Goal: Information Seeking & Learning: Learn about a topic

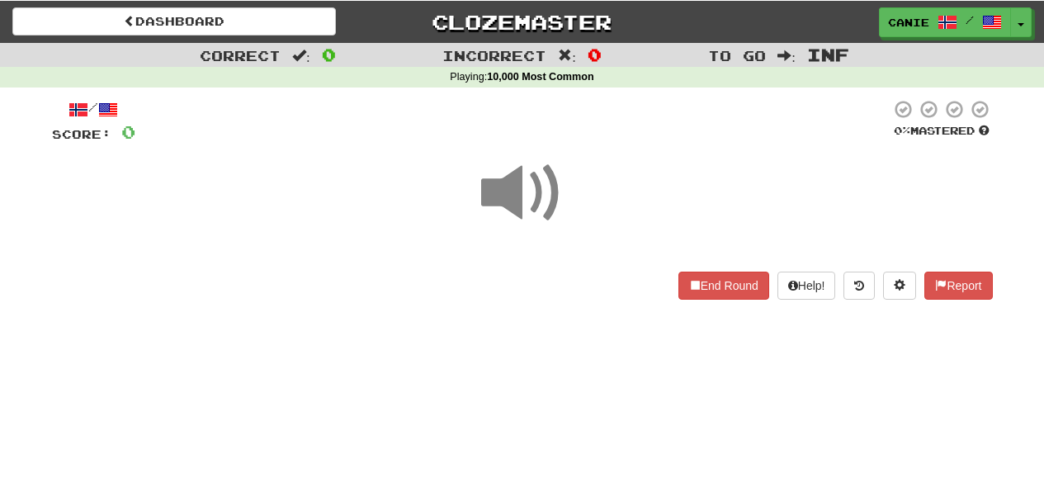
scroll to position [102, 0]
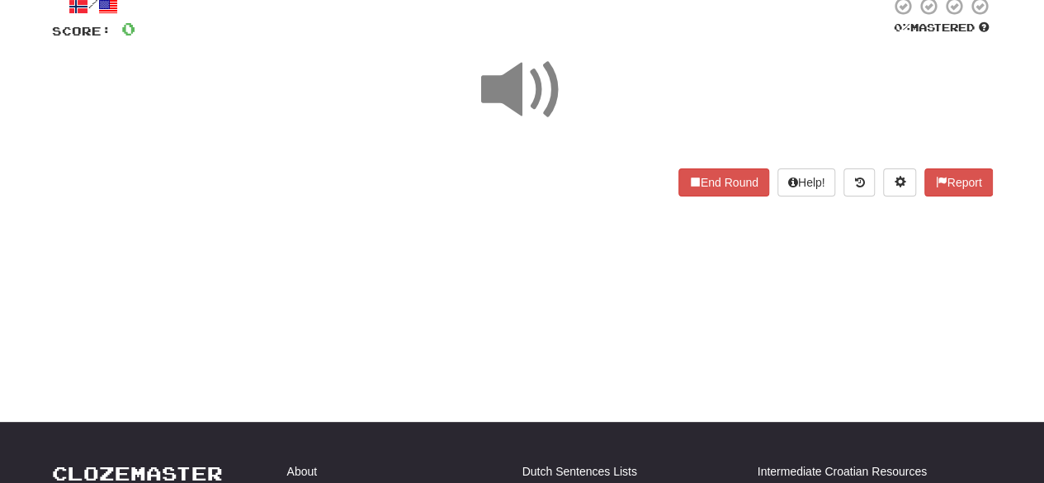
click at [513, 105] on span at bounding box center [522, 90] width 83 height 83
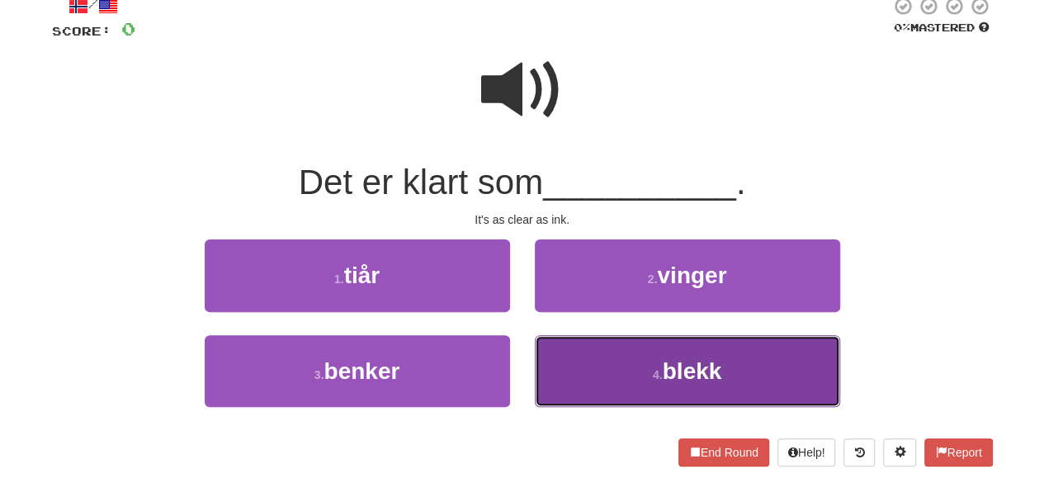
click at [644, 361] on button "4 . blekk" at bounding box center [687, 371] width 305 height 72
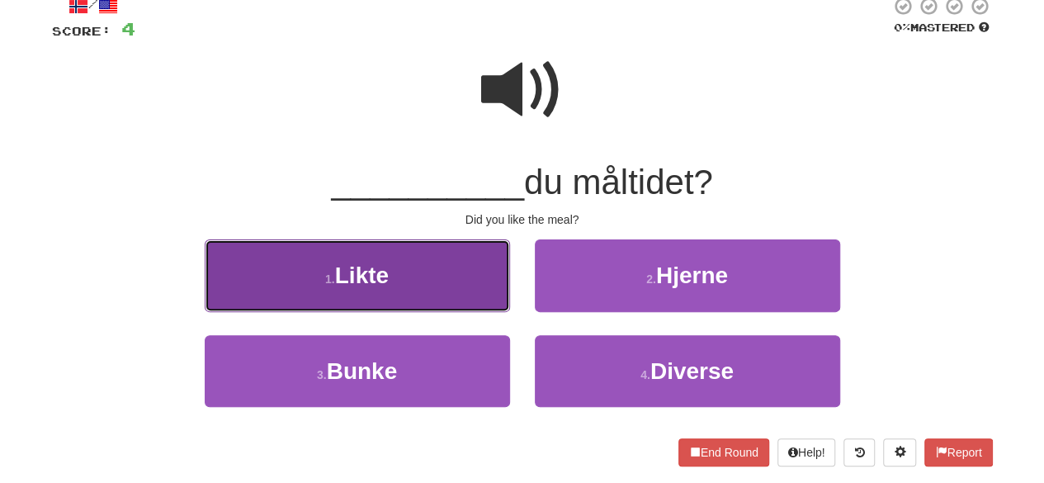
click at [389, 290] on button "1 . Likte" at bounding box center [357, 275] width 305 height 72
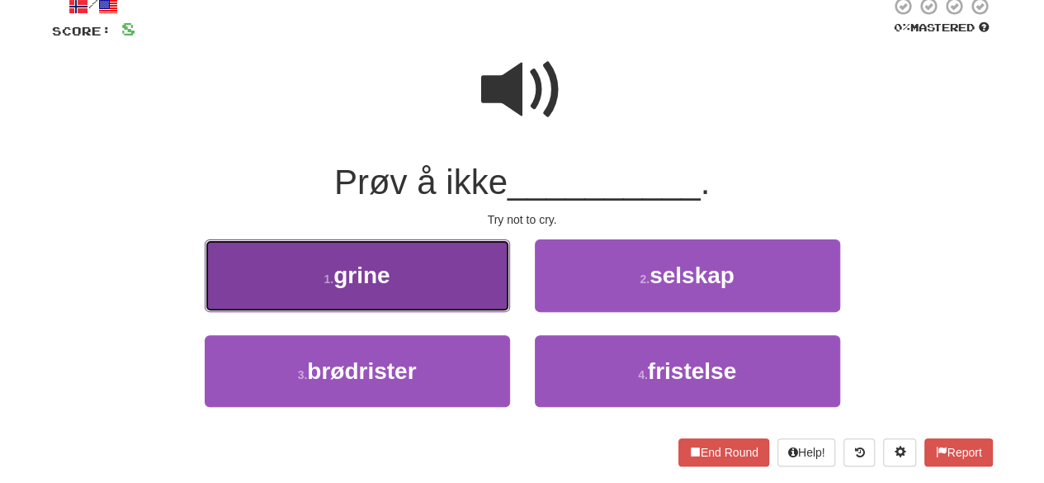
click at [431, 290] on button "1 . grine" at bounding box center [357, 275] width 305 height 72
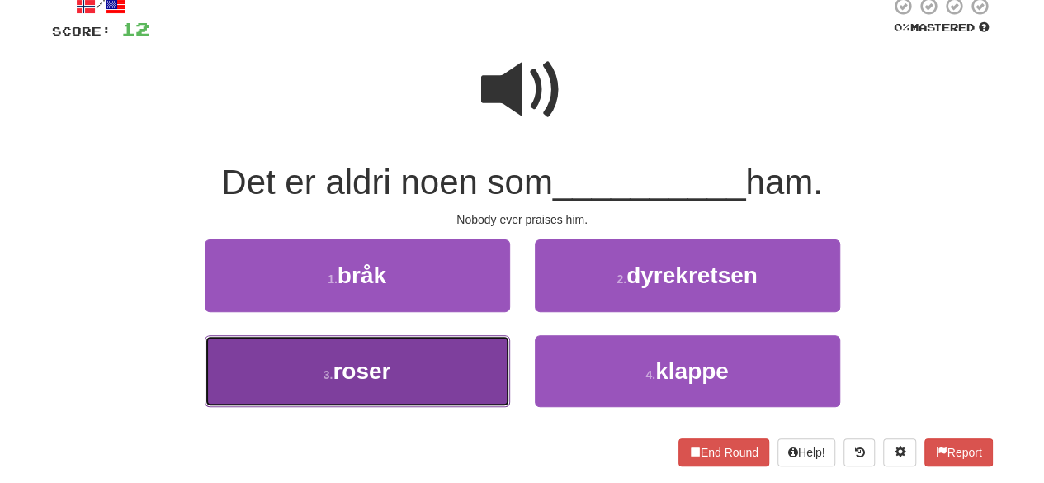
click at [394, 384] on button "3 . roser" at bounding box center [357, 371] width 305 height 72
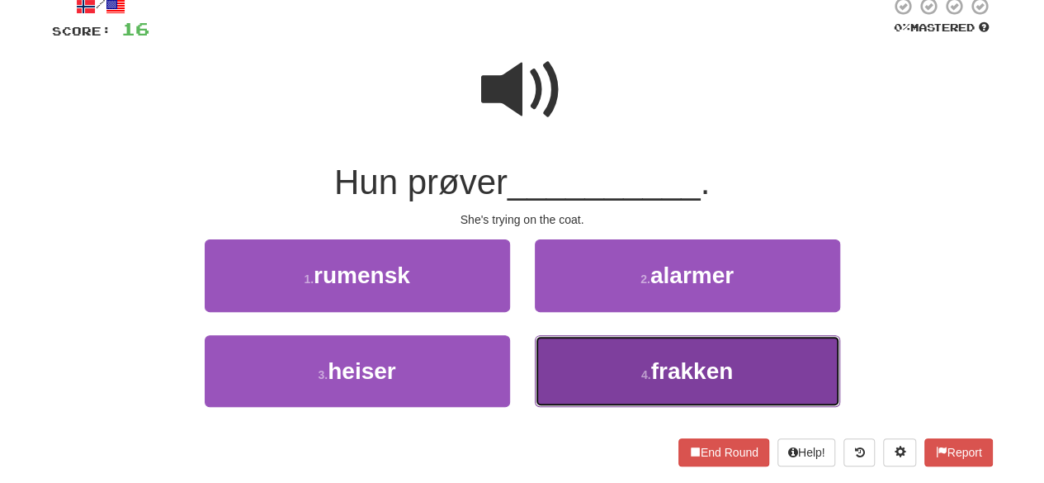
click at [700, 365] on span "frakken" at bounding box center [692, 371] width 83 height 26
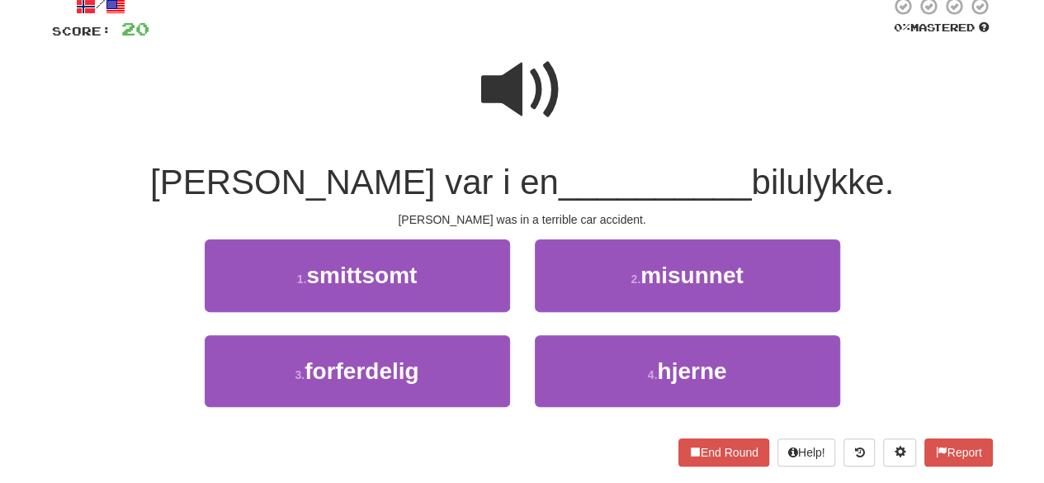
click at [541, 85] on span at bounding box center [522, 90] width 83 height 83
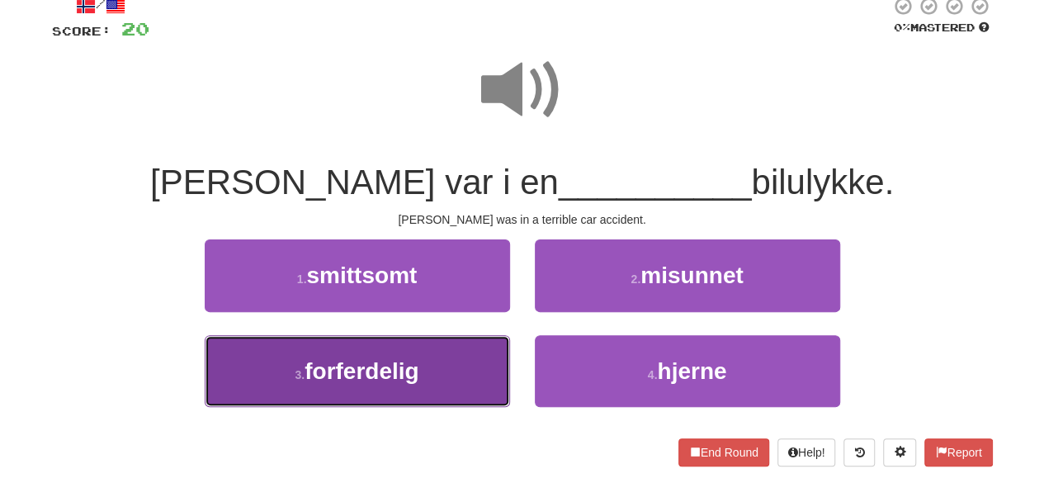
click at [429, 366] on button "3 . forferdelig" at bounding box center [357, 371] width 305 height 72
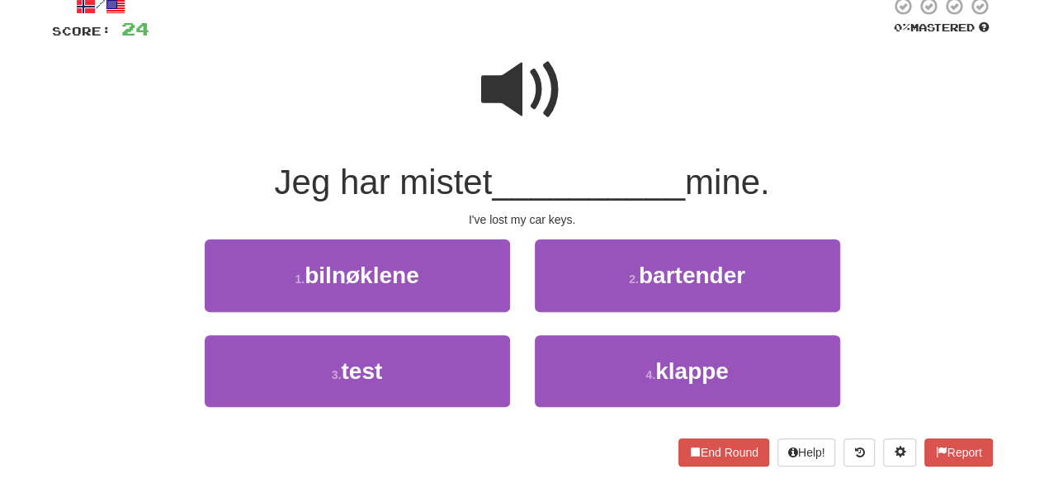
click at [523, 103] on span at bounding box center [522, 90] width 83 height 83
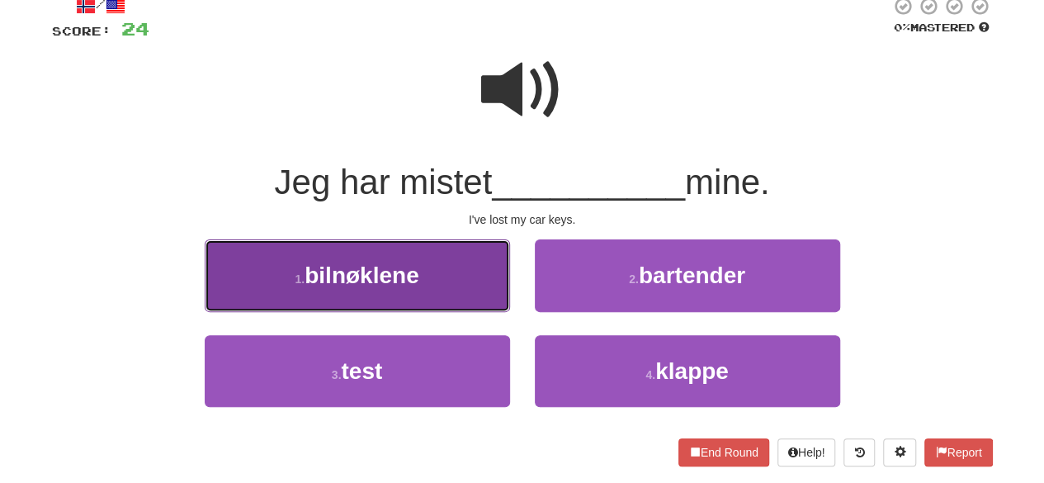
click at [453, 278] on button "1 . bilnøklene" at bounding box center [357, 275] width 305 height 72
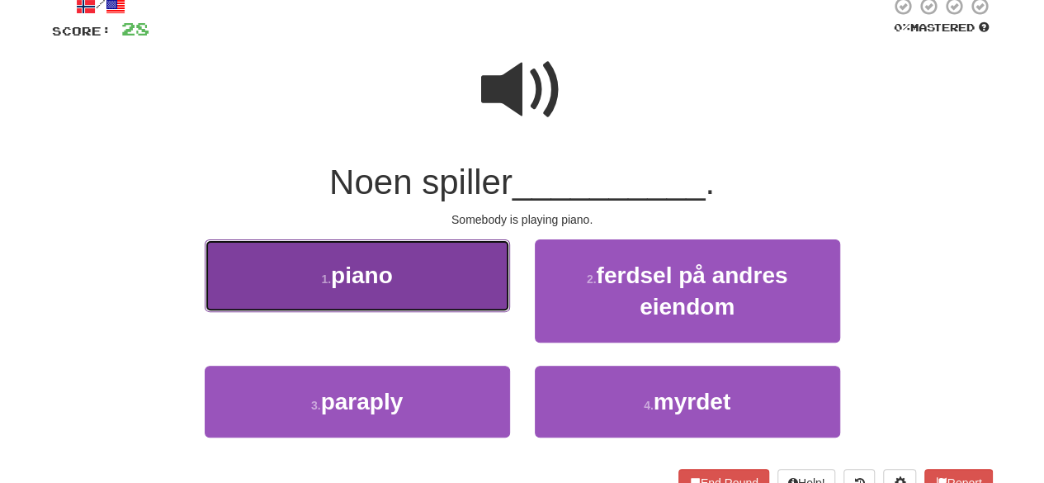
click at [441, 295] on button "1 . piano" at bounding box center [357, 275] width 305 height 72
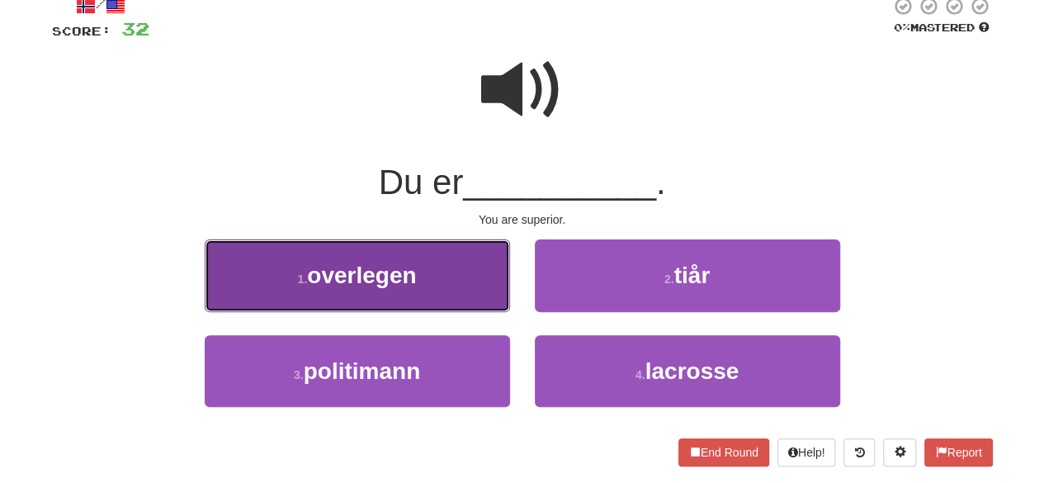
click at [453, 280] on button "1 . overlegen" at bounding box center [357, 275] width 305 height 72
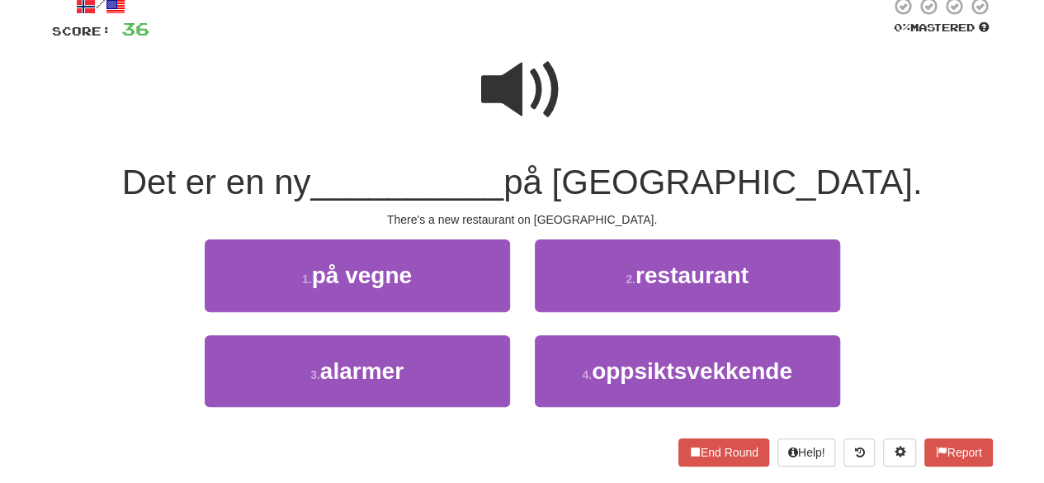
click at [507, 113] on span at bounding box center [522, 90] width 83 height 83
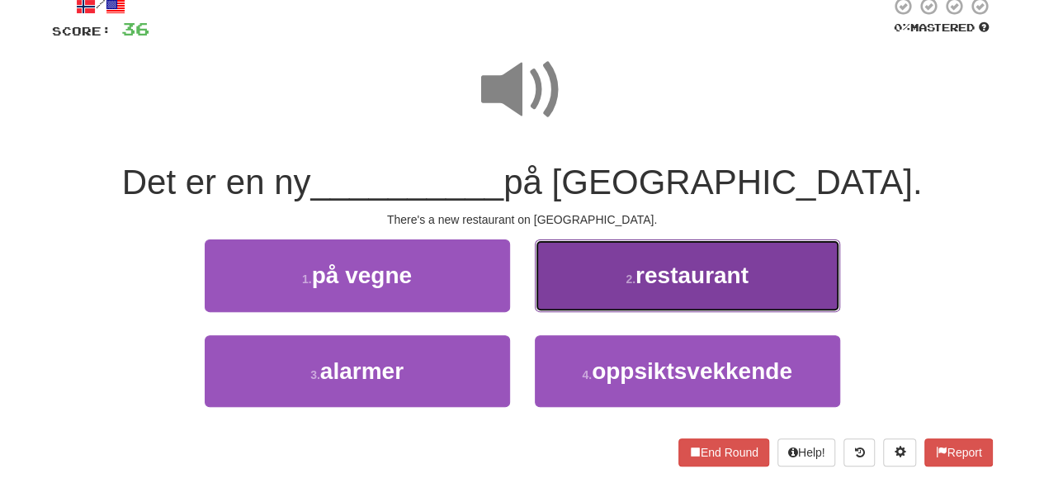
click at [584, 285] on button "2 . restaurant" at bounding box center [687, 275] width 305 height 72
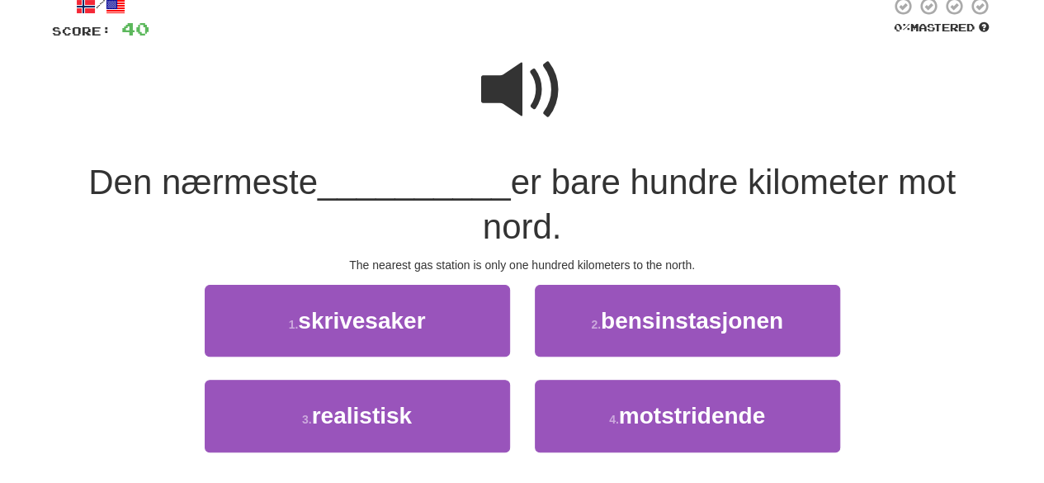
click at [555, 77] on span at bounding box center [522, 90] width 83 height 83
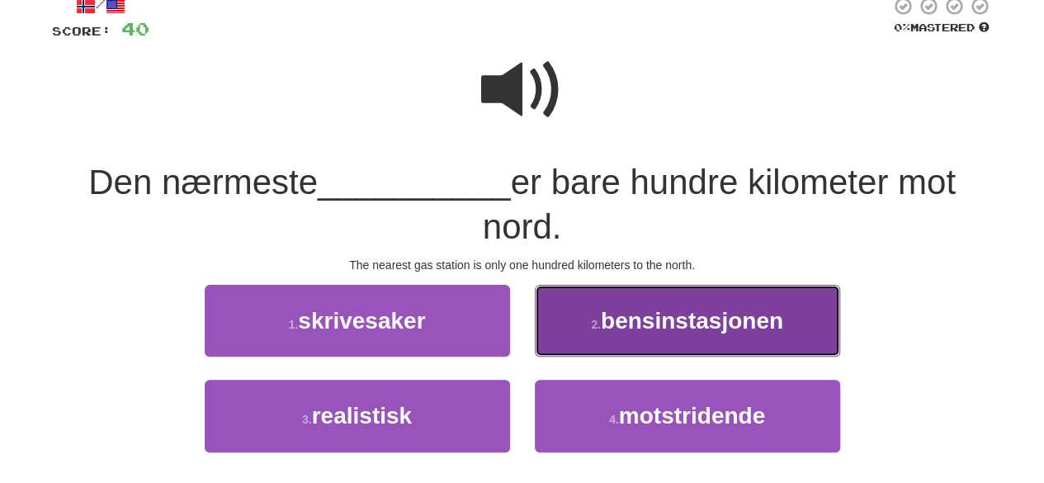
click at [629, 346] on button "2 . bensinstasjonen" at bounding box center [687, 321] width 305 height 72
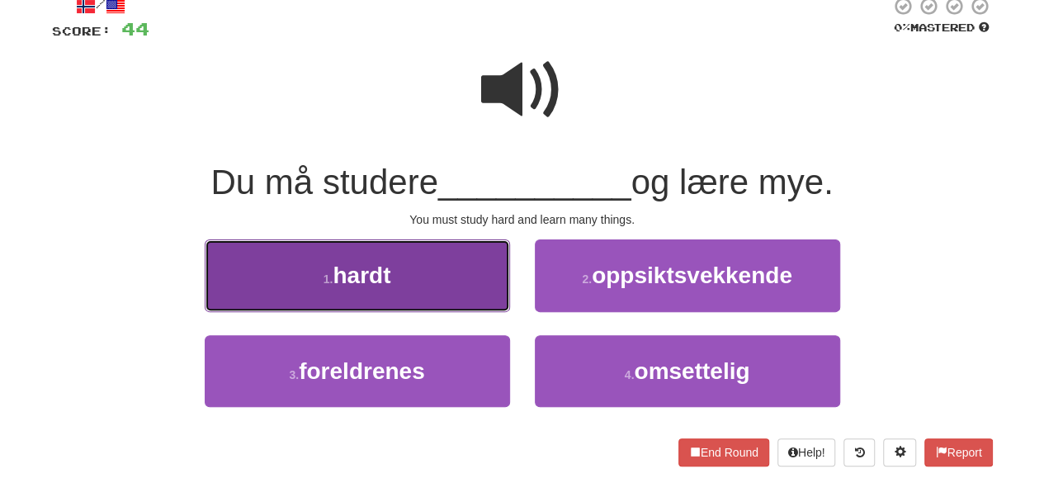
click at [442, 294] on button "1 . hardt" at bounding box center [357, 275] width 305 height 72
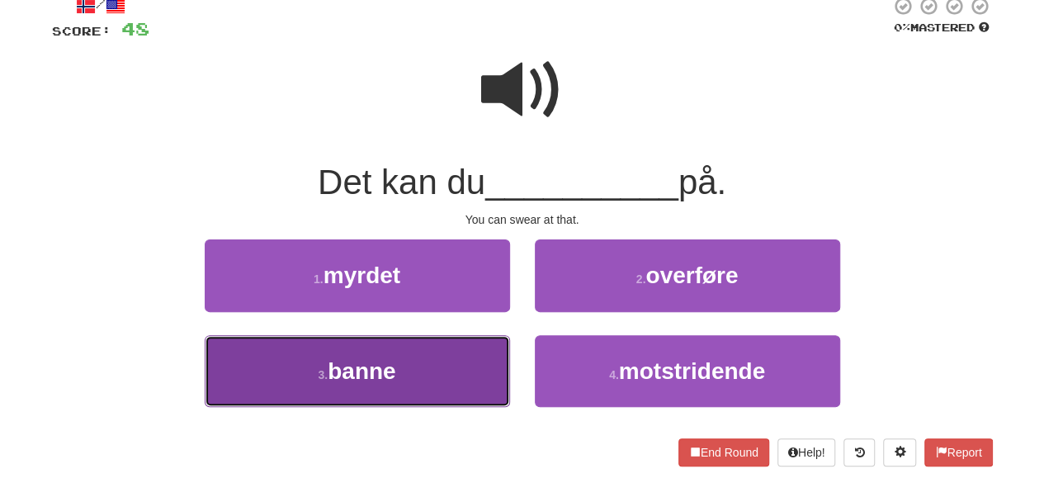
click at [425, 361] on button "3 . banne" at bounding box center [357, 371] width 305 height 72
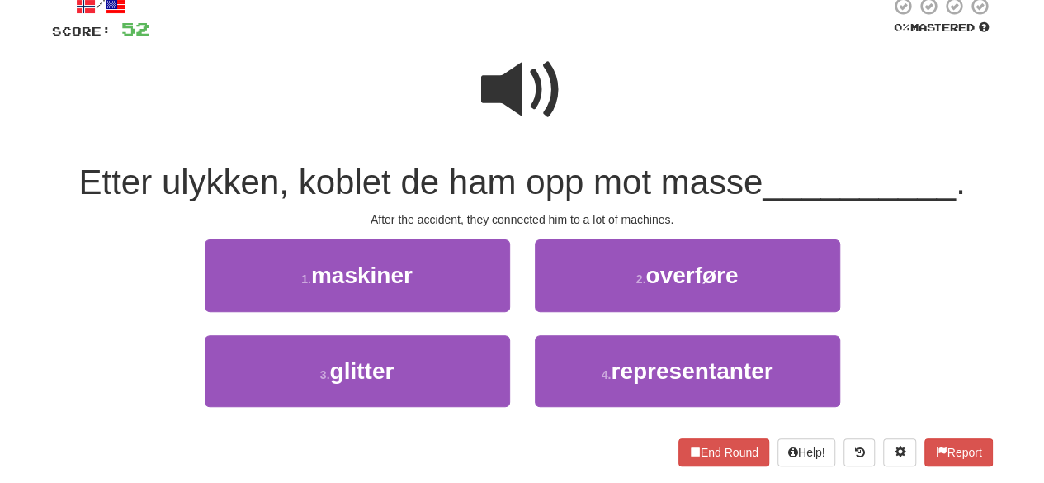
click at [546, 78] on span at bounding box center [522, 90] width 83 height 83
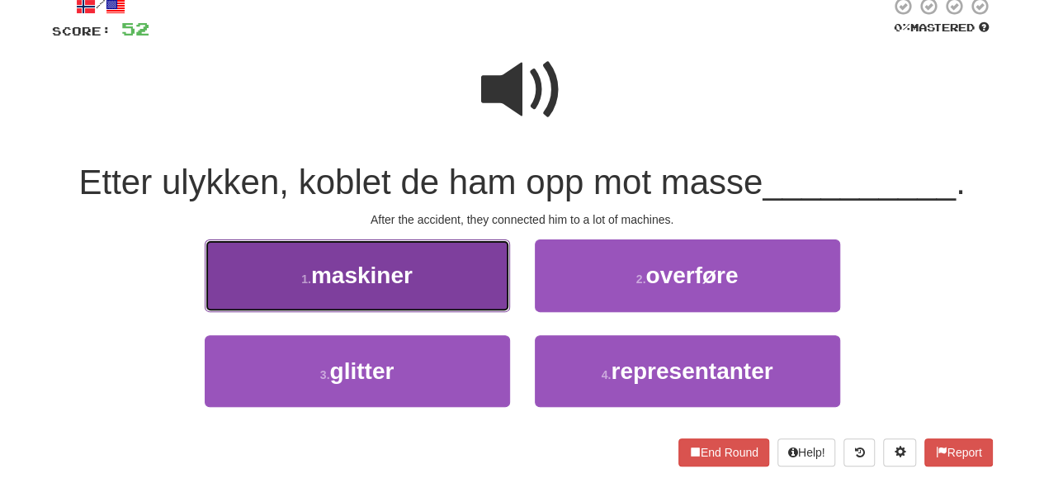
click at [433, 292] on button "1 . maskiner" at bounding box center [357, 275] width 305 height 72
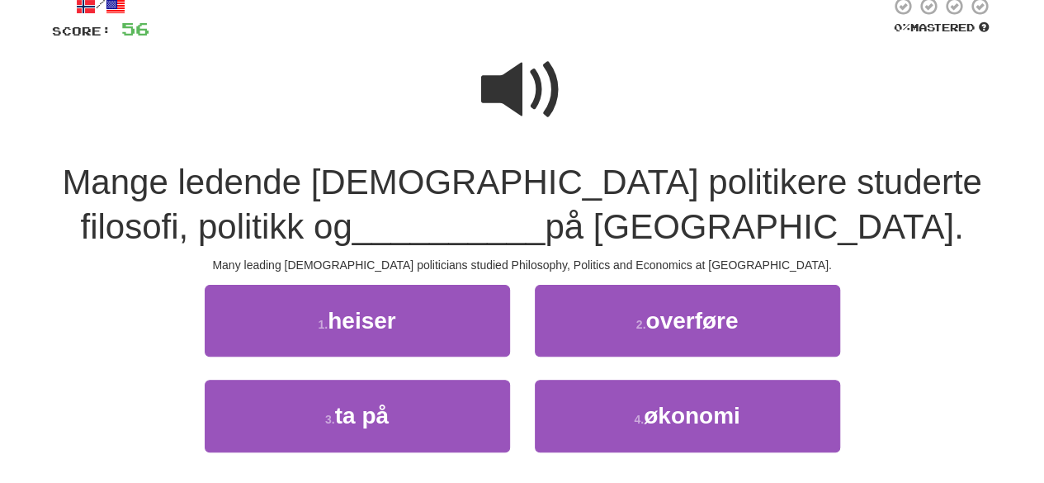
click at [535, 98] on span at bounding box center [522, 90] width 83 height 83
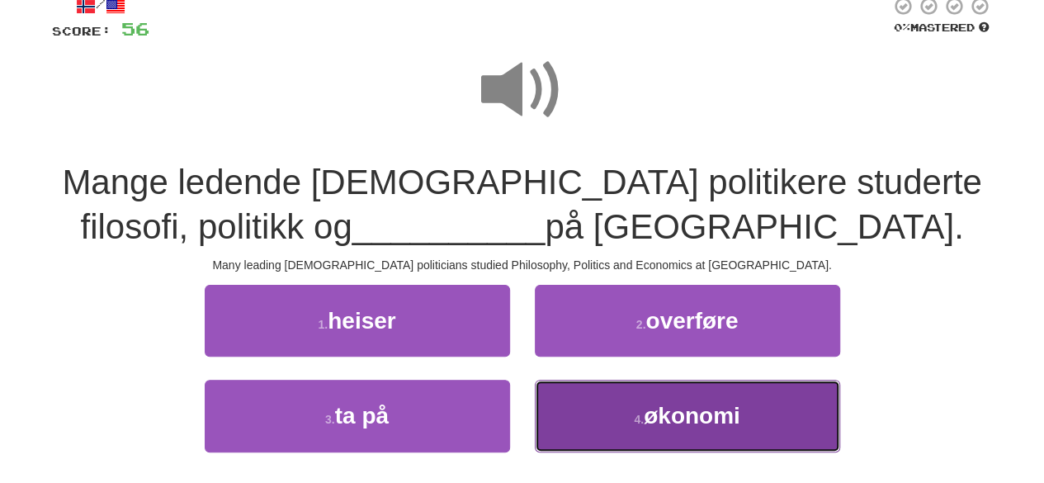
click at [611, 430] on button "4 . økonomi" at bounding box center [687, 416] width 305 height 72
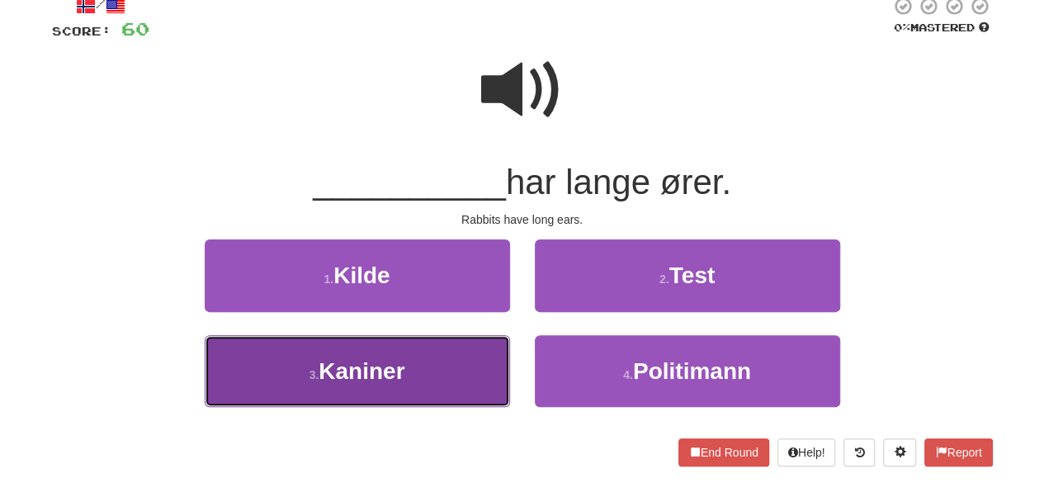
click at [422, 364] on button "3 . Kaniner" at bounding box center [357, 371] width 305 height 72
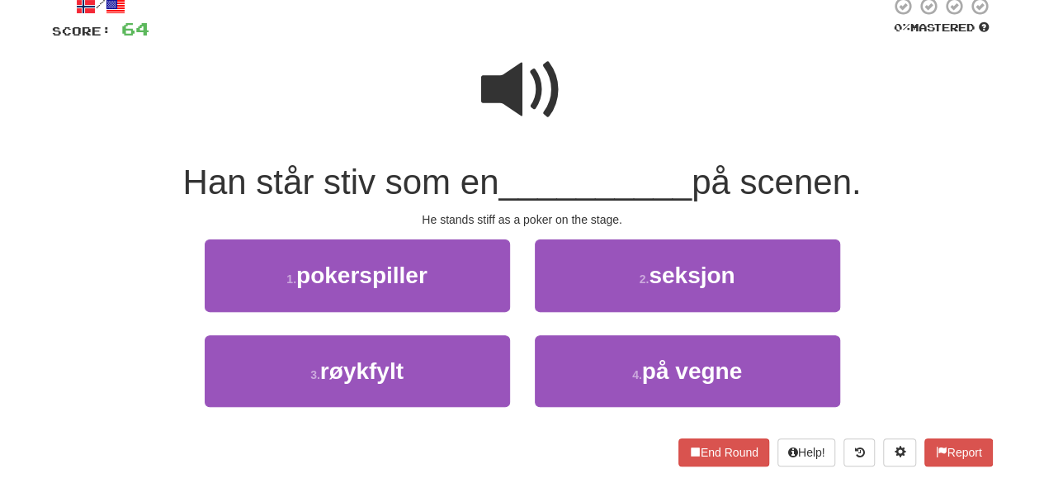
click at [507, 93] on span at bounding box center [522, 90] width 83 height 83
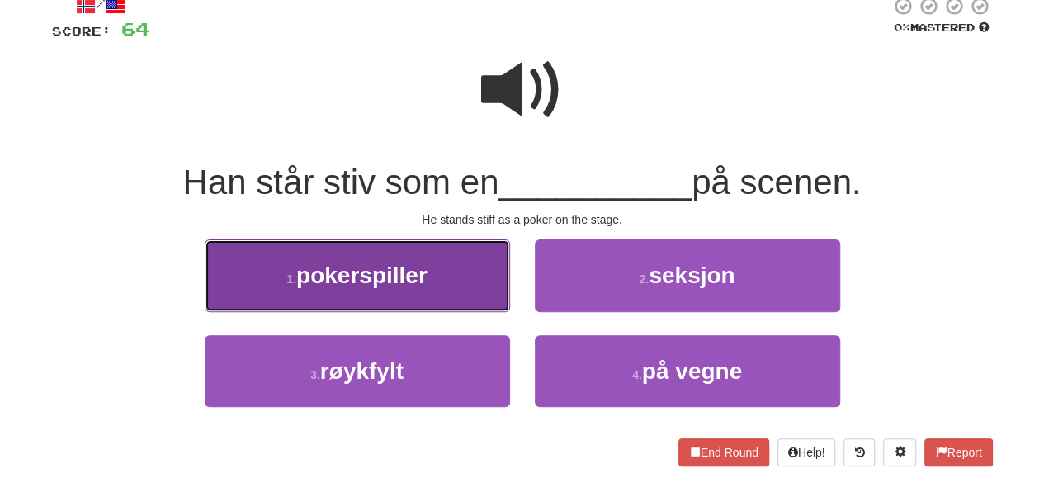
click at [394, 295] on button "1 . pokerspiller" at bounding box center [357, 275] width 305 height 72
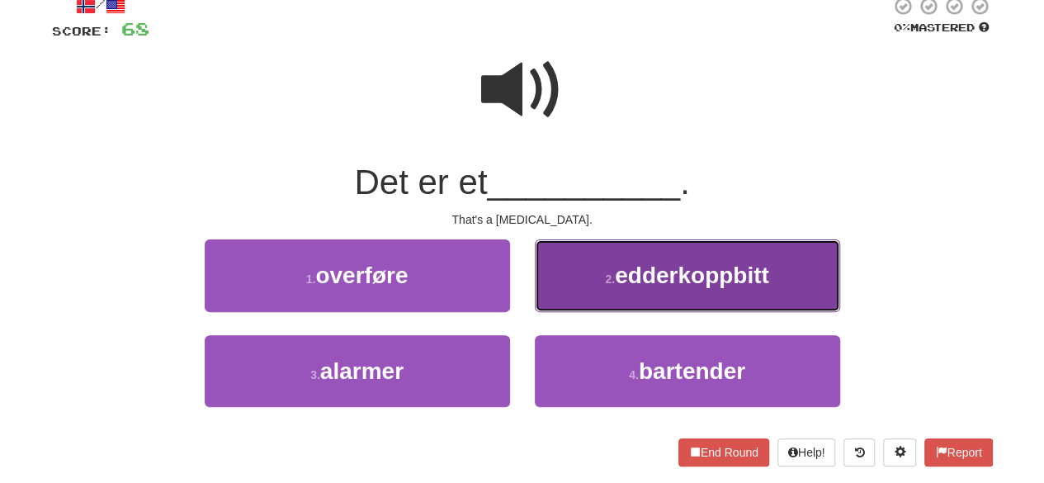
click at [596, 290] on button "2 . edderkoppbitt" at bounding box center [687, 275] width 305 height 72
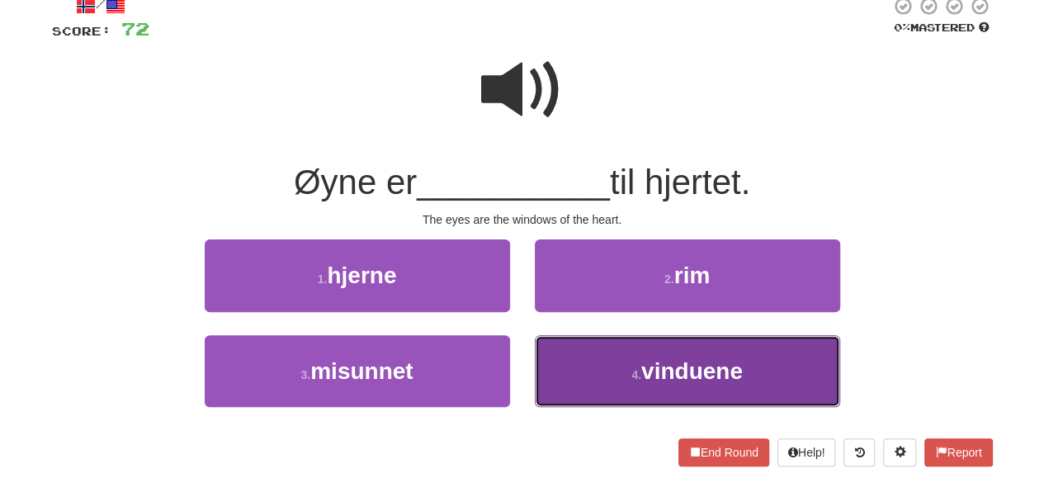
click at [588, 370] on button "4 . vinduene" at bounding box center [687, 371] width 305 height 72
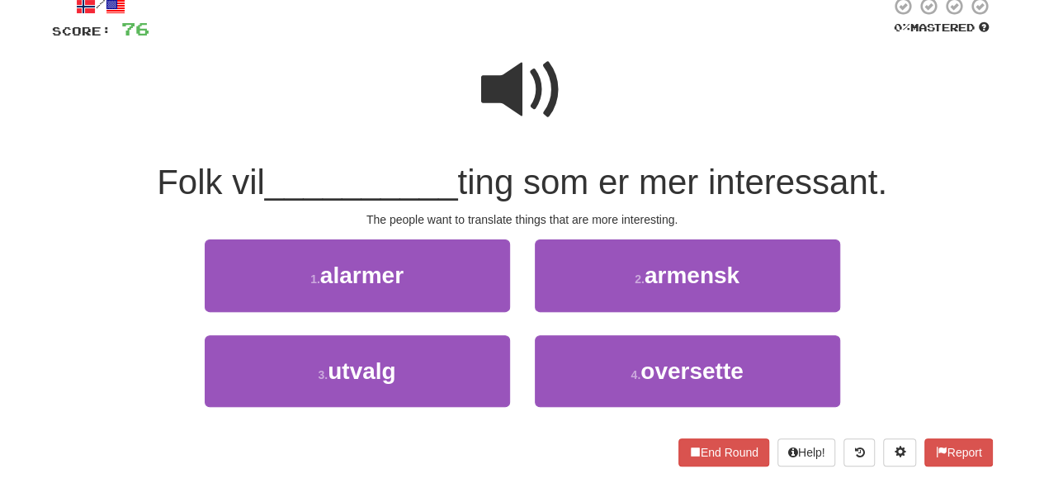
click at [523, 103] on span at bounding box center [522, 90] width 83 height 83
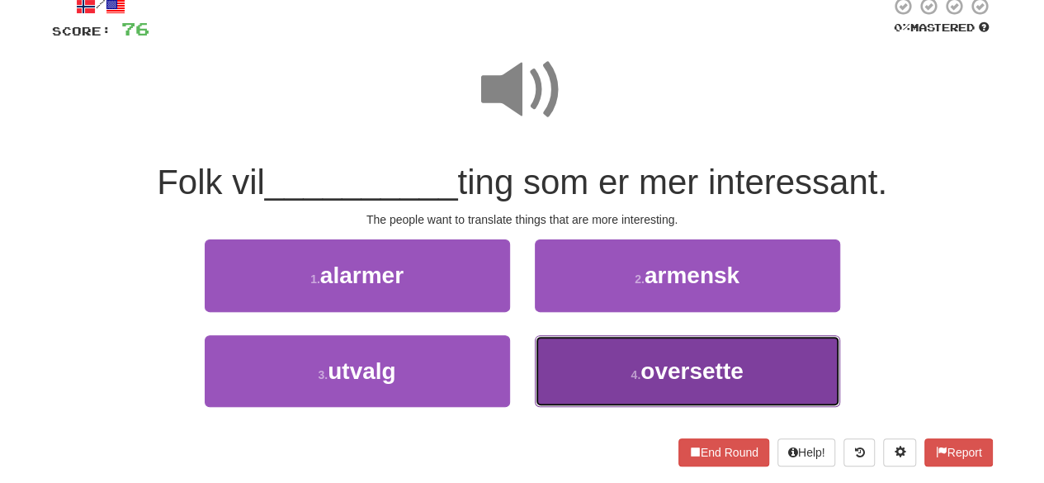
click at [592, 371] on button "4 . oversette" at bounding box center [687, 371] width 305 height 72
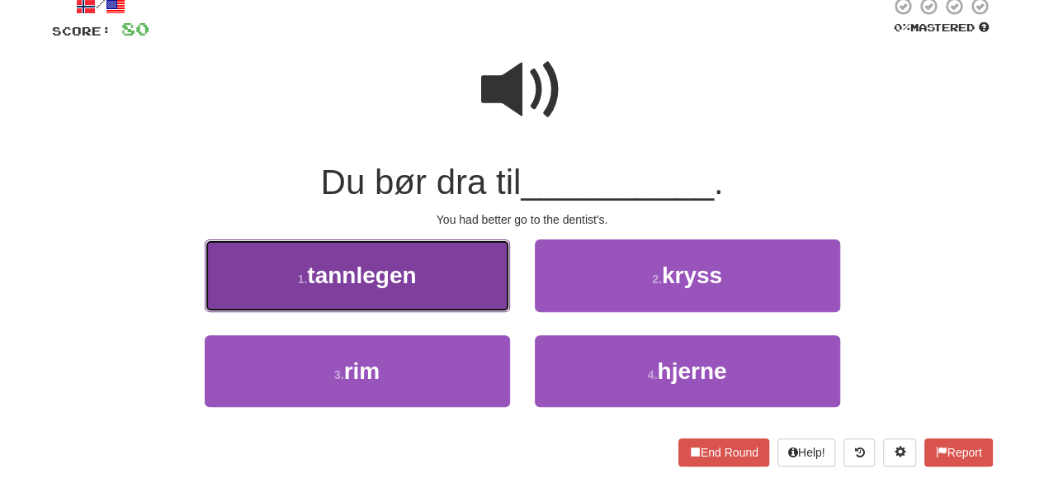
click at [477, 295] on button "1 . tannlegen" at bounding box center [357, 275] width 305 height 72
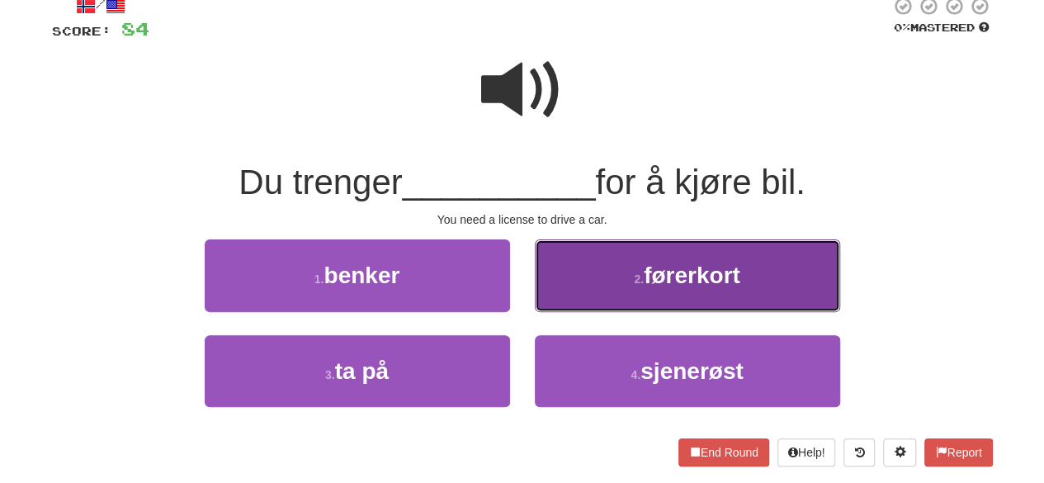
click at [592, 277] on button "2 . førerkort" at bounding box center [687, 275] width 305 height 72
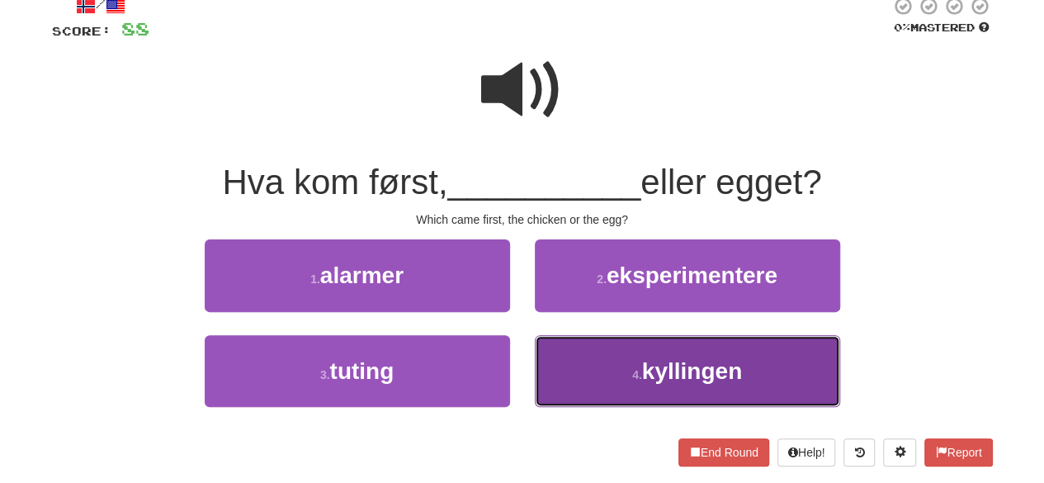
click at [589, 375] on button "4 . kyllingen" at bounding box center [687, 371] width 305 height 72
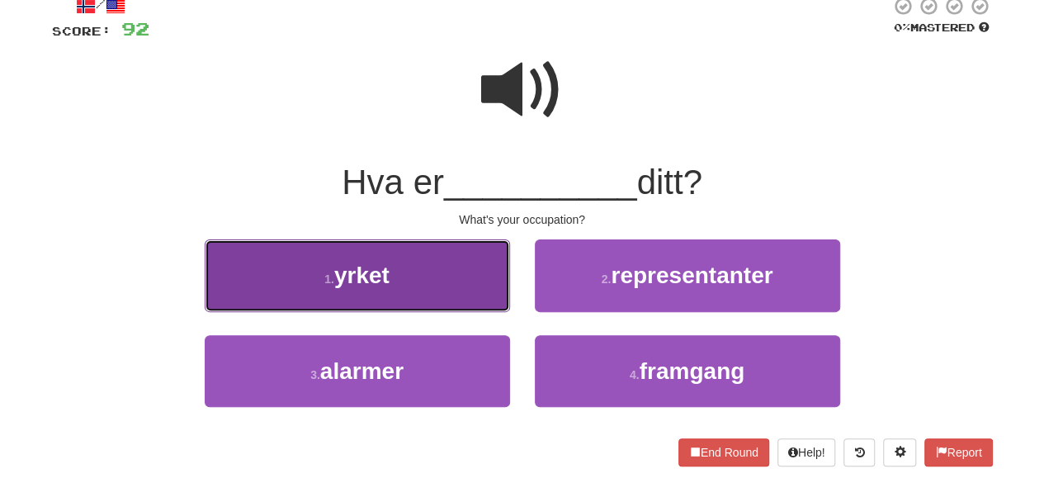
click at [446, 294] on button "1 . yrket" at bounding box center [357, 275] width 305 height 72
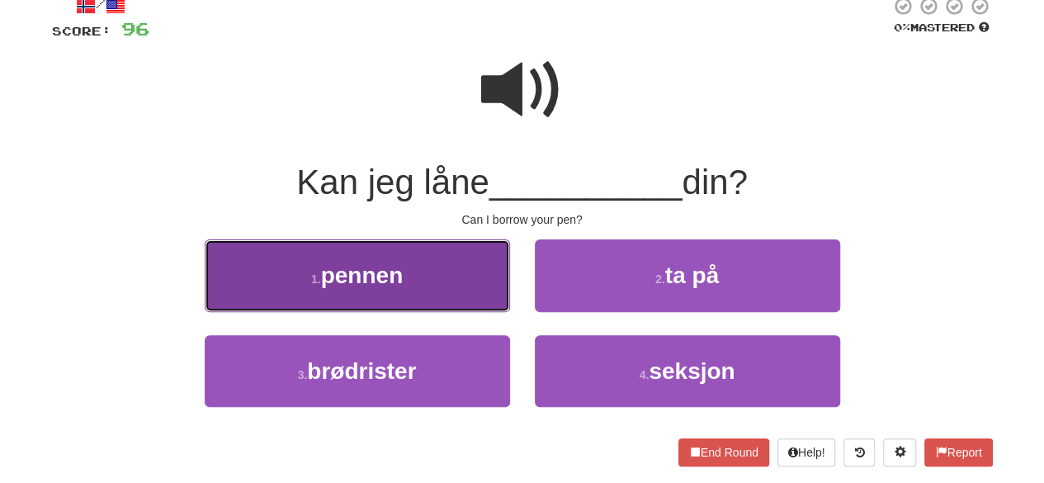
click at [462, 300] on button "1 . pennen" at bounding box center [357, 275] width 305 height 72
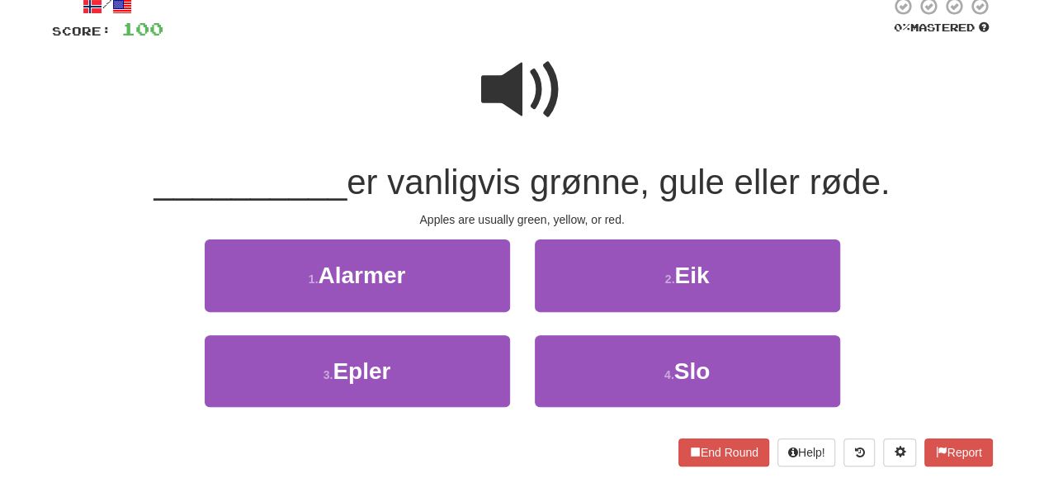
click at [422, 406] on div "3 . Epler" at bounding box center [357, 382] width 330 height 95
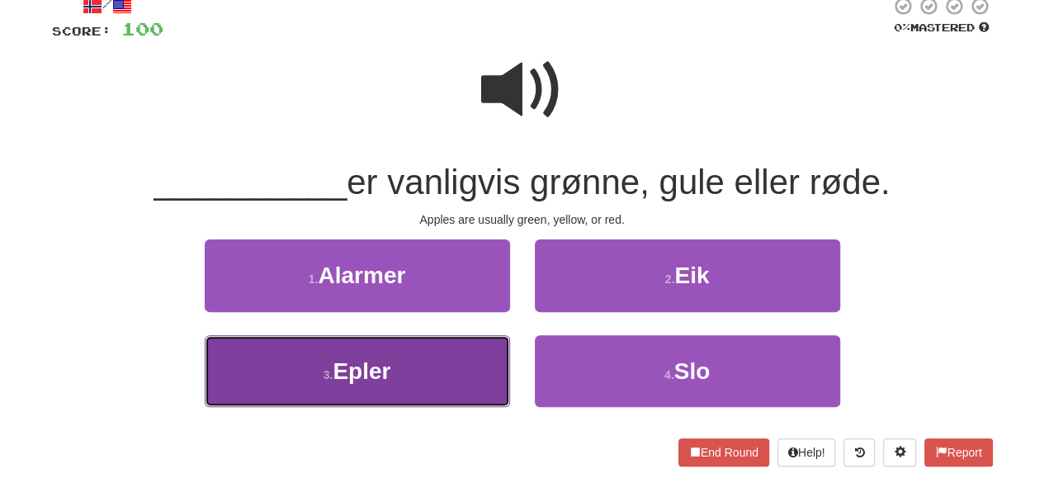
click at [422, 390] on button "3 . Epler" at bounding box center [357, 371] width 305 height 72
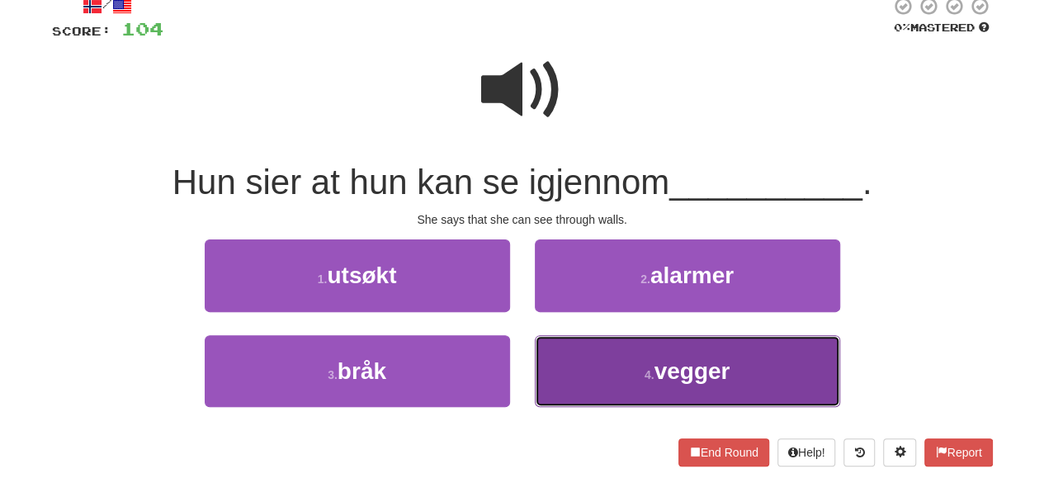
click at [574, 382] on button "4 . vegger" at bounding box center [687, 371] width 305 height 72
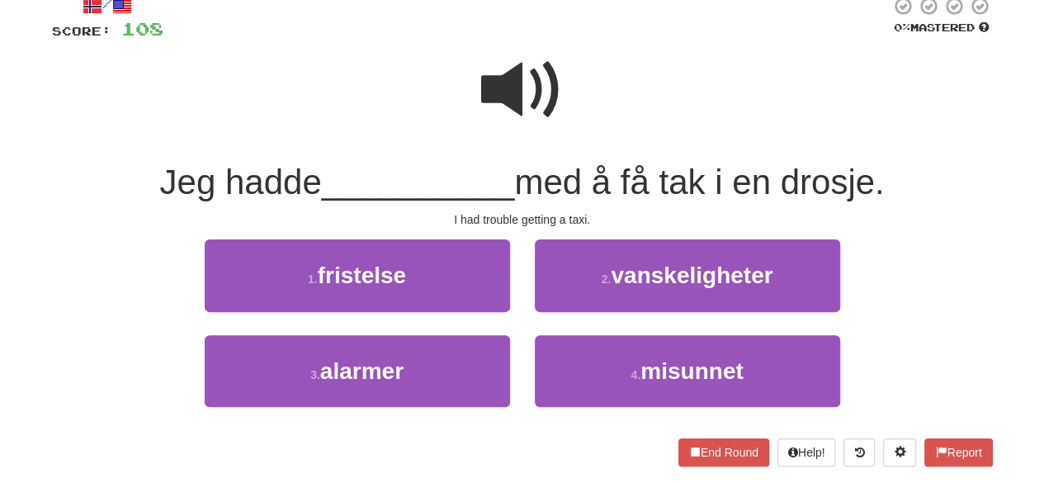
click at [525, 70] on span at bounding box center [522, 90] width 83 height 83
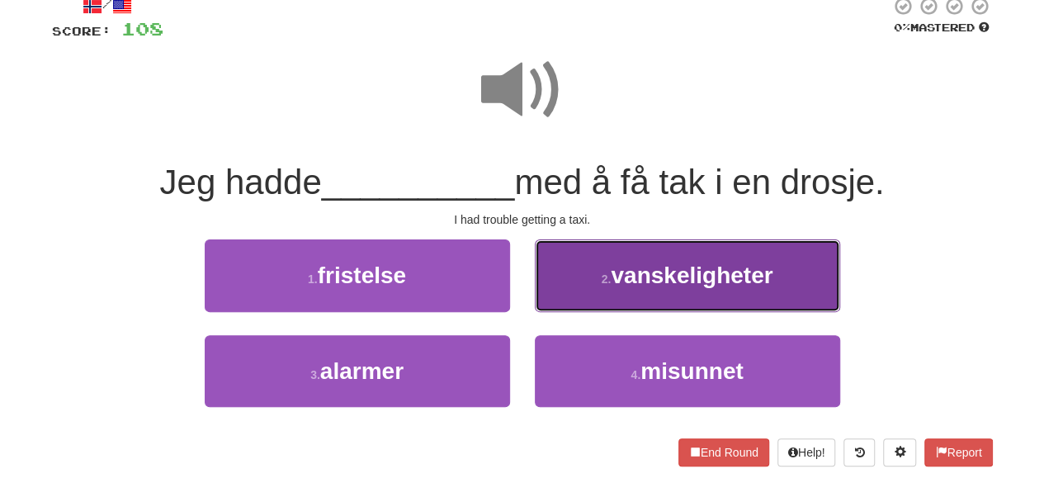
click at [544, 297] on button "2 . vanskeligheter" at bounding box center [687, 275] width 305 height 72
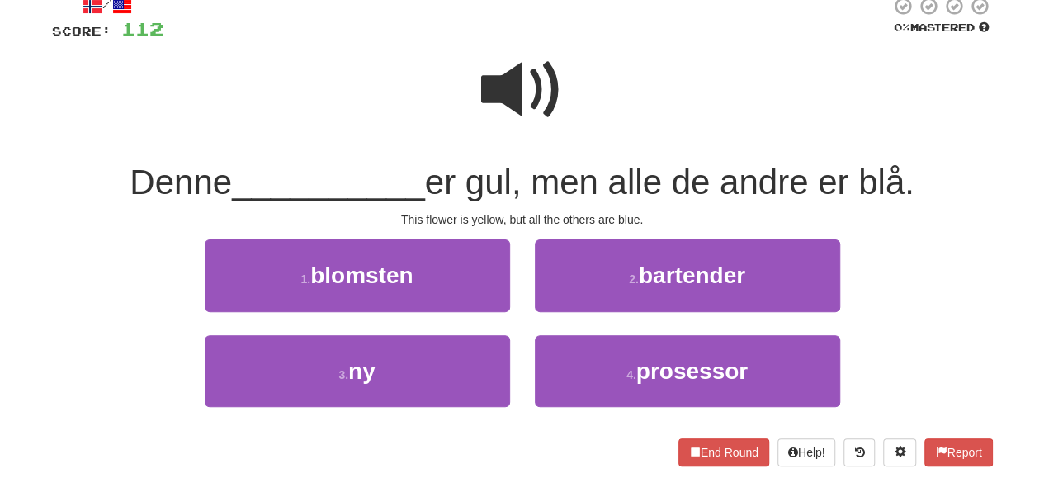
click at [533, 59] on span at bounding box center [522, 90] width 83 height 83
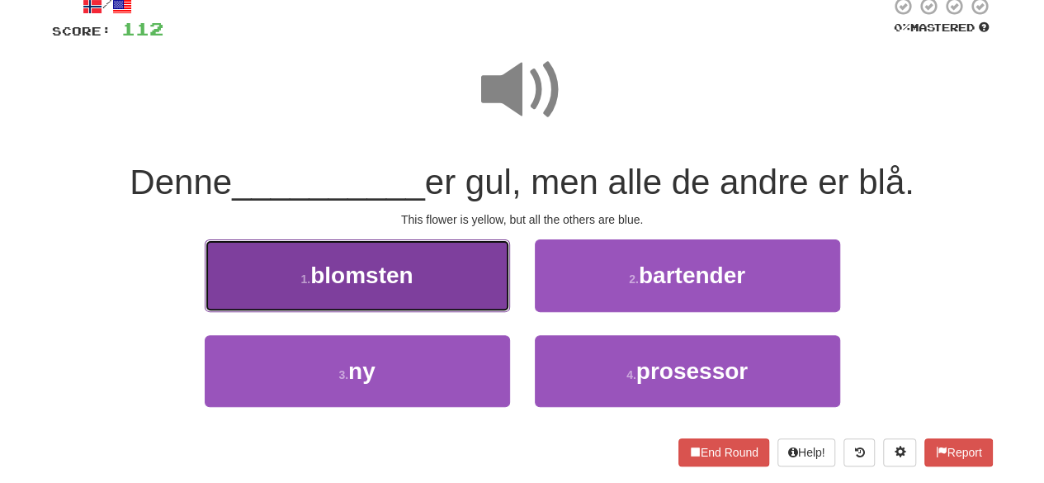
click at [430, 268] on button "1 . blomsten" at bounding box center [357, 275] width 305 height 72
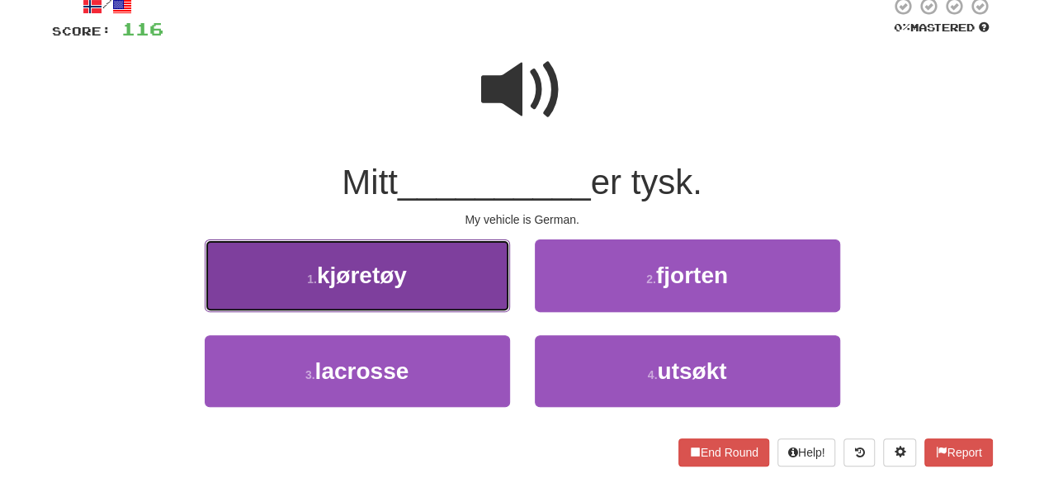
click at [474, 251] on button "1 . kjøretøy" at bounding box center [357, 275] width 305 height 72
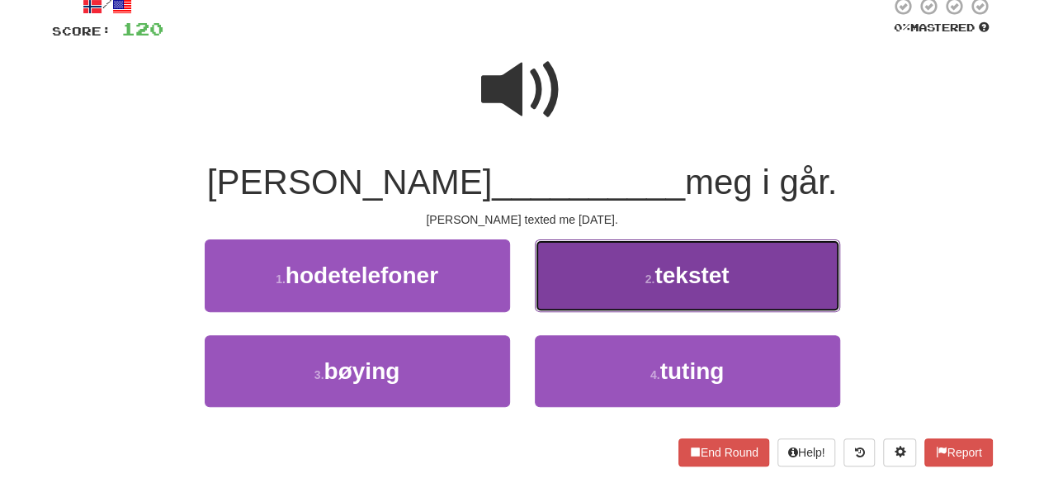
click at [601, 280] on button "2 . tekstet" at bounding box center [687, 275] width 305 height 72
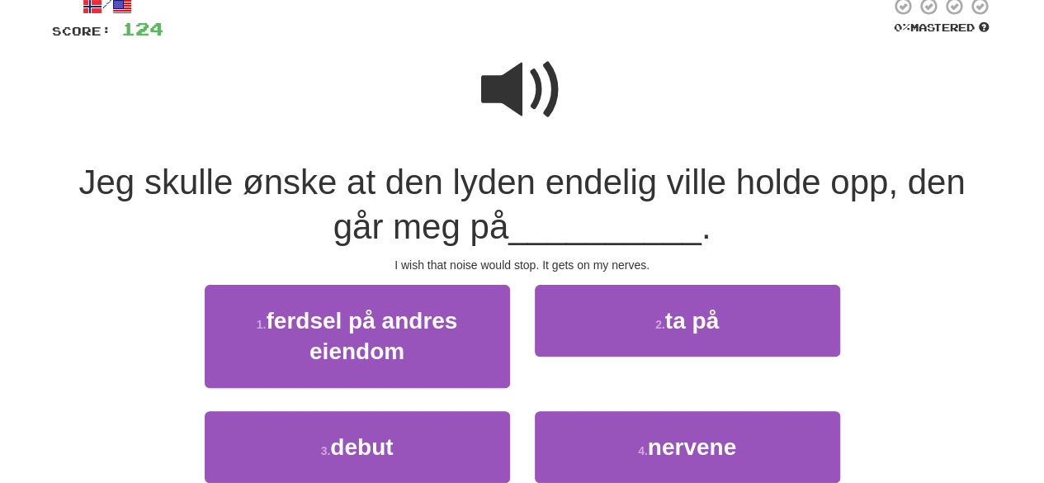
click at [543, 95] on span at bounding box center [522, 90] width 83 height 83
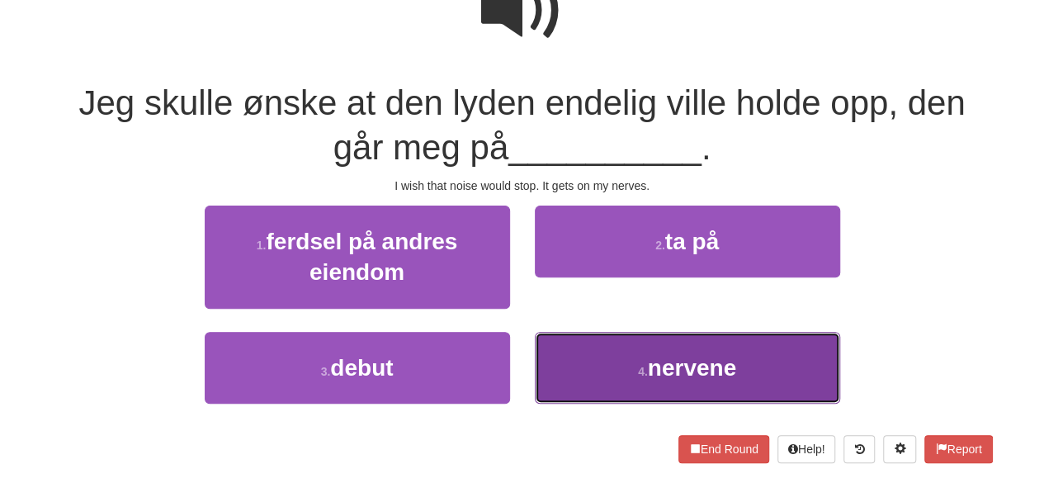
click at [601, 390] on button "4 . nervene" at bounding box center [687, 368] width 305 height 72
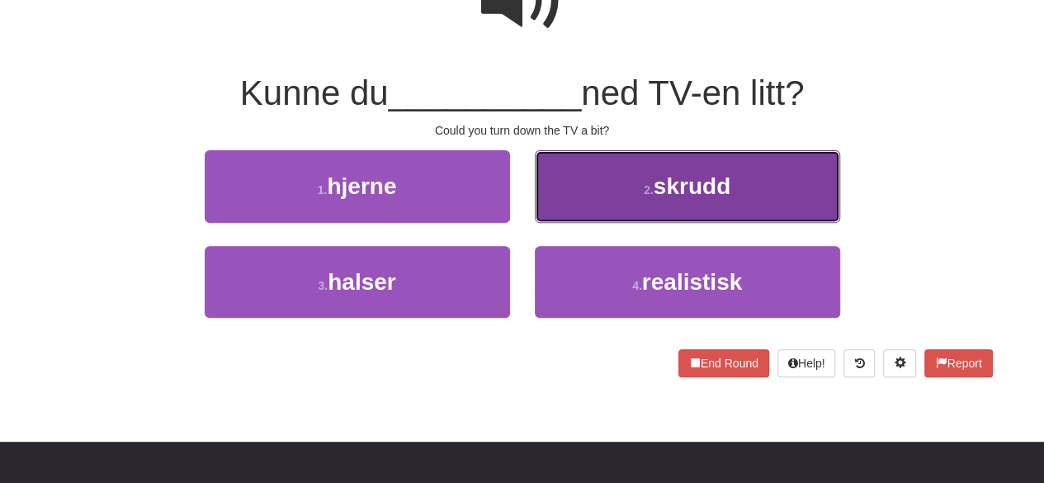
click at [581, 191] on button "2 . skrudd" at bounding box center [687, 186] width 305 height 72
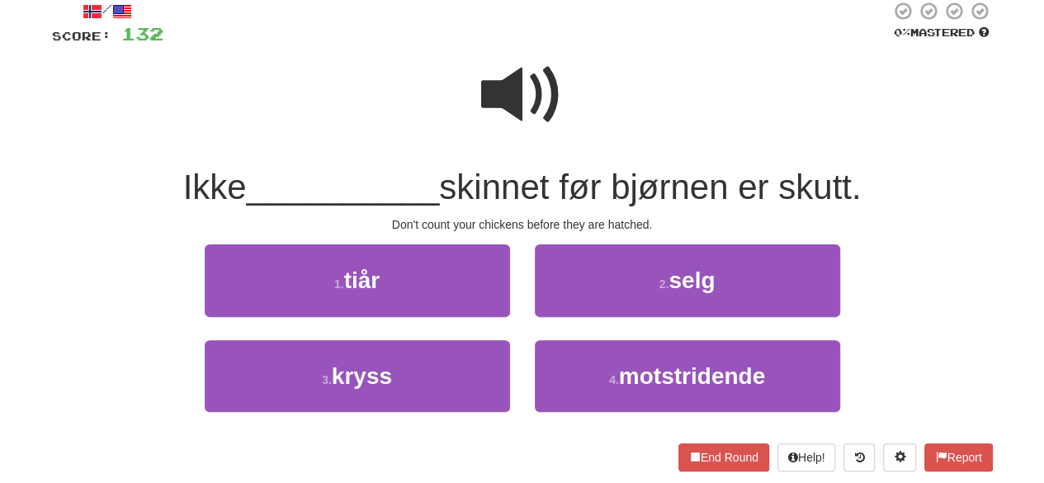
scroll to position [98, 0]
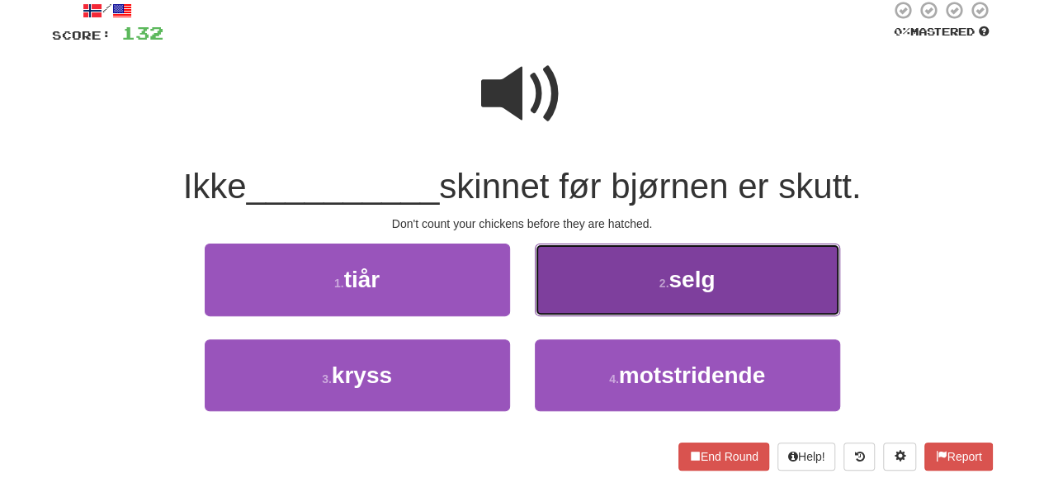
click at [626, 283] on button "2 . selg" at bounding box center [687, 279] width 305 height 72
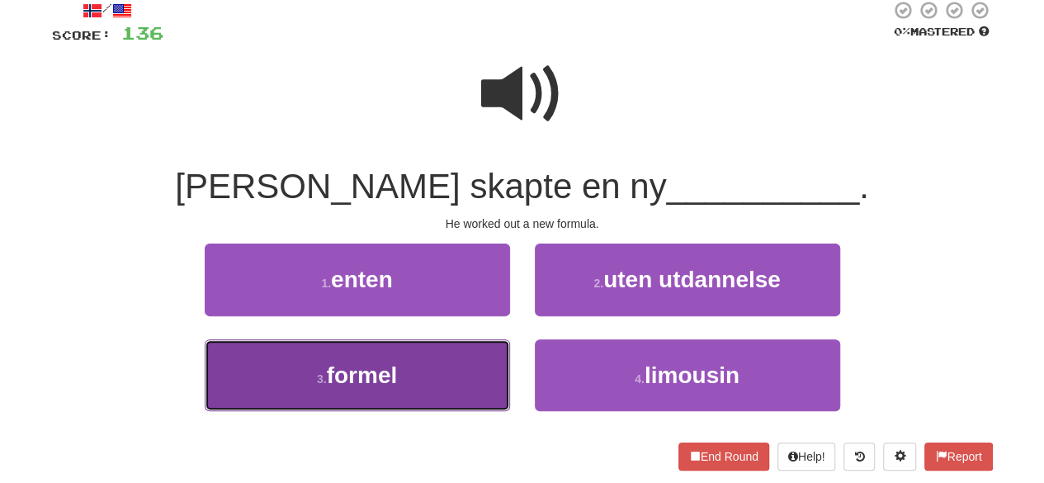
click at [394, 386] on span "formel" at bounding box center [362, 375] width 71 height 26
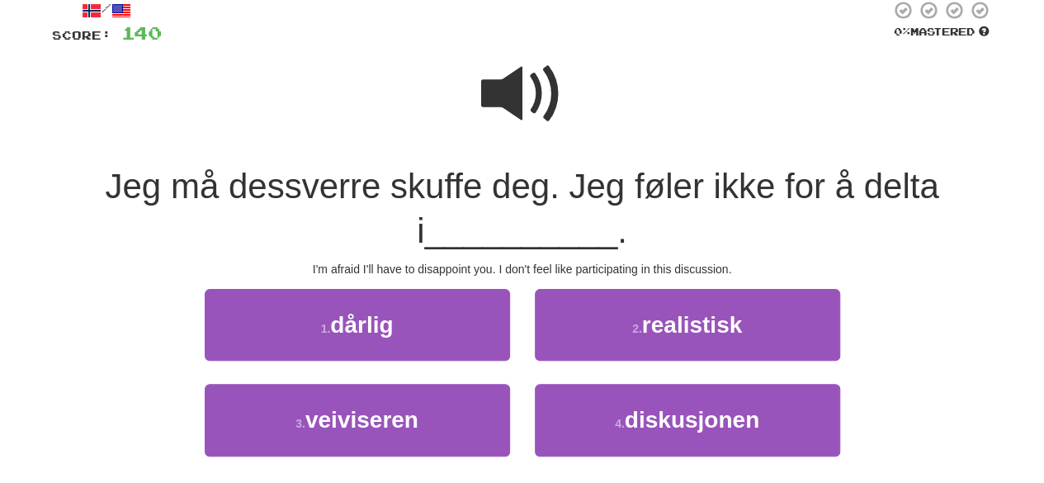
click at [517, 101] on span at bounding box center [522, 94] width 83 height 83
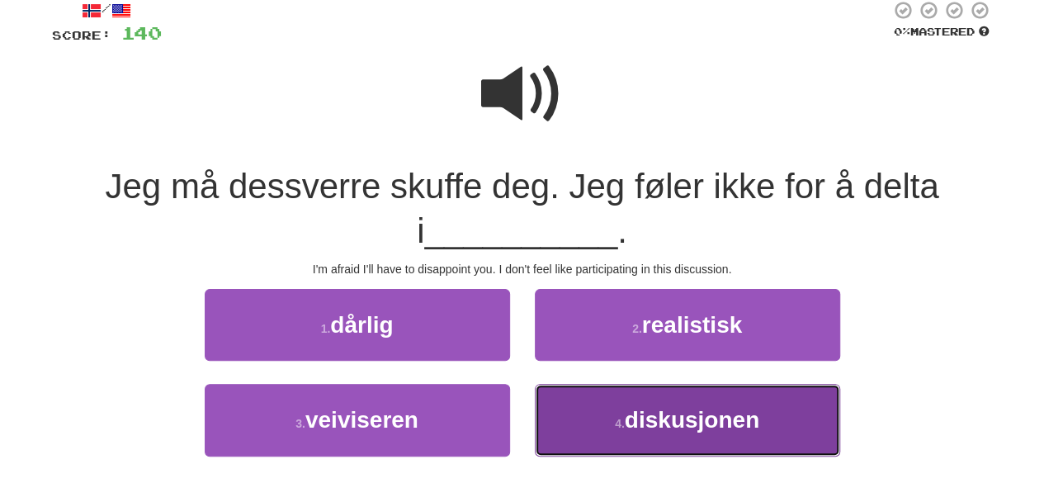
click at [635, 395] on button "4 . diskusjonen" at bounding box center [687, 420] width 305 height 72
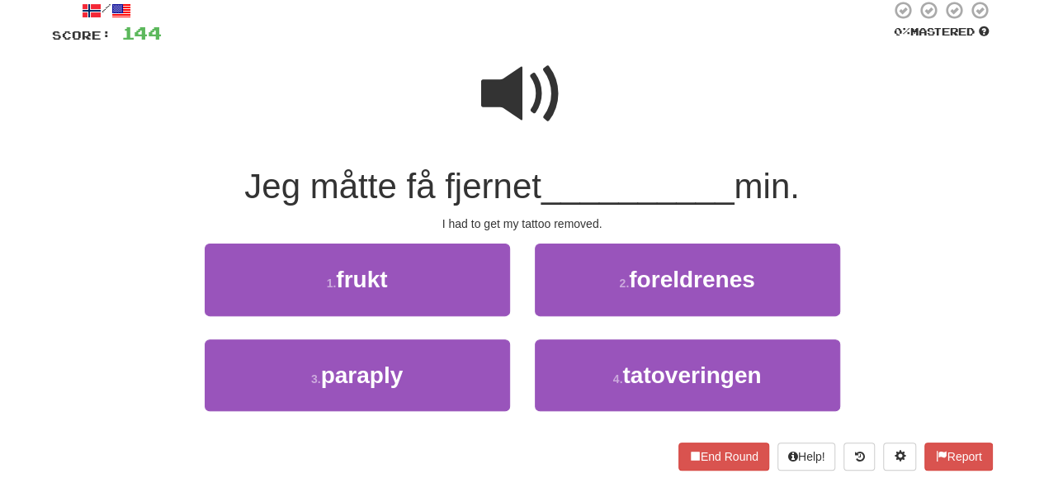
click at [530, 68] on span at bounding box center [522, 94] width 83 height 83
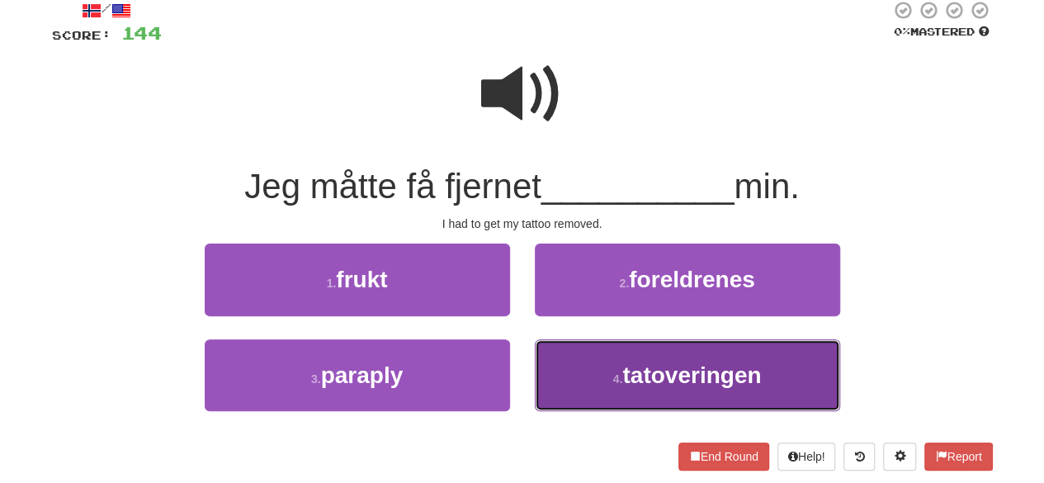
click at [663, 377] on span "tatoveringen" at bounding box center [691, 375] width 139 height 26
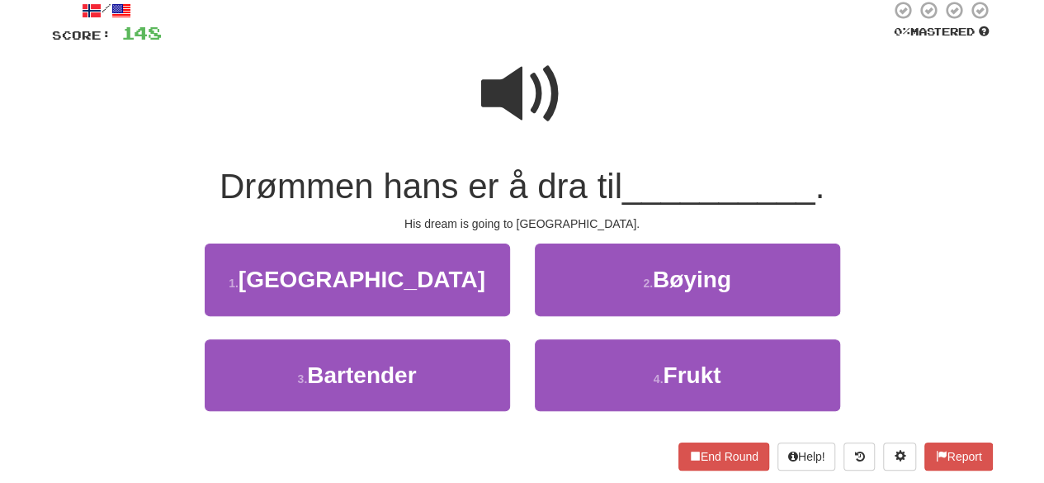
click at [366, 324] on div "1 . [GEOGRAPHIC_DATA]" at bounding box center [357, 290] width 330 height 95
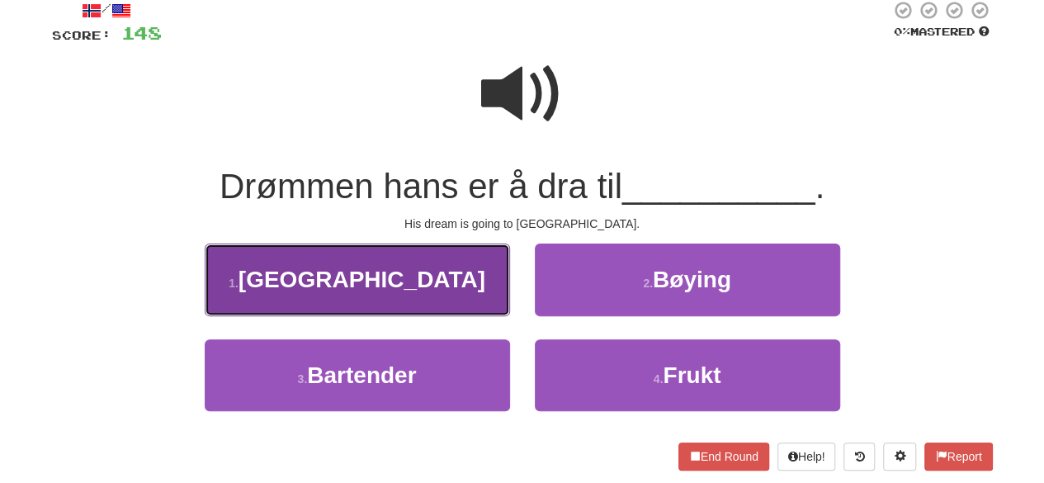
click at [366, 295] on button "1 . [GEOGRAPHIC_DATA]" at bounding box center [357, 279] width 305 height 72
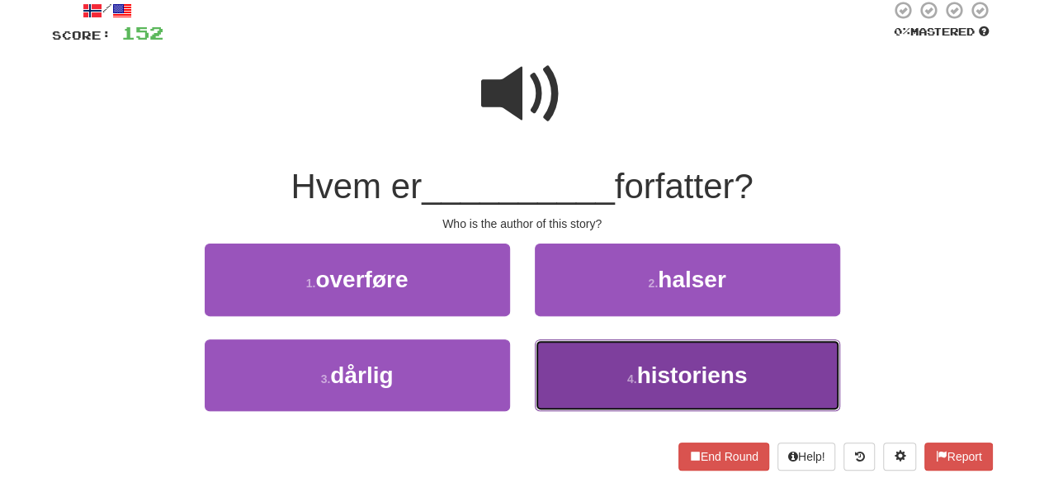
click at [632, 395] on button "4 . historiens" at bounding box center [687, 375] width 305 height 72
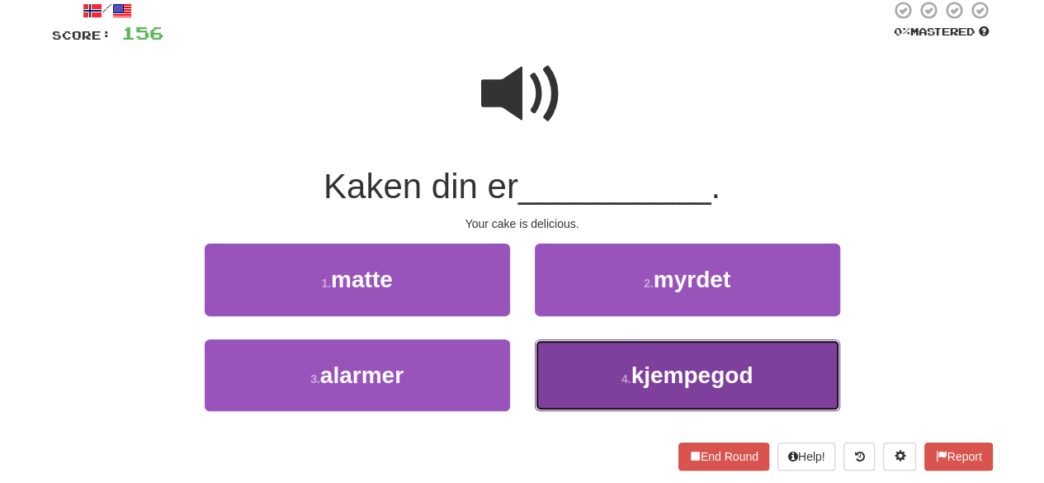
click at [644, 398] on button "4 . kjempegod" at bounding box center [687, 375] width 305 height 72
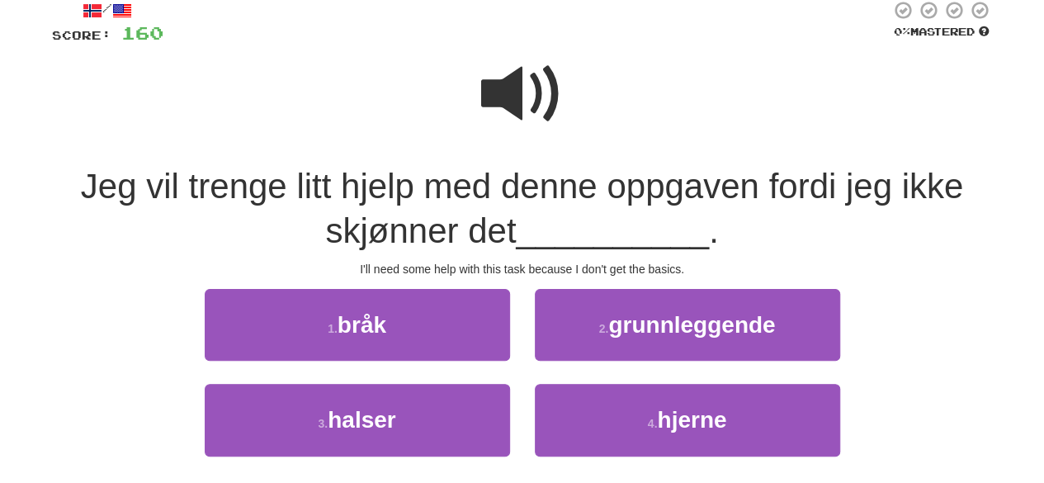
click at [526, 81] on span at bounding box center [522, 94] width 83 height 83
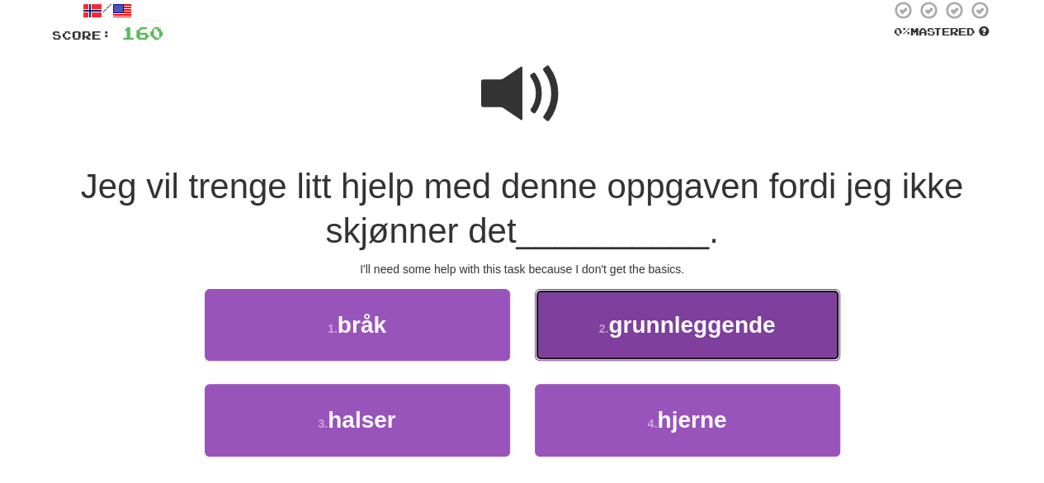
click at [637, 336] on span "grunnleggende" at bounding box center [691, 325] width 167 height 26
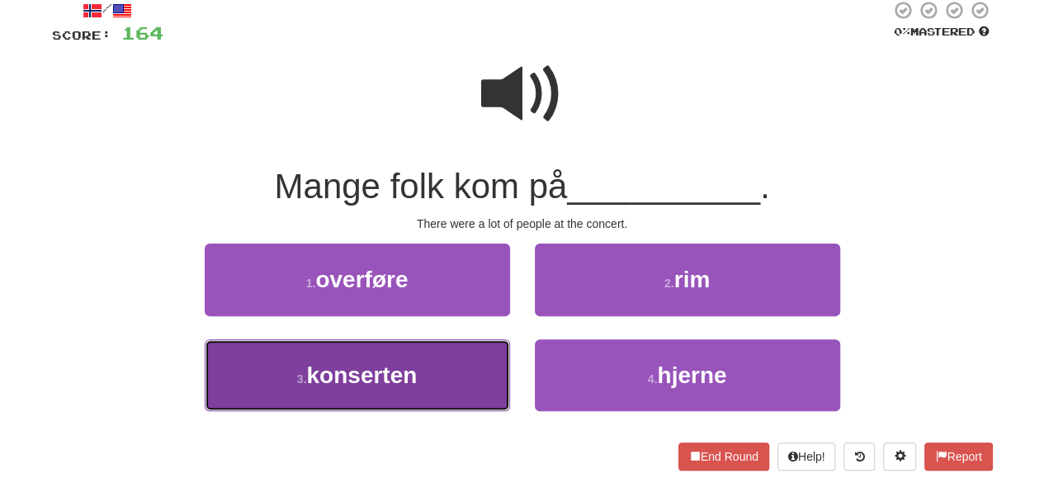
click at [446, 384] on button "3 . konserten" at bounding box center [357, 375] width 305 height 72
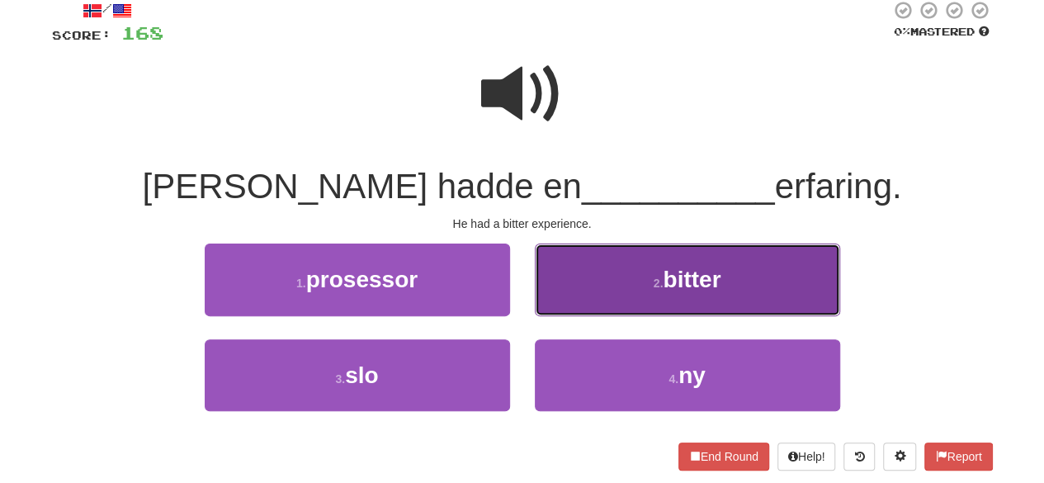
click at [564, 288] on button "2 . bitter" at bounding box center [687, 279] width 305 height 72
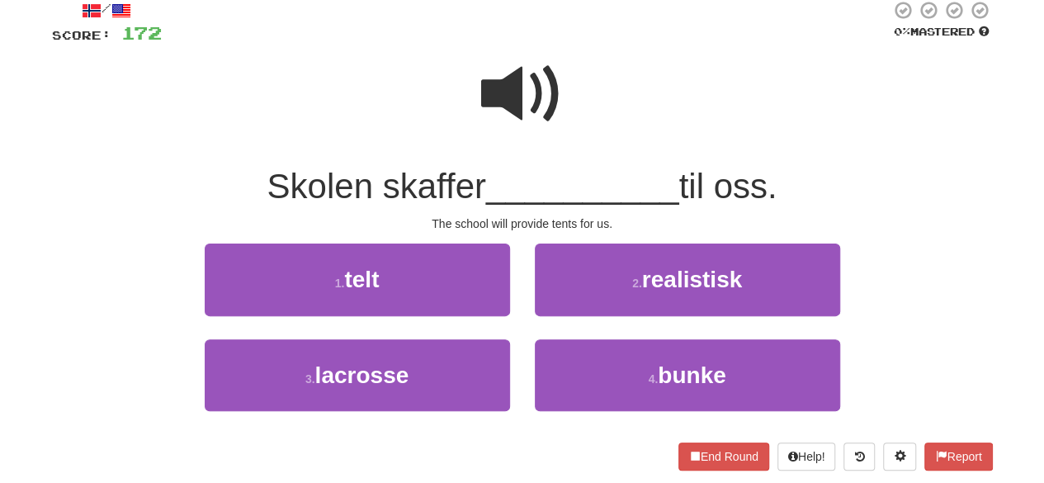
click at [524, 103] on span at bounding box center [522, 94] width 83 height 83
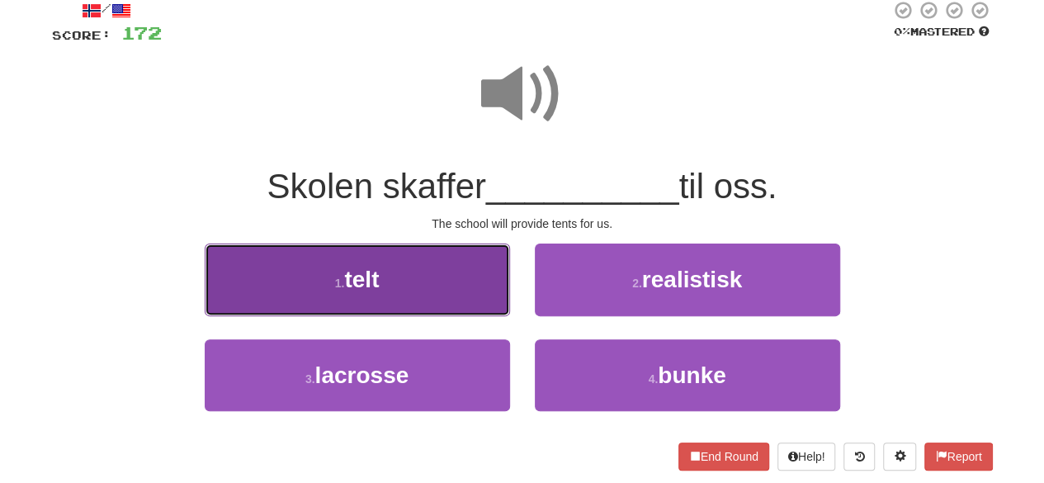
click at [426, 271] on button "1 . telt" at bounding box center [357, 279] width 305 height 72
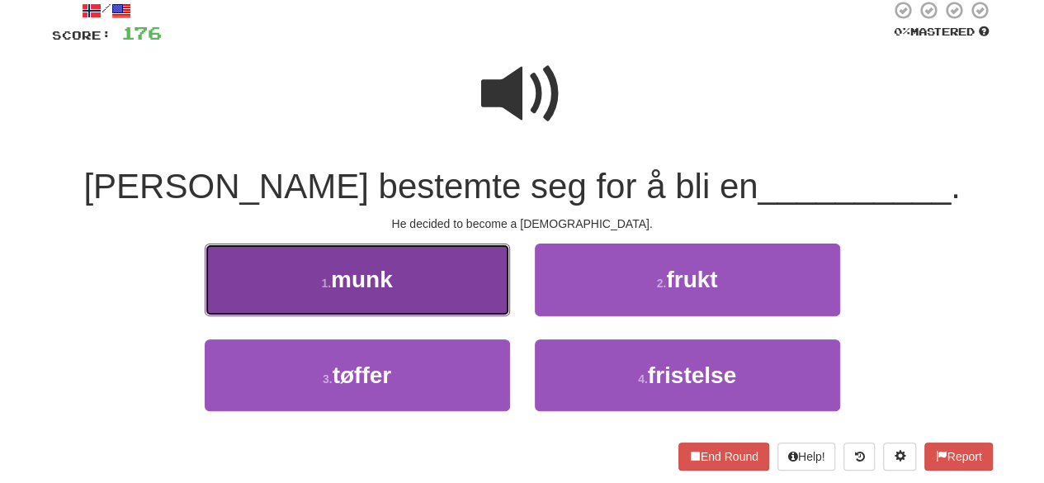
click at [461, 294] on button "1 . munk" at bounding box center [357, 279] width 305 height 72
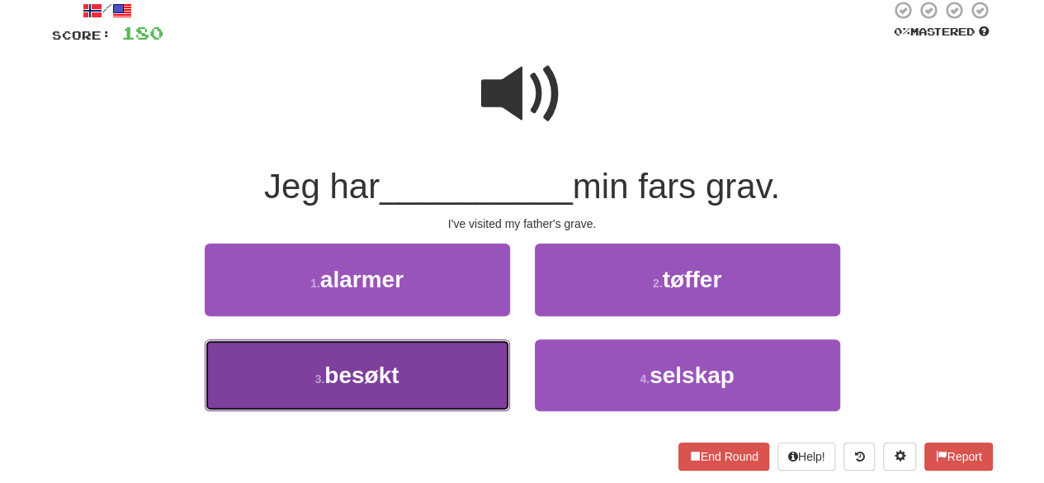
click at [446, 399] on button "3 . besøkt" at bounding box center [357, 375] width 305 height 72
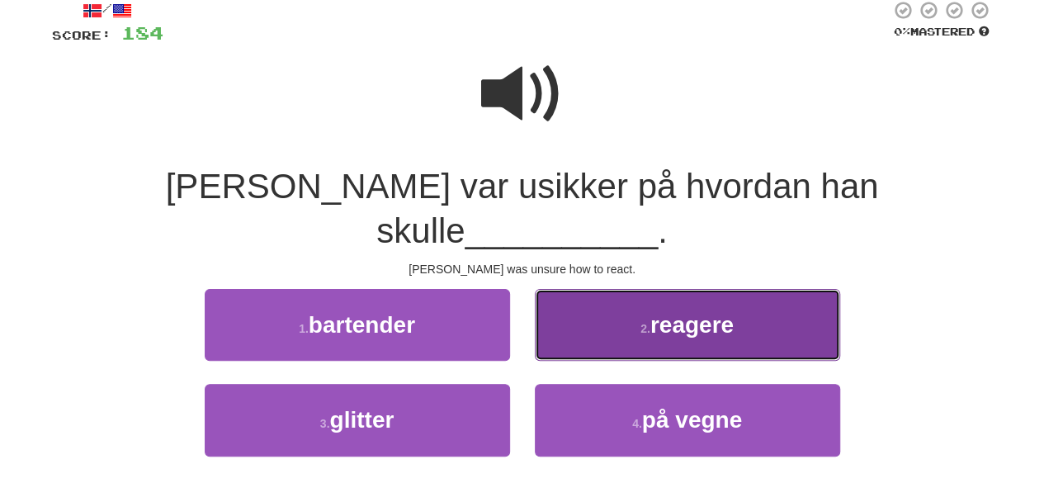
click at [615, 289] on button "2 . reagere" at bounding box center [687, 325] width 305 height 72
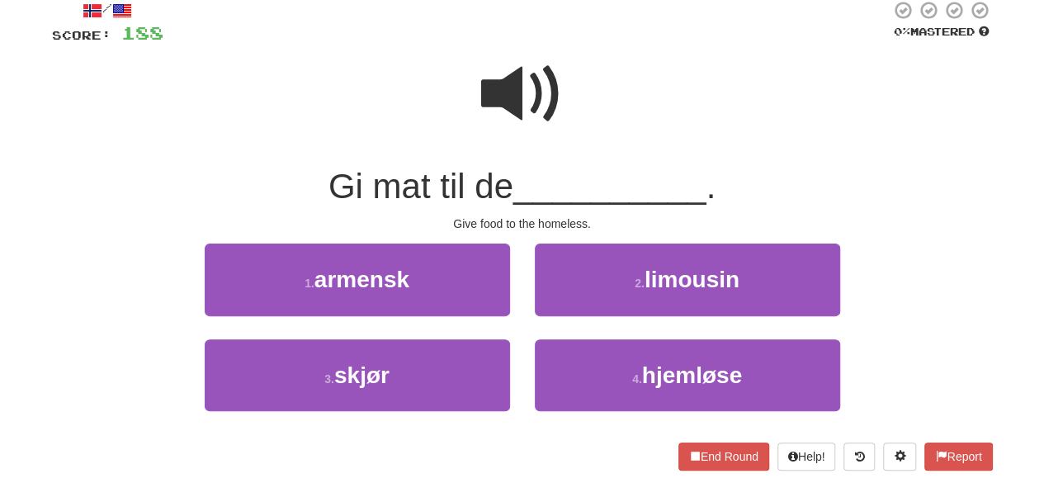
click at [526, 87] on span at bounding box center [522, 94] width 83 height 83
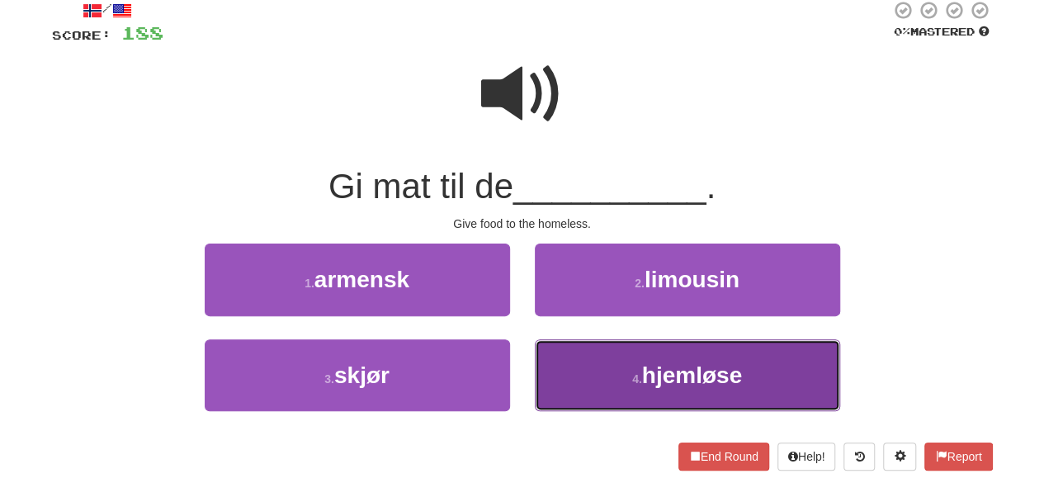
click at [601, 369] on button "4 . hjemløse" at bounding box center [687, 375] width 305 height 72
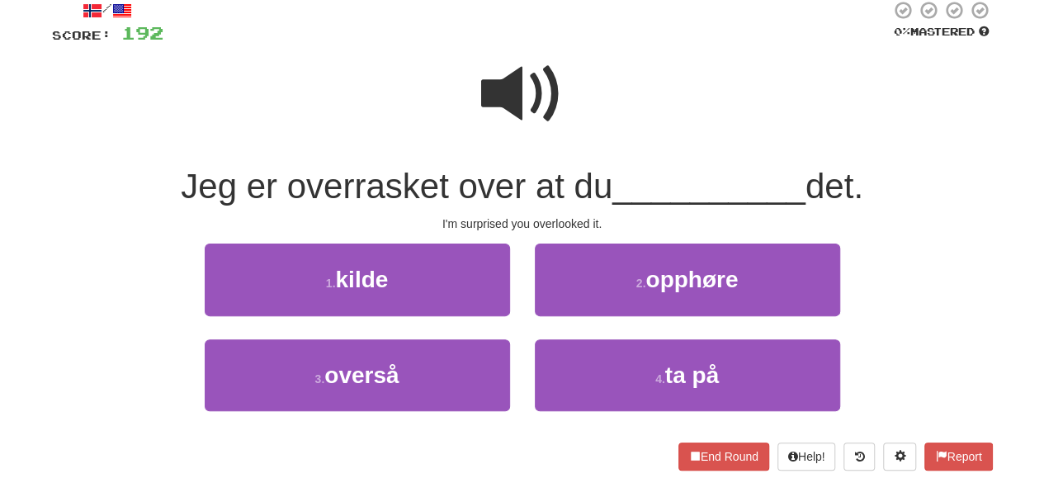
click at [527, 101] on span at bounding box center [522, 94] width 83 height 83
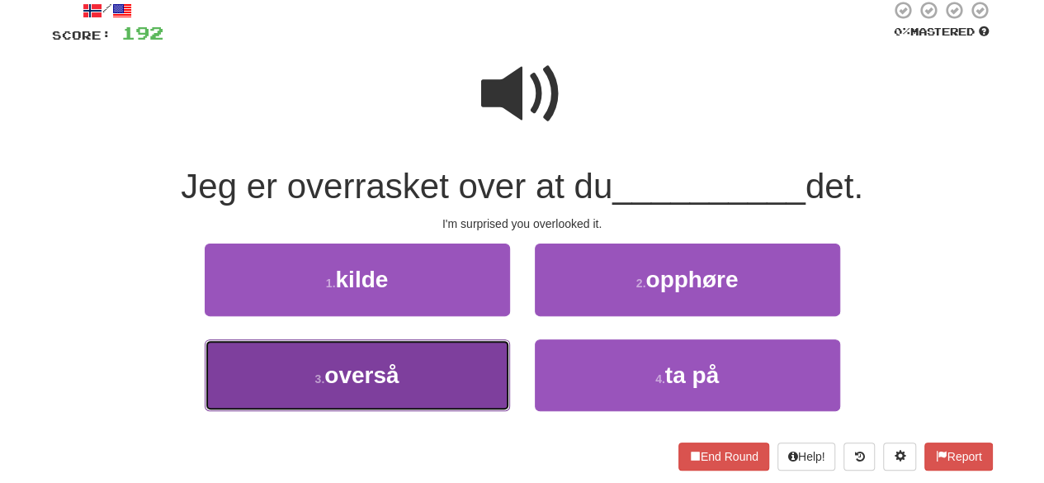
click at [479, 394] on button "3 . overså" at bounding box center [357, 375] width 305 height 72
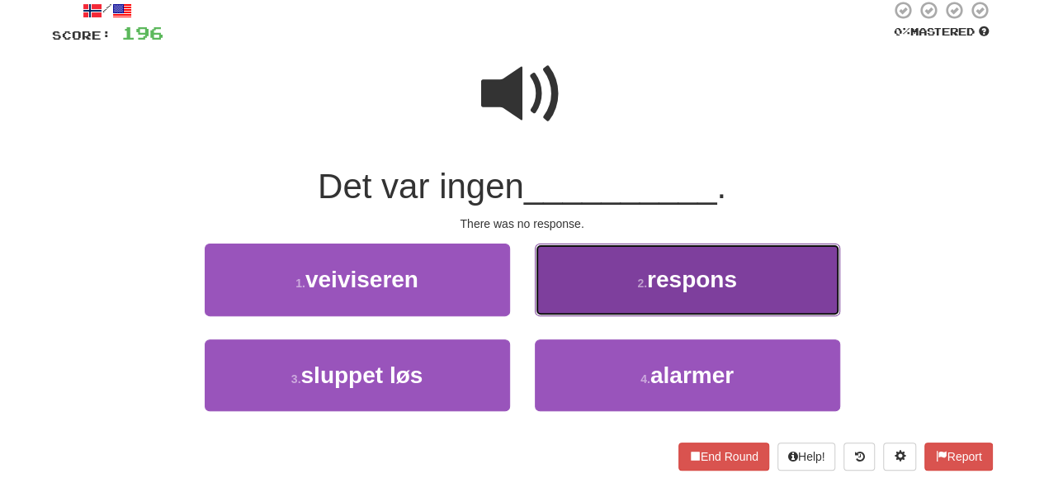
click at [568, 275] on button "2 . respons" at bounding box center [687, 279] width 305 height 72
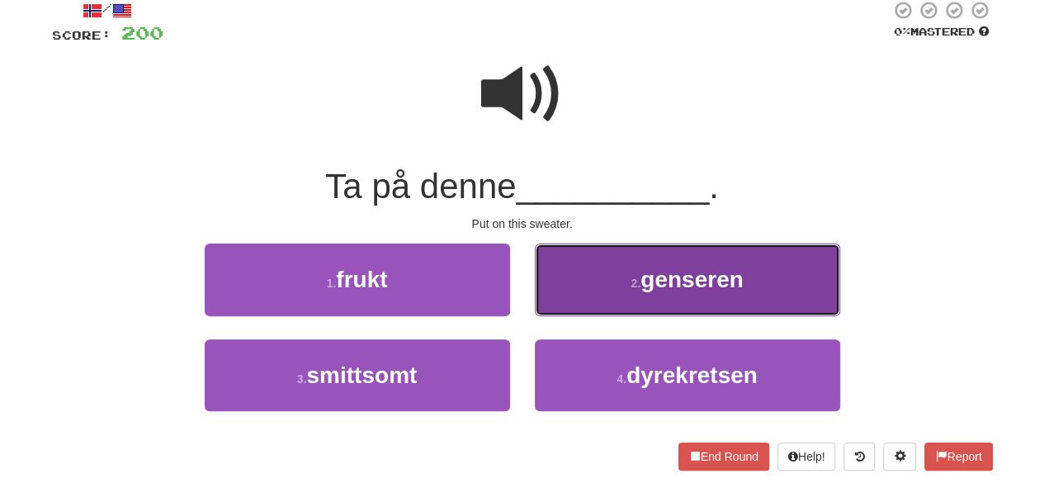
click at [597, 286] on button "2 . genseren" at bounding box center [687, 279] width 305 height 72
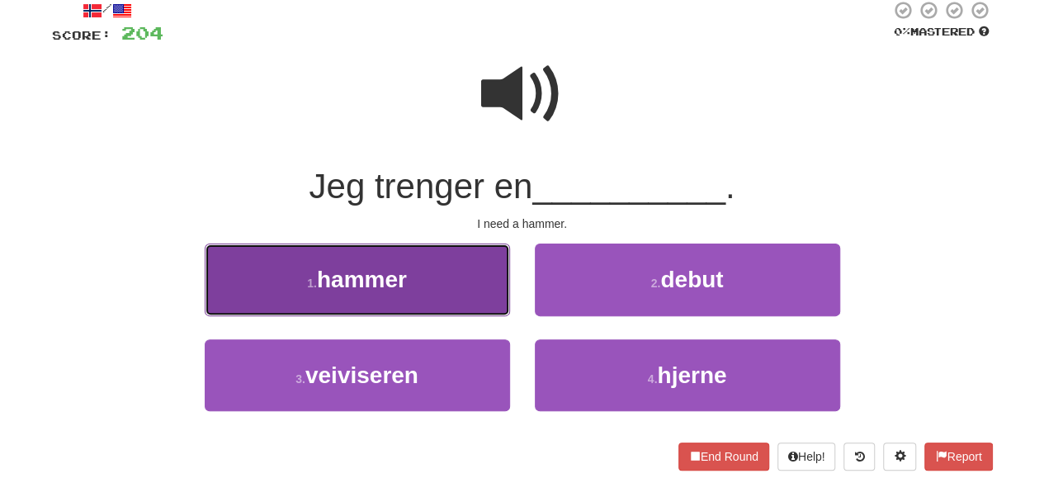
click at [427, 270] on button "1 . hammer" at bounding box center [357, 279] width 305 height 72
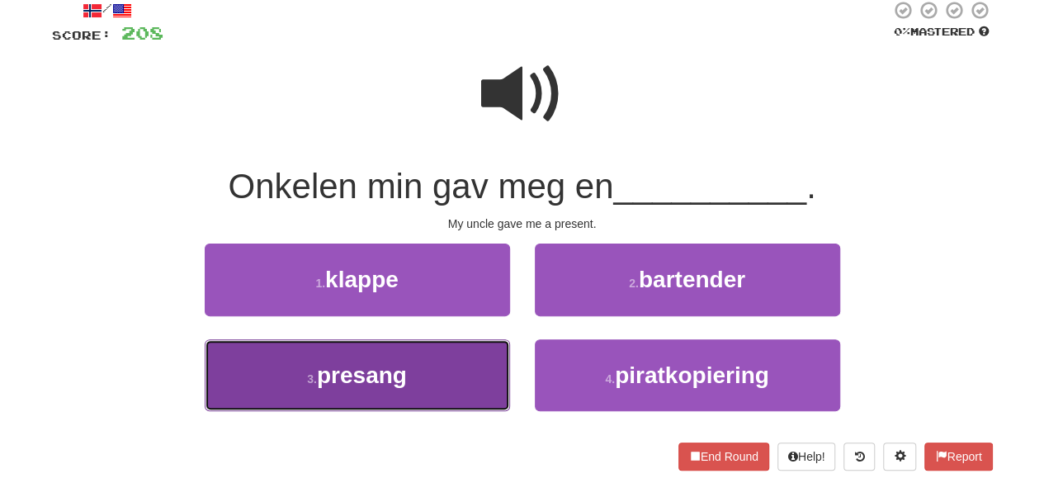
click at [429, 375] on button "3 . presang" at bounding box center [357, 375] width 305 height 72
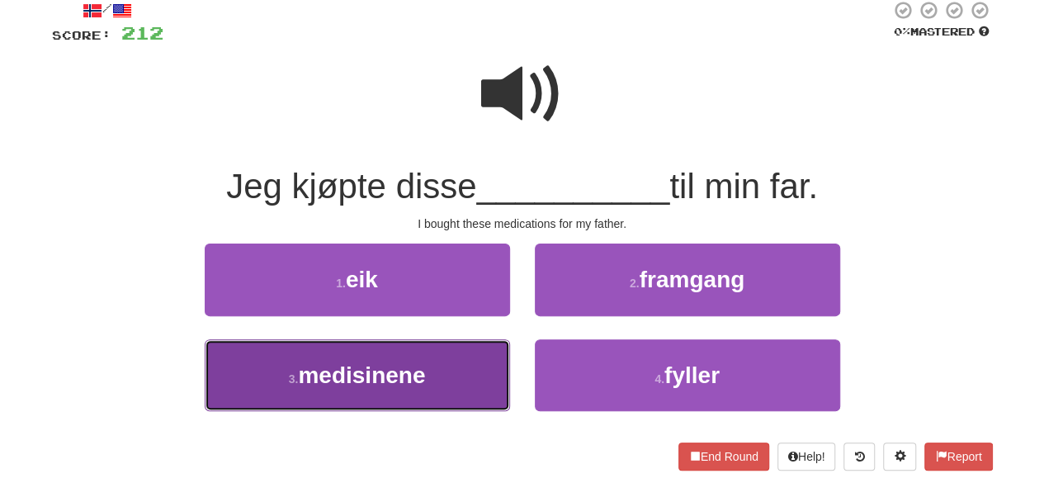
click at [406, 375] on span "medisinene" at bounding box center [361, 375] width 127 height 26
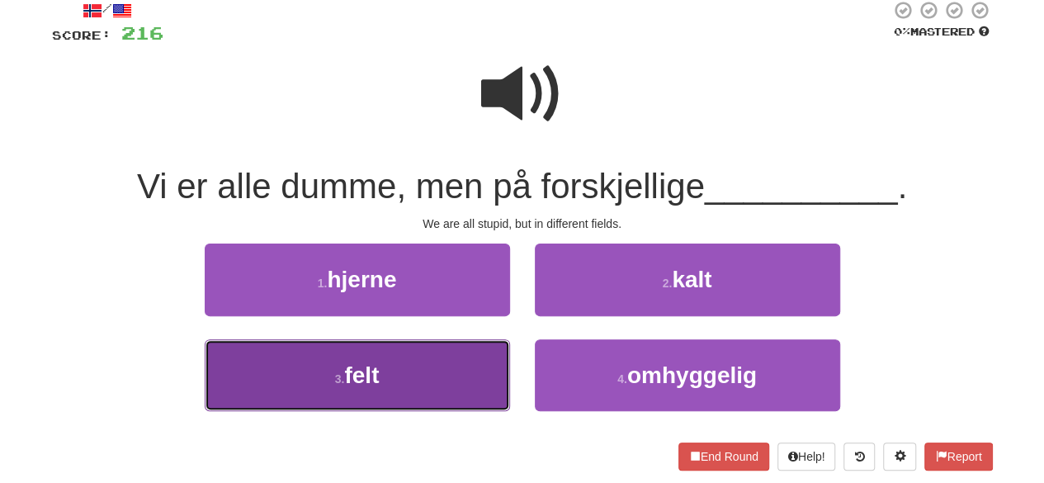
click at [436, 397] on button "3 . felt" at bounding box center [357, 375] width 305 height 72
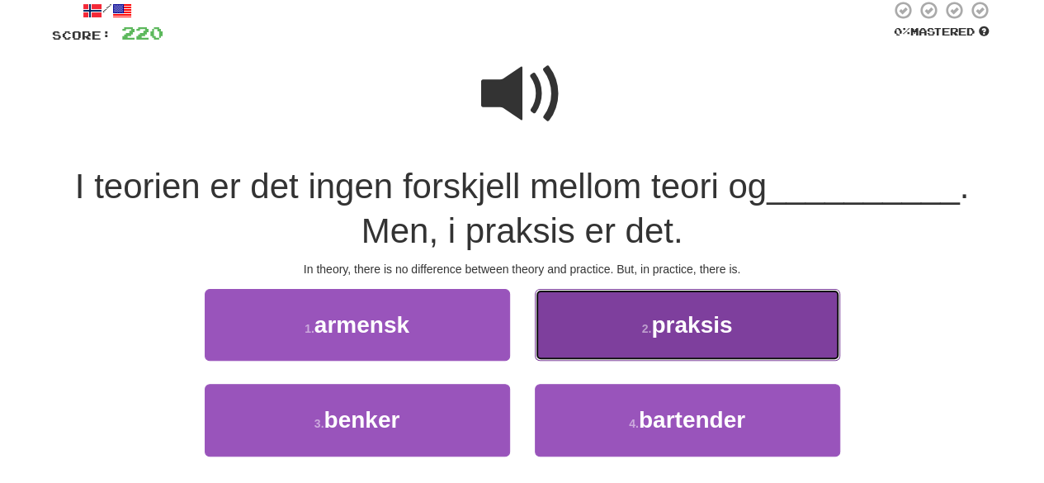
click at [625, 339] on button "2 . praksis" at bounding box center [687, 325] width 305 height 72
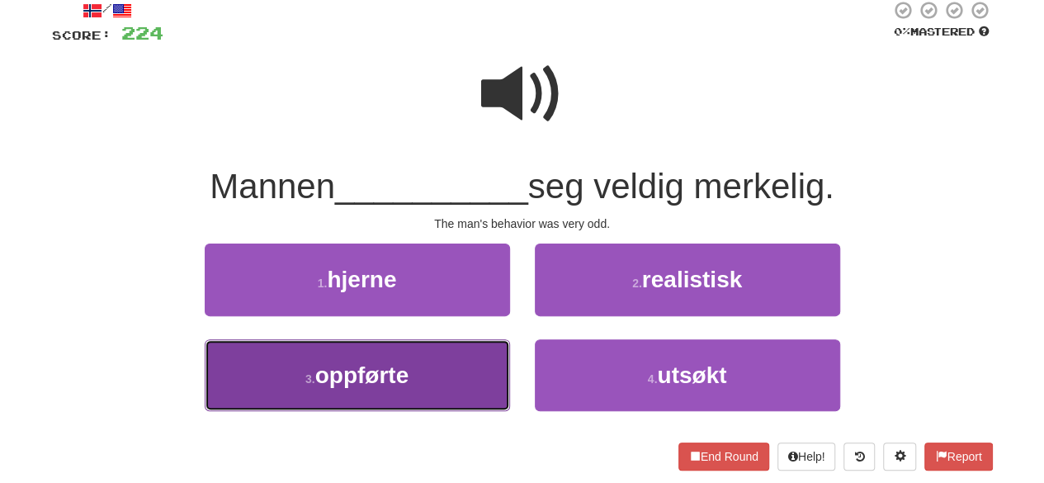
click at [419, 360] on button "3 . oppførte" at bounding box center [357, 375] width 305 height 72
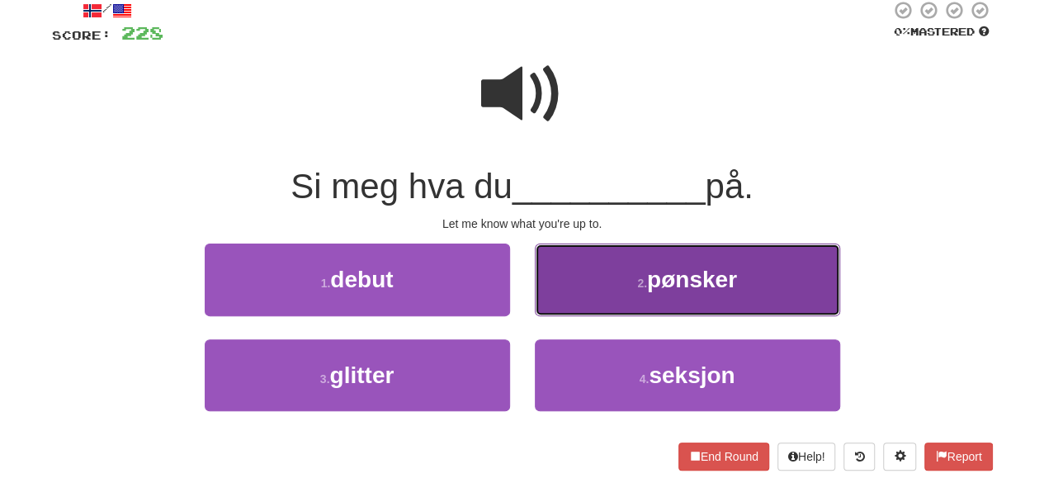
click at [592, 288] on button "2 . pønsker" at bounding box center [687, 279] width 305 height 72
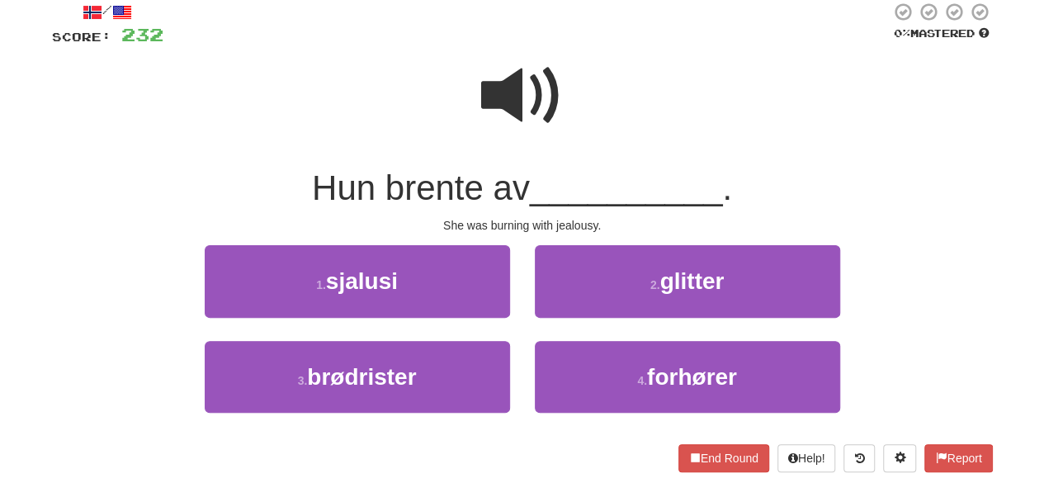
scroll to position [97, 0]
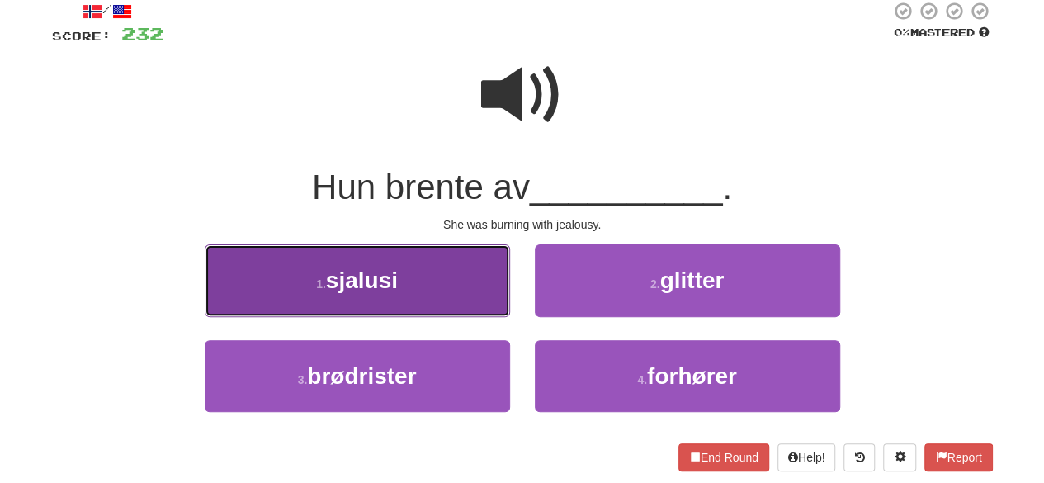
click at [429, 289] on button "1 . sjalusi" at bounding box center [357, 280] width 305 height 72
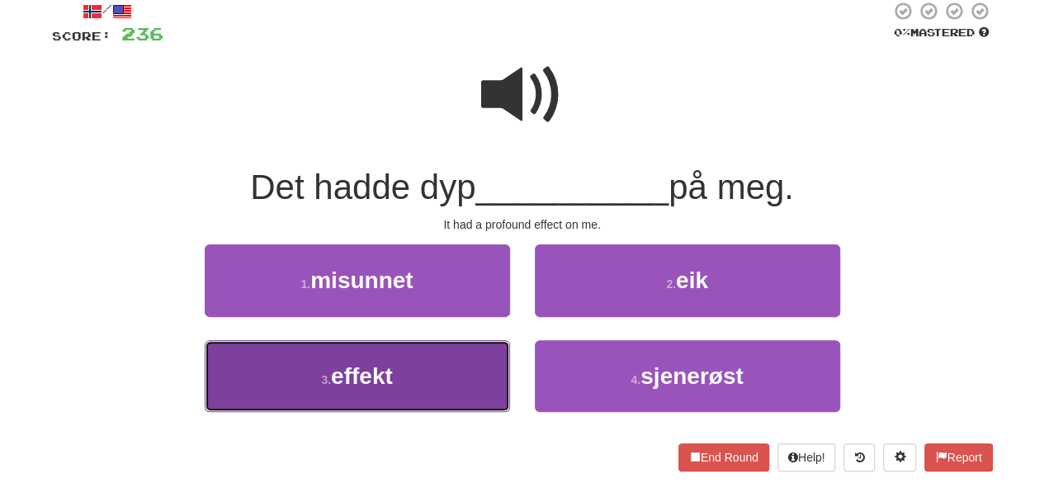
click at [414, 364] on button "3 . effekt" at bounding box center [357, 376] width 305 height 72
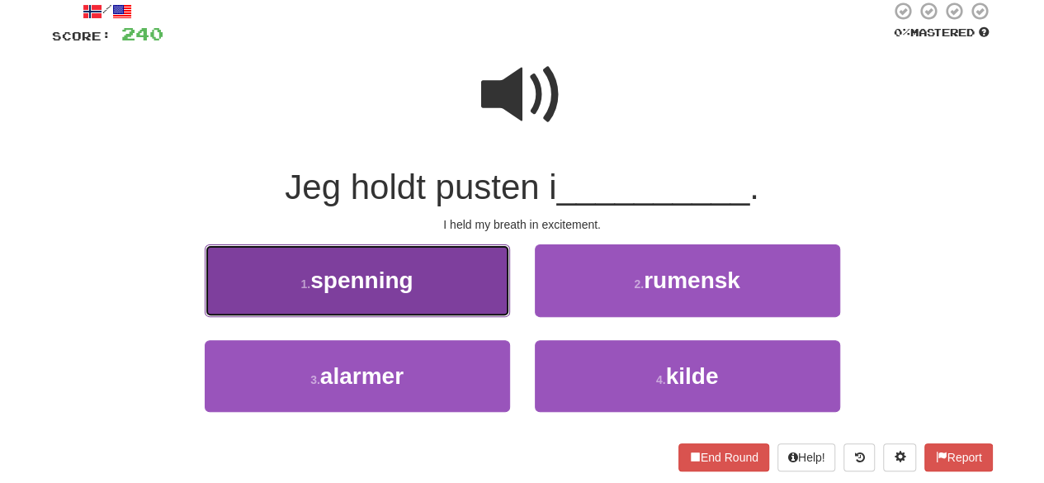
click at [403, 309] on button "1 . spenning" at bounding box center [357, 280] width 305 height 72
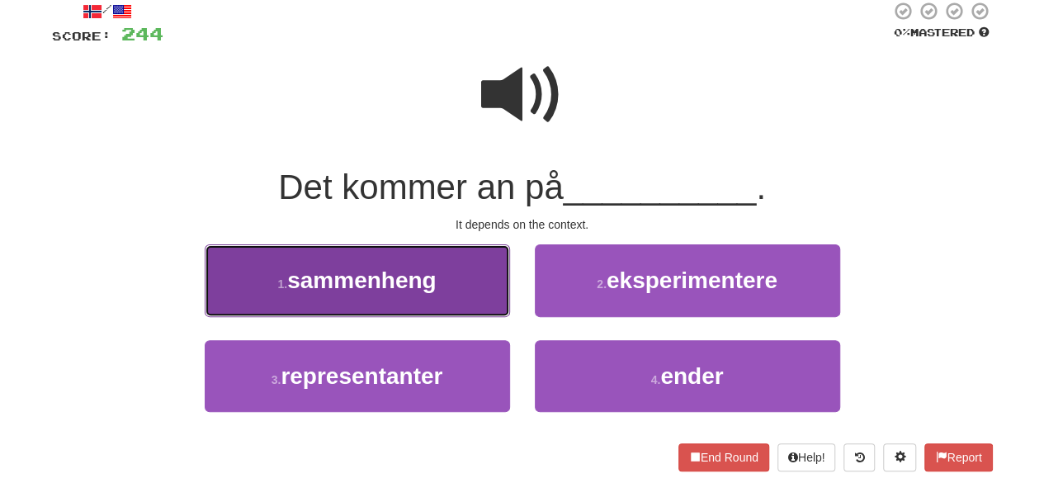
click at [442, 280] on button "1 . sammenheng" at bounding box center [357, 280] width 305 height 72
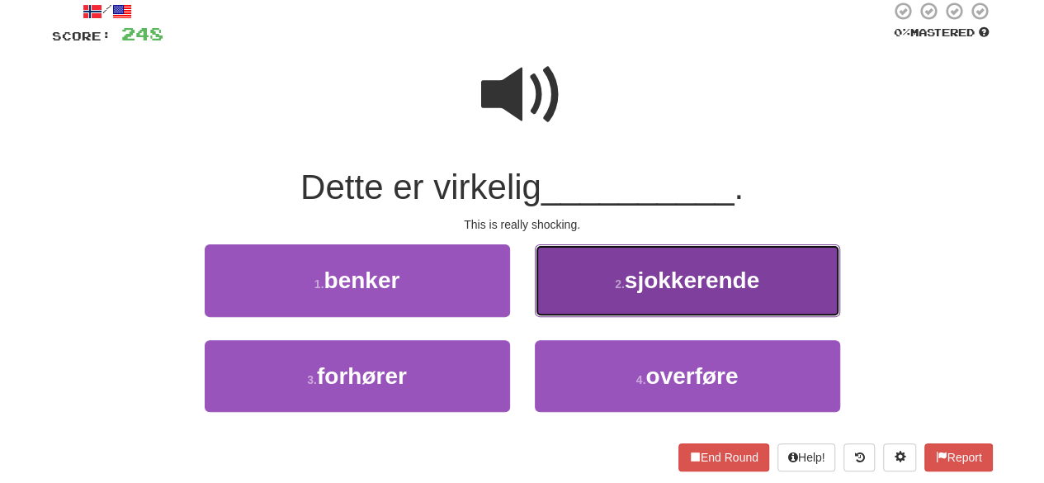
click at [598, 281] on button "2 . sjokkerende" at bounding box center [687, 280] width 305 height 72
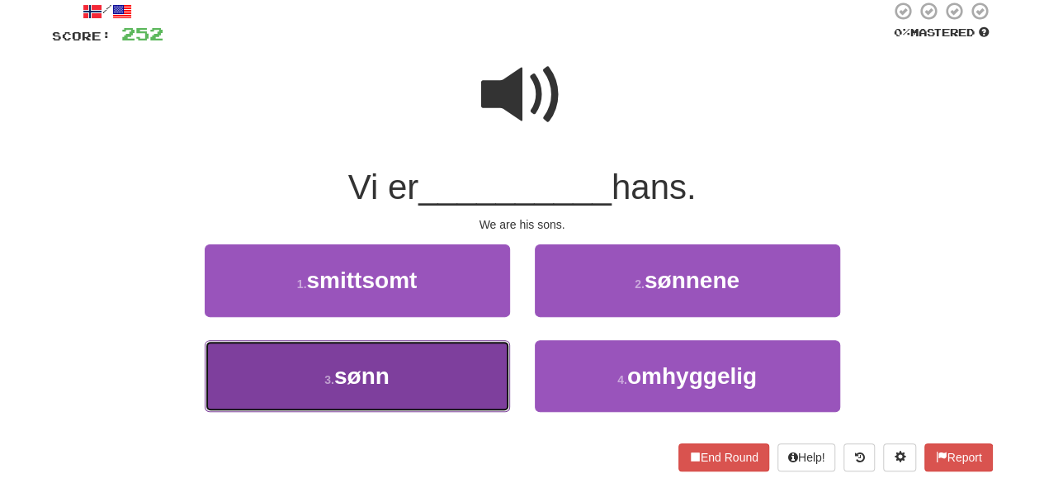
click at [483, 356] on button "3 . sønn" at bounding box center [357, 376] width 305 height 72
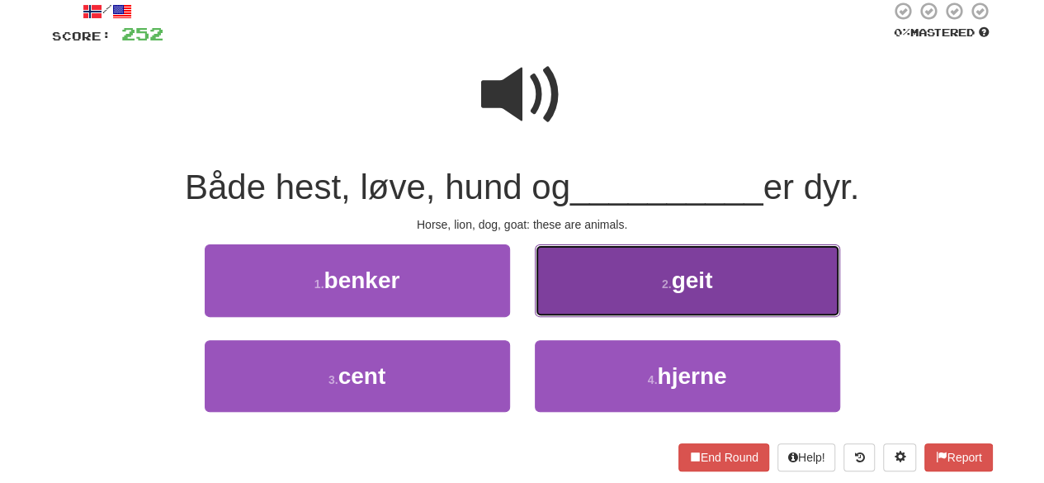
click at [601, 280] on button "2 . geit" at bounding box center [687, 280] width 305 height 72
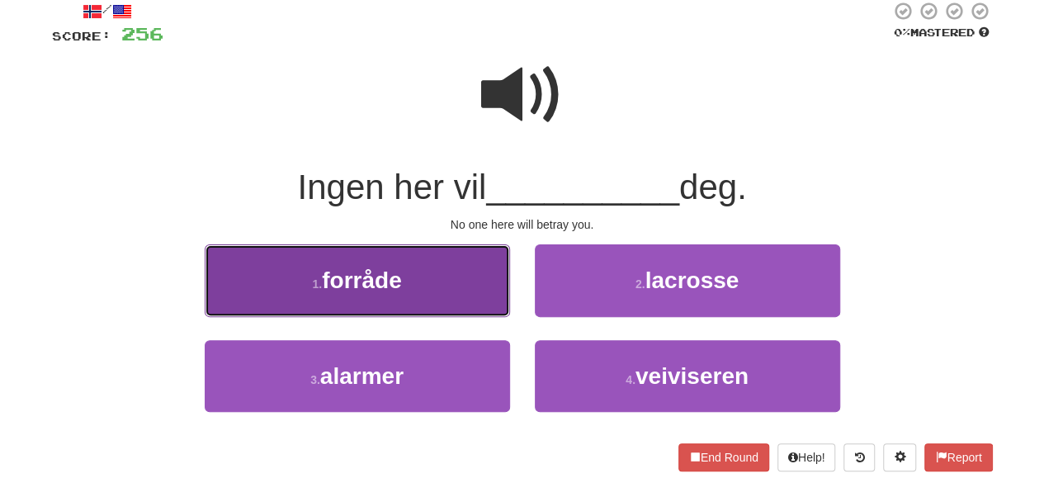
click at [380, 282] on span "forråde" at bounding box center [361, 280] width 79 height 26
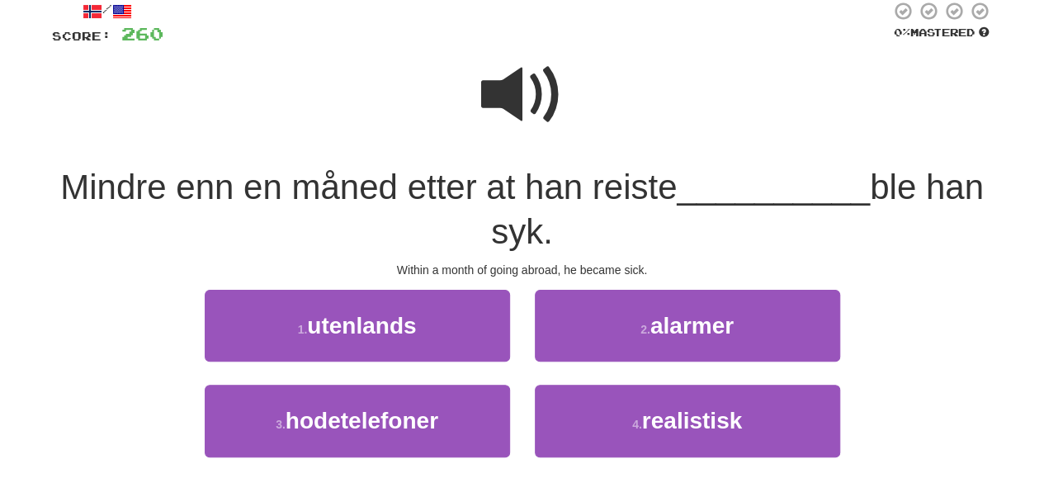
click at [545, 83] on span at bounding box center [522, 95] width 83 height 83
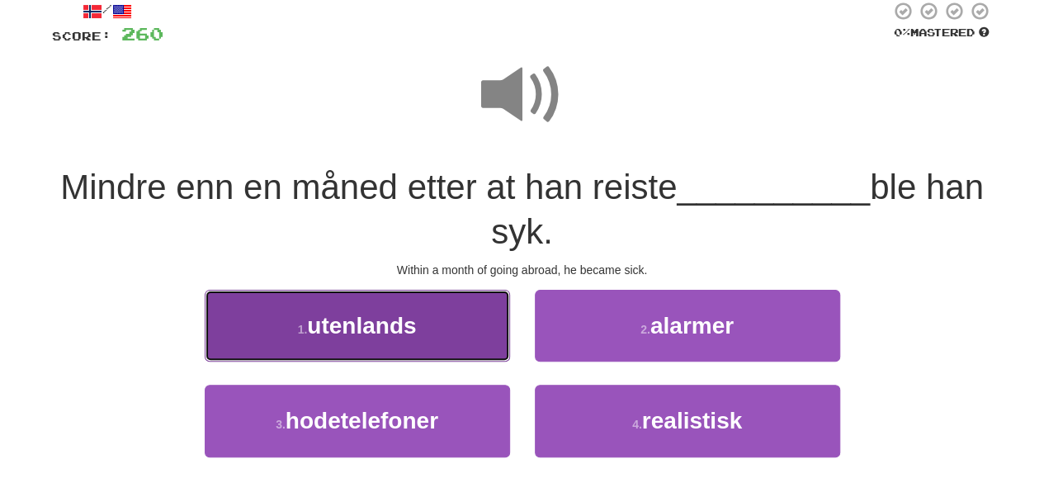
click at [425, 323] on button "1 . utenlands" at bounding box center [357, 326] width 305 height 72
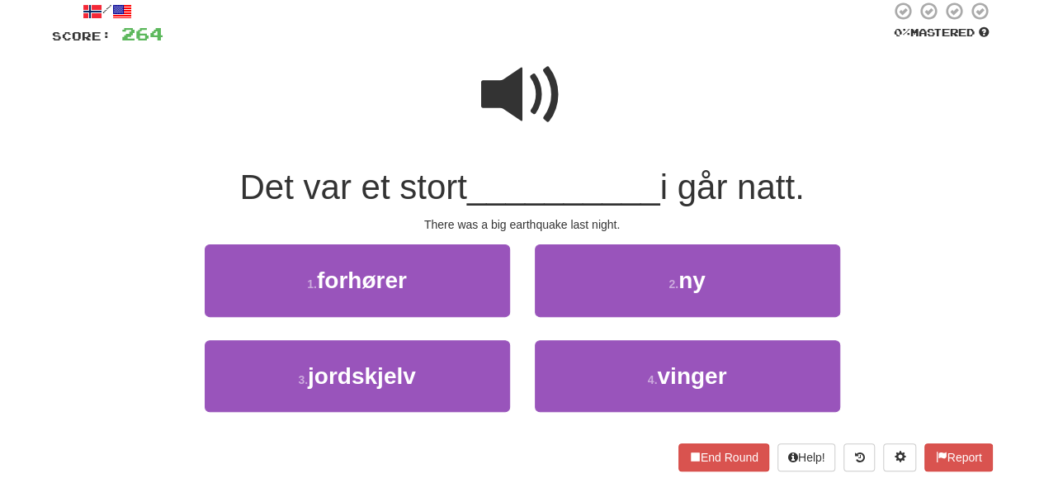
click at [519, 97] on span at bounding box center [522, 95] width 83 height 83
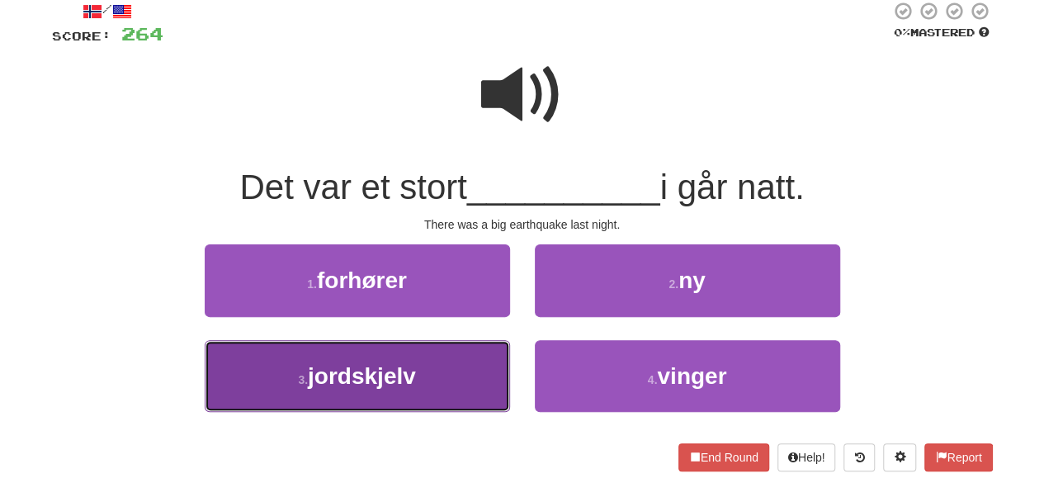
click at [432, 375] on button "3 . jordskjelv" at bounding box center [357, 376] width 305 height 72
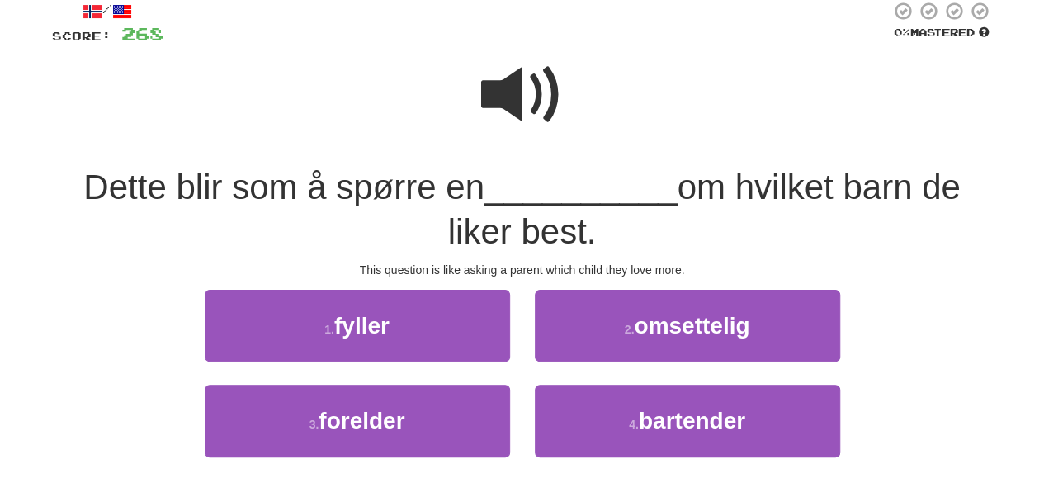
click at [508, 101] on span at bounding box center [522, 95] width 83 height 83
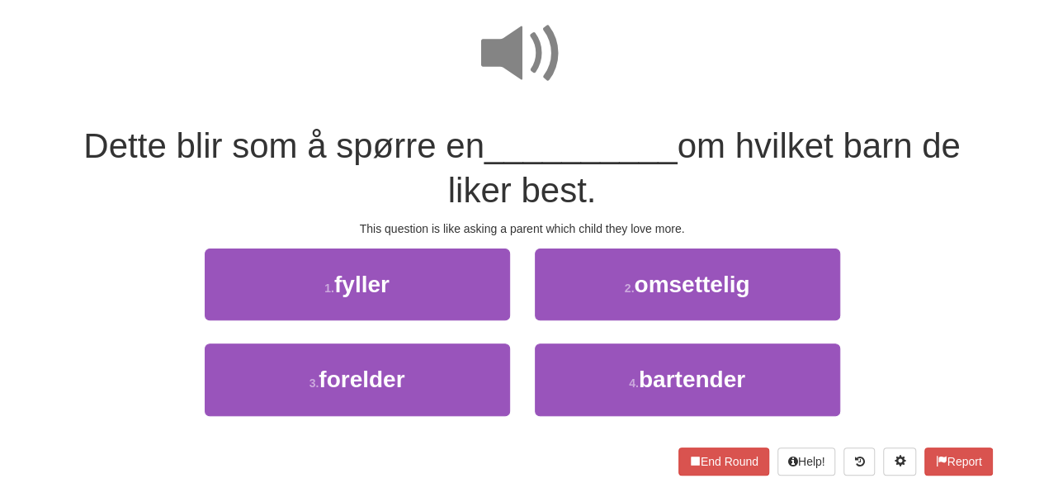
scroll to position [140, 0]
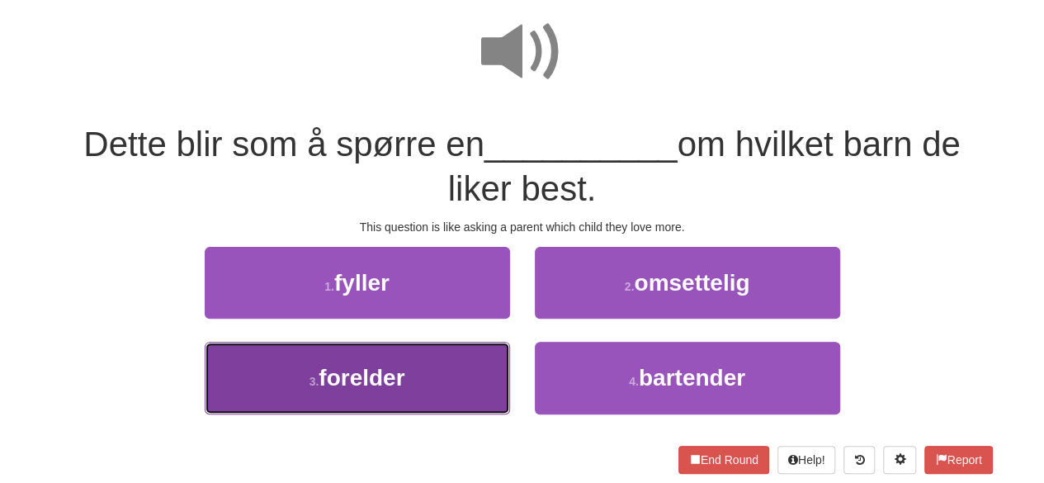
click at [450, 370] on button "3 . forelder" at bounding box center [357, 378] width 305 height 72
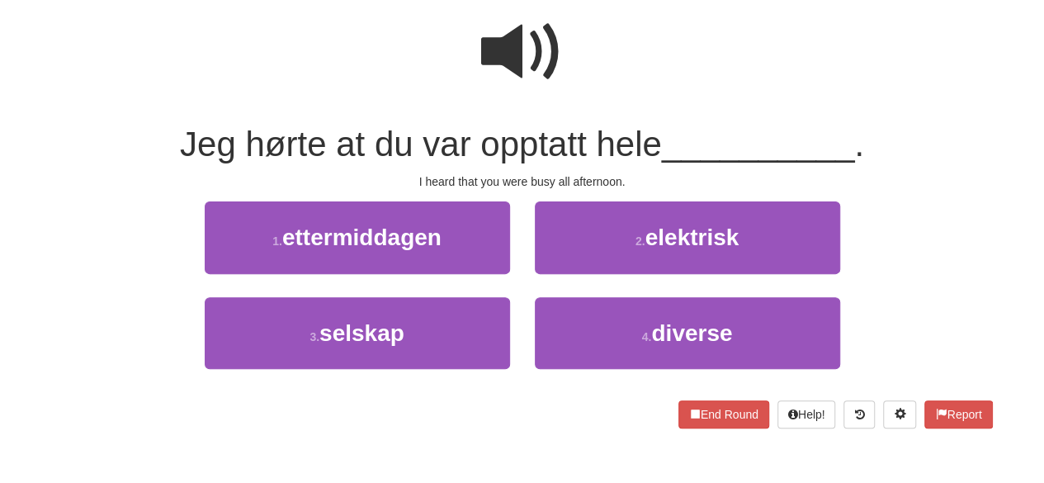
click at [522, 56] on span at bounding box center [522, 52] width 83 height 83
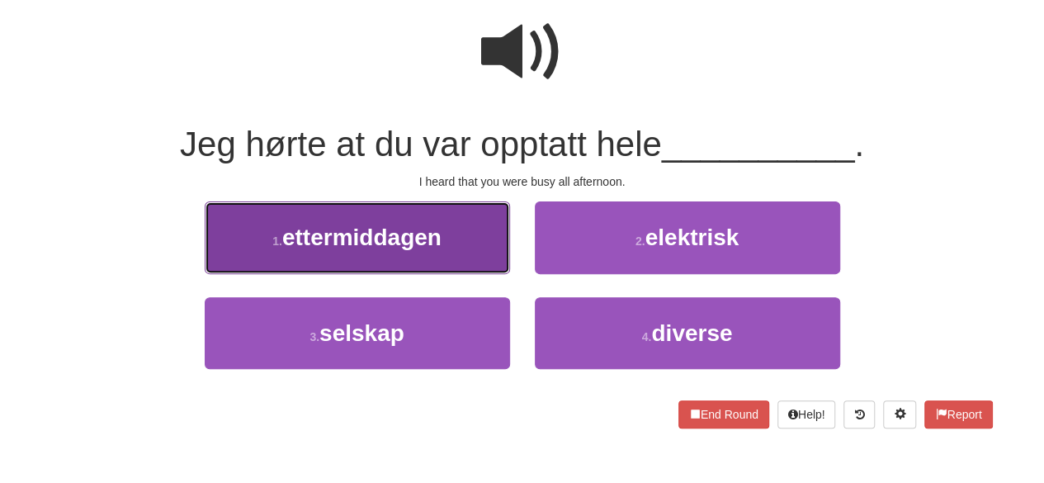
click at [413, 265] on button "1 . ettermiddagen" at bounding box center [357, 237] width 305 height 72
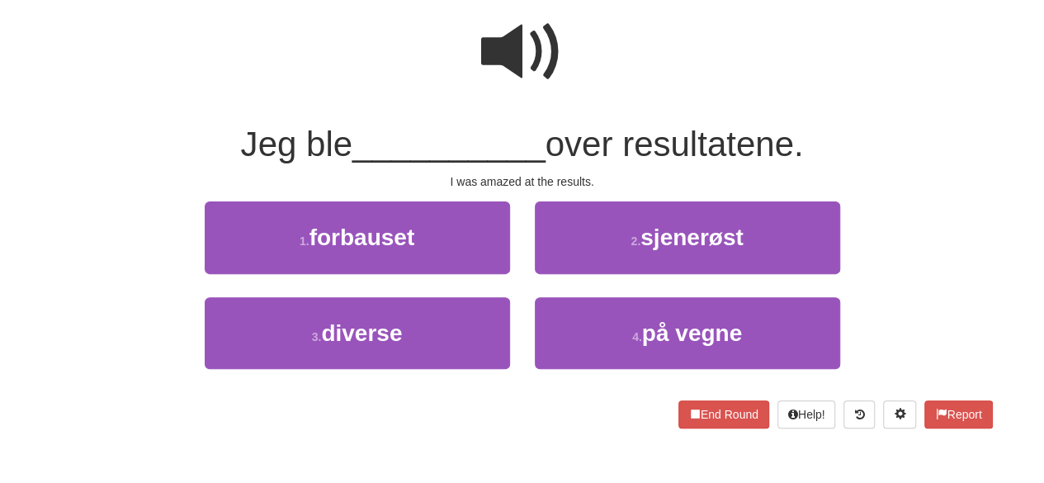
click at [525, 63] on span at bounding box center [522, 52] width 83 height 83
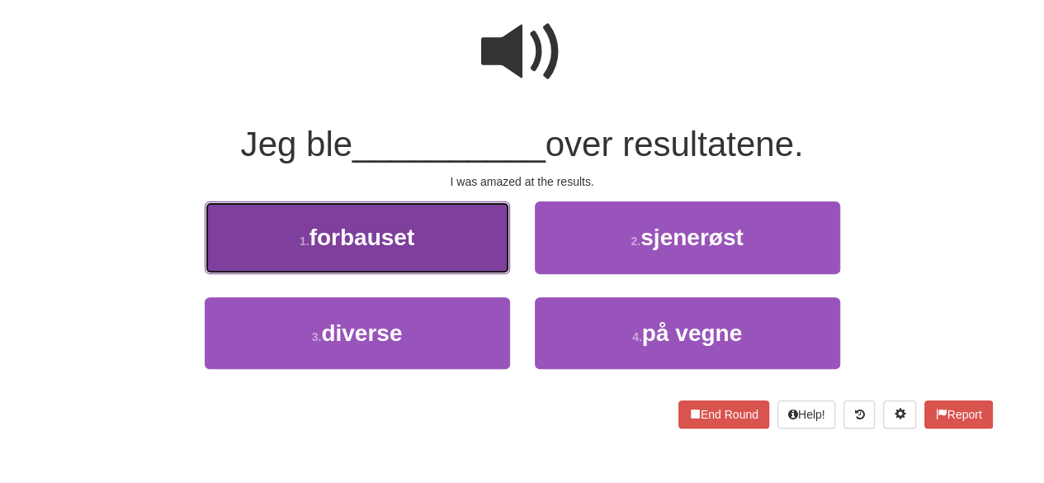
click at [417, 224] on button "1 . forbauset" at bounding box center [357, 237] width 305 height 72
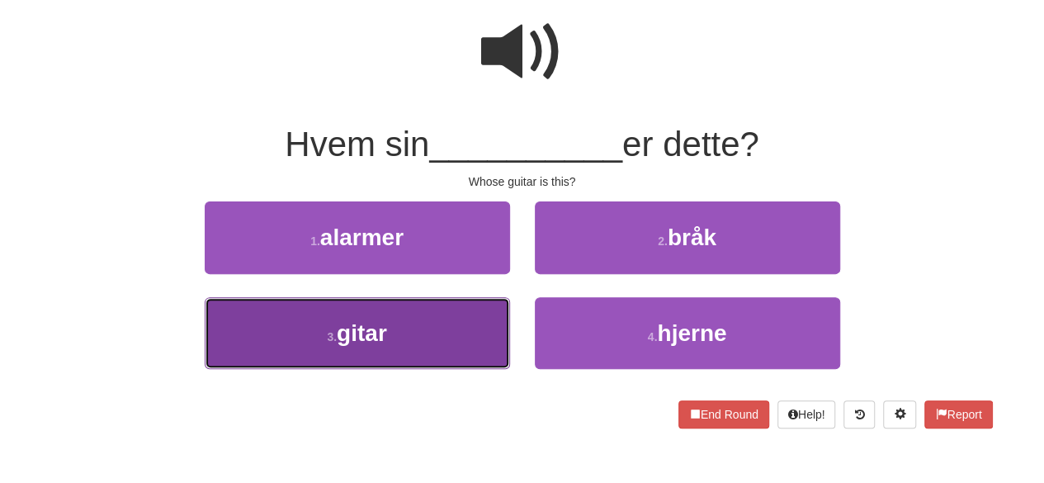
click at [425, 354] on button "3 . gitar" at bounding box center [357, 333] width 305 height 72
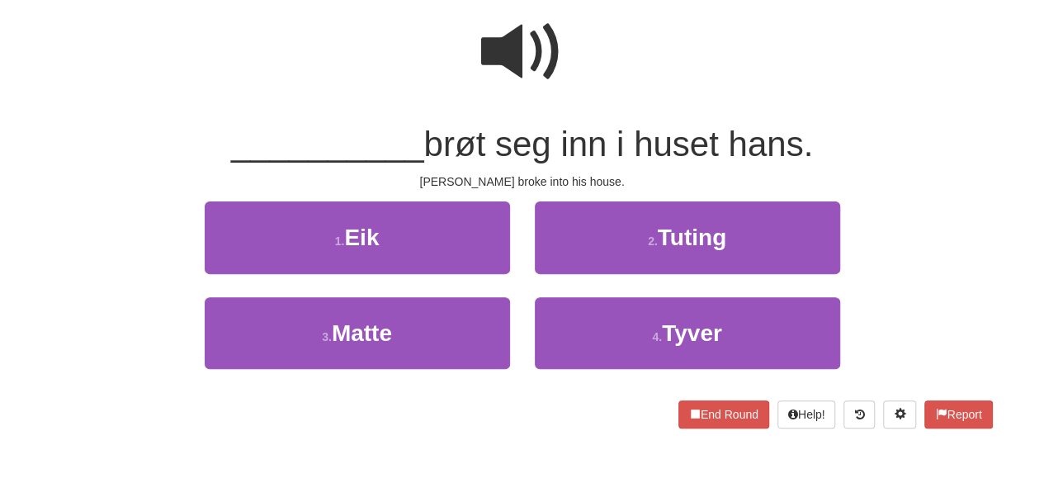
click at [502, 78] on span at bounding box center [522, 52] width 83 height 83
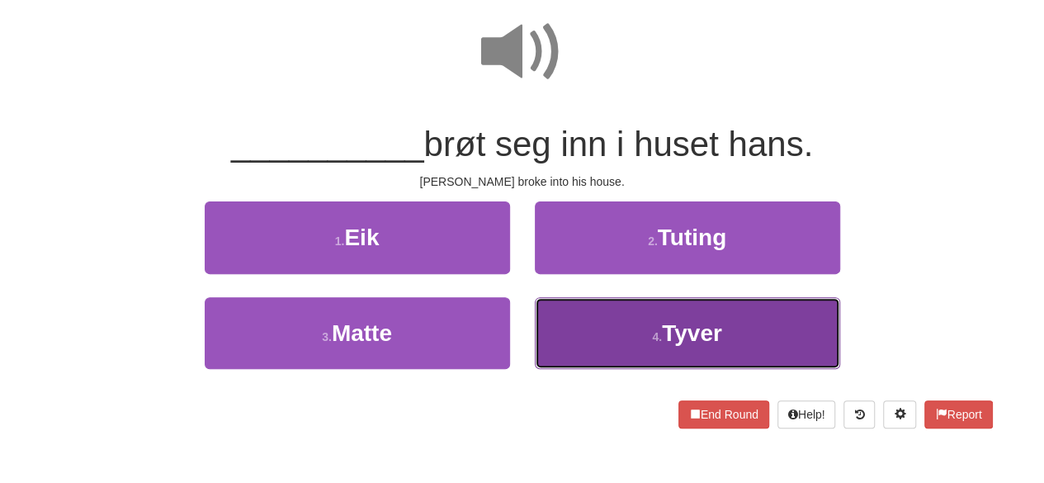
click at [652, 328] on button "4 . Tyver" at bounding box center [687, 333] width 305 height 72
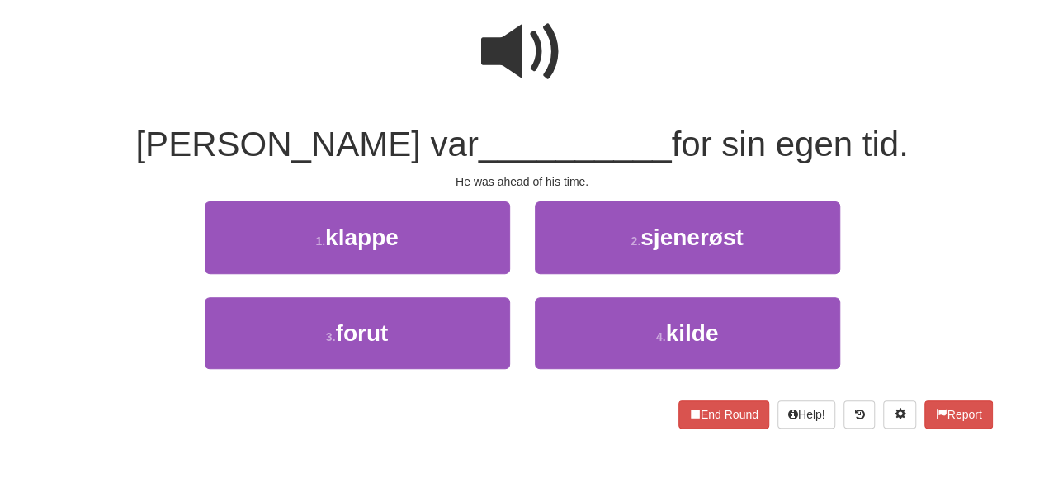
click at [515, 72] on span at bounding box center [522, 52] width 83 height 83
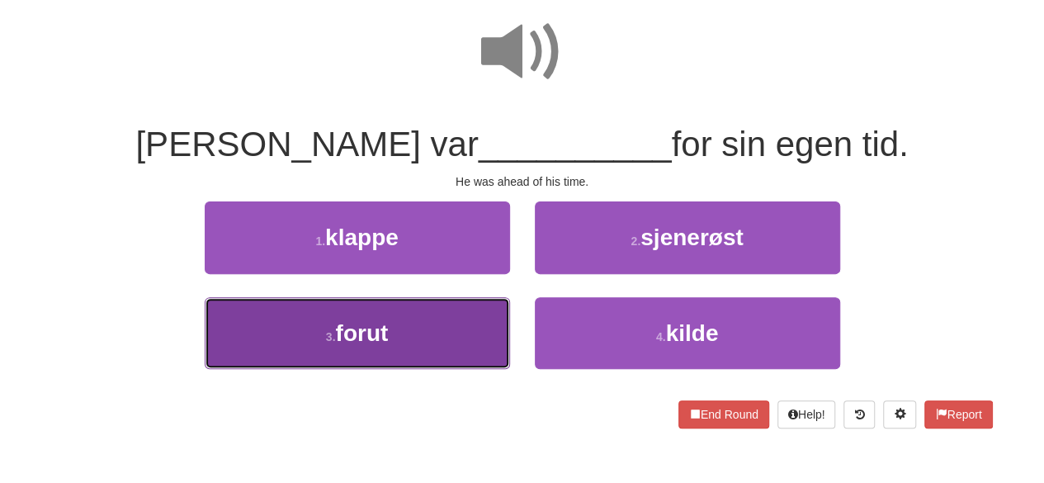
click at [409, 364] on button "3 . forut" at bounding box center [357, 333] width 305 height 72
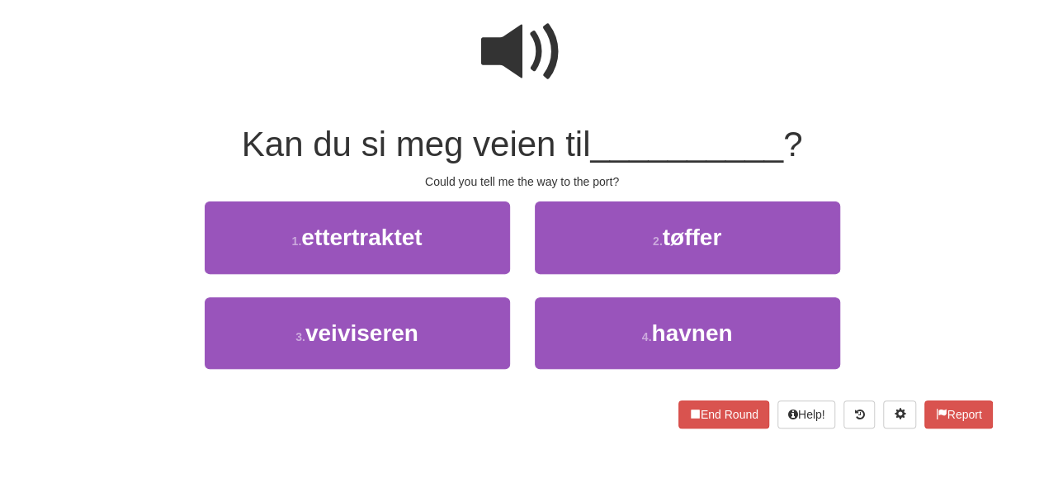
click at [526, 12] on span at bounding box center [522, 52] width 83 height 83
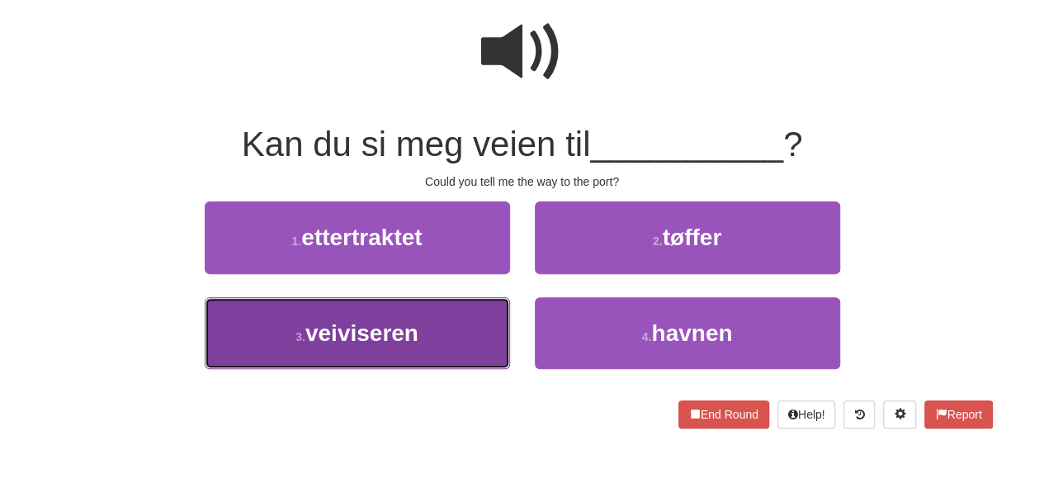
click at [432, 337] on button "3 . veiviseren" at bounding box center [357, 333] width 305 height 72
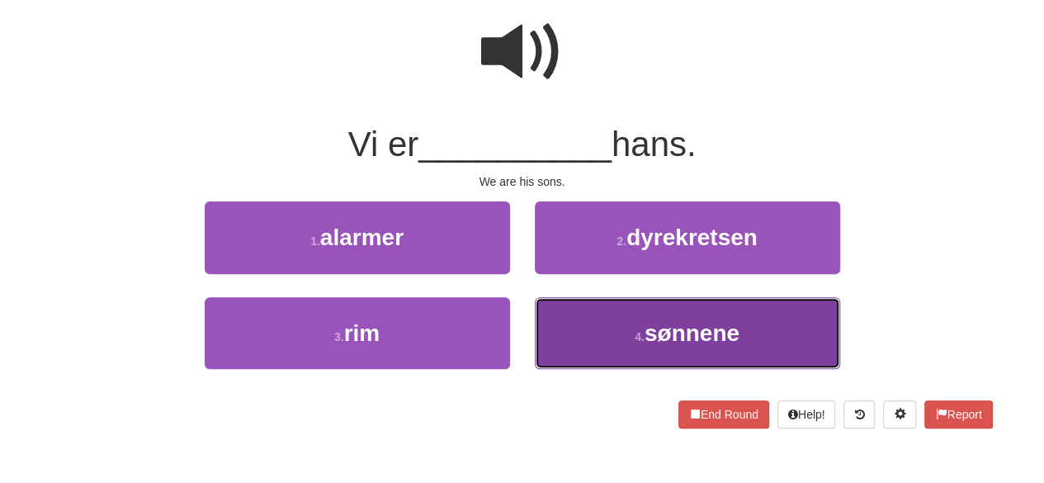
click at [597, 300] on button "4 . sønnene" at bounding box center [687, 333] width 305 height 72
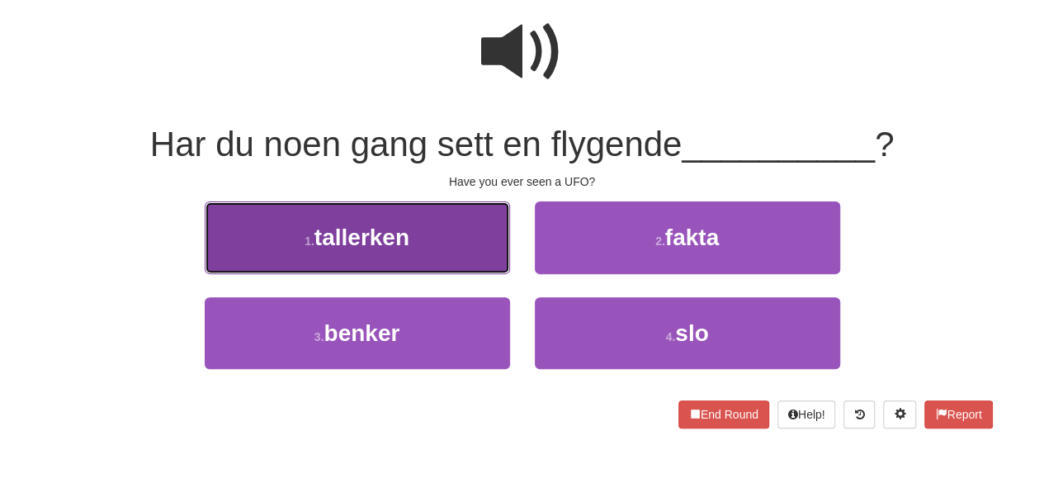
click at [439, 234] on button "1 . tallerken" at bounding box center [357, 237] width 305 height 72
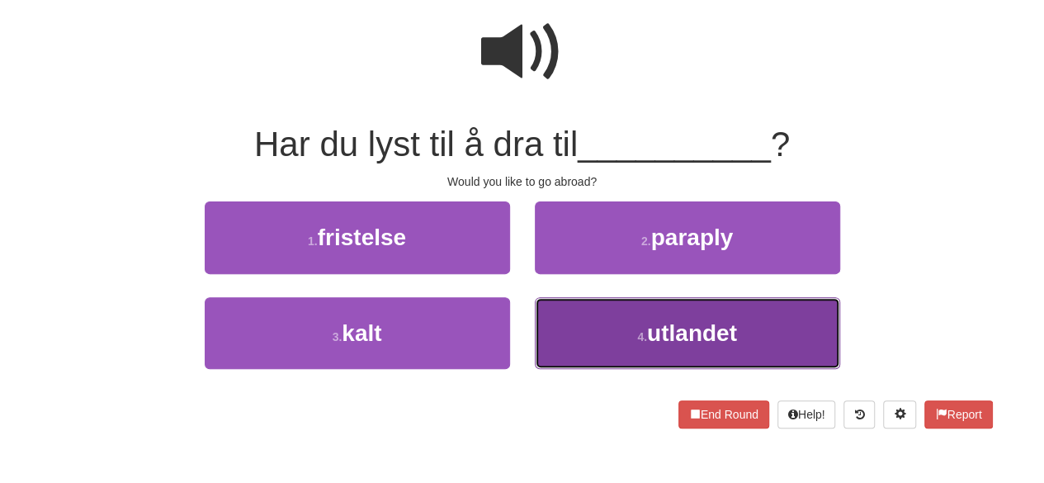
click at [620, 342] on button "4 . utlandet" at bounding box center [687, 333] width 305 height 72
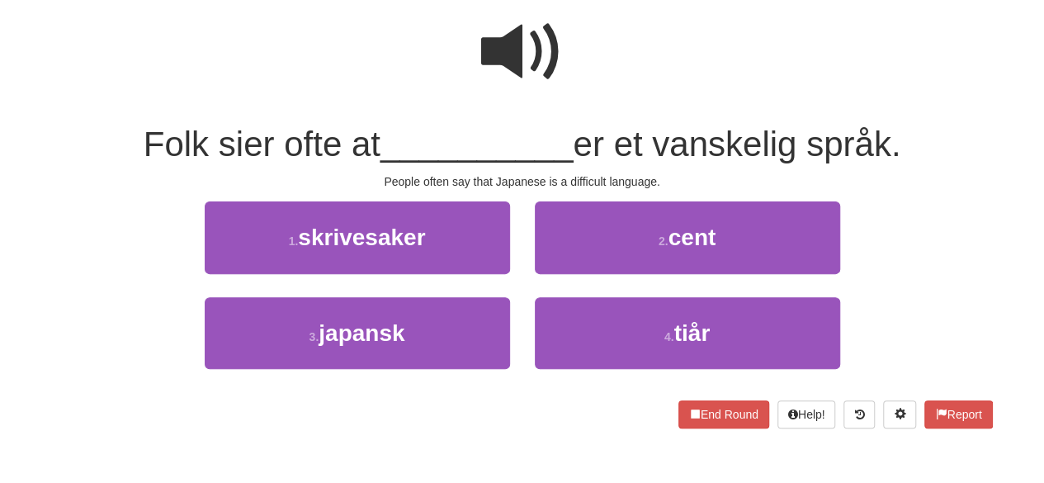
click at [492, 47] on span at bounding box center [522, 52] width 83 height 83
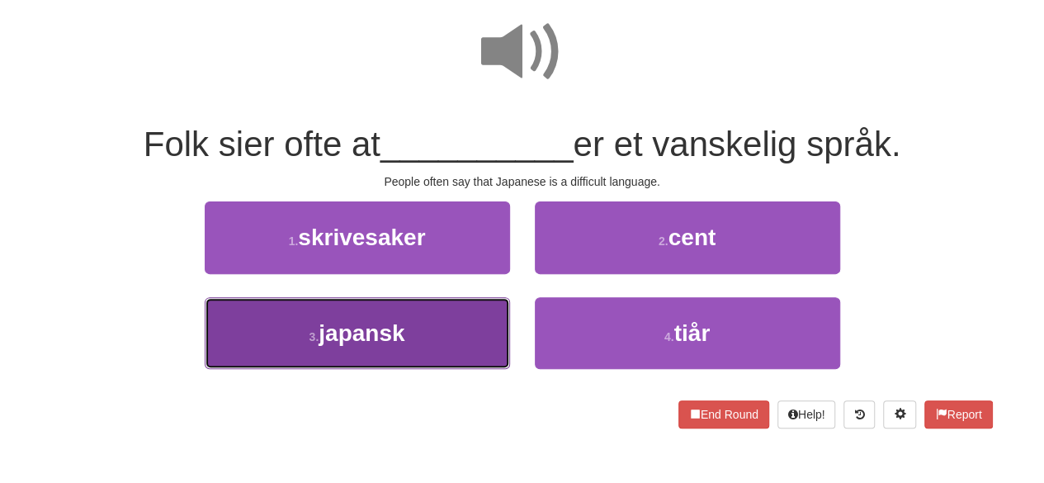
click at [392, 340] on span "japansk" at bounding box center [361, 333] width 86 height 26
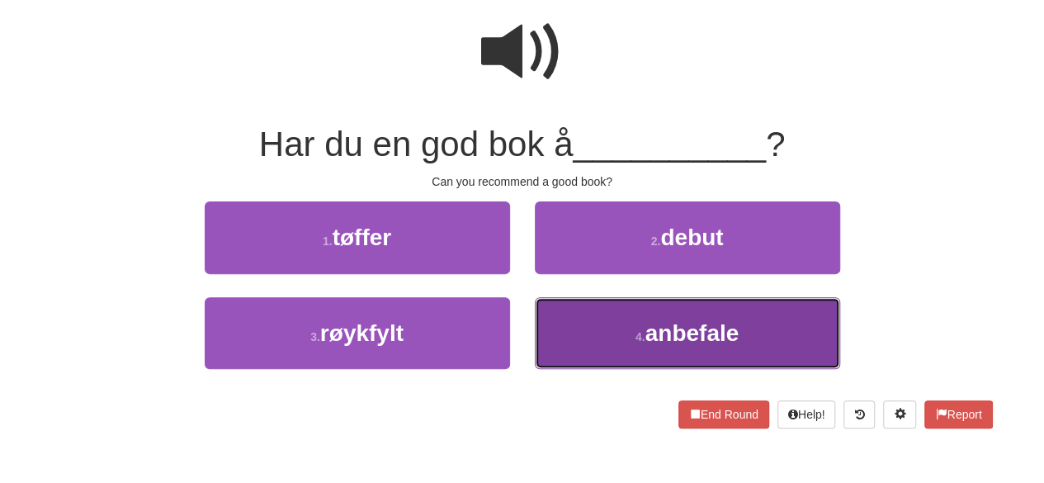
click at [618, 313] on button "4 . anbefale" at bounding box center [687, 333] width 305 height 72
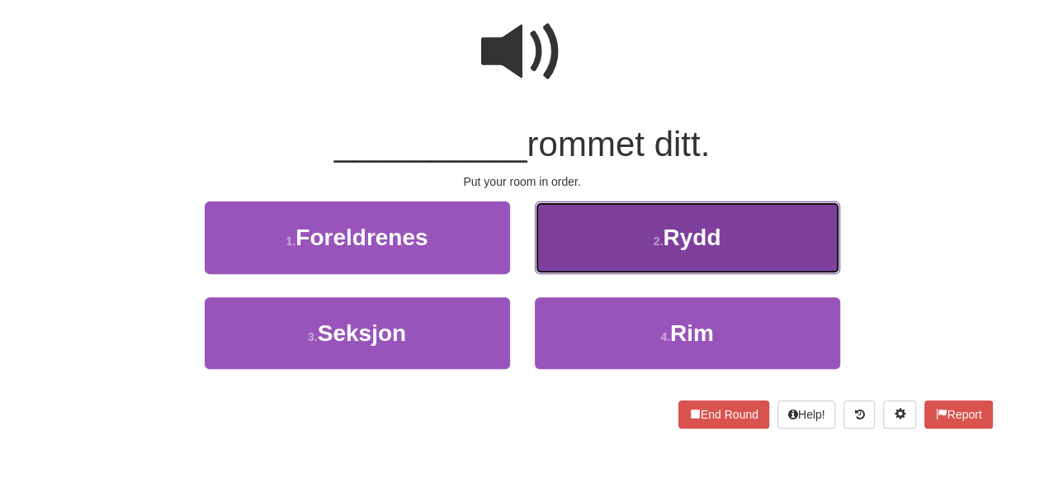
click at [621, 247] on button "2 . [GEOGRAPHIC_DATA]" at bounding box center [687, 237] width 305 height 72
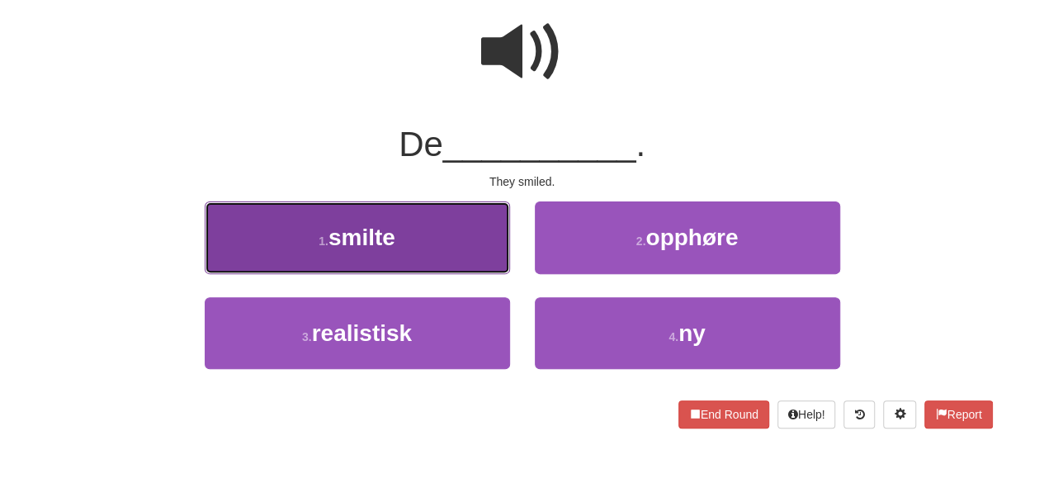
click at [458, 222] on button "1 . smilte" at bounding box center [357, 237] width 305 height 72
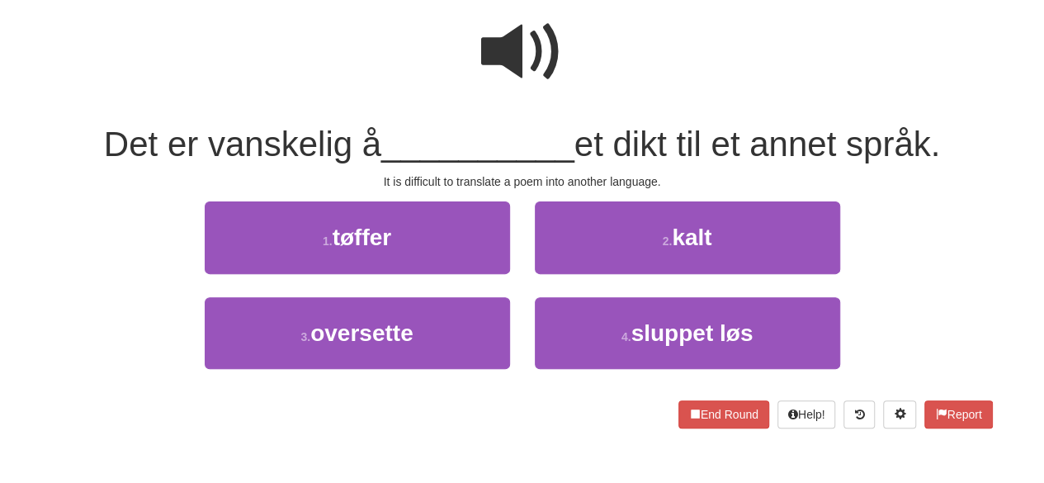
click at [525, 61] on span at bounding box center [522, 52] width 83 height 83
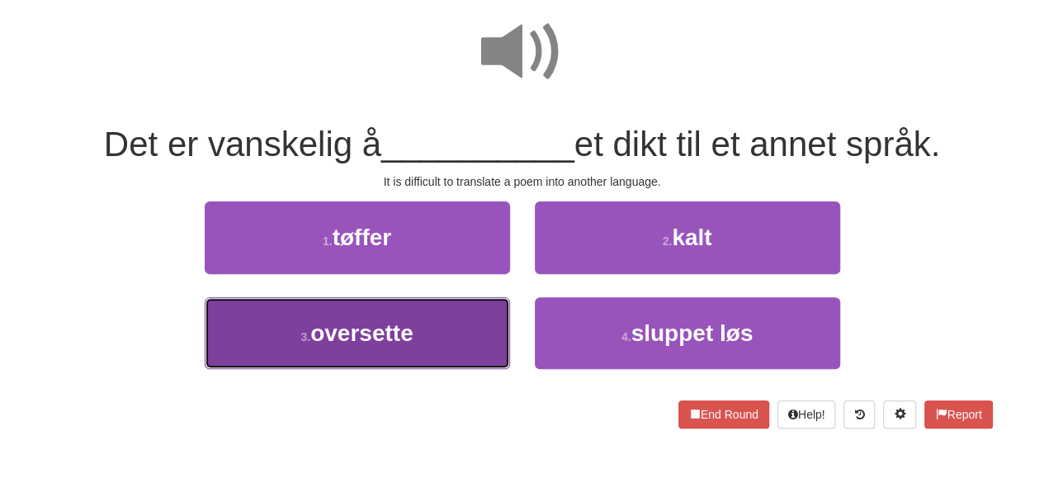
click at [401, 326] on span "oversette" at bounding box center [361, 333] width 103 height 26
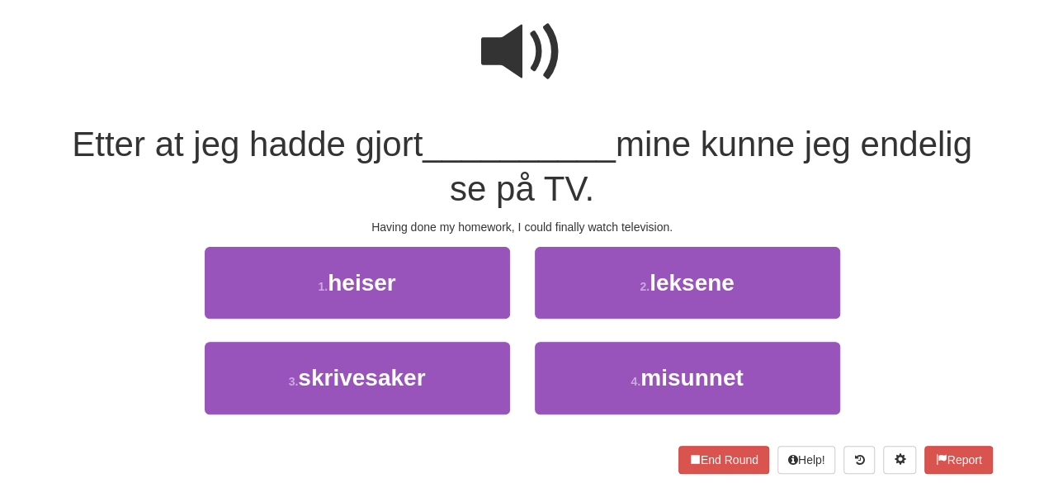
click at [520, 78] on span at bounding box center [522, 52] width 83 height 83
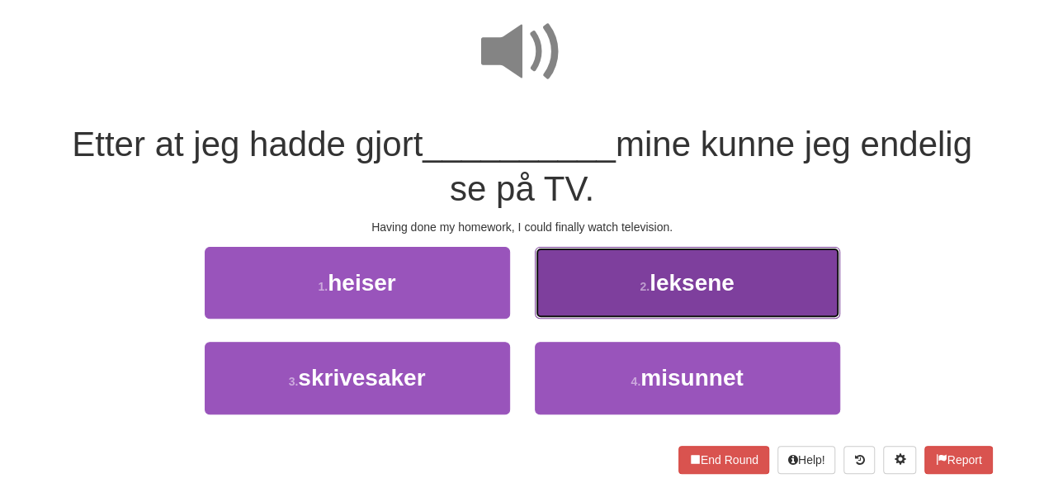
click at [586, 292] on button "2 . leksene" at bounding box center [687, 283] width 305 height 72
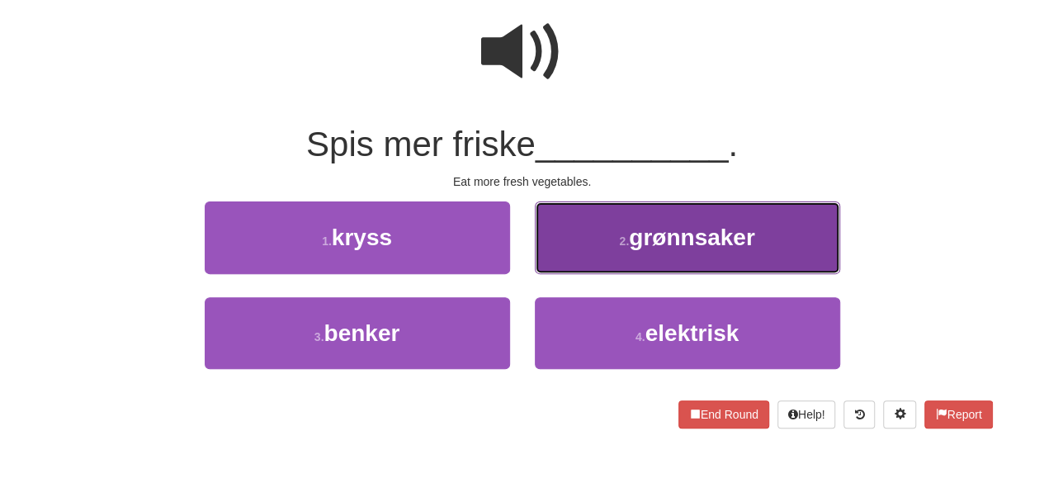
click at [584, 237] on button "2 . grønnsaker" at bounding box center [687, 237] width 305 height 72
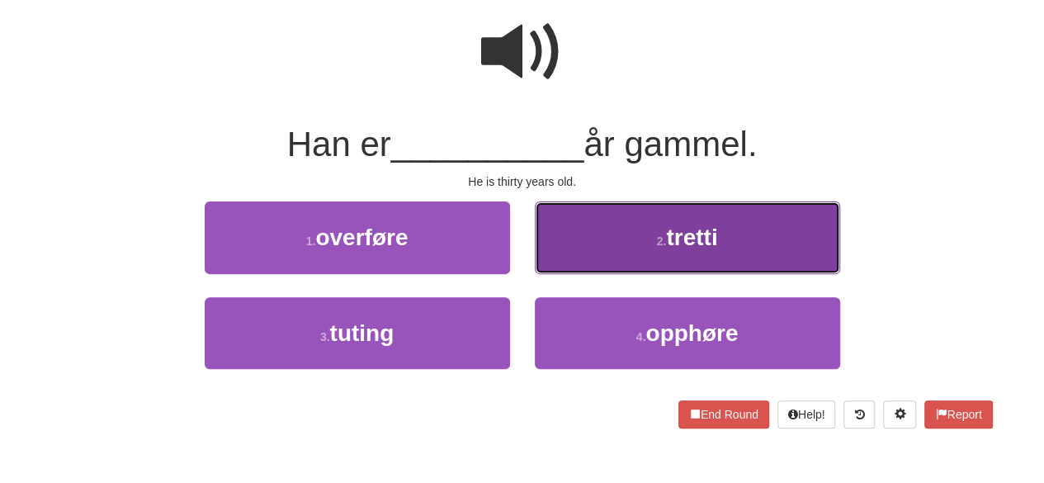
click at [642, 231] on button "2 . tretti" at bounding box center [687, 237] width 305 height 72
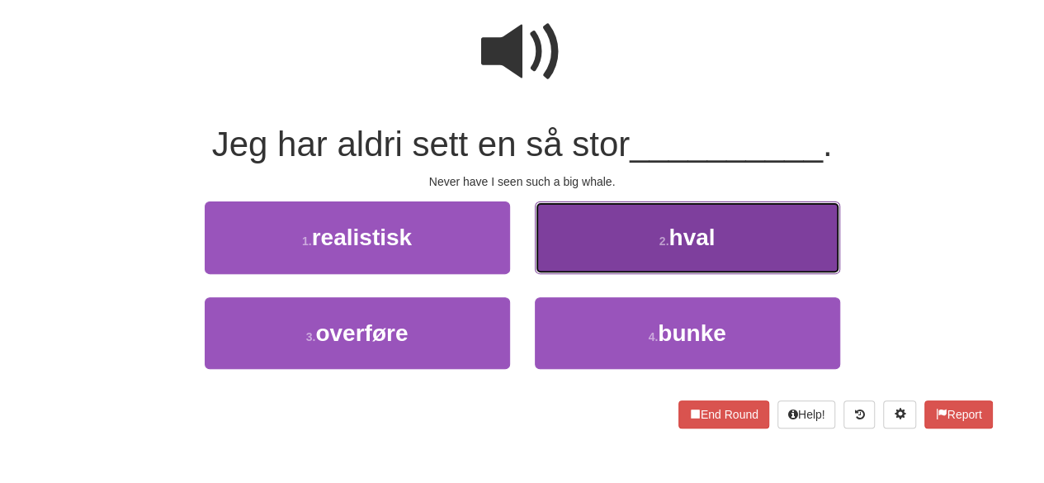
click at [599, 232] on button "2 . hval" at bounding box center [687, 237] width 305 height 72
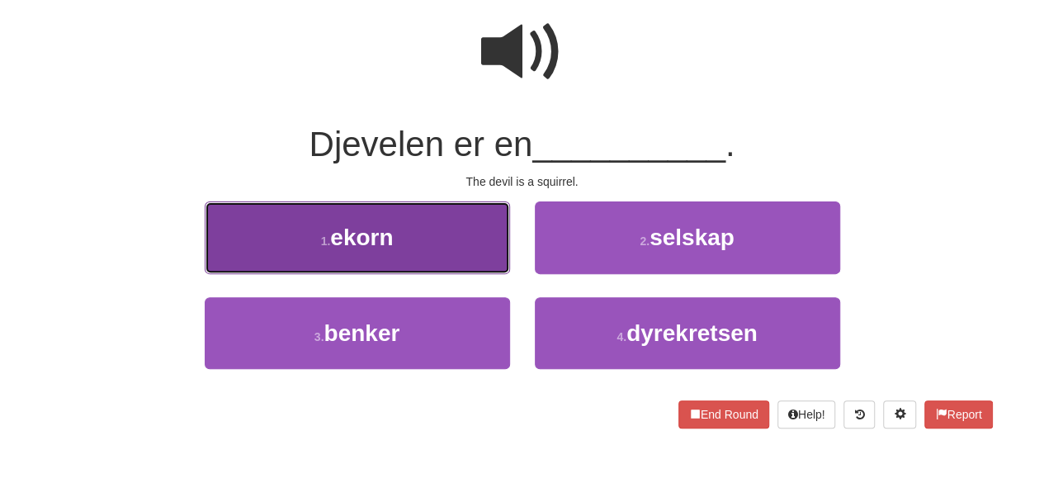
click at [444, 262] on button "1 . ekorn" at bounding box center [357, 237] width 305 height 72
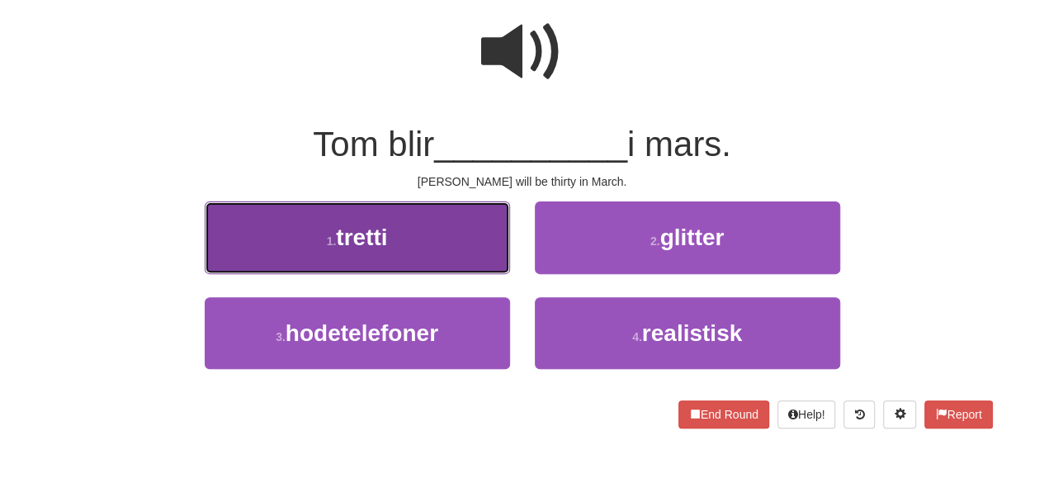
click at [421, 243] on button "1 . tretti" at bounding box center [357, 237] width 305 height 72
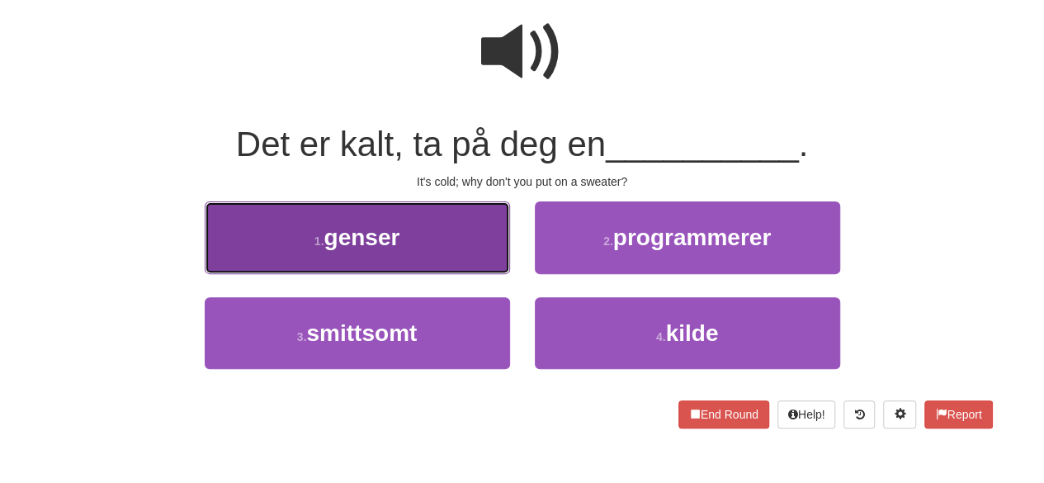
click at [419, 257] on button "1 . genser" at bounding box center [357, 237] width 305 height 72
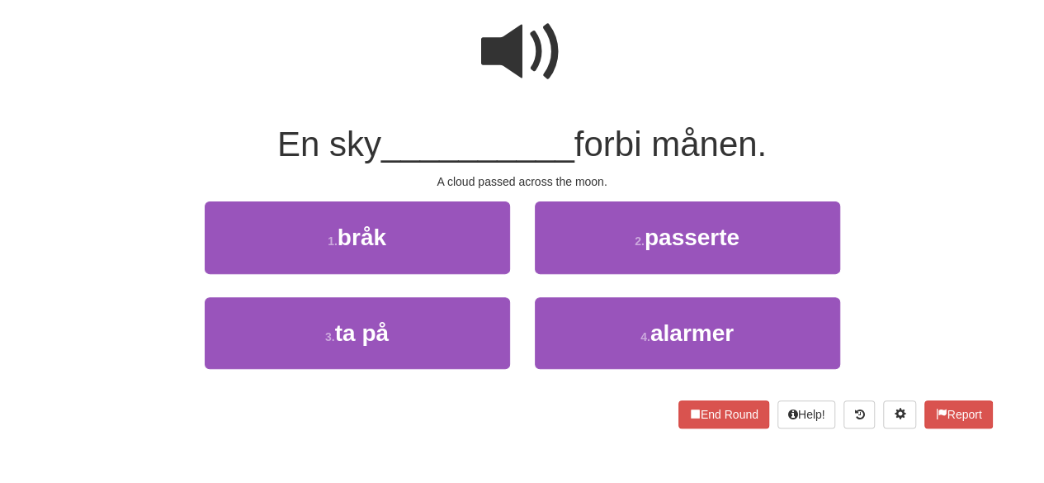
click at [509, 82] on span at bounding box center [522, 52] width 83 height 83
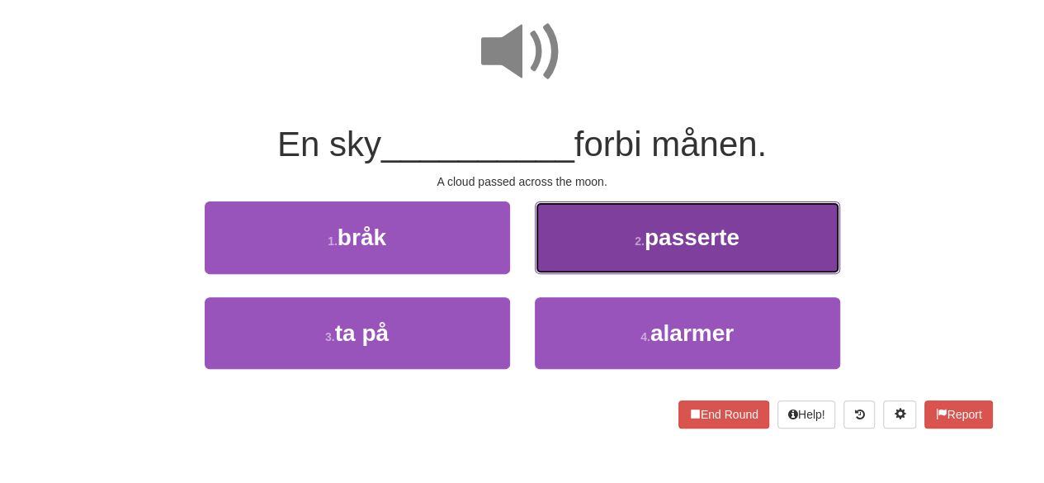
click at [581, 233] on button "2 . passerte" at bounding box center [687, 237] width 305 height 72
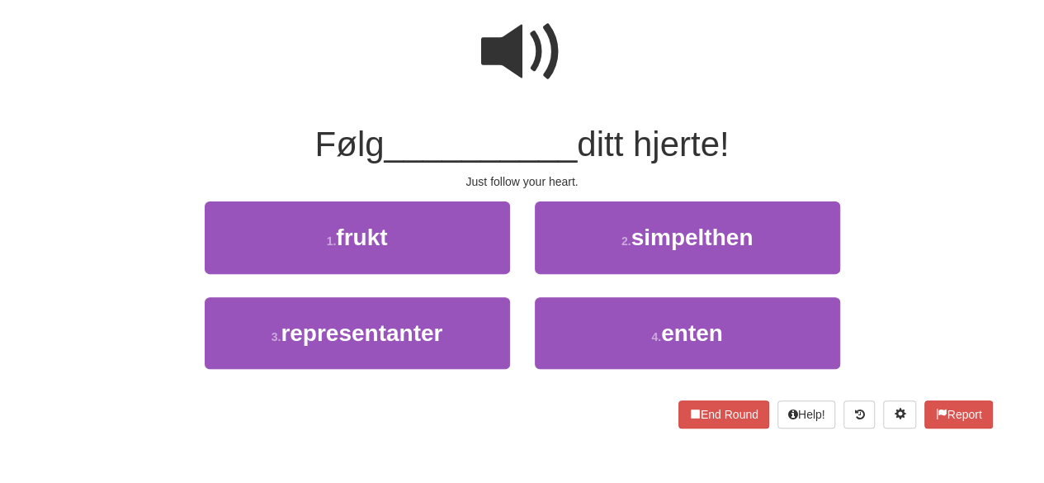
click at [531, 49] on span at bounding box center [522, 52] width 83 height 83
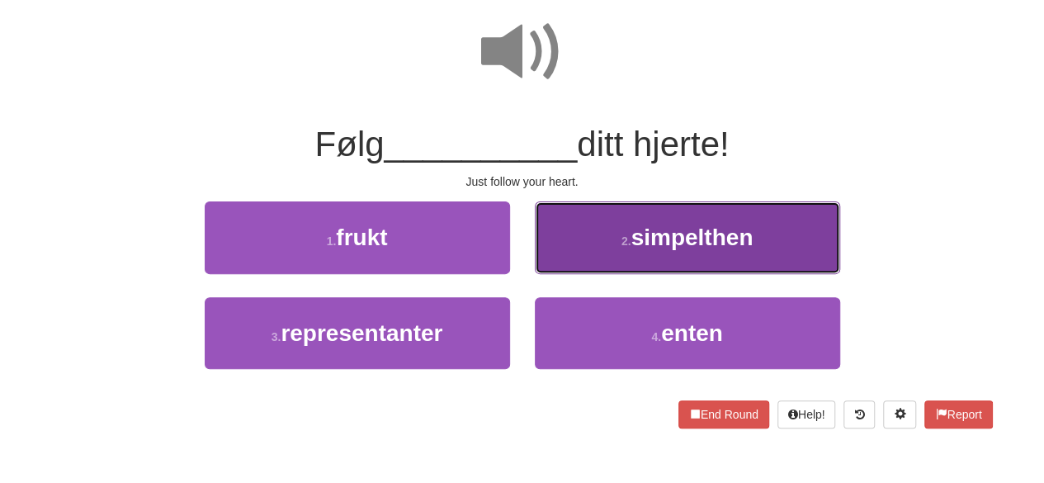
click at [592, 247] on button "2 . simpelthen" at bounding box center [687, 237] width 305 height 72
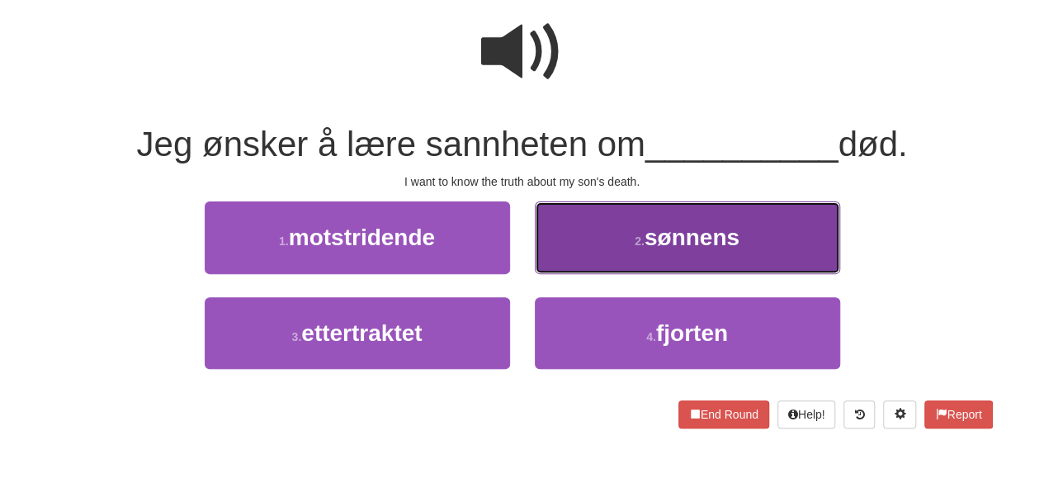
click at [564, 212] on button "2 . sønnens" at bounding box center [687, 237] width 305 height 72
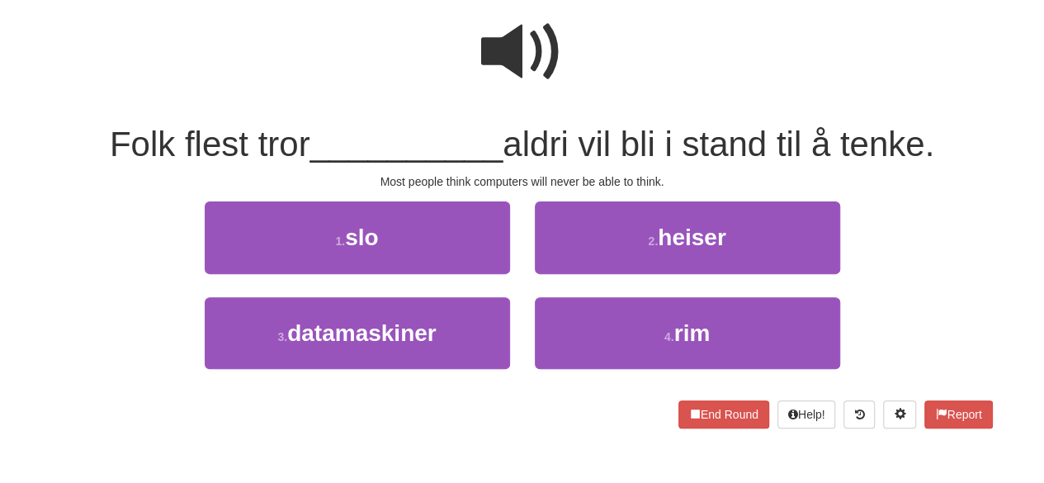
click at [530, 68] on span at bounding box center [522, 52] width 83 height 83
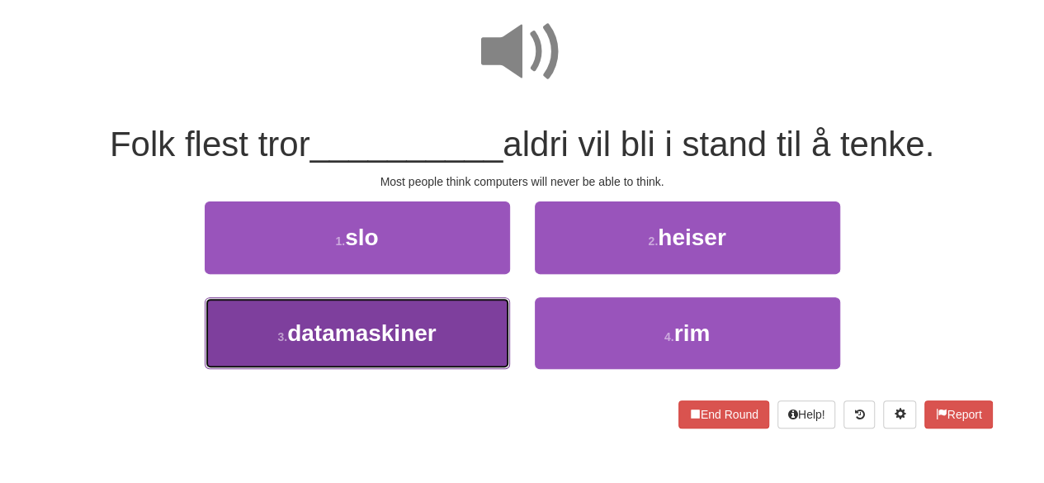
click at [436, 340] on span "datamaskiner" at bounding box center [361, 333] width 149 height 26
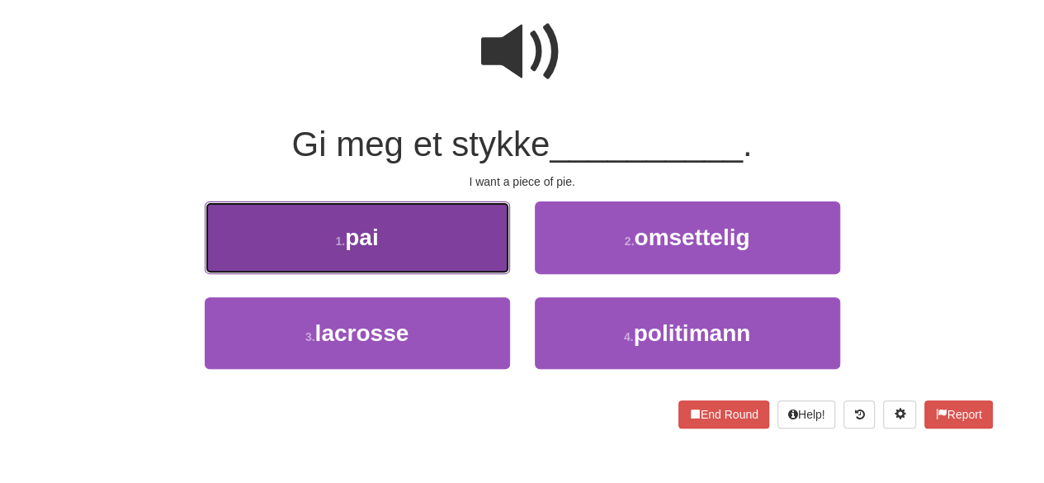
click at [370, 230] on span "pai" at bounding box center [361, 237] width 33 height 26
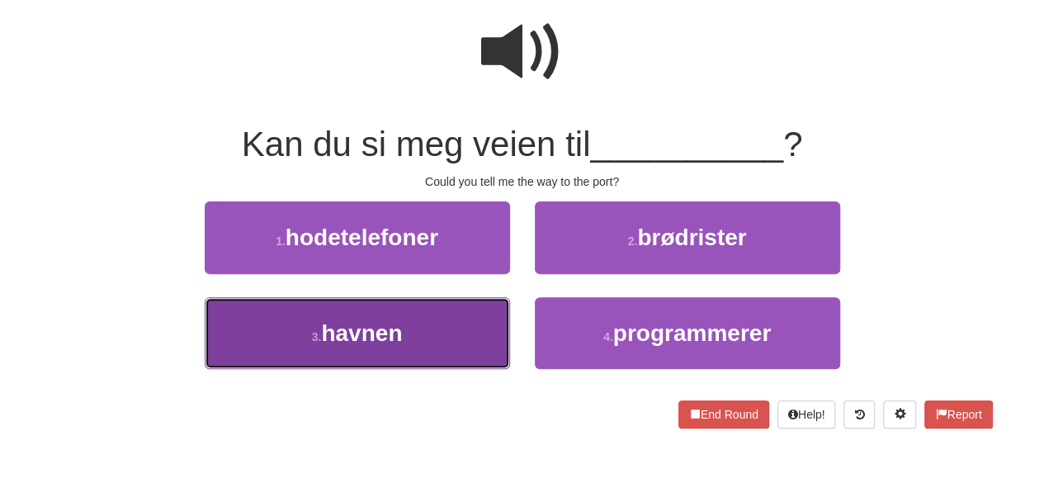
click at [430, 346] on button "3 . havnen" at bounding box center [357, 333] width 305 height 72
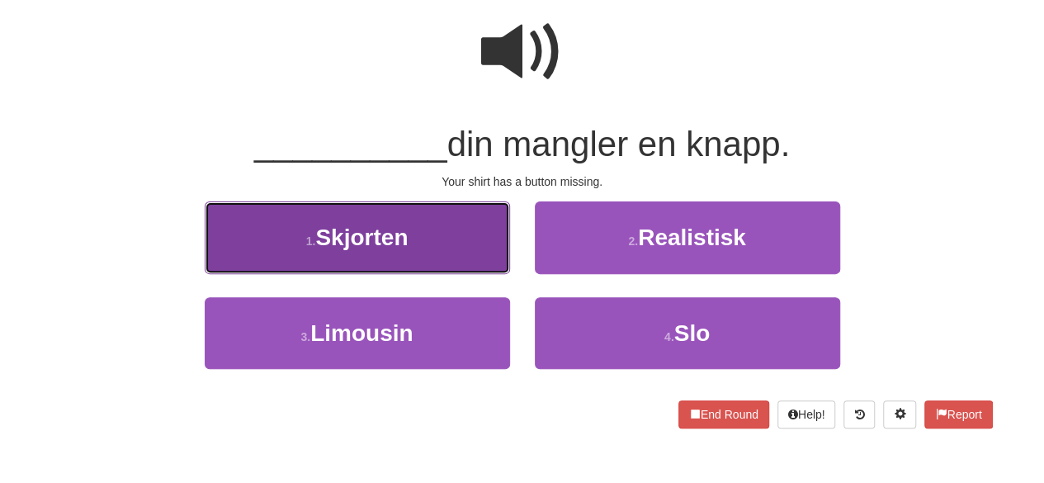
click at [445, 232] on button "1 . Skjorten" at bounding box center [357, 237] width 305 height 72
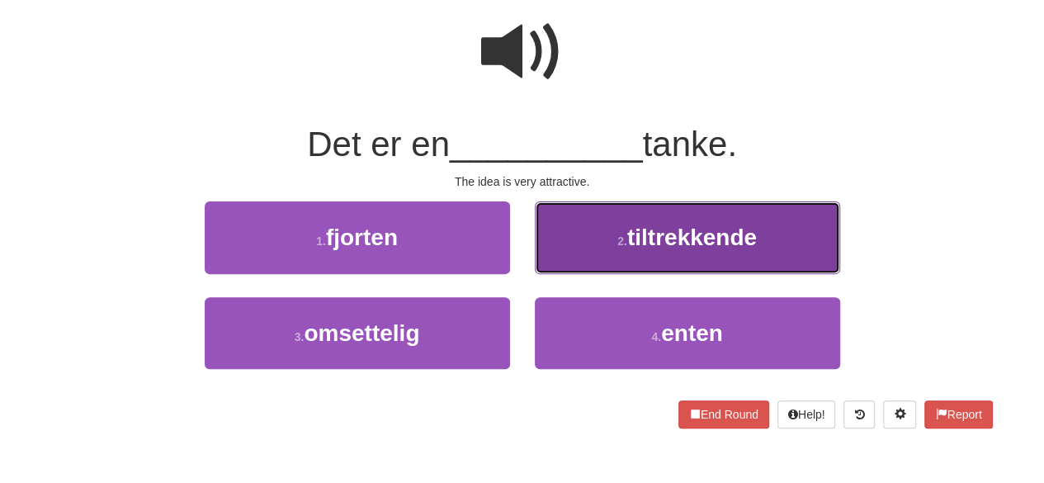
click at [630, 243] on span "tiltrekkende" at bounding box center [692, 237] width 130 height 26
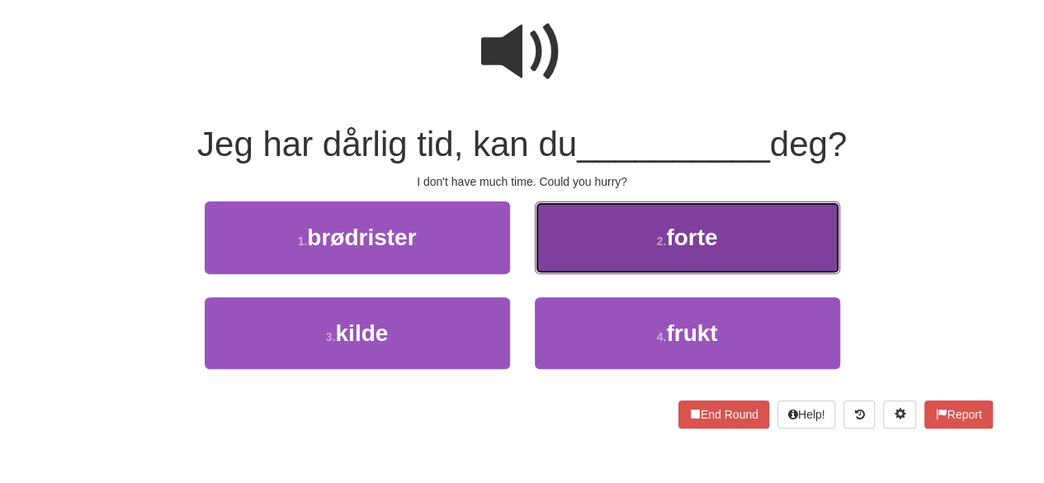
click at [640, 229] on button "2 . forte" at bounding box center [687, 237] width 305 height 72
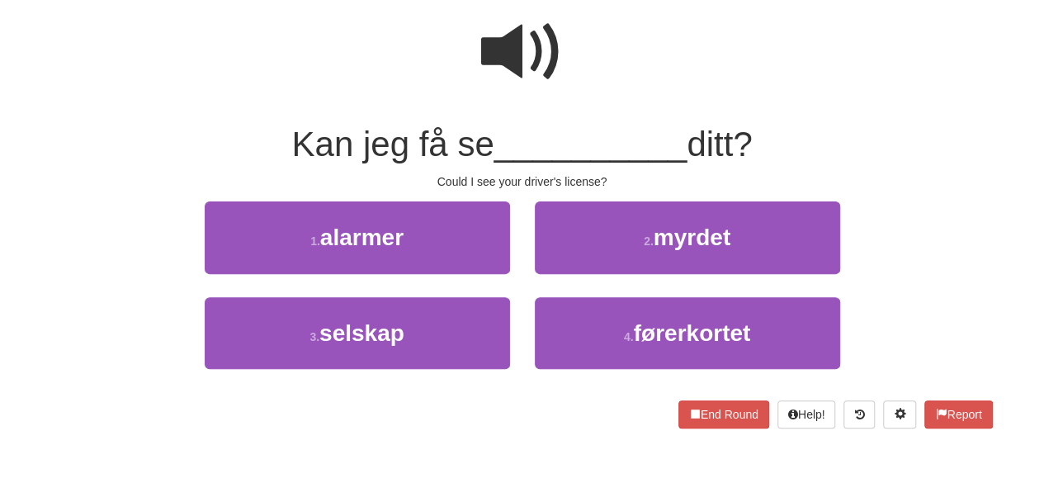
click at [525, 87] on span at bounding box center [522, 52] width 83 height 83
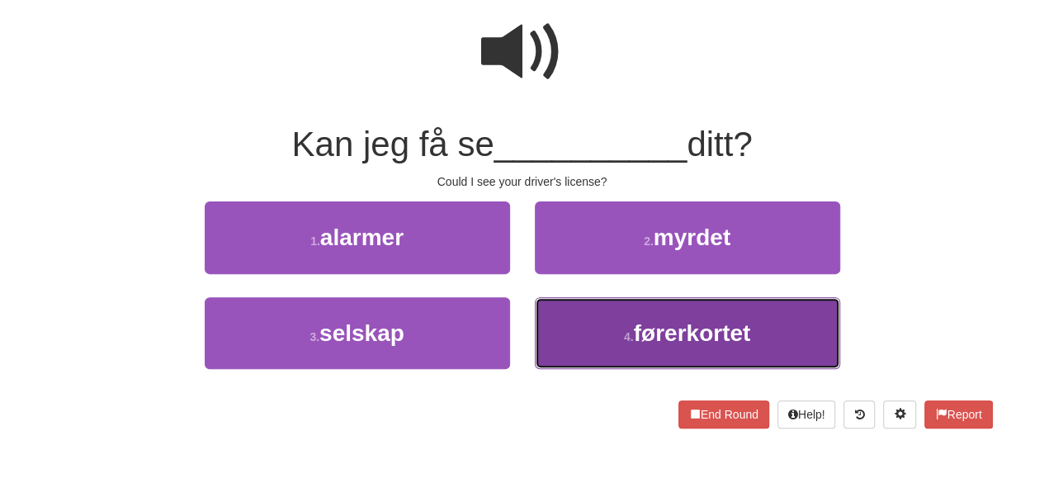
click at [613, 347] on button "4 . førerkortet" at bounding box center [687, 333] width 305 height 72
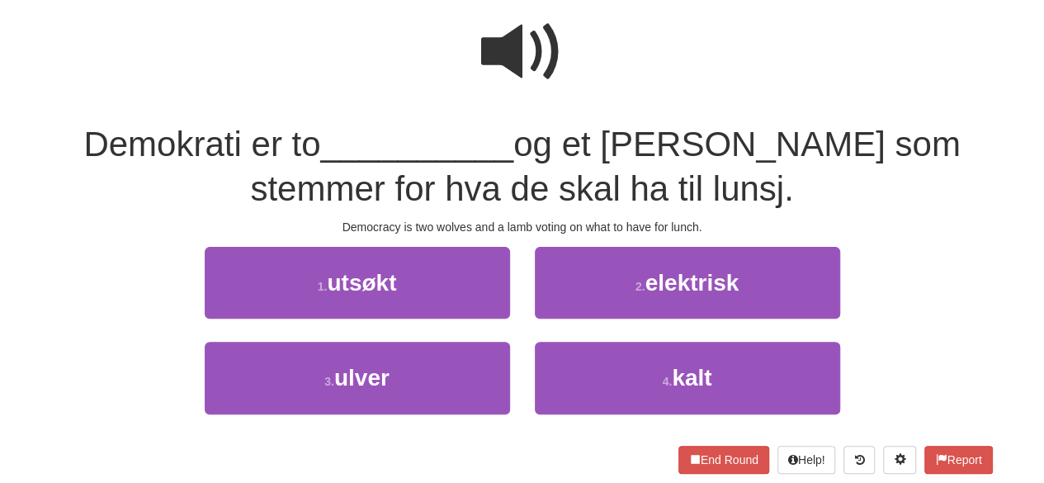
click at [533, 52] on span at bounding box center [522, 52] width 83 height 83
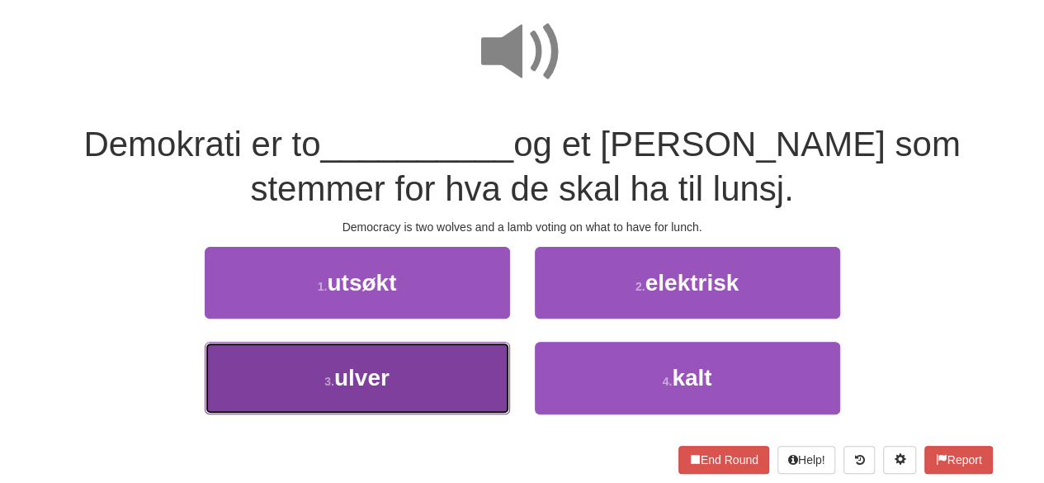
click at [442, 369] on button "3 . ulver" at bounding box center [357, 378] width 305 height 72
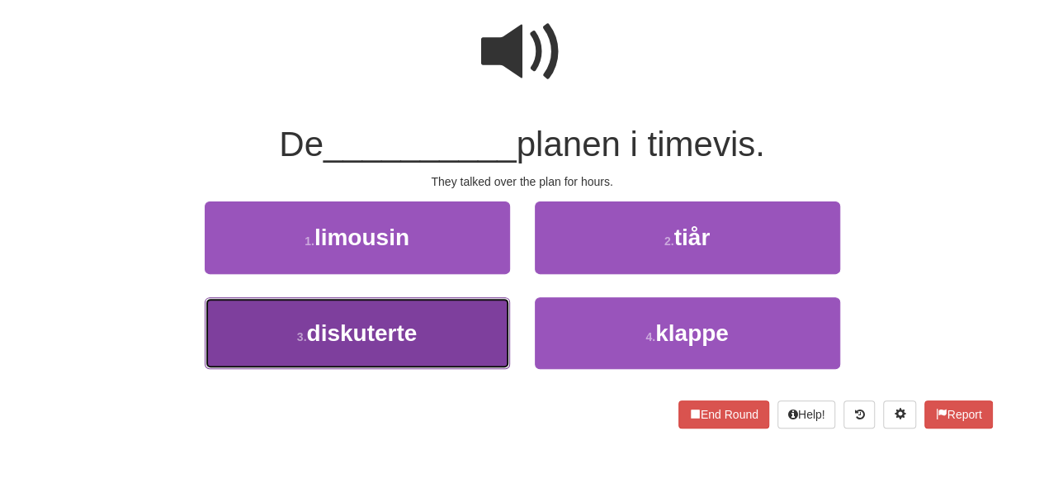
click at [419, 366] on button "3 . diskuterte" at bounding box center [357, 333] width 305 height 72
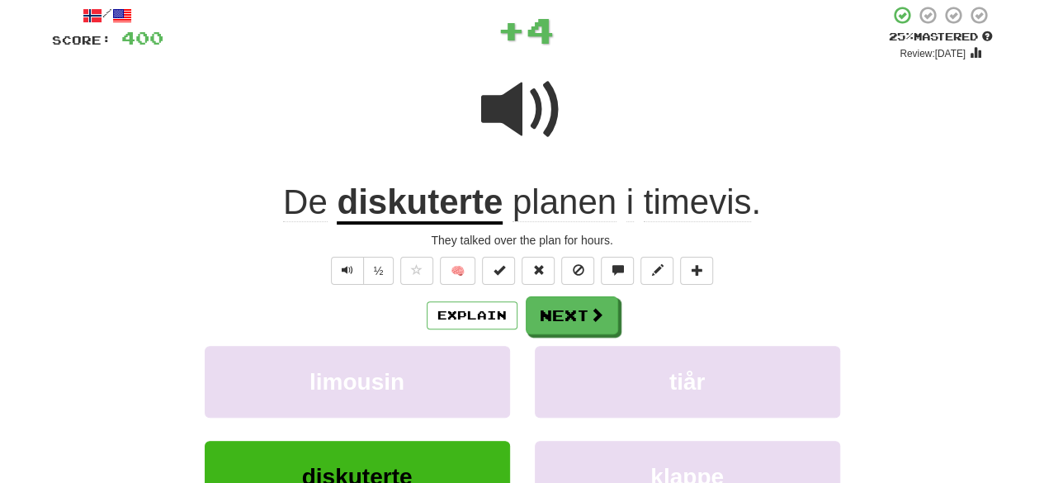
scroll to position [92, 0]
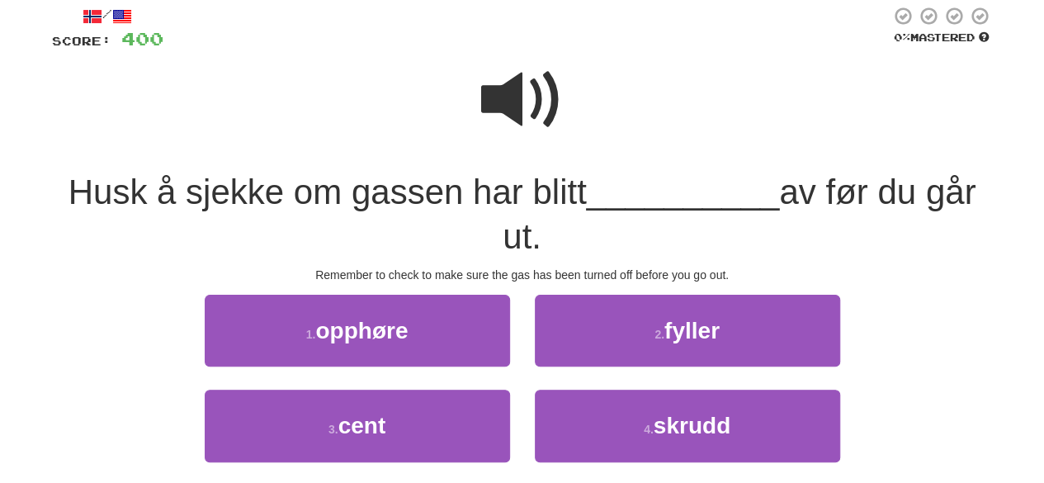
click at [533, 116] on span at bounding box center [522, 100] width 83 height 83
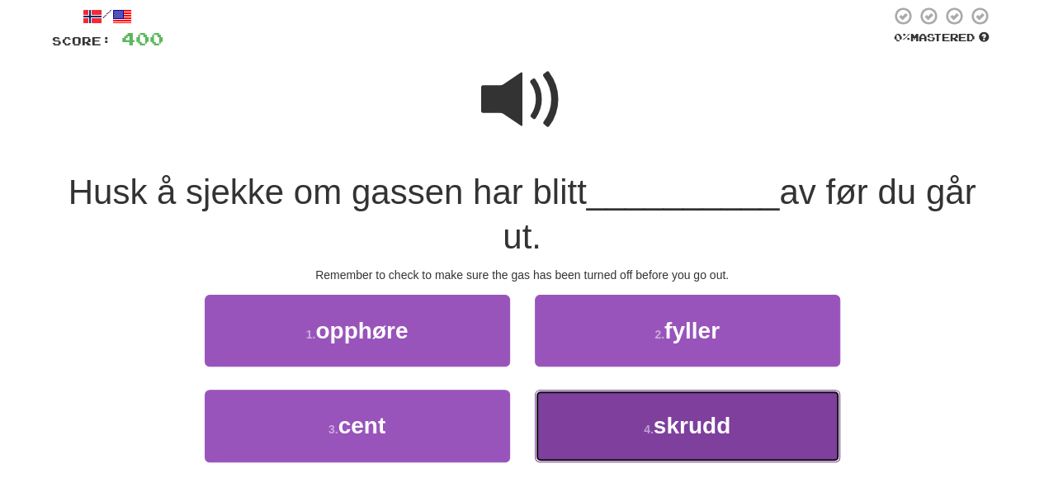
click at [612, 418] on button "4 . skrudd" at bounding box center [687, 425] width 305 height 72
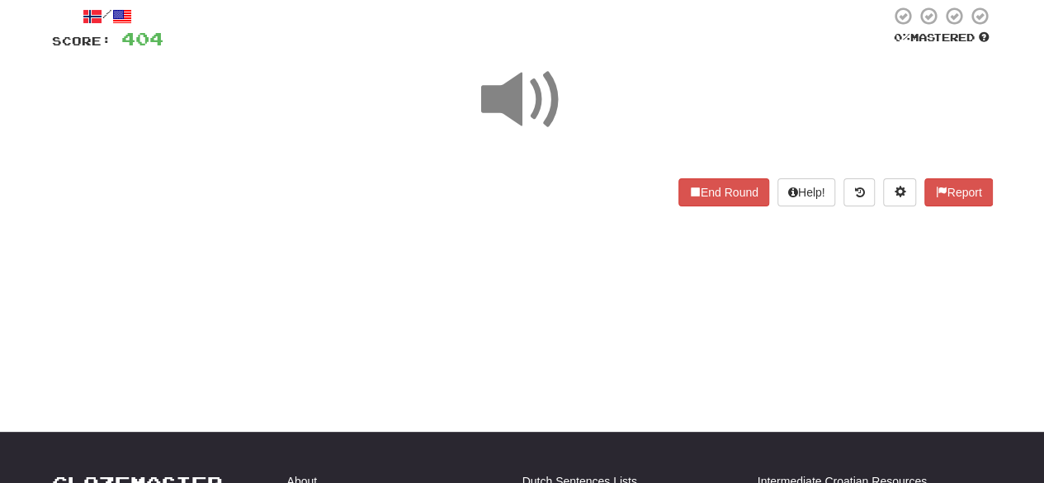
click at [536, 107] on span at bounding box center [522, 100] width 83 height 83
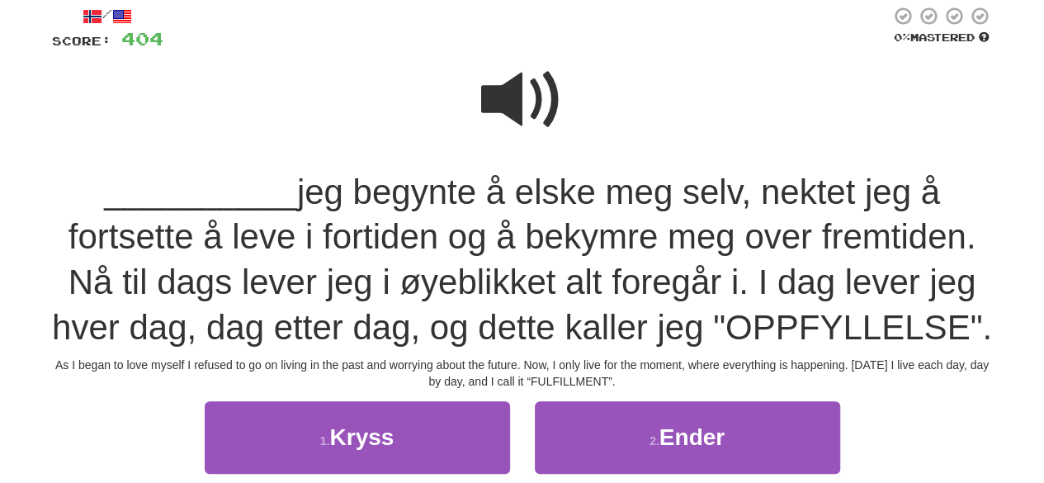
click at [522, 111] on span at bounding box center [522, 100] width 83 height 83
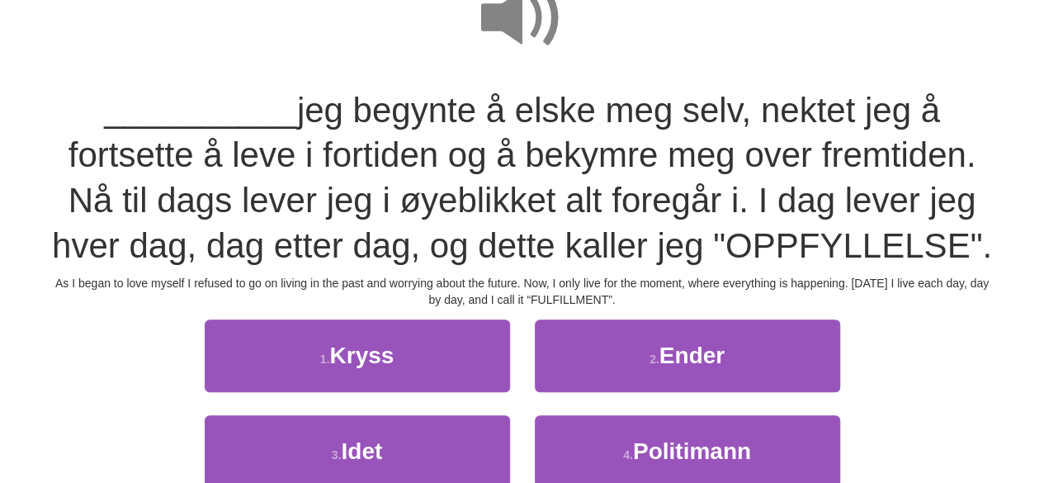
scroll to position [186, 0]
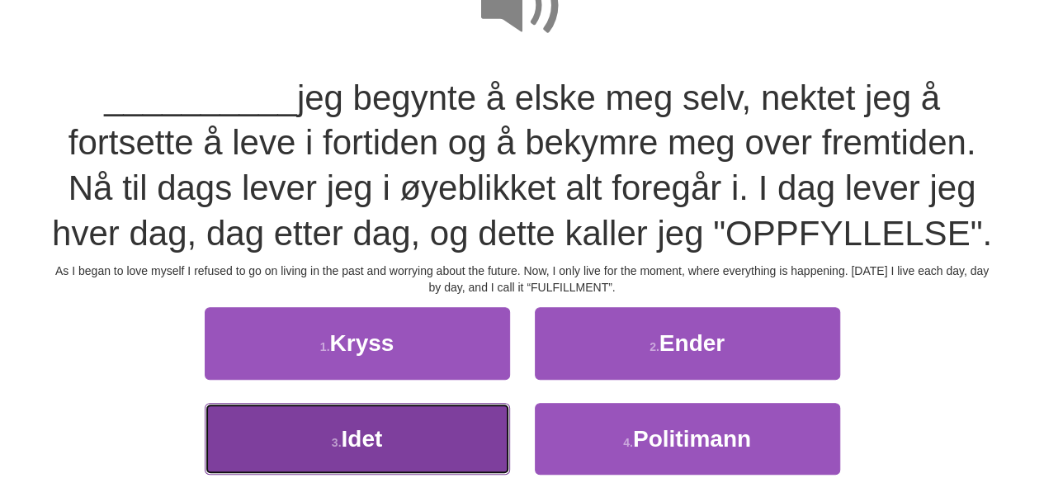
click at [422, 440] on button "3 . Idet" at bounding box center [357, 439] width 305 height 72
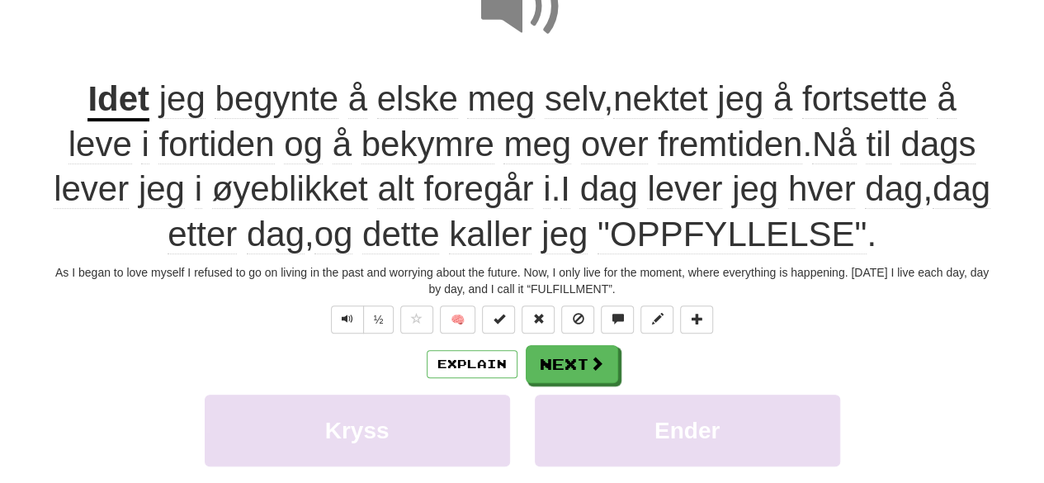
click at [577, 196] on span "jeg begynte å elske meg selv , nektet jeg å fortsette å leve i fortiden og å be…" at bounding box center [522, 166] width 936 height 175
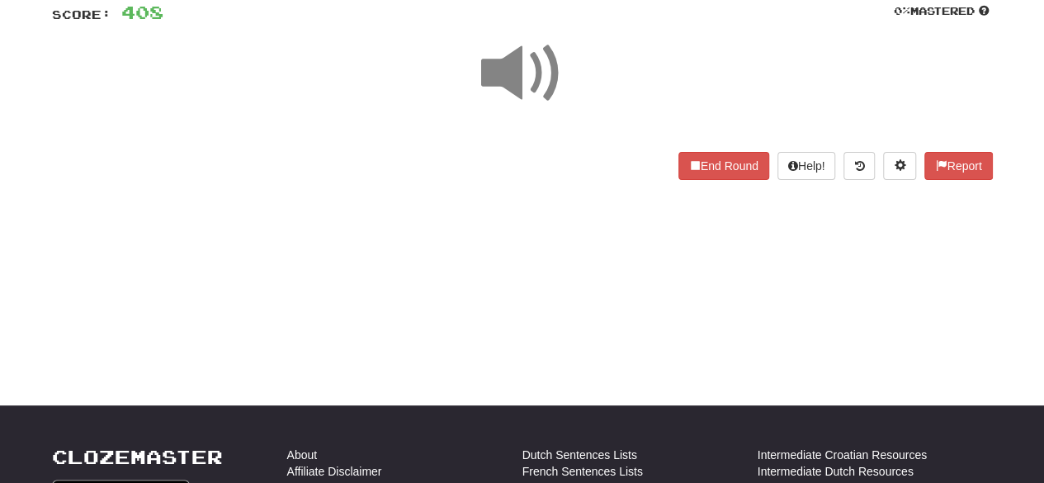
scroll to position [117, 0]
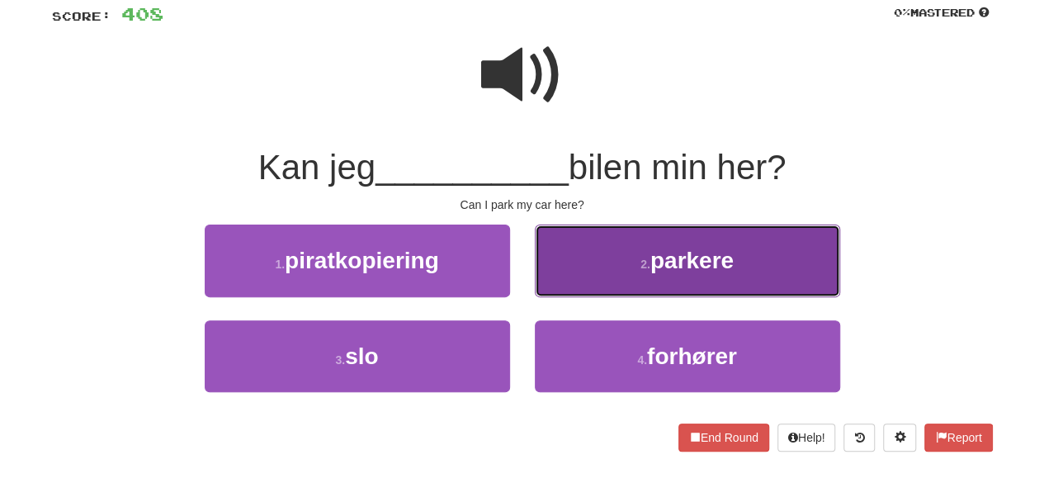
click at [635, 271] on button "2 . parkere" at bounding box center [687, 260] width 305 height 72
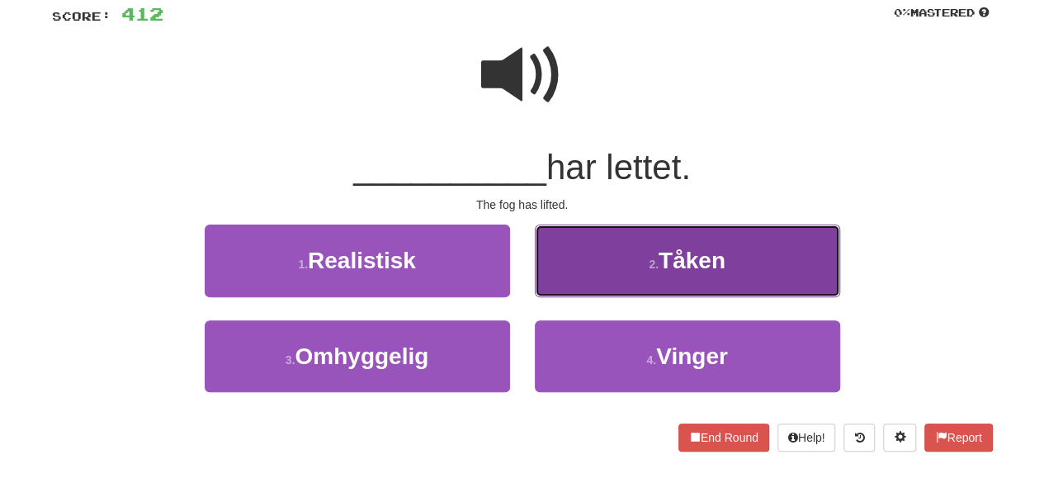
click at [607, 268] on button "2 . [GEOGRAPHIC_DATA]" at bounding box center [687, 260] width 305 height 72
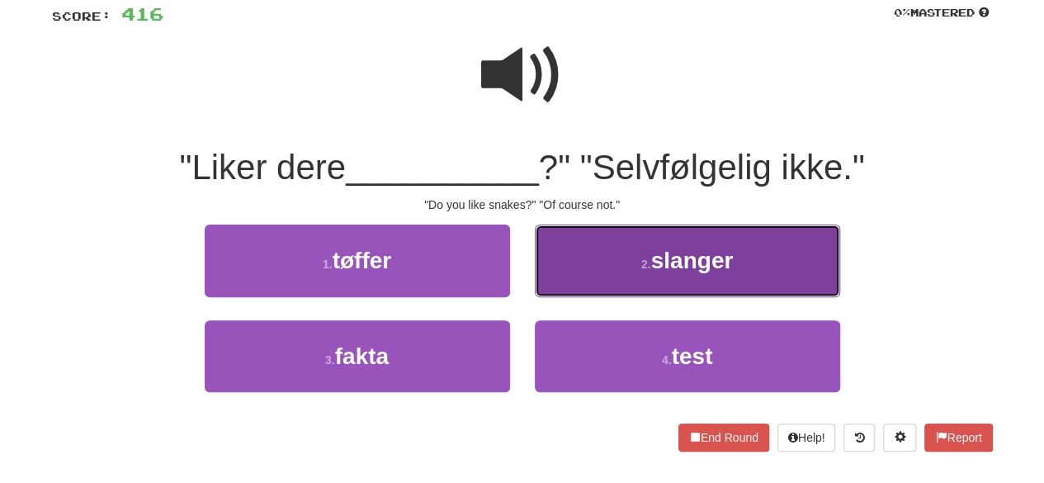
click at [586, 260] on button "2 . slanger" at bounding box center [687, 260] width 305 height 72
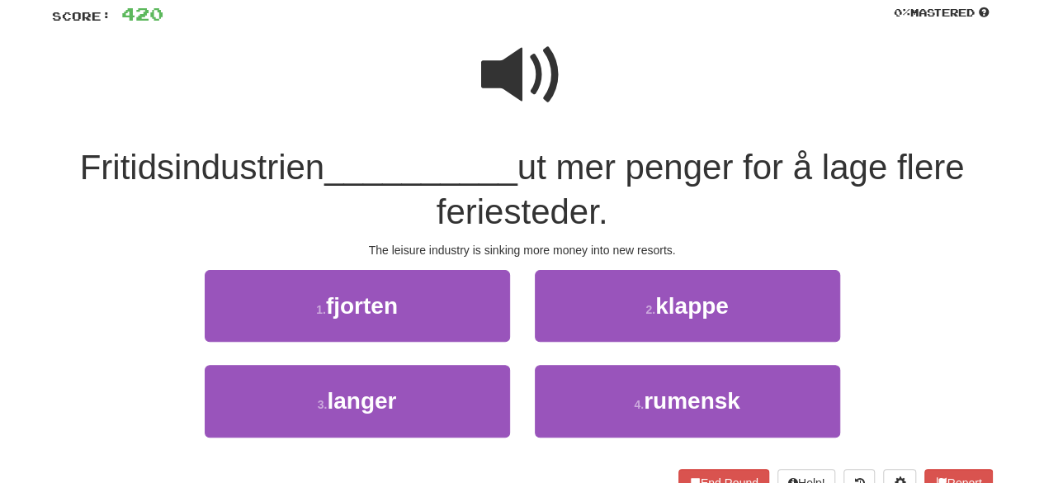
click at [529, 66] on span at bounding box center [522, 75] width 83 height 83
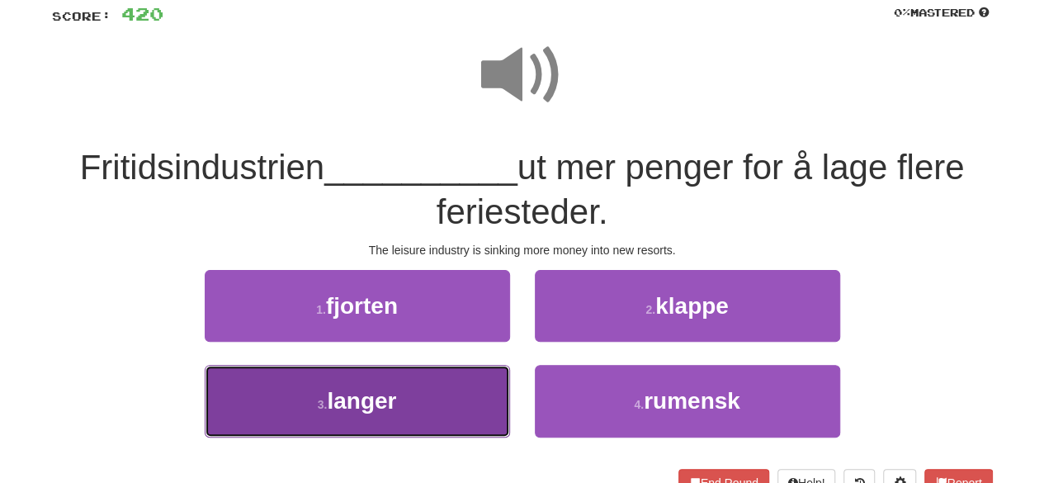
click at [407, 399] on button "3 . langer" at bounding box center [357, 401] width 305 height 72
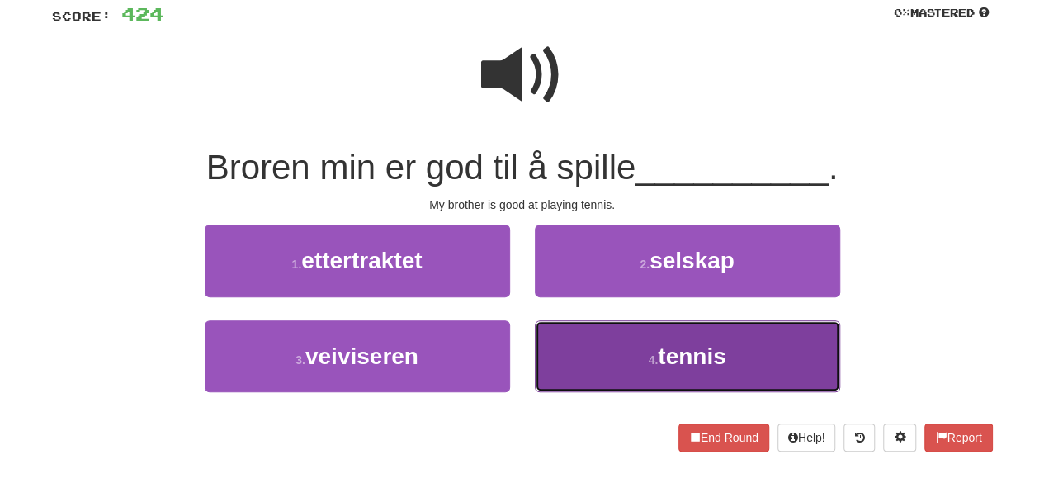
click at [644, 359] on button "4 . tennis" at bounding box center [687, 356] width 305 height 72
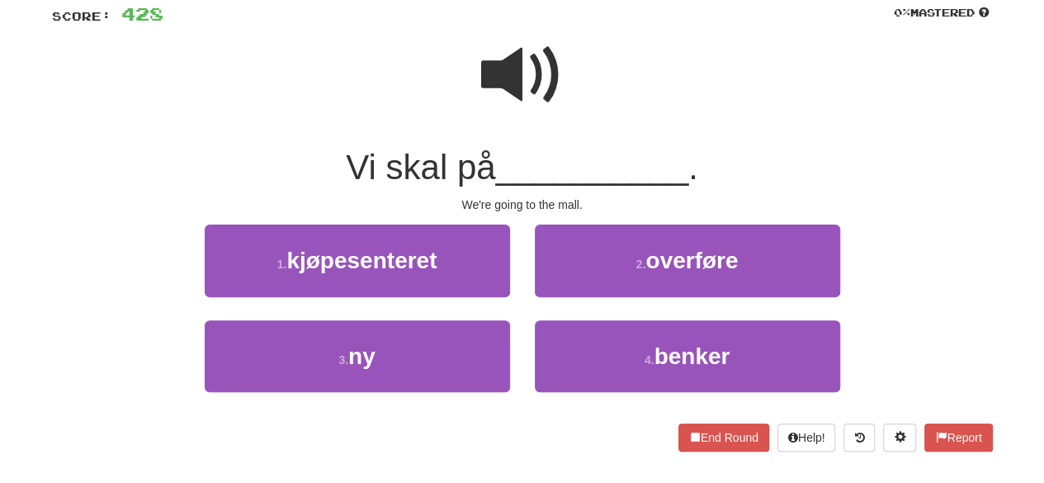
click at [461, 298] on div "1 . kjøpesenteret" at bounding box center [357, 271] width 330 height 95
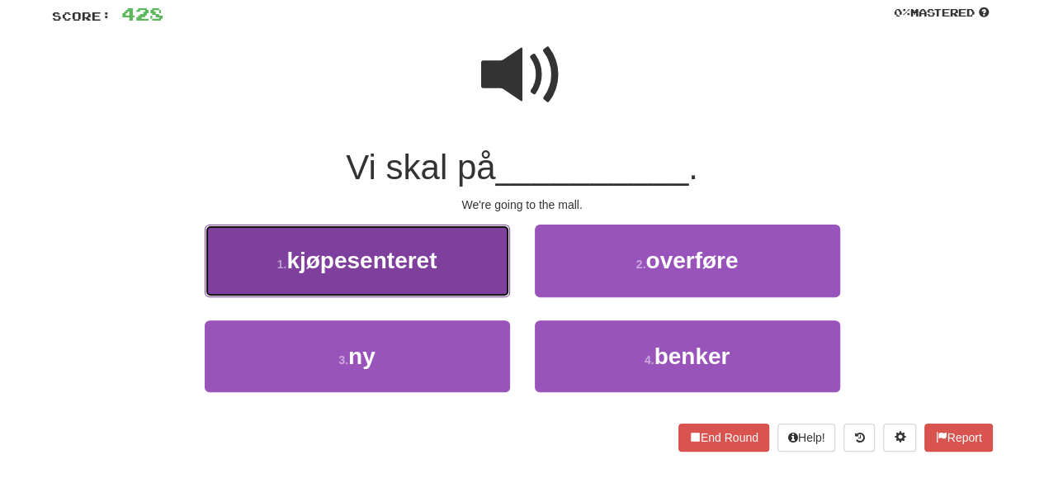
click at [457, 245] on button "1 . kjøpesenteret" at bounding box center [357, 260] width 305 height 72
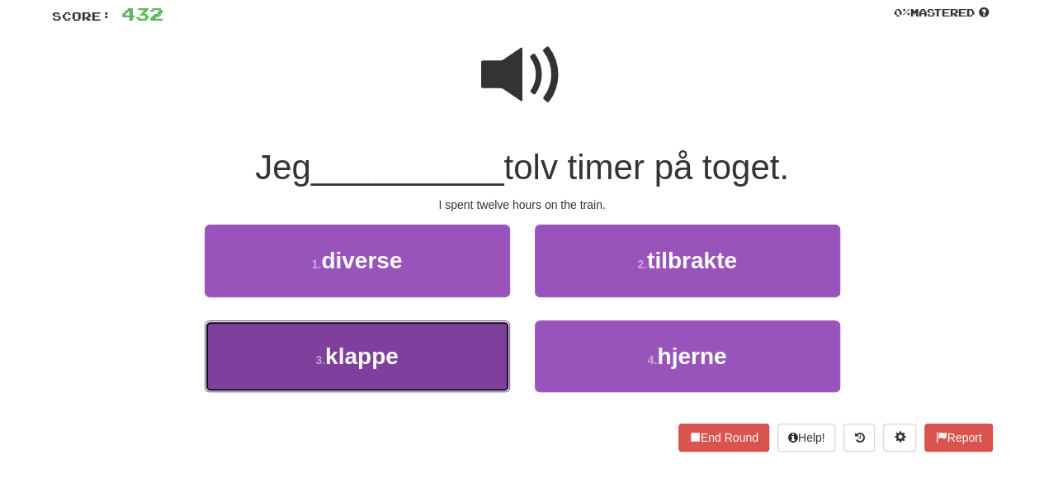
click at [442, 352] on button "3 . klappe" at bounding box center [357, 356] width 305 height 72
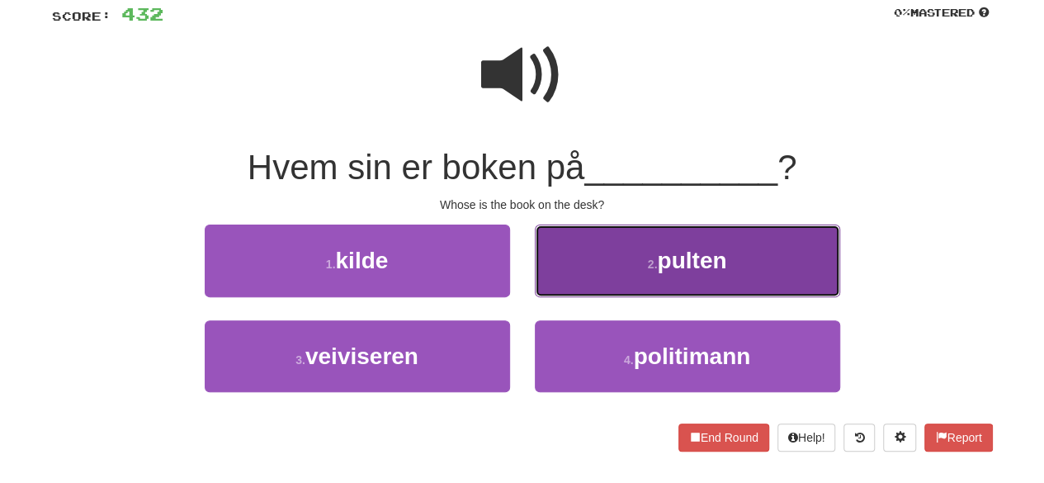
click at [629, 286] on button "2 . pulten" at bounding box center [687, 260] width 305 height 72
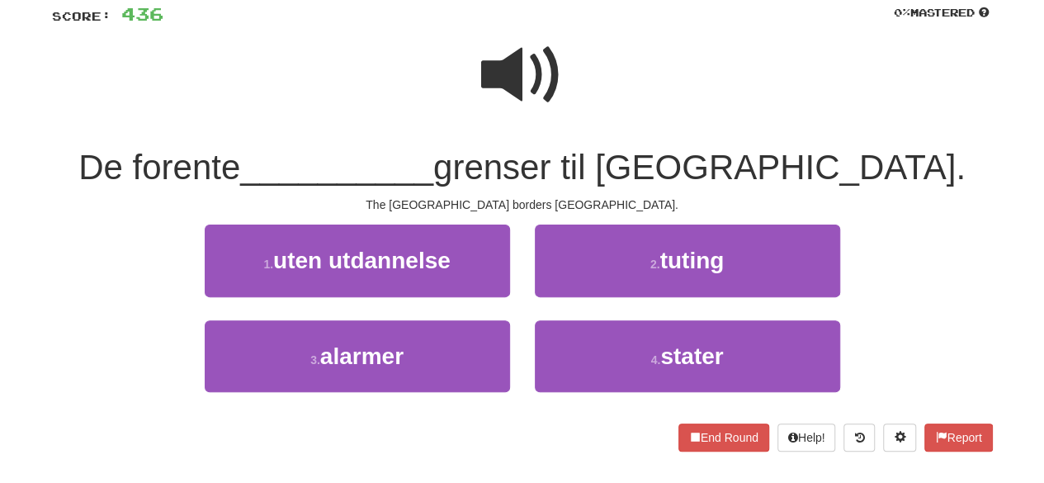
click at [524, 66] on span at bounding box center [522, 75] width 83 height 83
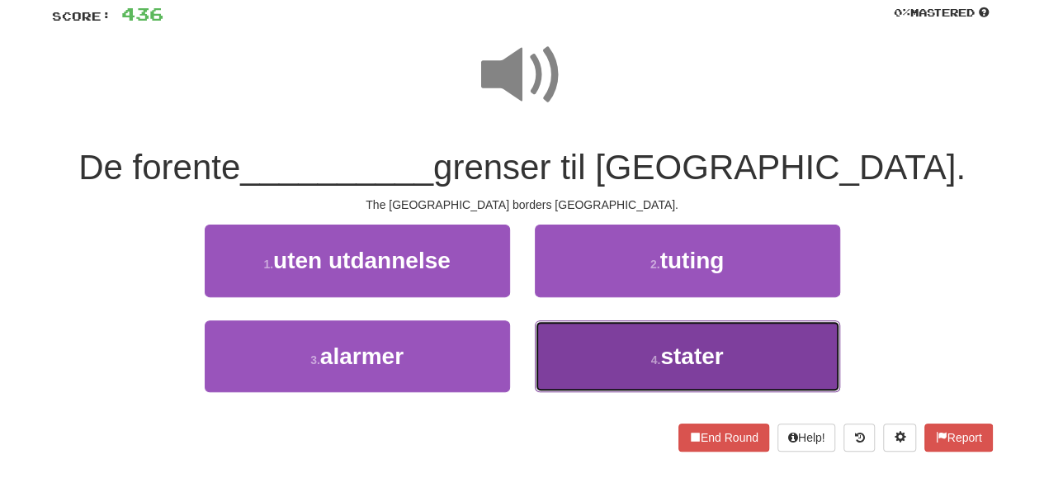
click at [624, 346] on button "4 . stater" at bounding box center [687, 356] width 305 height 72
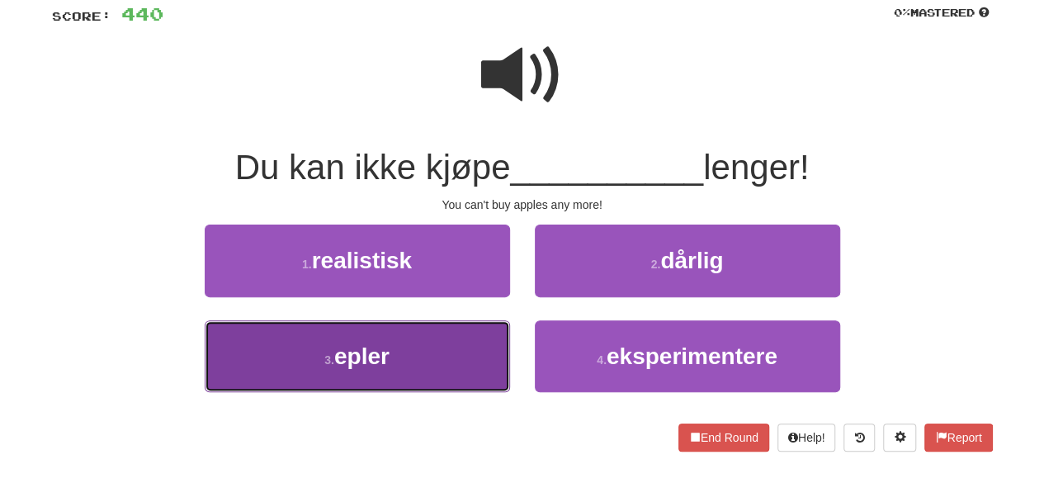
click at [399, 356] on button "3 . epler" at bounding box center [357, 356] width 305 height 72
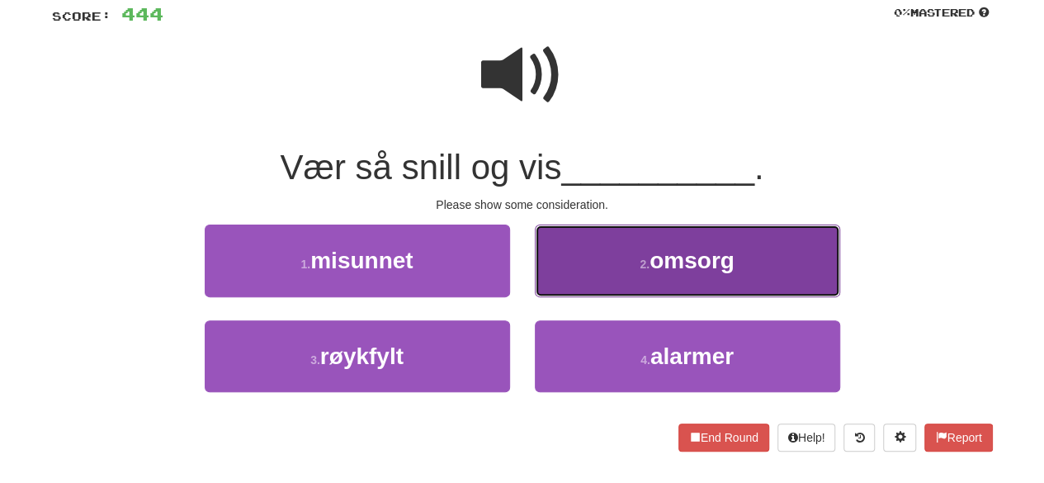
click at [607, 267] on button "2 . omsorg" at bounding box center [687, 260] width 305 height 72
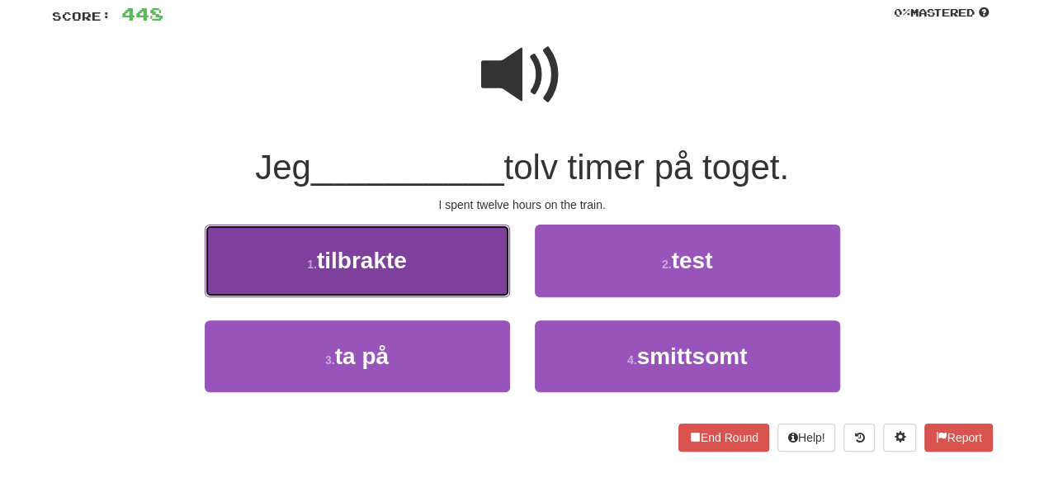
click at [432, 237] on button "1 . tilbrakte" at bounding box center [357, 260] width 305 height 72
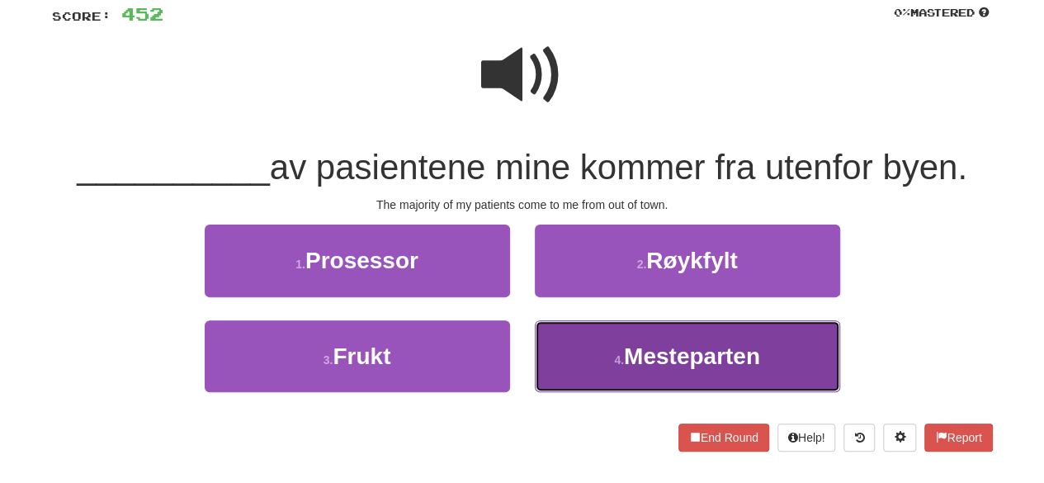
click at [603, 354] on button "4 . Mesteparten" at bounding box center [687, 356] width 305 height 72
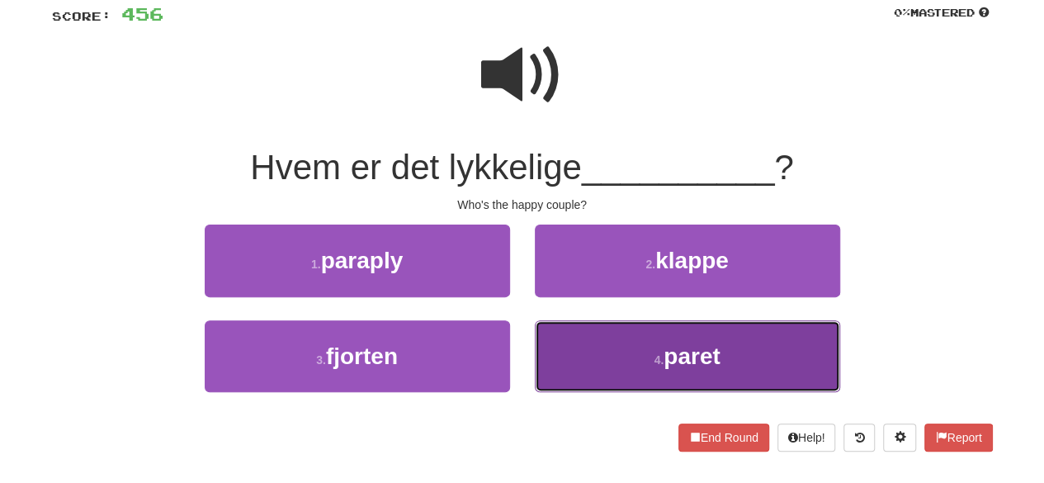
click at [595, 357] on button "4 . paret" at bounding box center [687, 356] width 305 height 72
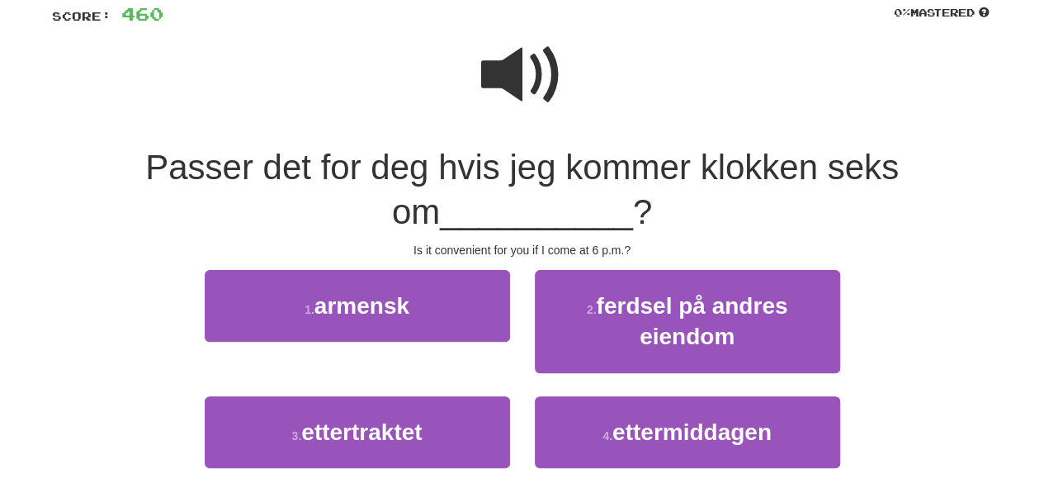
click at [557, 98] on span at bounding box center [522, 75] width 83 height 83
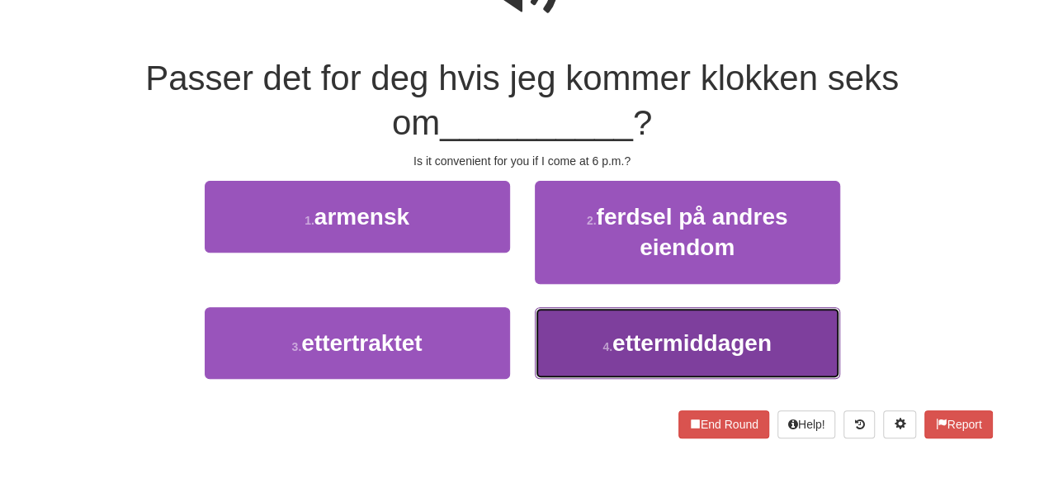
click at [571, 323] on button "4 . ettermiddagen" at bounding box center [687, 343] width 305 height 72
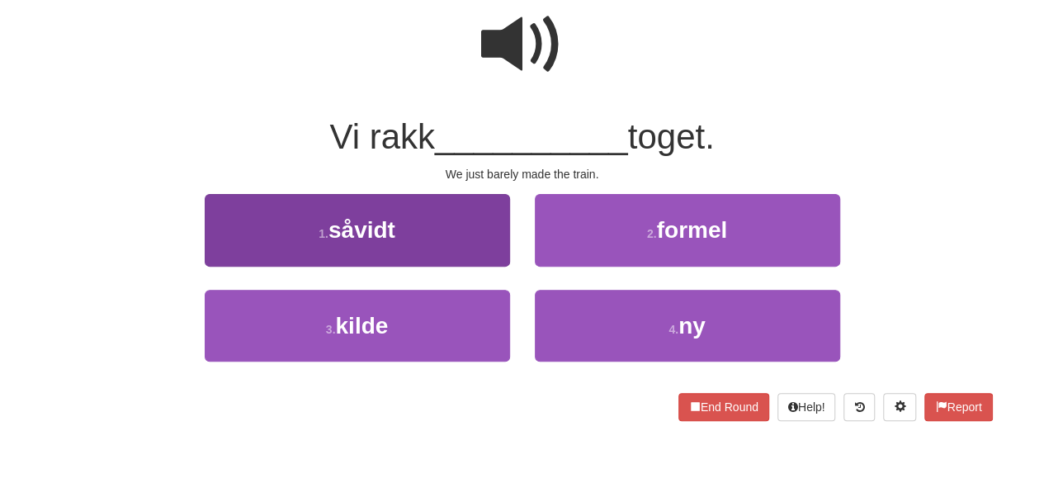
scroll to position [144, 0]
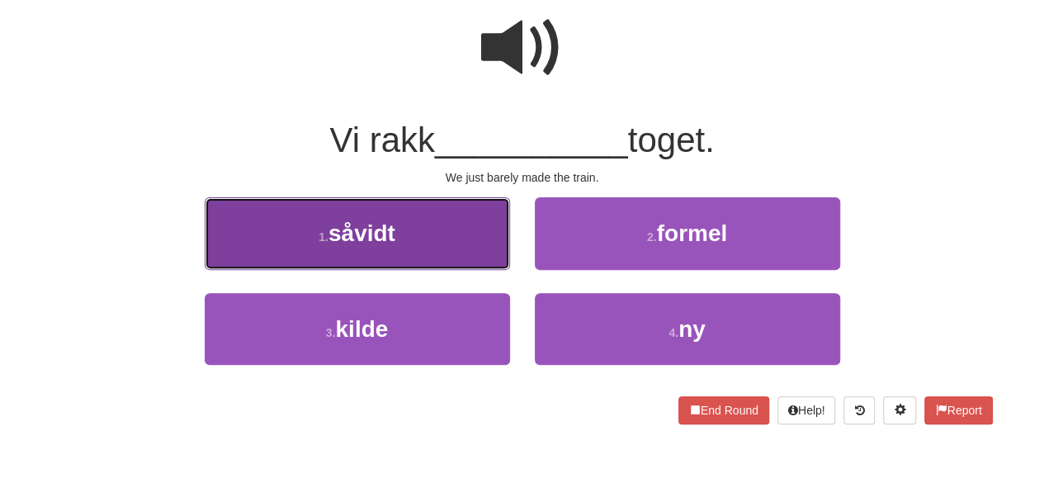
click at [417, 250] on button "1 . såvidt" at bounding box center [357, 233] width 305 height 72
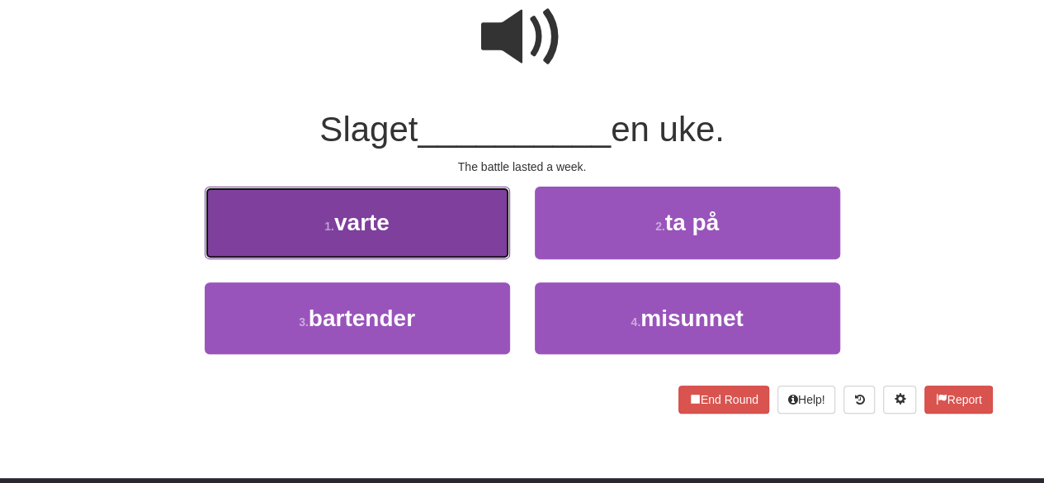
click at [335, 211] on span "varte" at bounding box center [361, 223] width 55 height 26
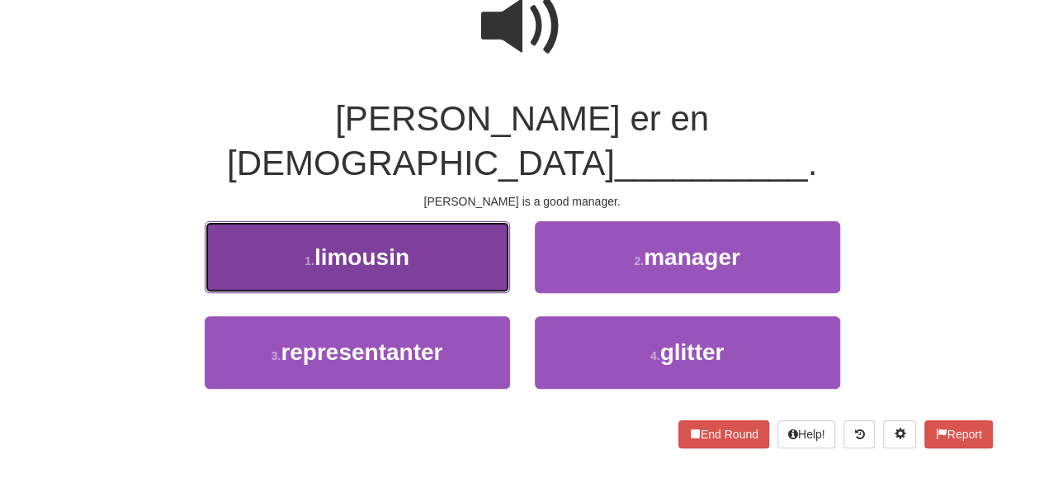
click at [441, 221] on button "1 . limousin" at bounding box center [357, 257] width 305 height 72
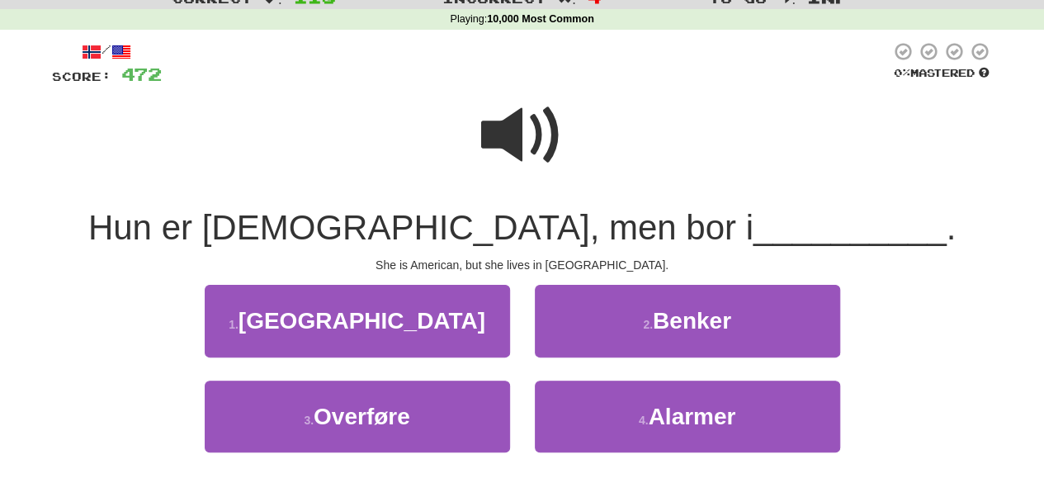
scroll to position [58, 0]
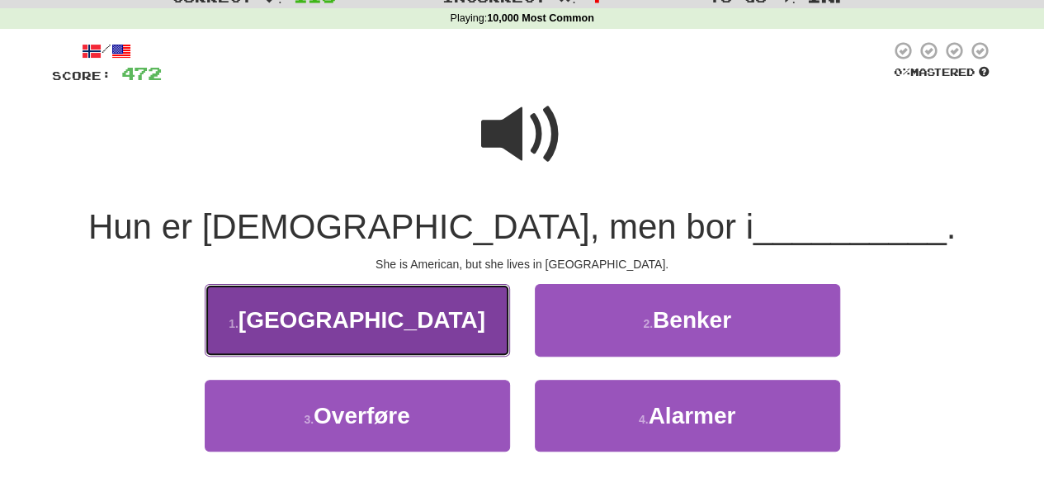
click at [411, 326] on span "[GEOGRAPHIC_DATA]" at bounding box center [361, 320] width 247 height 26
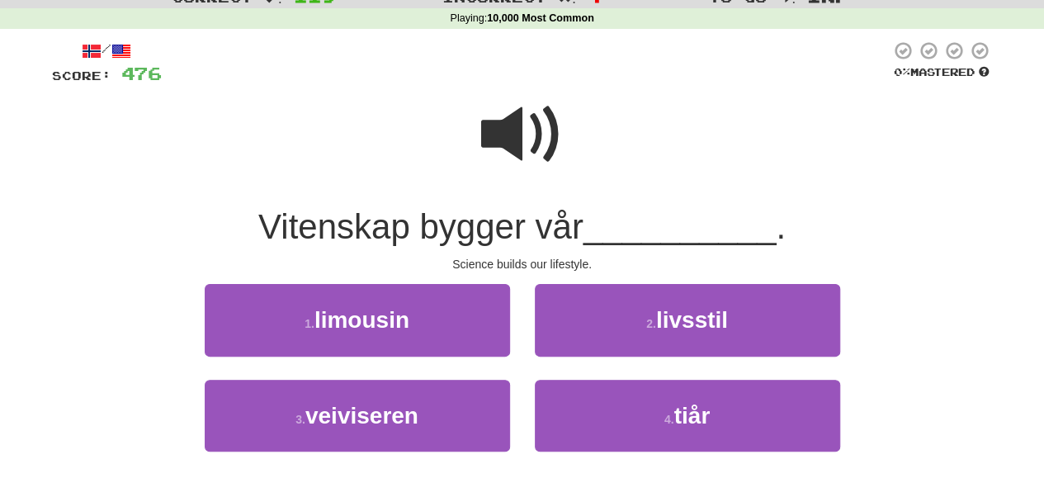
click at [517, 111] on span at bounding box center [522, 134] width 83 height 83
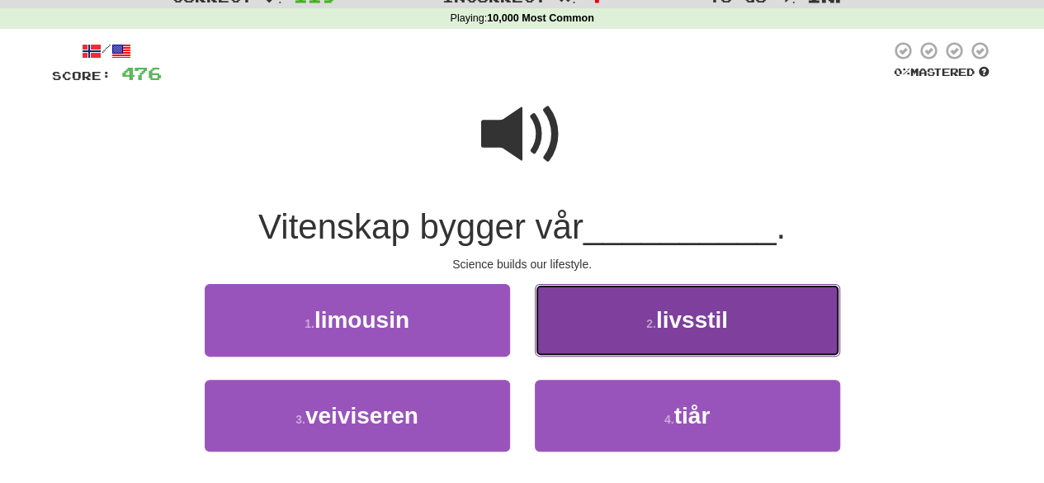
click at [600, 320] on button "2 . livsstil" at bounding box center [687, 320] width 305 height 72
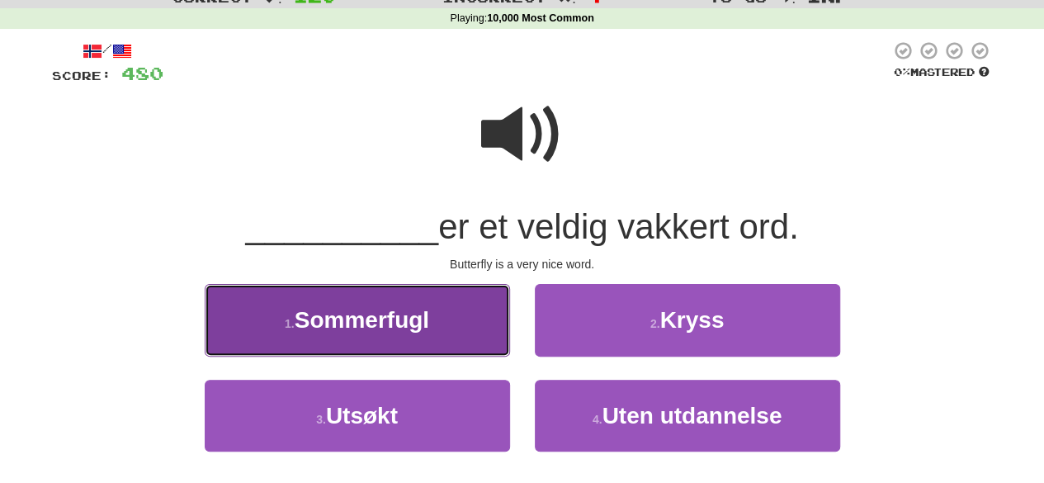
click at [450, 325] on button "1 . Sommerfugl" at bounding box center [357, 320] width 305 height 72
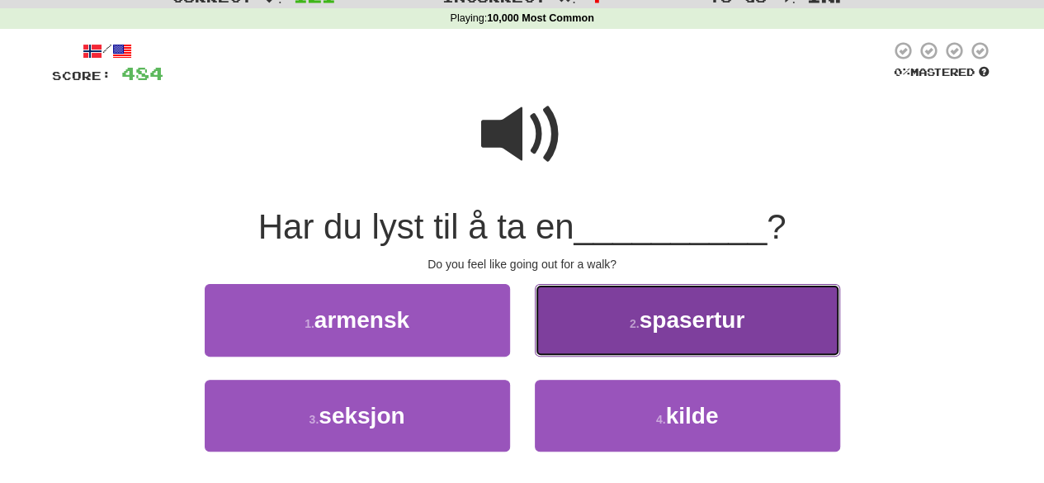
click at [627, 322] on button "2 . spasertur" at bounding box center [687, 320] width 305 height 72
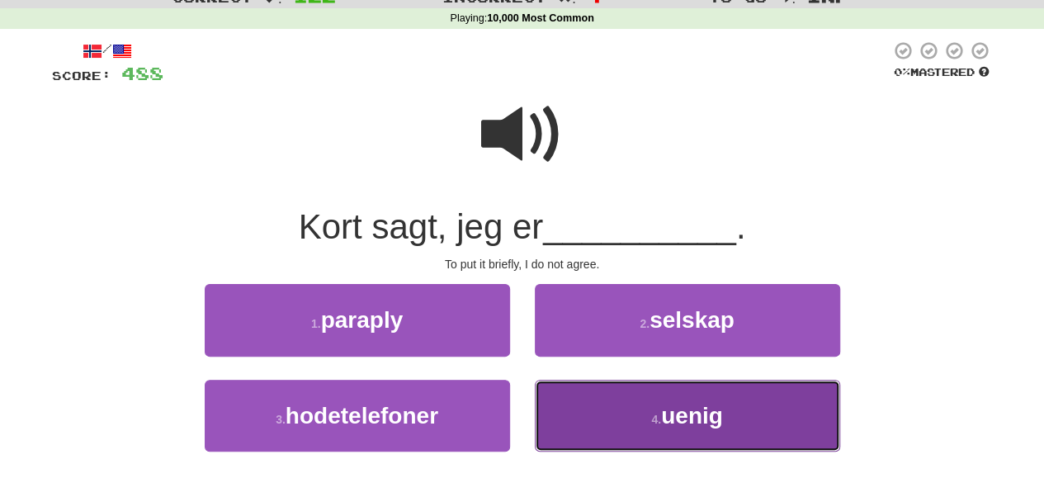
click at [644, 418] on button "4 . uenig" at bounding box center [687, 416] width 305 height 72
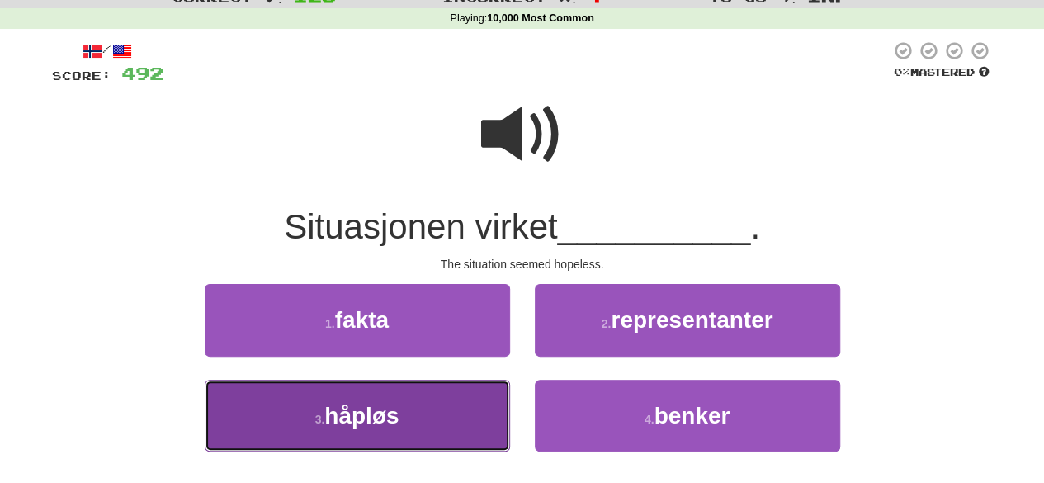
click at [460, 418] on button "3 . håpløs" at bounding box center [357, 416] width 305 height 72
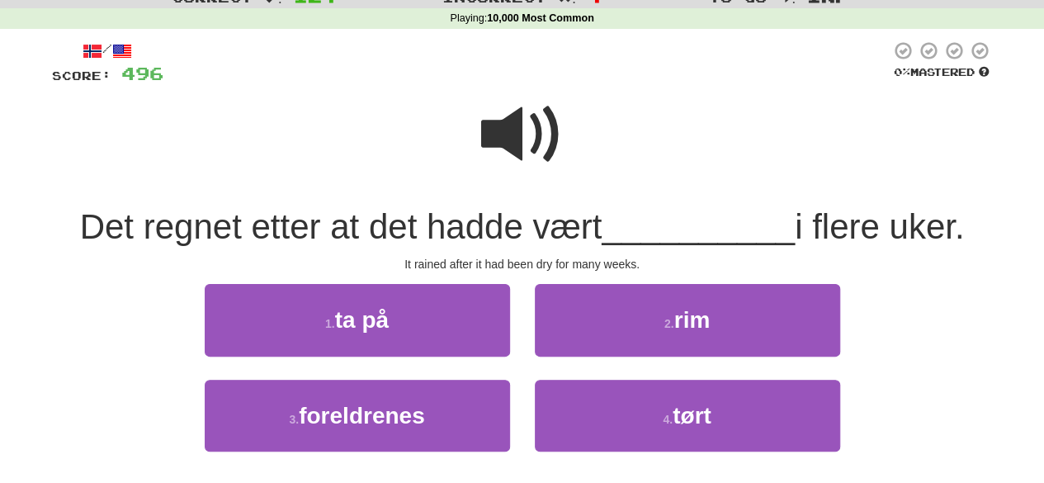
click at [520, 130] on span at bounding box center [522, 134] width 83 height 83
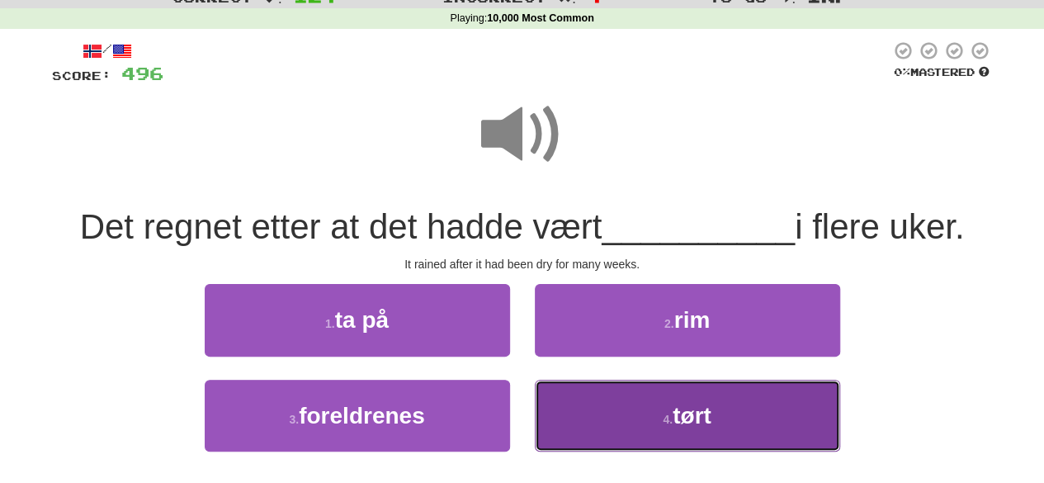
click at [630, 405] on button "4 . tørt" at bounding box center [687, 416] width 305 height 72
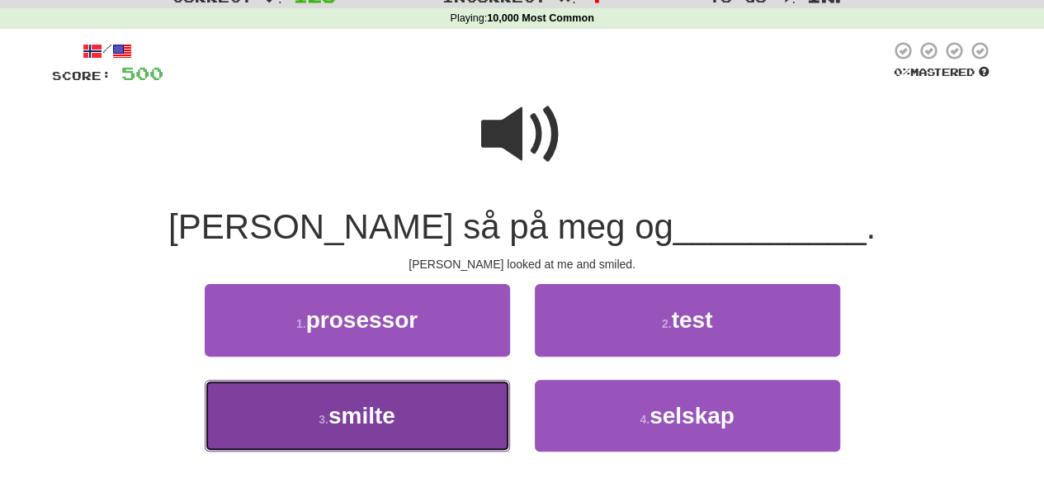
click at [416, 427] on button "3 . smilte" at bounding box center [357, 416] width 305 height 72
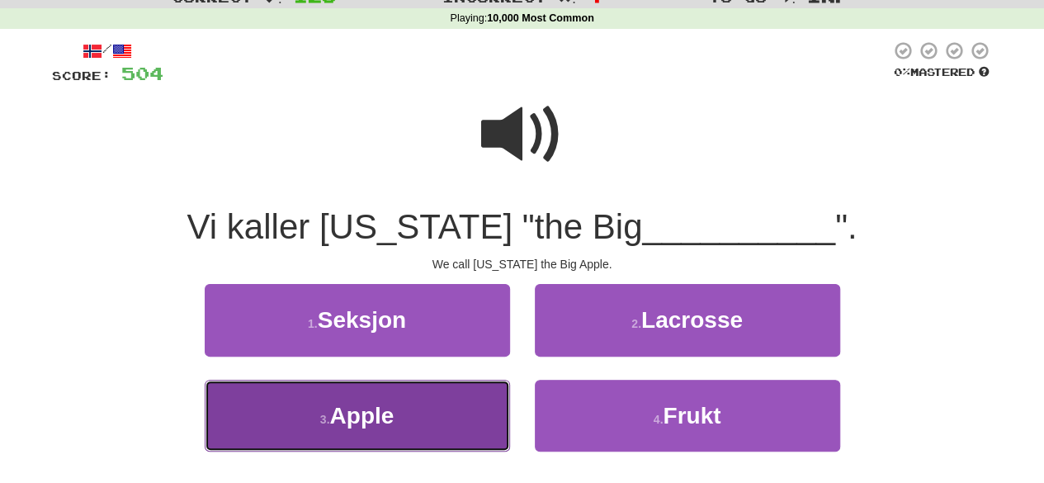
click at [465, 412] on button "3 . Apple" at bounding box center [357, 416] width 305 height 72
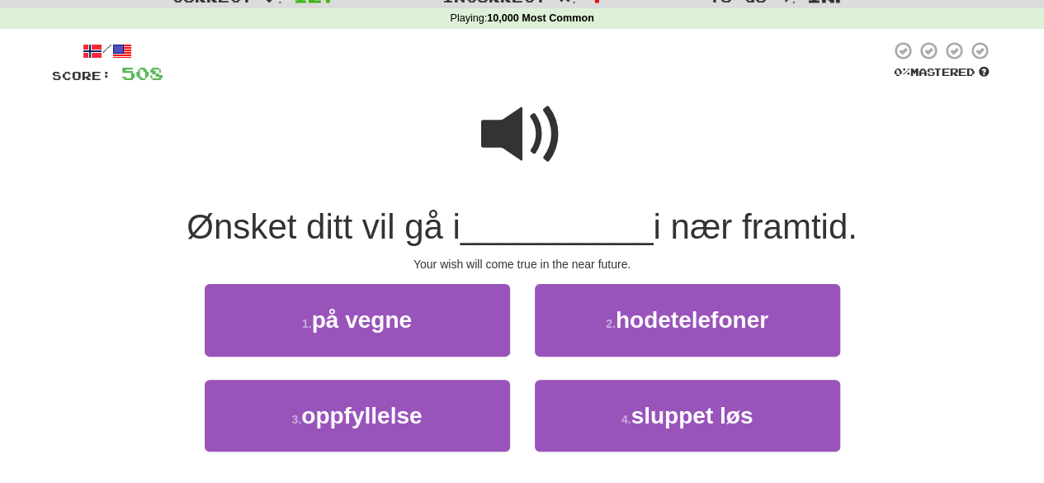
click at [541, 143] on span at bounding box center [522, 134] width 83 height 83
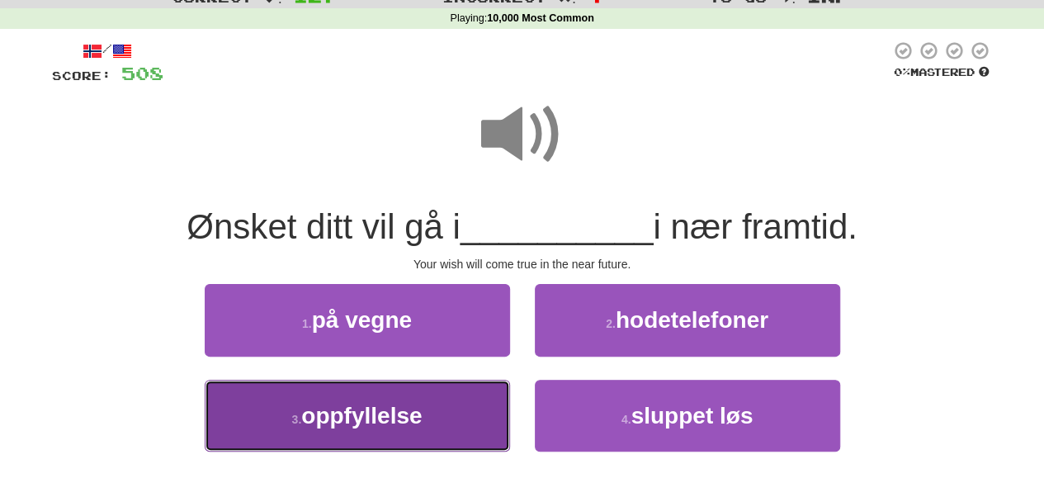
click at [351, 418] on span "oppfyllelse" at bounding box center [361, 416] width 120 height 26
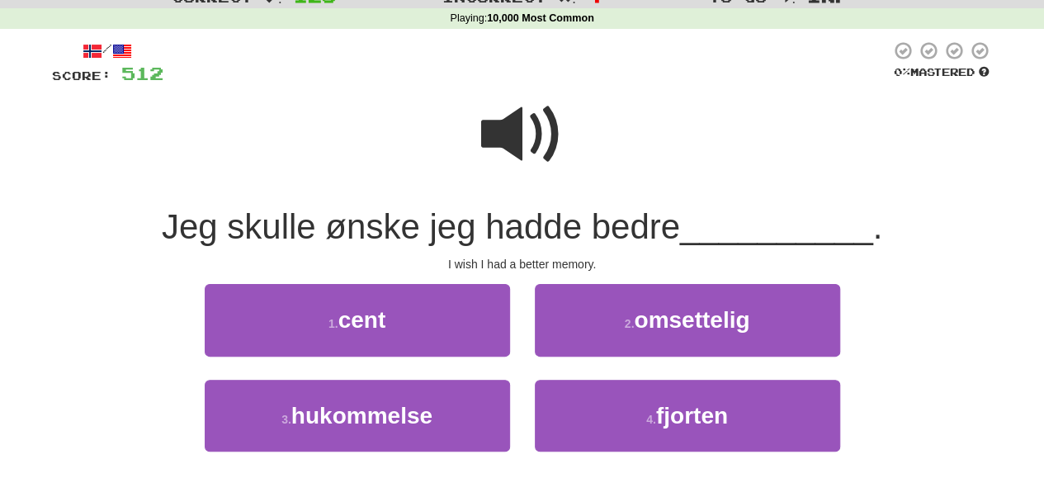
click at [510, 102] on span at bounding box center [522, 134] width 83 height 83
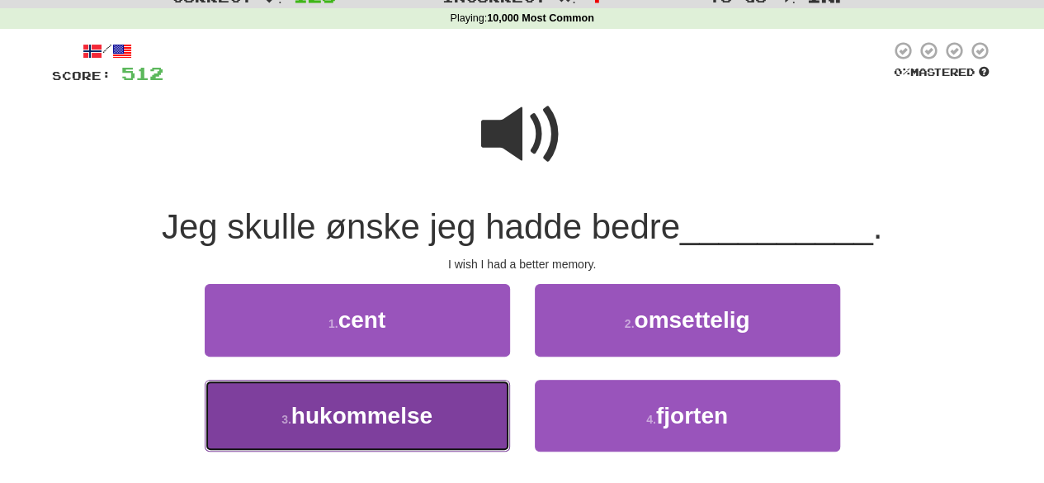
click at [473, 414] on button "3 . hukommelse" at bounding box center [357, 416] width 305 height 72
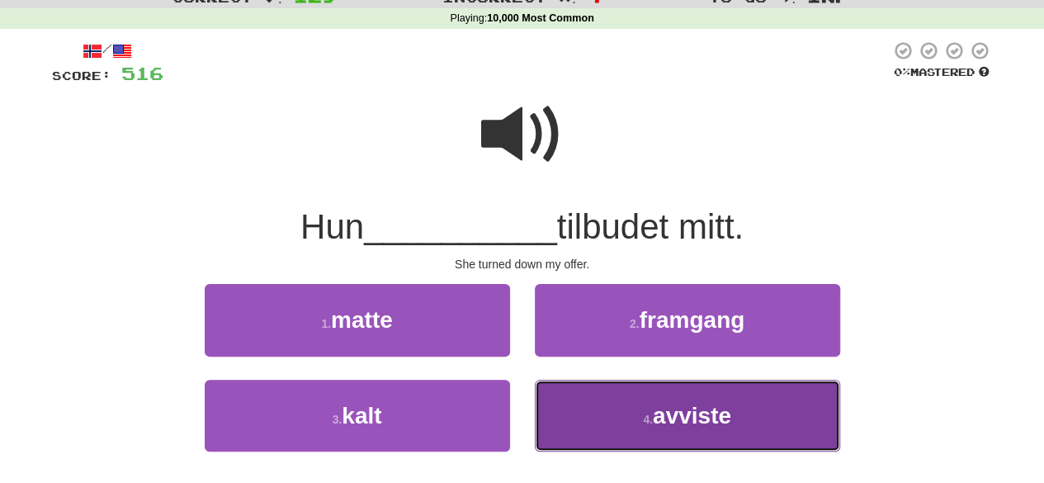
click at [619, 405] on button "4 . avviste" at bounding box center [687, 416] width 305 height 72
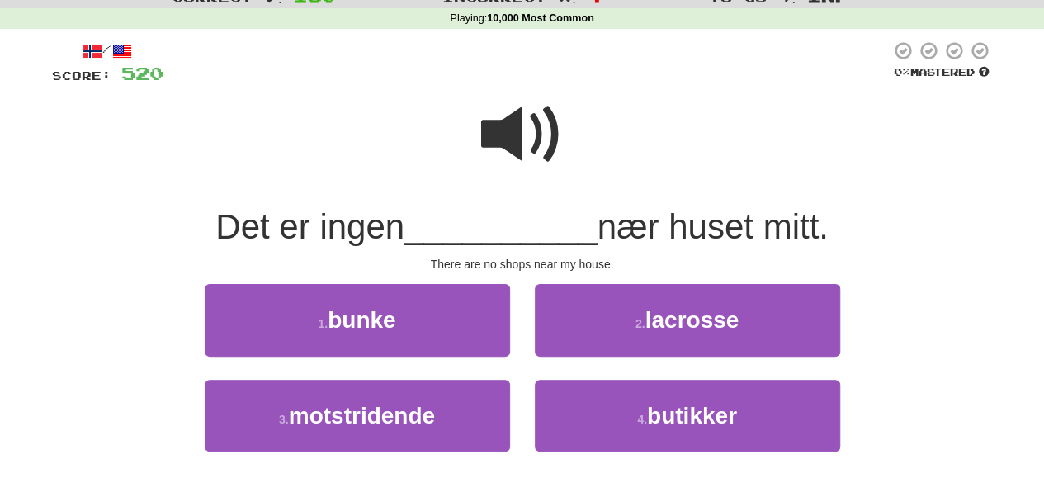
click at [508, 130] on span at bounding box center [522, 134] width 83 height 83
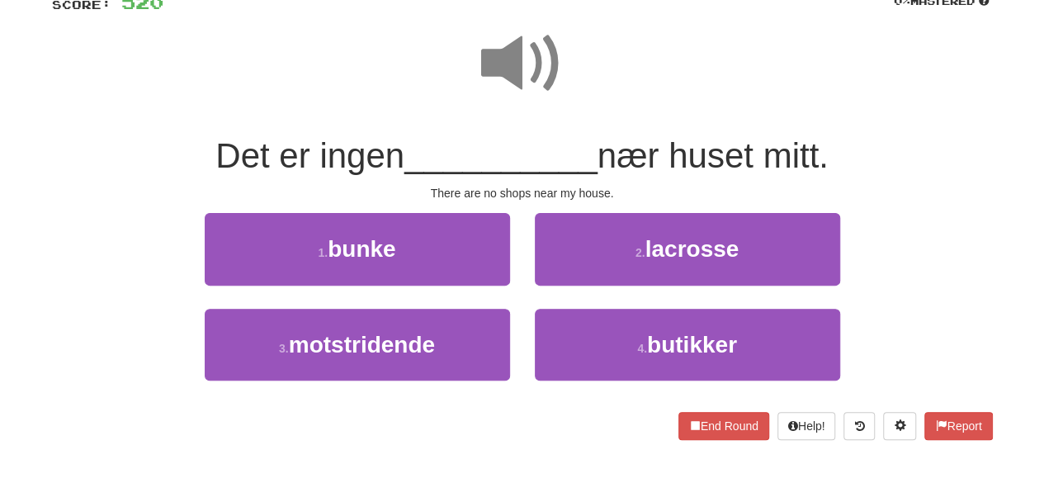
scroll to position [132, 0]
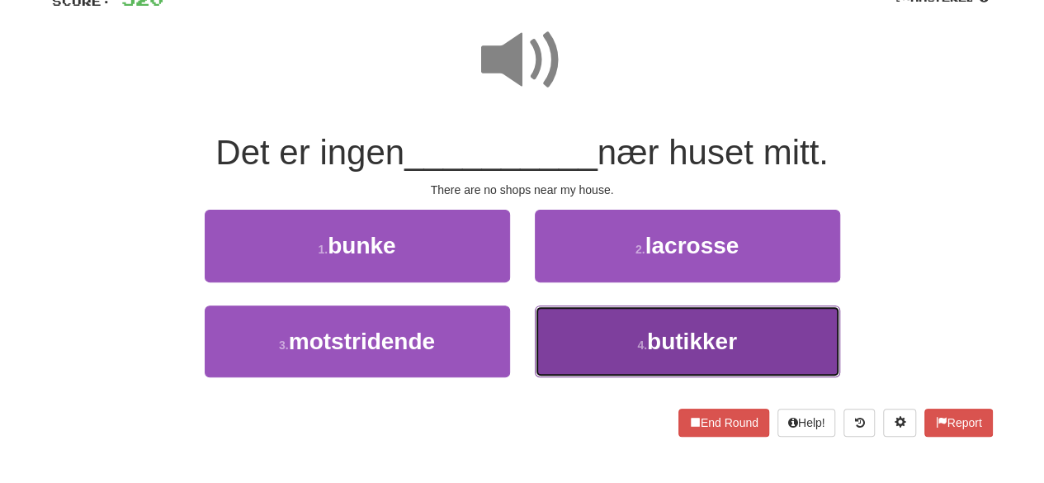
click at [591, 335] on button "4 . butikker" at bounding box center [687, 341] width 305 height 72
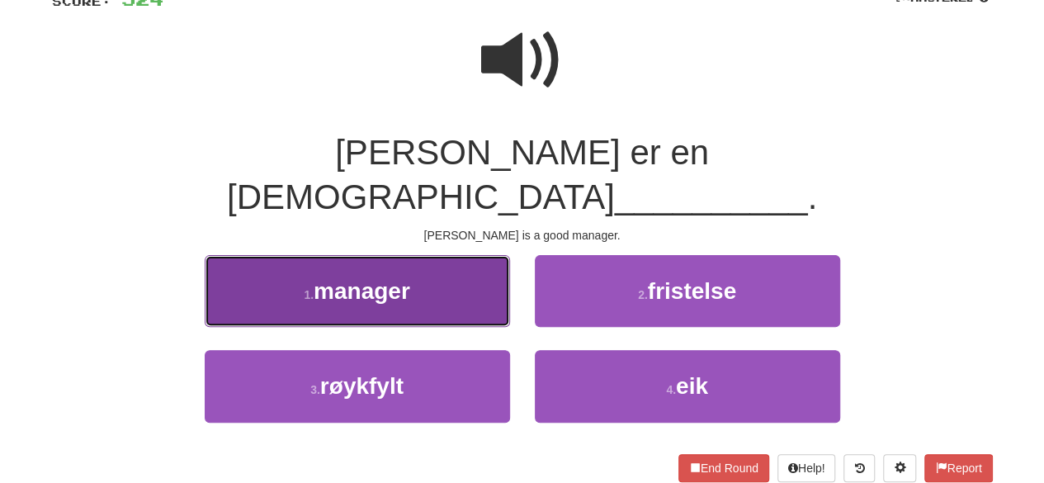
click at [414, 257] on button "1 . manager" at bounding box center [357, 291] width 305 height 72
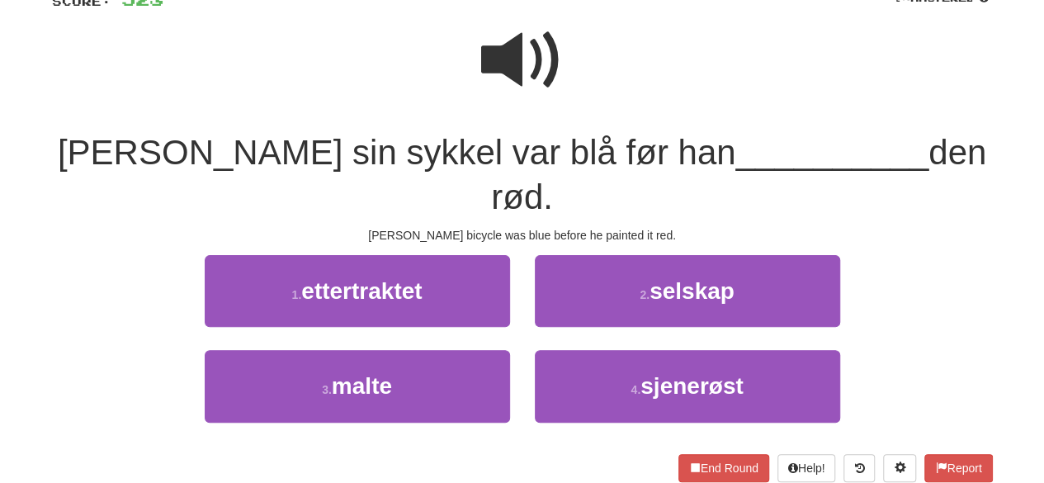
click at [527, 70] on span at bounding box center [522, 60] width 83 height 83
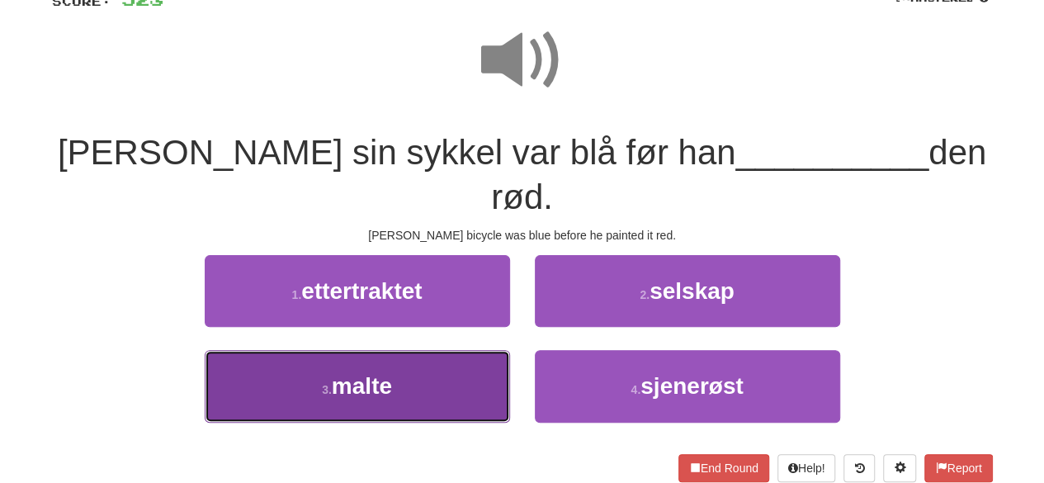
click at [388, 364] on button "3 . malte" at bounding box center [357, 386] width 305 height 72
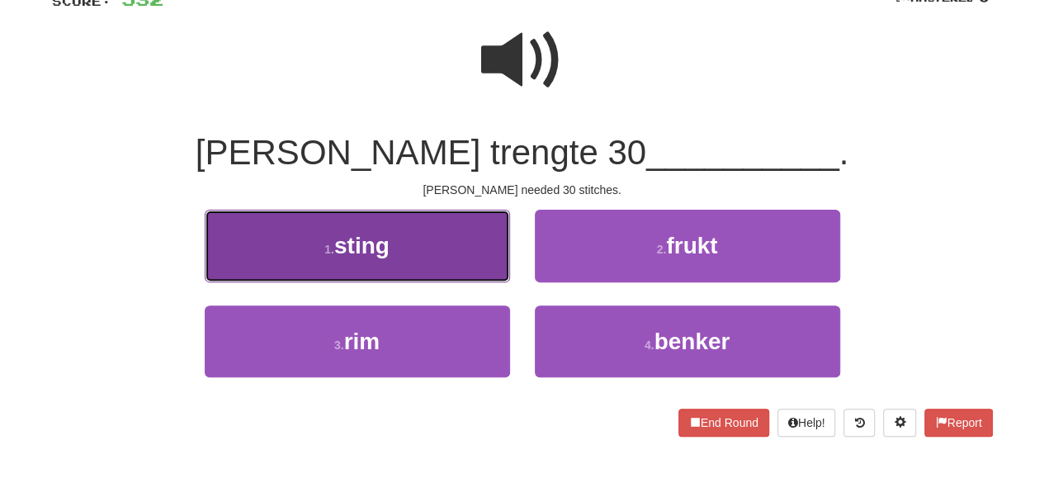
click at [460, 252] on button "1 . sting" at bounding box center [357, 246] width 305 height 72
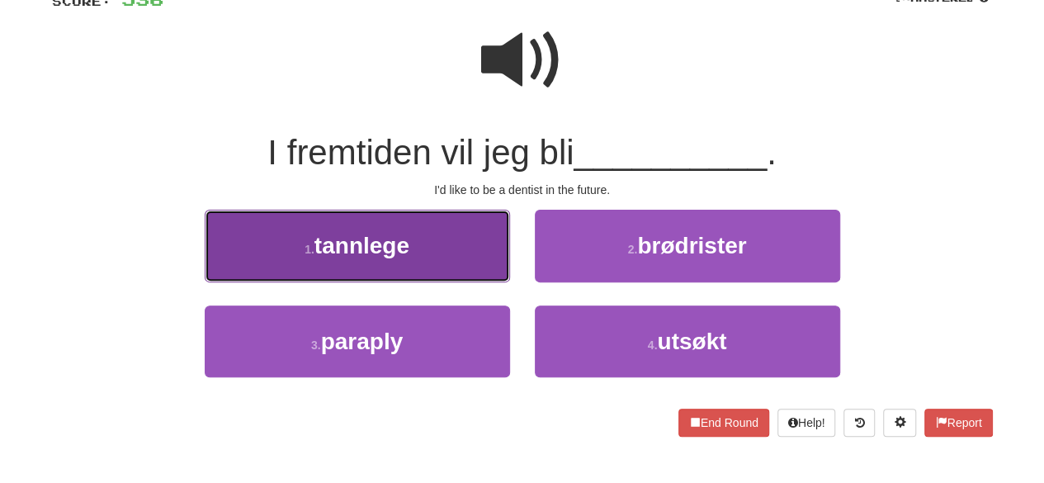
click at [415, 243] on button "1 . tannlege" at bounding box center [357, 246] width 305 height 72
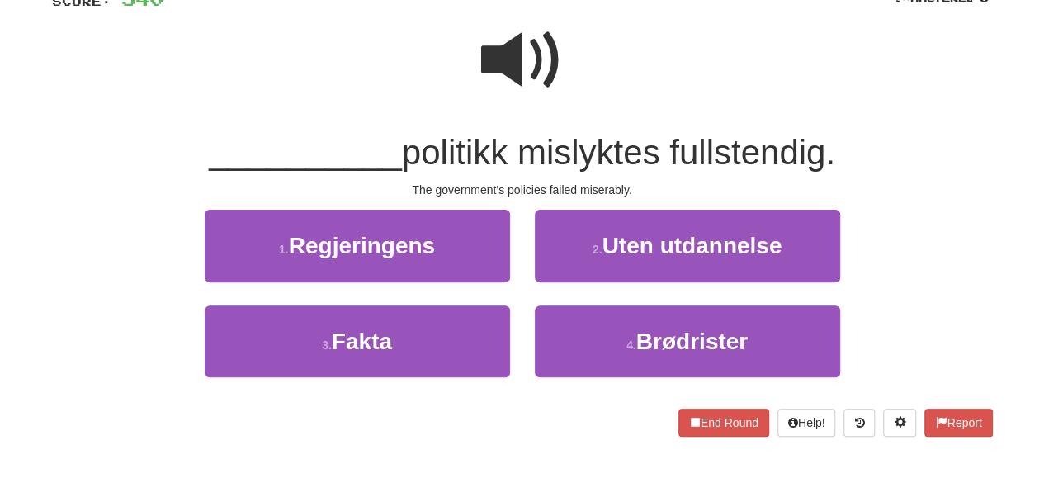
click at [544, 45] on span at bounding box center [522, 60] width 83 height 83
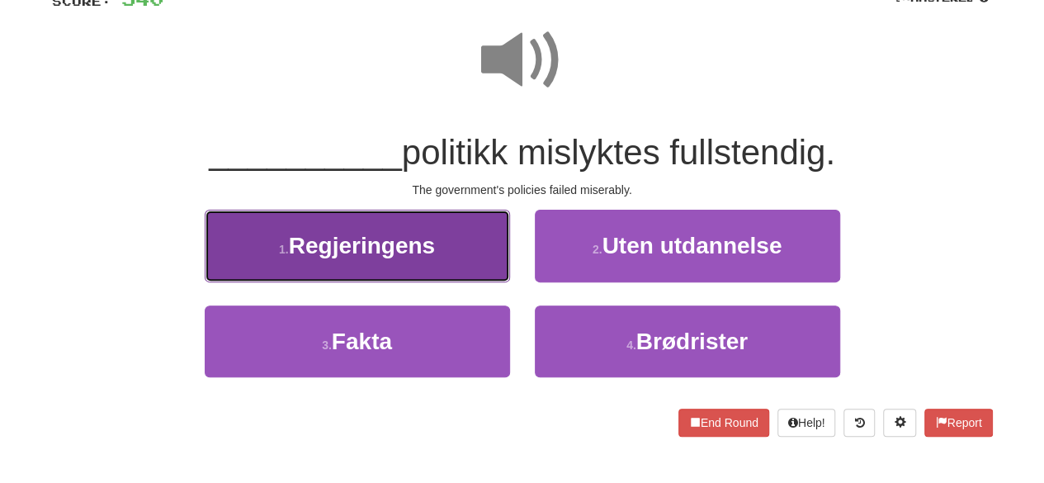
click at [459, 256] on button "1 . Regjeringens" at bounding box center [357, 246] width 305 height 72
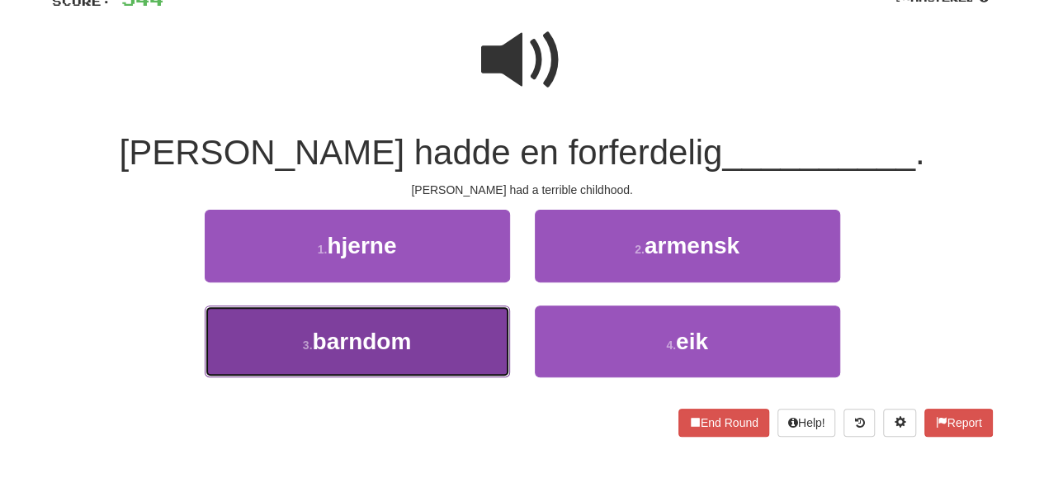
click at [423, 341] on button "3 . barndom" at bounding box center [357, 341] width 305 height 72
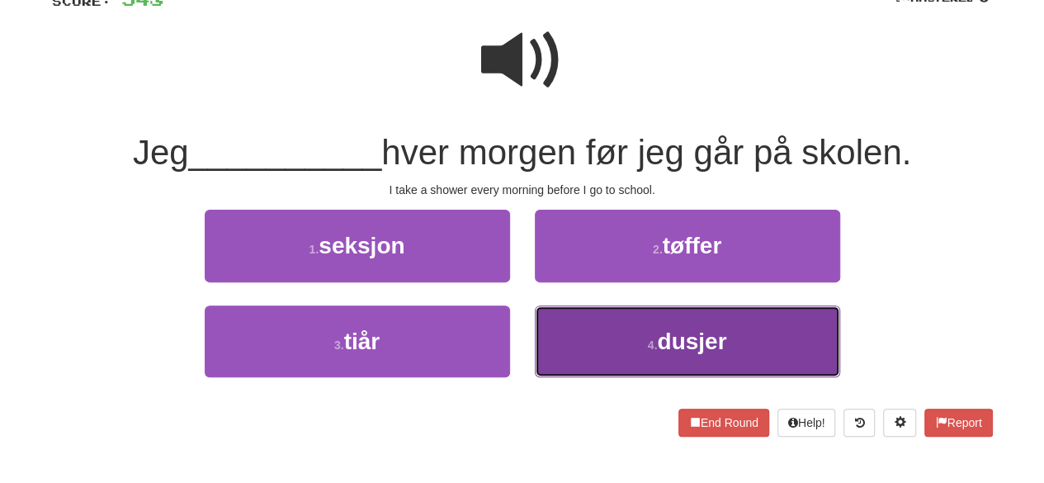
click at [585, 315] on button "4 . dusjer" at bounding box center [687, 341] width 305 height 72
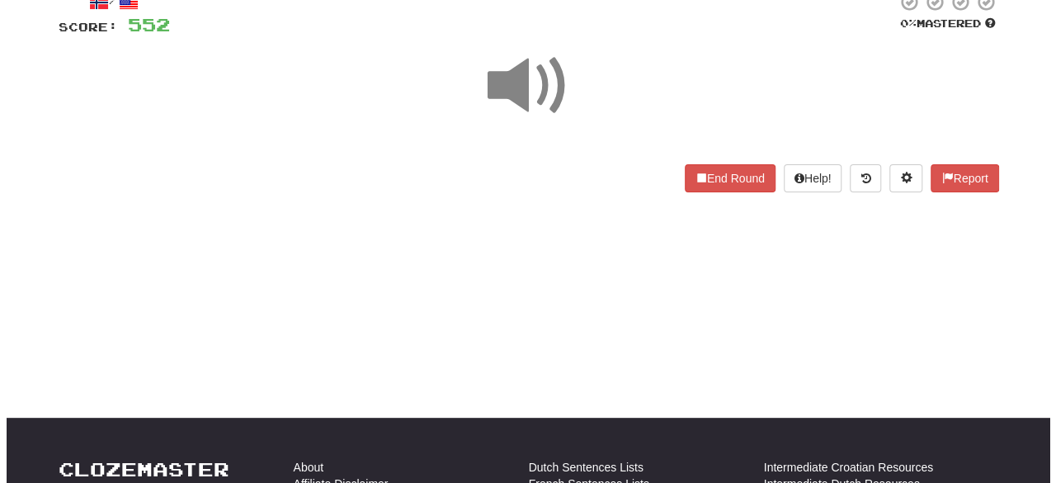
scroll to position [101, 0]
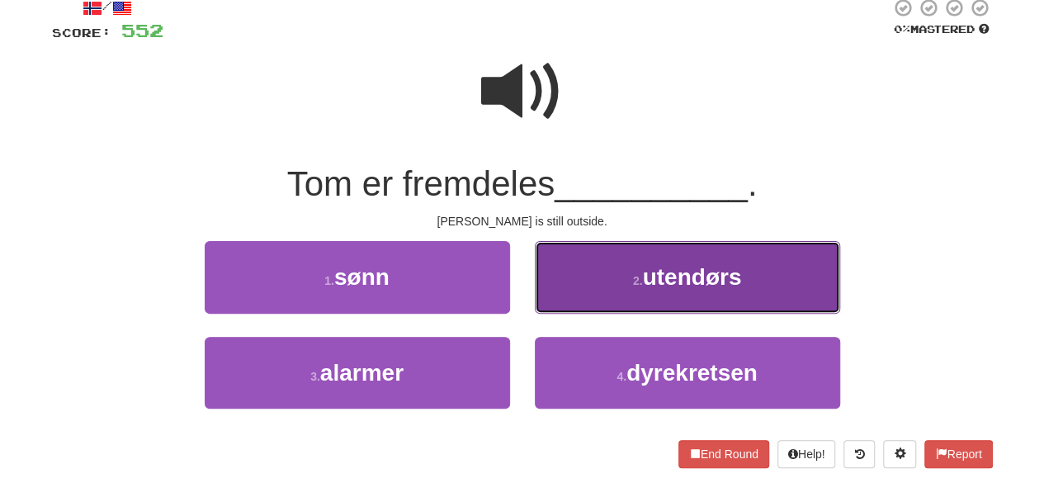
click at [625, 295] on button "2 . utendørs" at bounding box center [687, 277] width 305 height 72
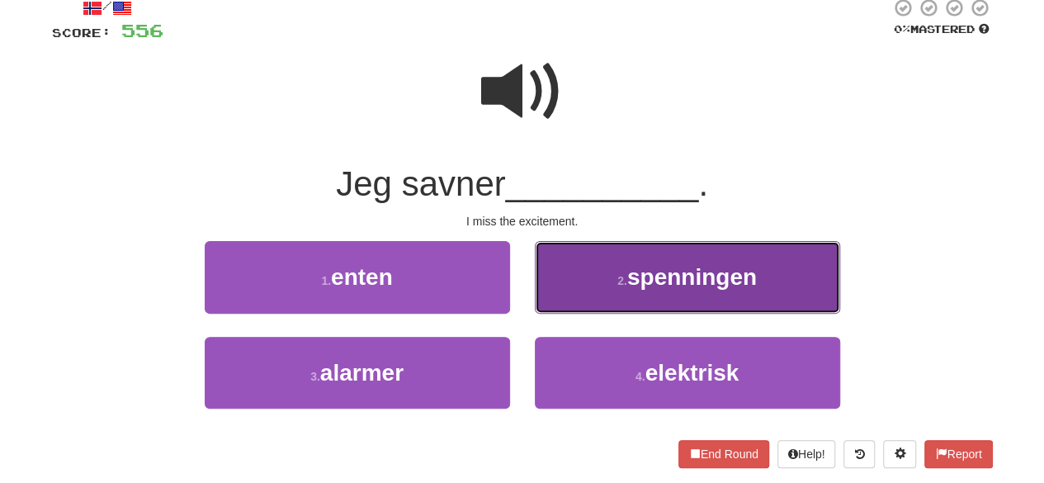
click at [620, 271] on button "2 . spenningen" at bounding box center [687, 277] width 305 height 72
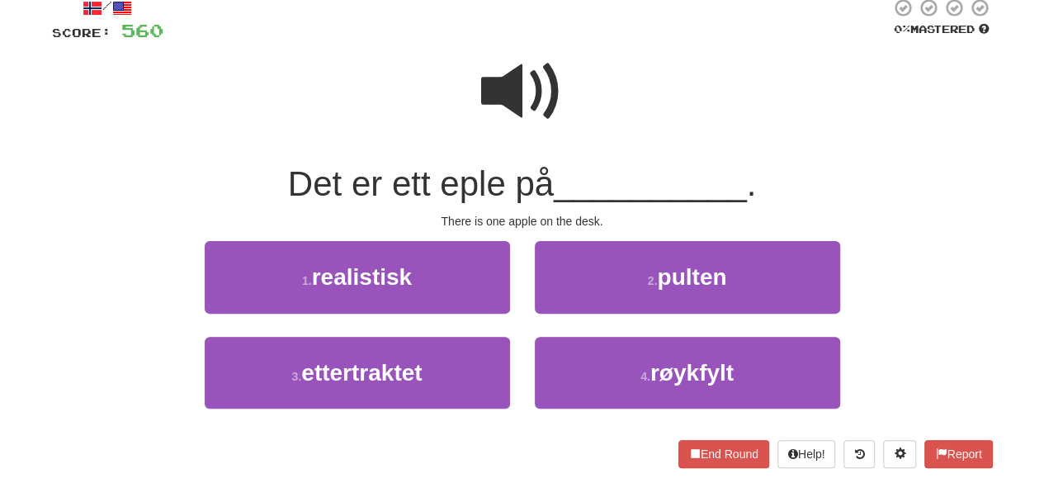
click at [556, 100] on span at bounding box center [522, 91] width 83 height 83
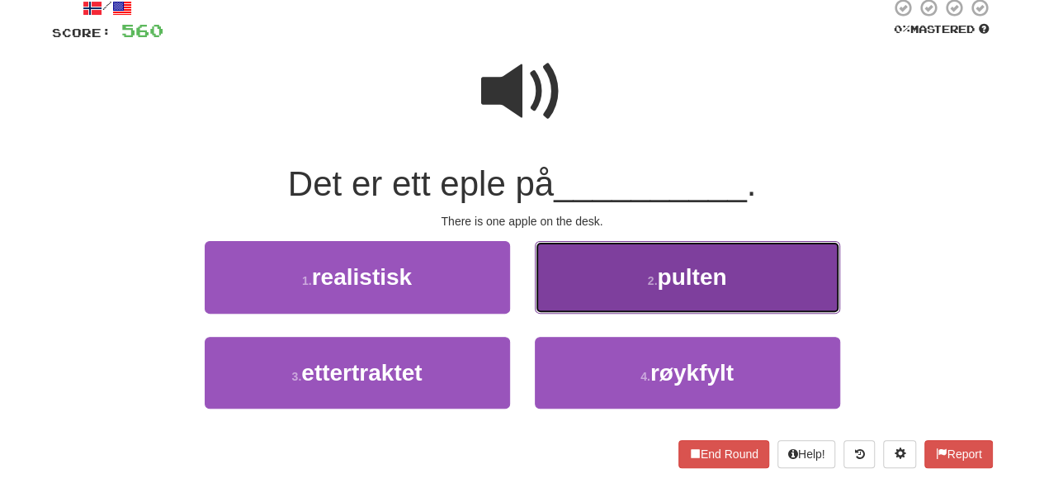
click at [653, 299] on button "2 . pulten" at bounding box center [687, 277] width 305 height 72
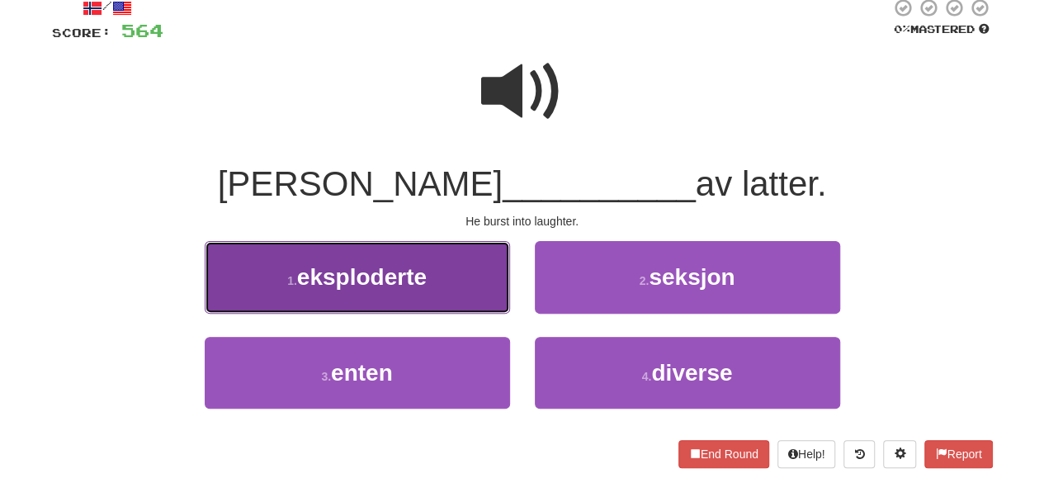
click at [483, 263] on button "1 . eksploderte" at bounding box center [357, 277] width 305 height 72
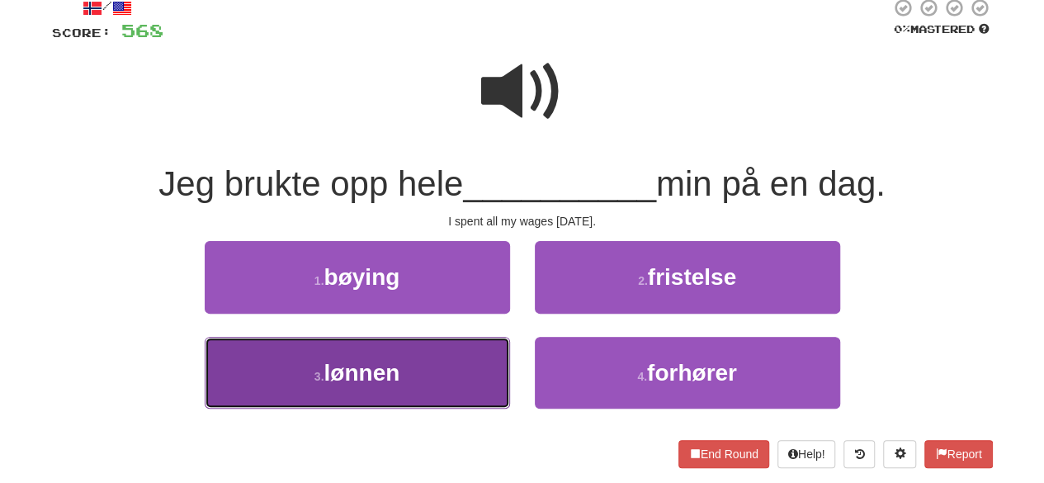
click at [433, 364] on button "3 . lønnen" at bounding box center [357, 373] width 305 height 72
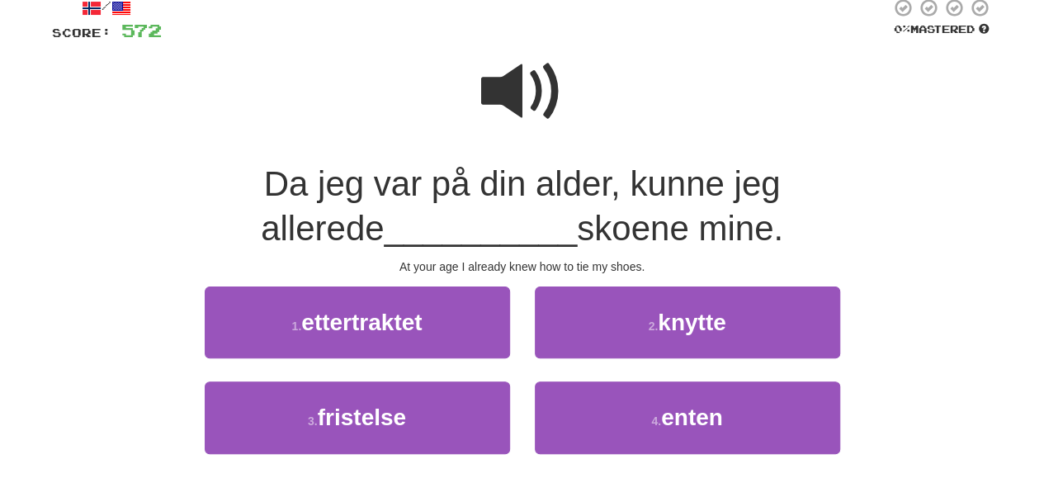
click at [517, 104] on span at bounding box center [522, 91] width 83 height 83
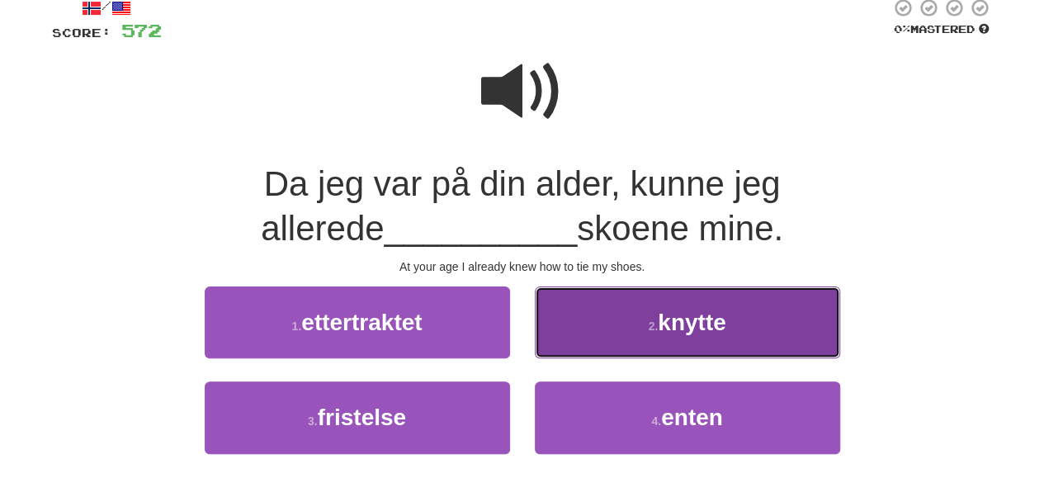
click at [609, 309] on button "2 . knytte" at bounding box center [687, 322] width 305 height 72
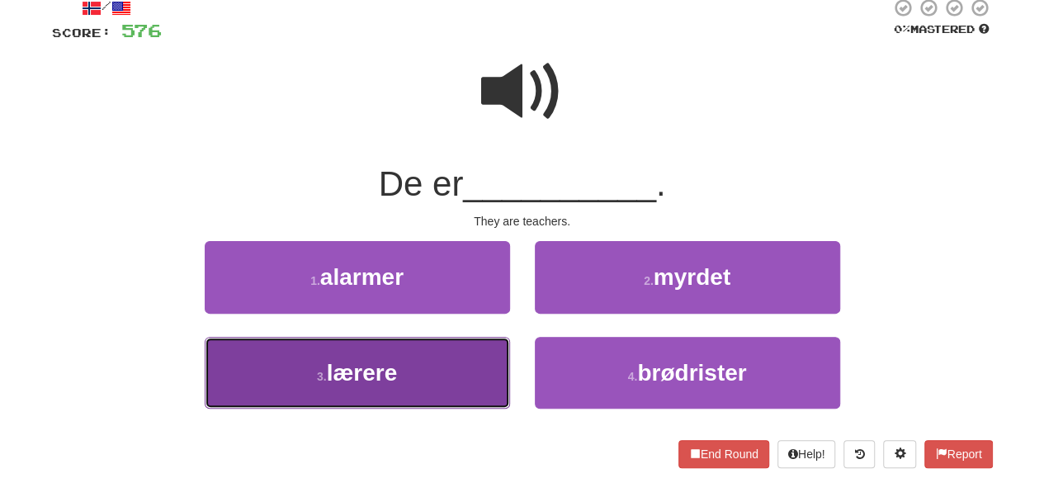
click at [431, 368] on button "3 . lærere" at bounding box center [357, 373] width 305 height 72
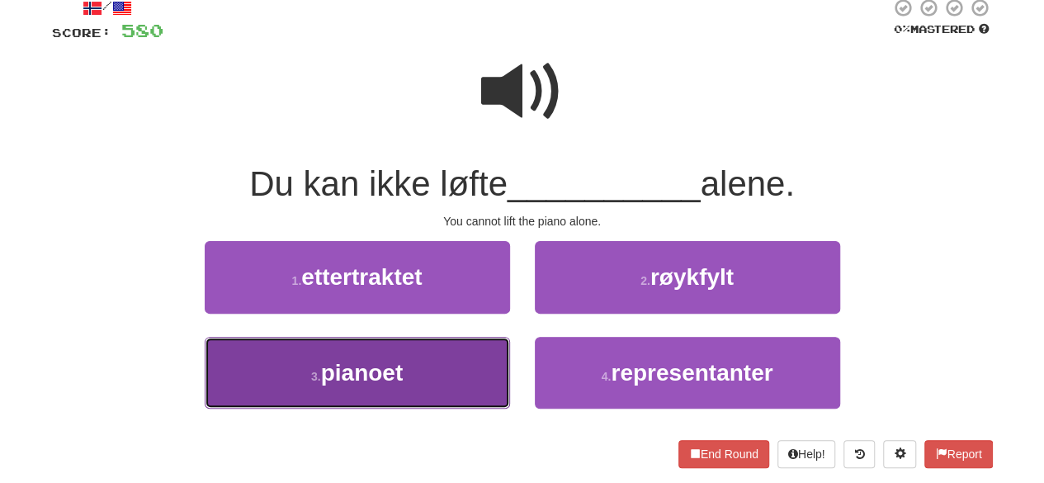
click at [434, 352] on button "3 . pianoet" at bounding box center [357, 373] width 305 height 72
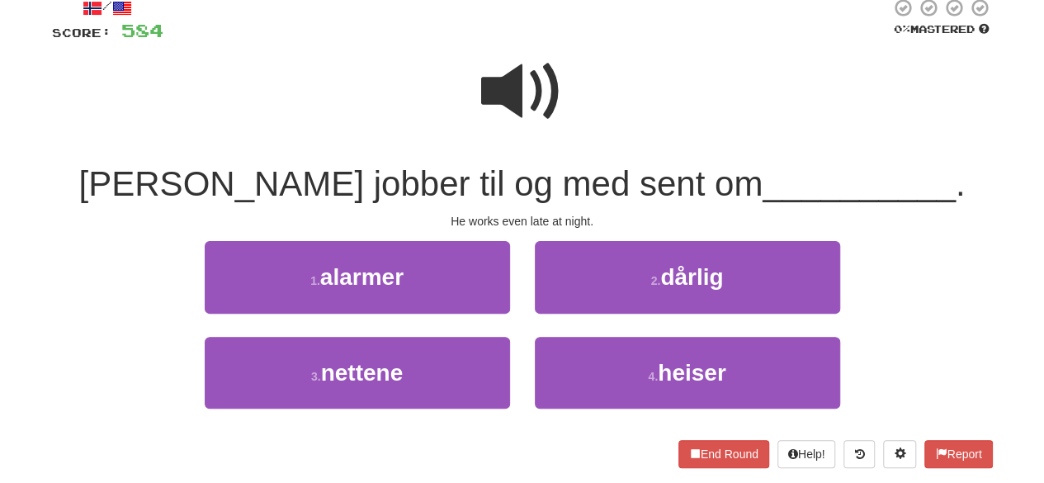
click at [538, 89] on span at bounding box center [522, 91] width 83 height 83
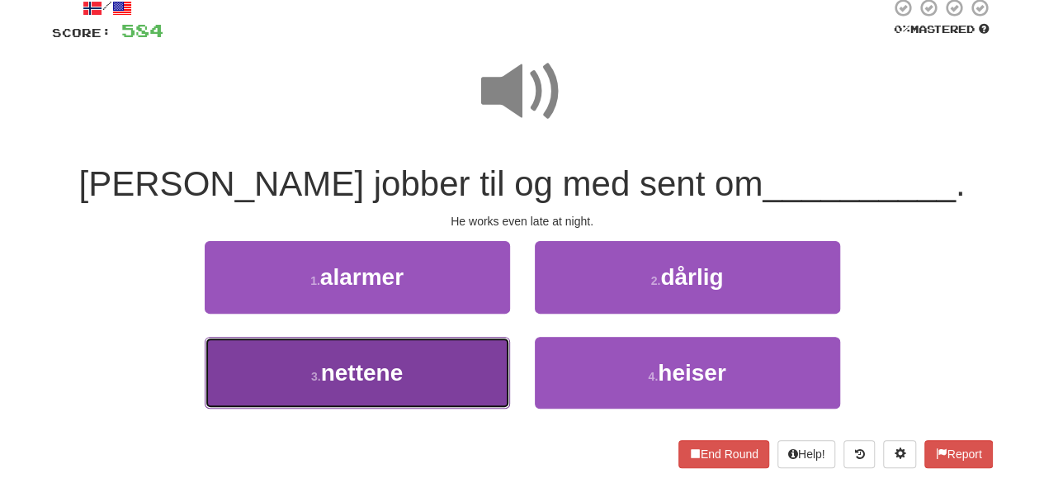
click at [464, 364] on button "3 . nettene" at bounding box center [357, 373] width 305 height 72
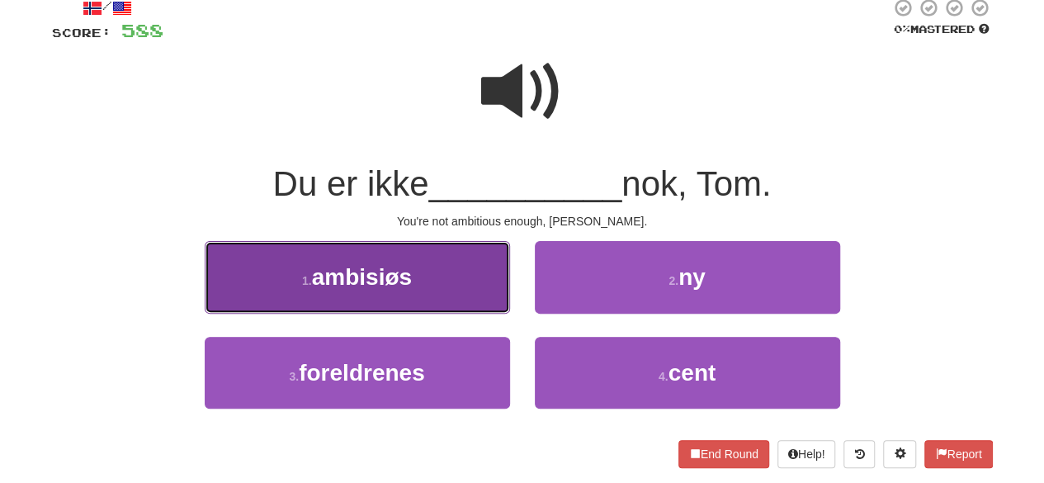
click at [442, 274] on button "1 . ambisiøs" at bounding box center [357, 277] width 305 height 72
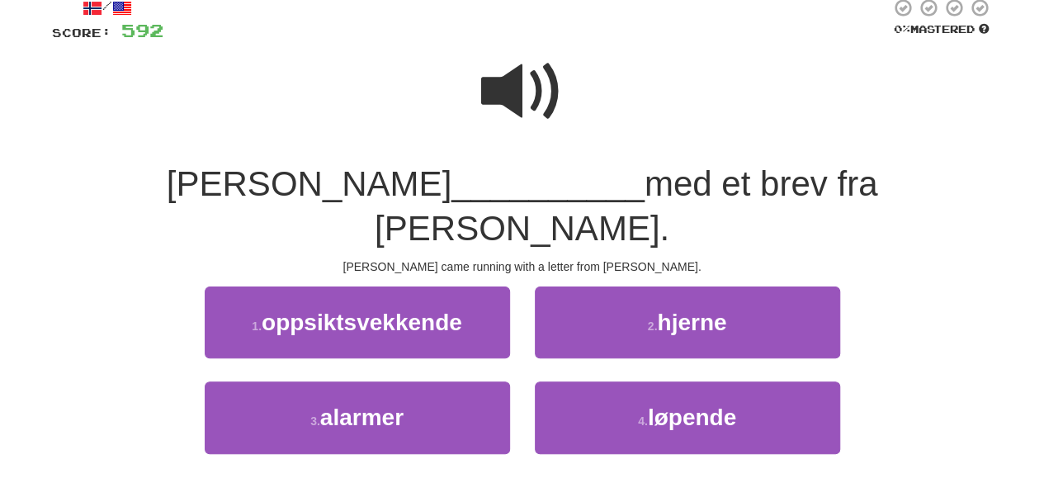
click at [521, 108] on span at bounding box center [522, 91] width 83 height 83
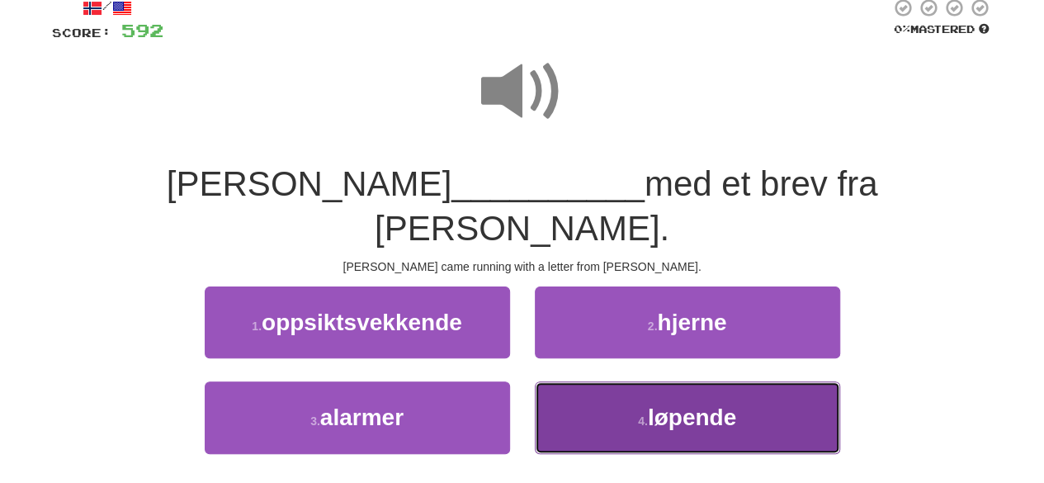
click at [612, 381] on button "4 . løpende" at bounding box center [687, 417] width 305 height 72
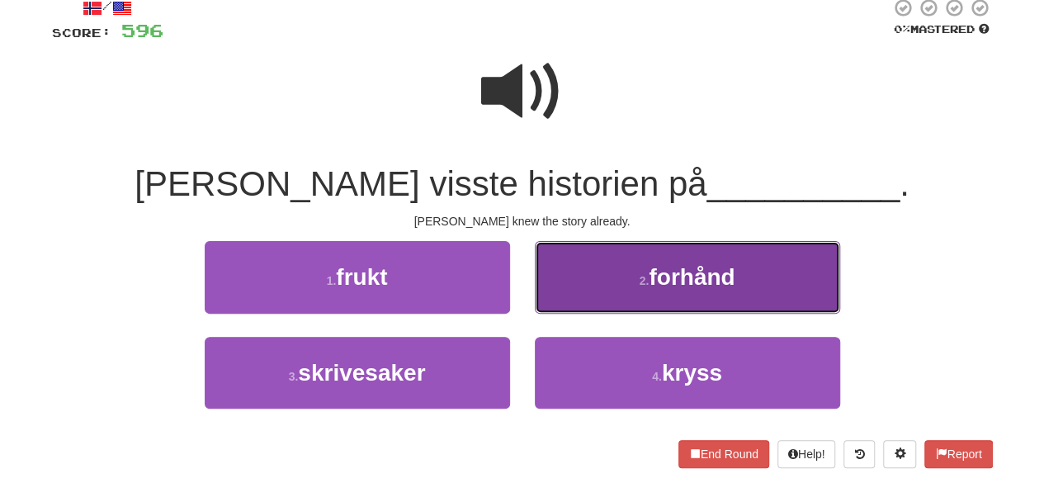
click at [606, 290] on button "2 . forhånd" at bounding box center [687, 277] width 305 height 72
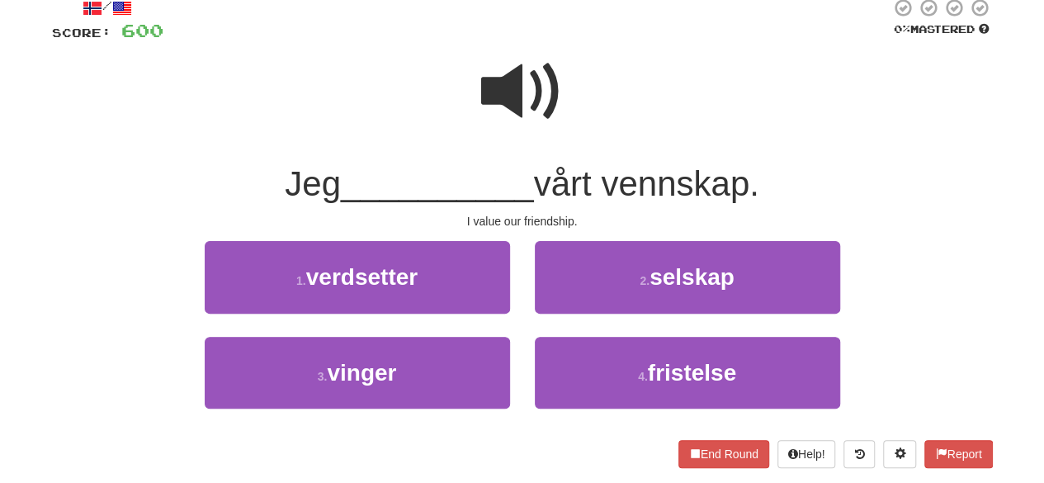
click at [522, 73] on span at bounding box center [522, 91] width 83 height 83
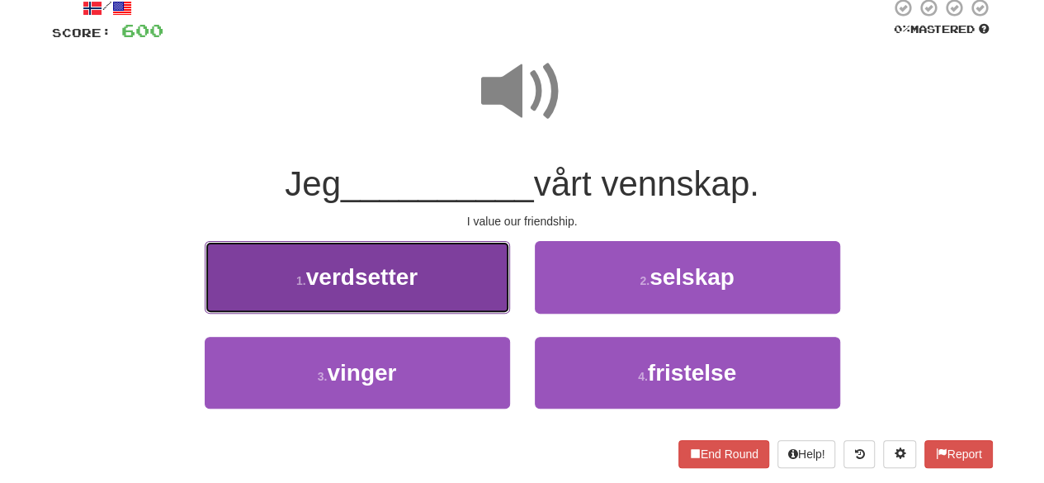
click at [409, 282] on span "verdsetter" at bounding box center [361, 277] width 111 height 26
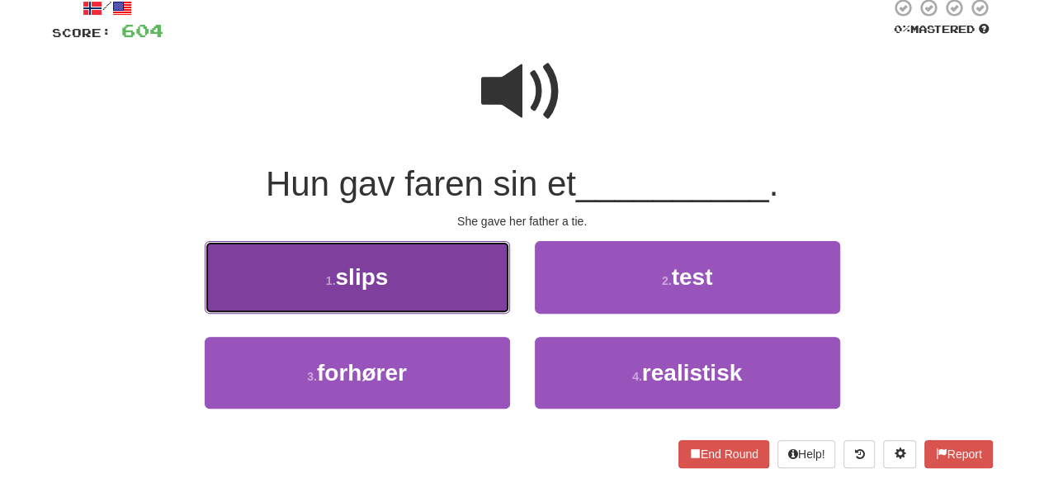
click at [427, 277] on button "1 . slips" at bounding box center [357, 277] width 305 height 72
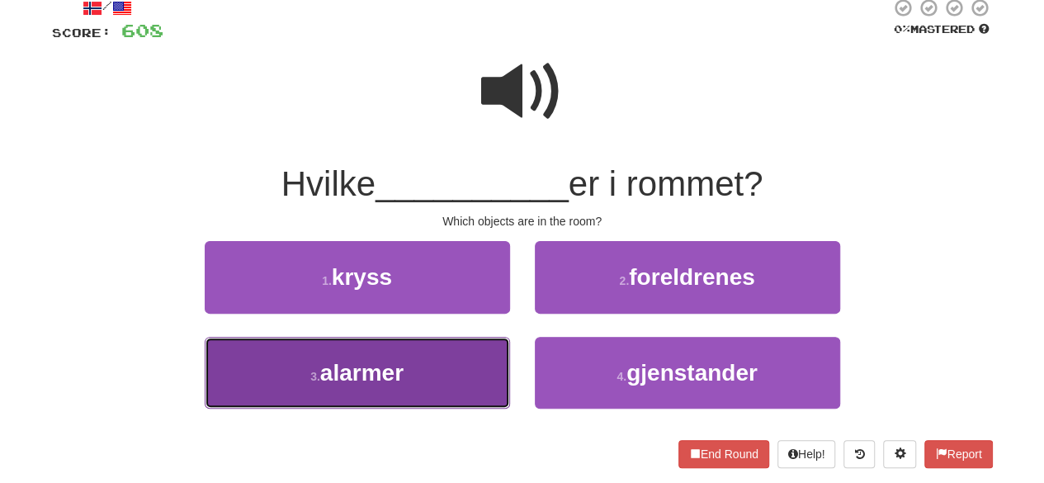
click at [449, 380] on button "3 . alarmer" at bounding box center [357, 373] width 305 height 72
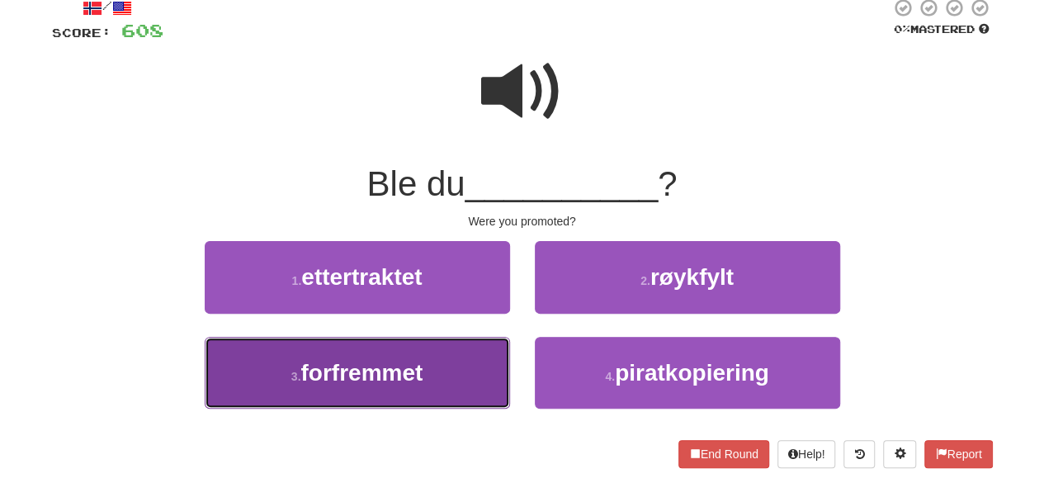
click at [401, 370] on span "forfremmet" at bounding box center [361, 373] width 122 height 26
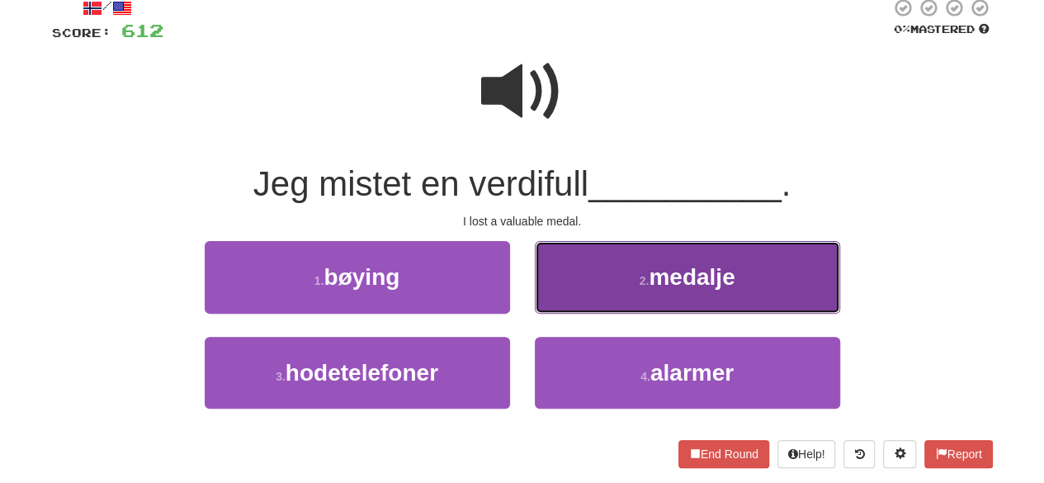
click at [587, 278] on button "2 . medalje" at bounding box center [687, 277] width 305 height 72
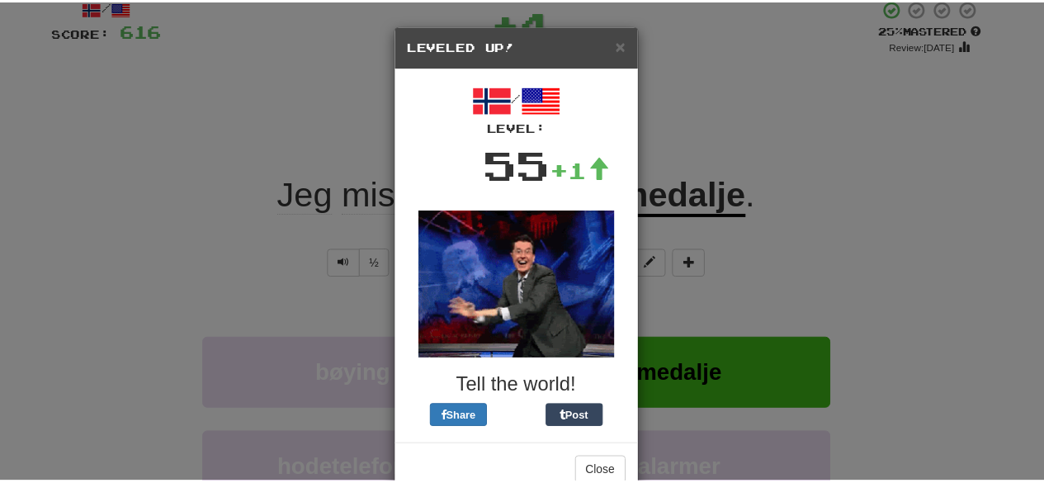
scroll to position [40, 0]
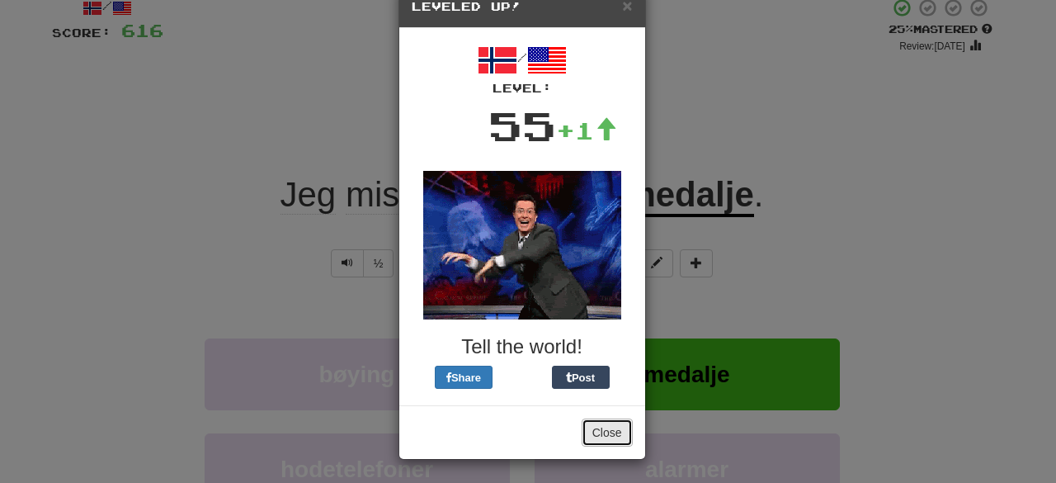
click at [596, 434] on button "Close" at bounding box center [607, 432] width 51 height 28
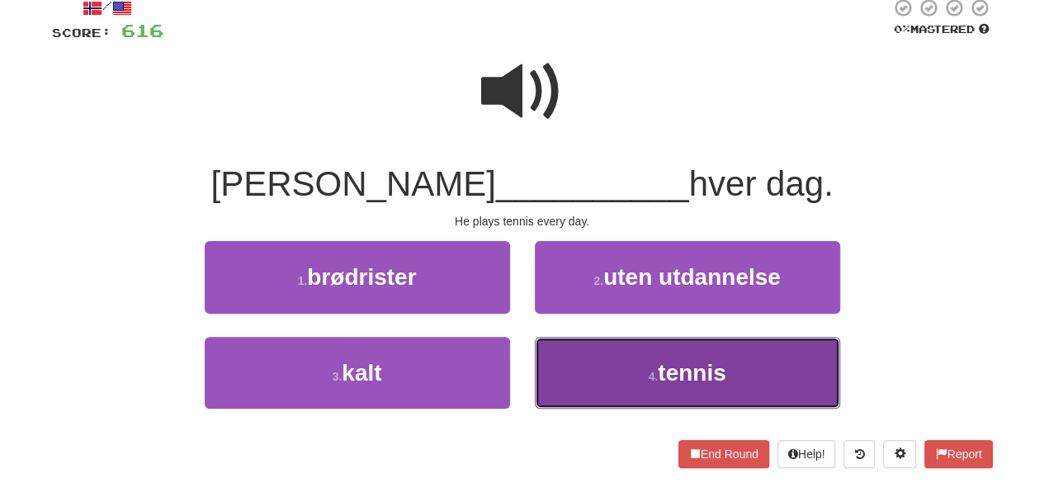
click at [616, 383] on button "4 . tennis" at bounding box center [687, 373] width 305 height 72
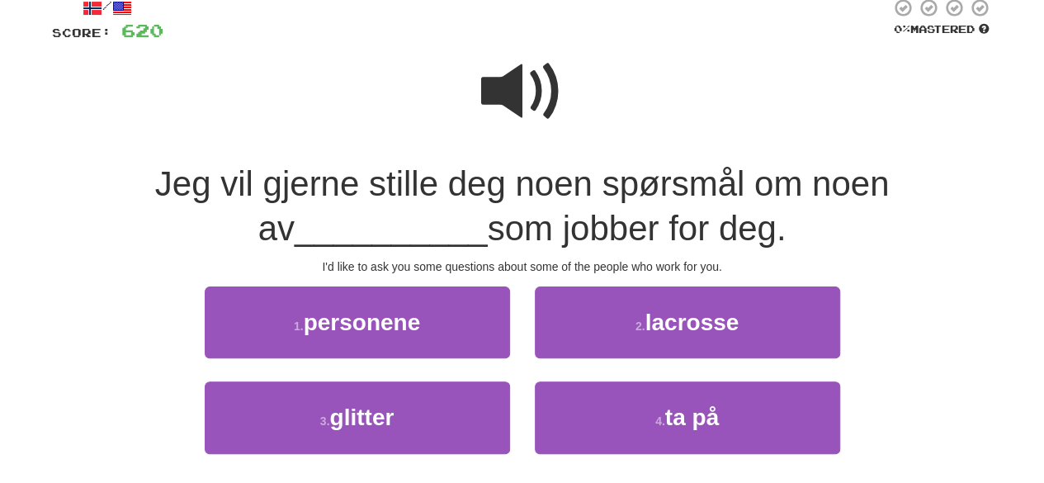
click at [513, 95] on span at bounding box center [522, 91] width 83 height 83
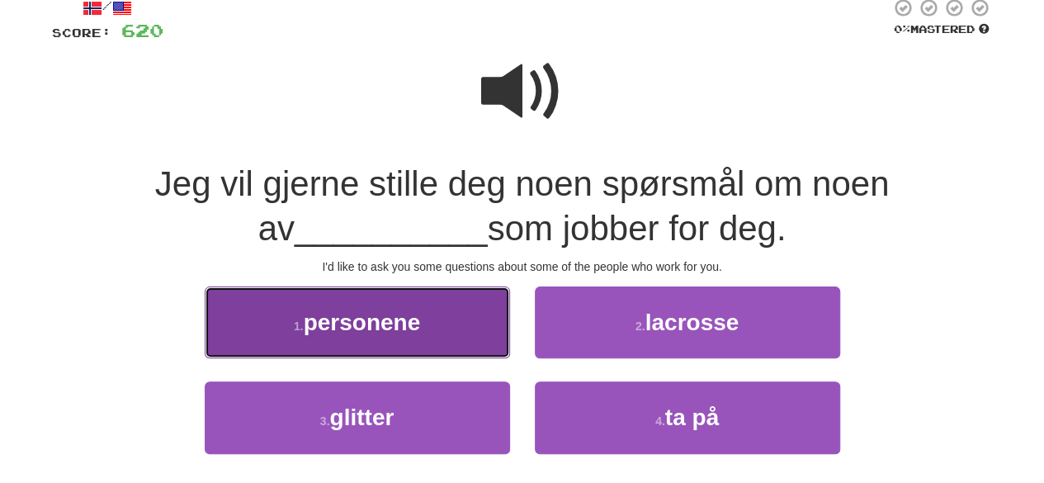
click at [441, 301] on button "1 . personene" at bounding box center [357, 322] width 305 height 72
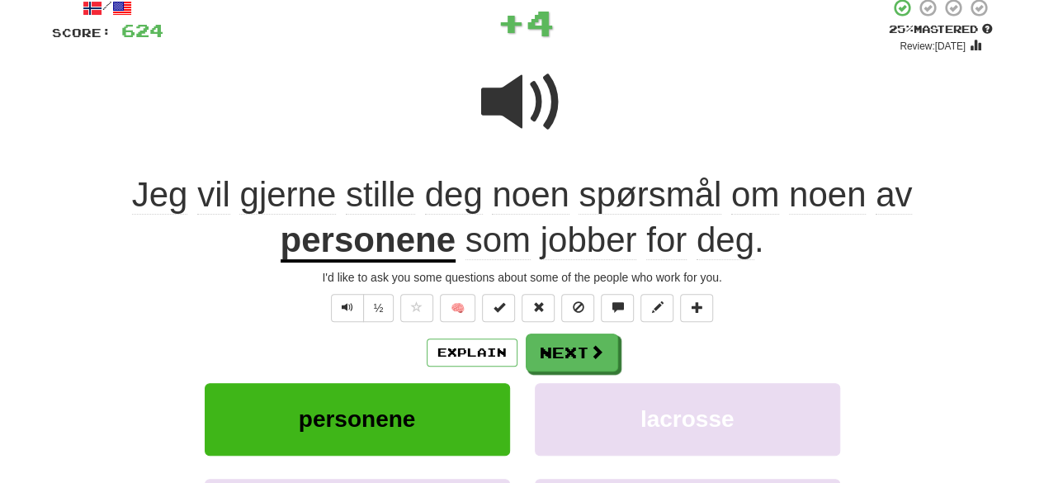
click at [441, 301] on button "🧠" at bounding box center [457, 308] width 35 height 28
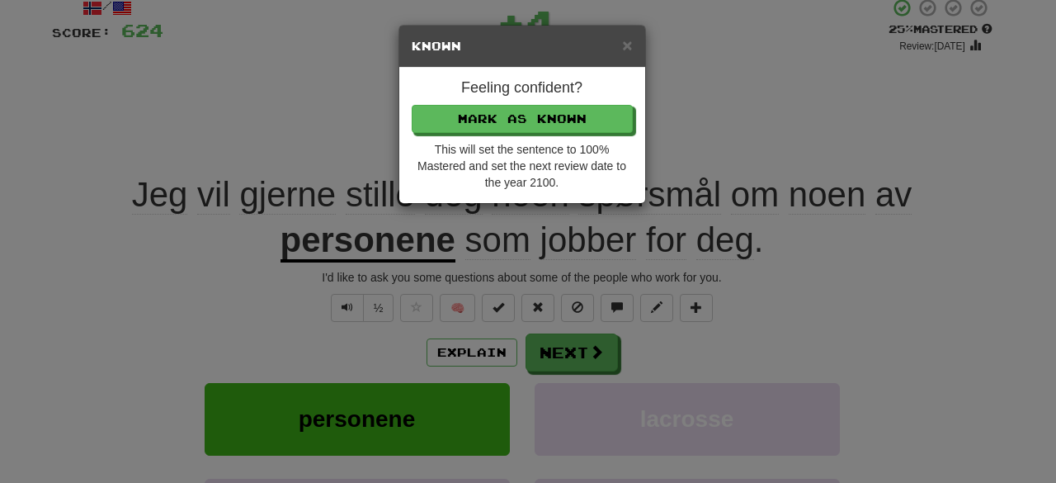
click at [662, 182] on div "× Known Feeling confident? [PERSON_NAME] as Known This will set the sentence to…" at bounding box center [528, 241] width 1056 height 483
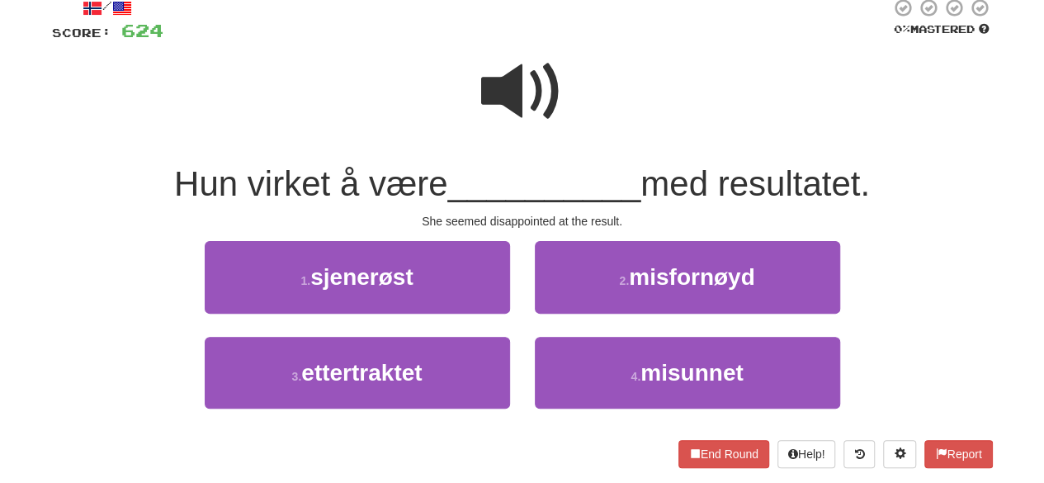
click at [559, 110] on span at bounding box center [522, 91] width 83 height 83
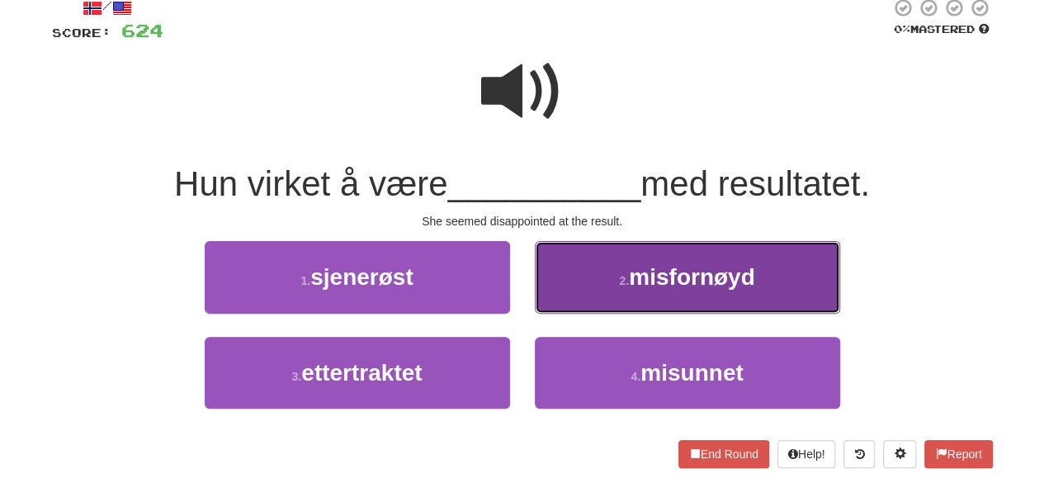
click at [649, 276] on span "misfornøyd" at bounding box center [691, 277] width 125 height 26
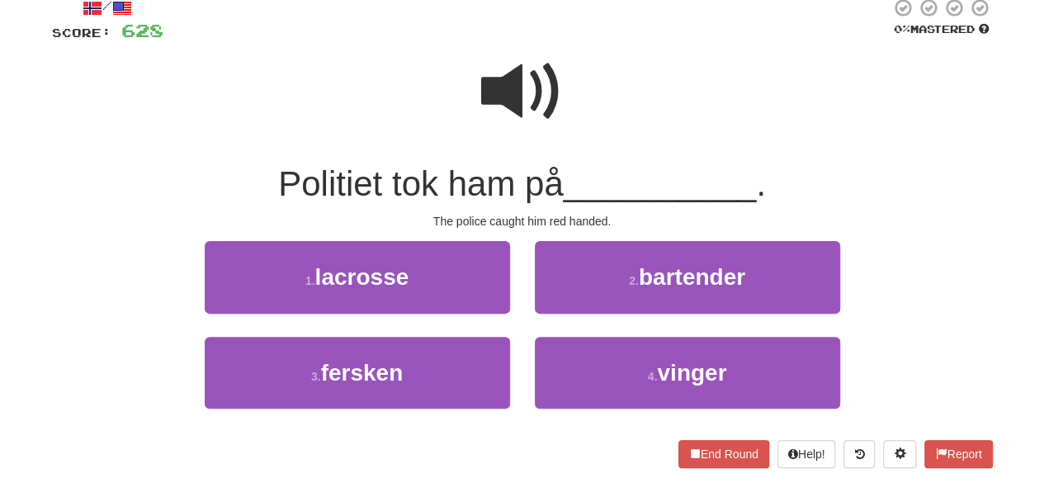
click at [530, 104] on span at bounding box center [522, 91] width 83 height 83
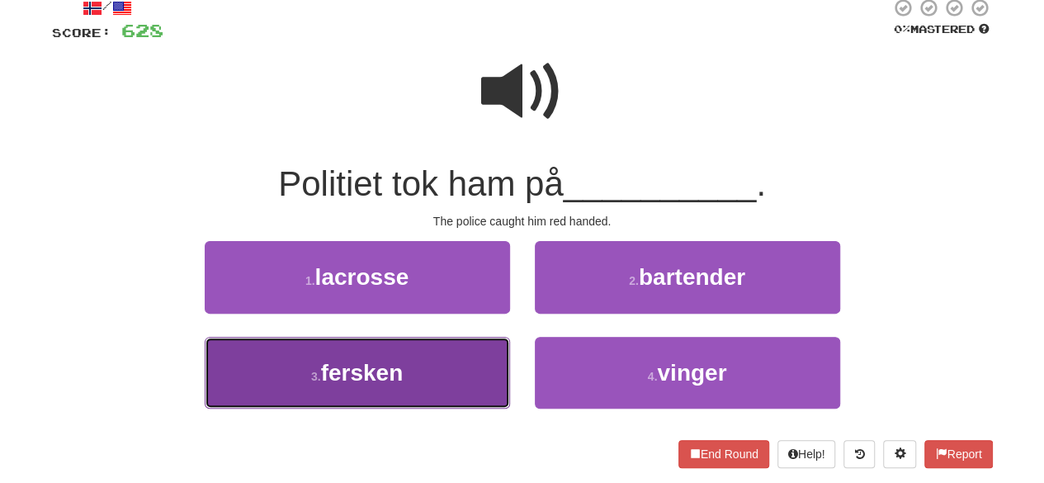
click at [457, 375] on button "3 . fersken" at bounding box center [357, 373] width 305 height 72
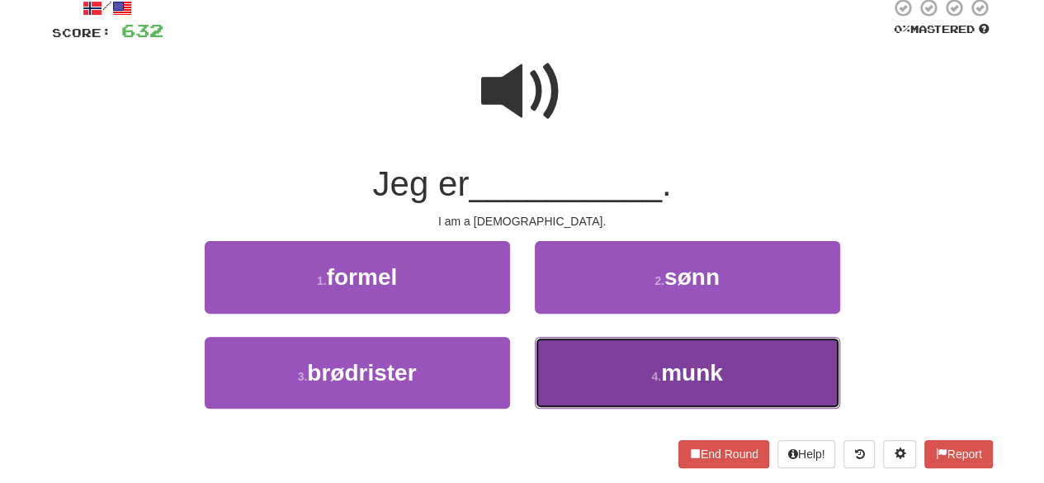
click at [602, 347] on button "4 . munk" at bounding box center [687, 373] width 305 height 72
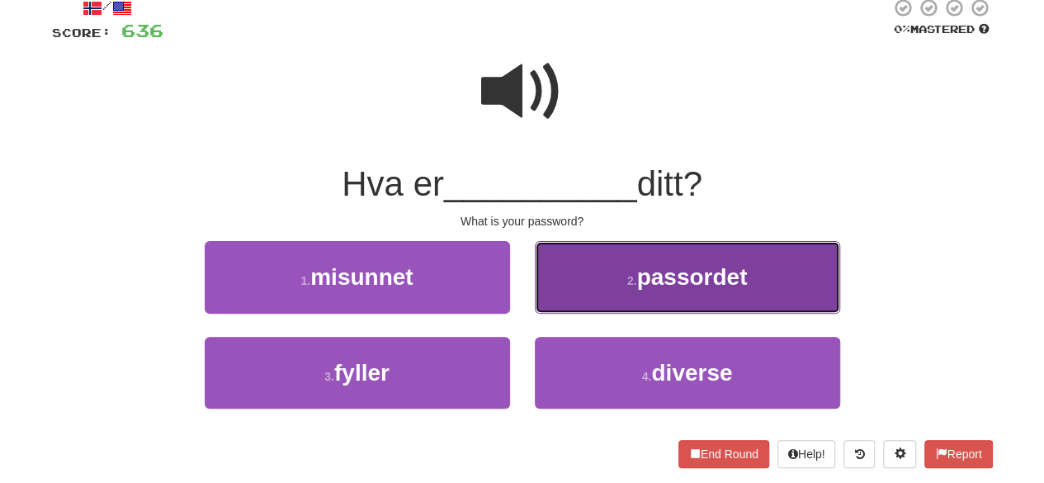
click at [635, 299] on button "2 . passordet" at bounding box center [687, 277] width 305 height 72
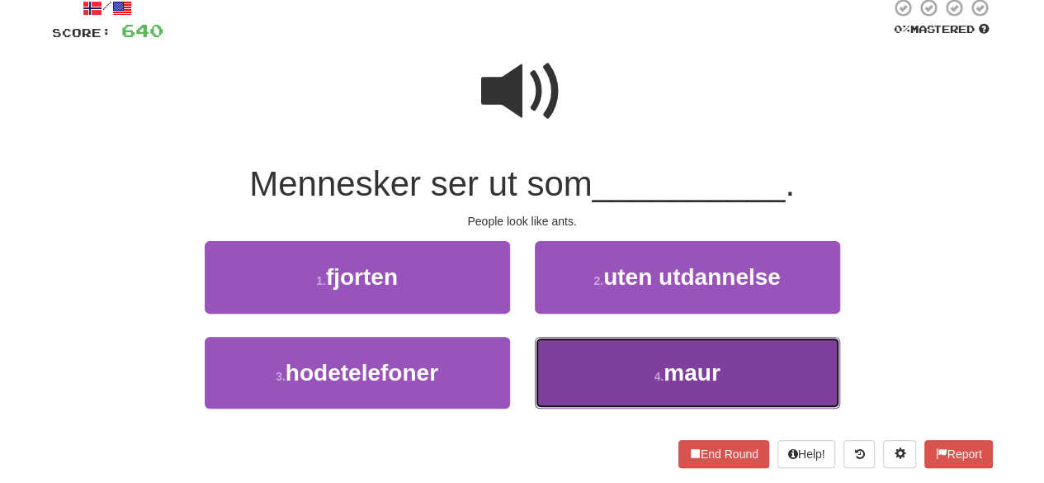
click at [596, 350] on button "4 . maur" at bounding box center [687, 373] width 305 height 72
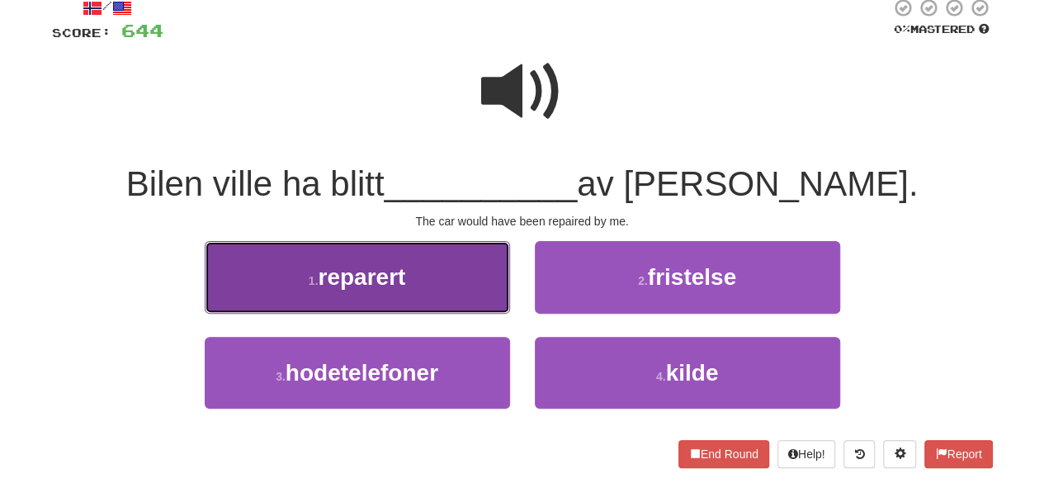
click at [427, 298] on button "1 . reparert" at bounding box center [357, 277] width 305 height 72
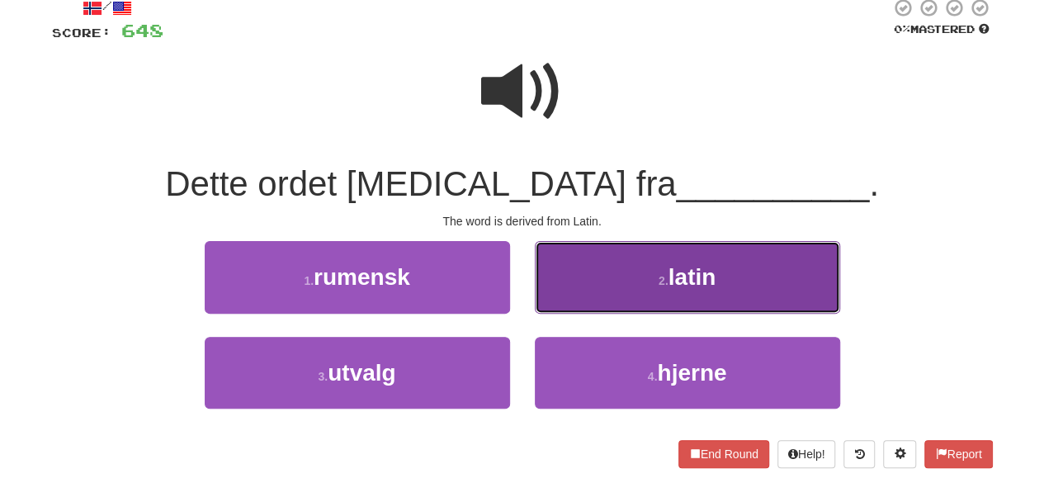
click at [620, 277] on button "2 . latin" at bounding box center [687, 277] width 305 height 72
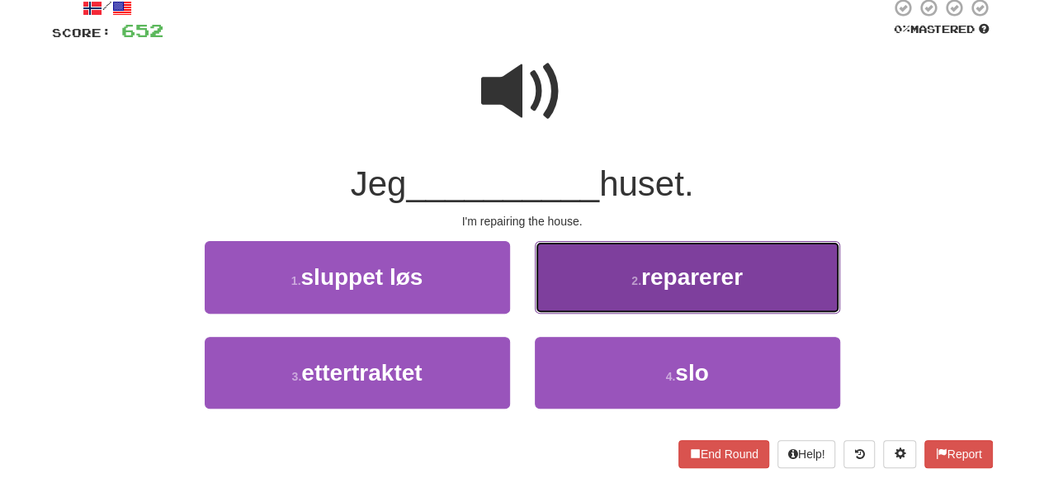
click at [606, 277] on button "2 . reparerer" at bounding box center [687, 277] width 305 height 72
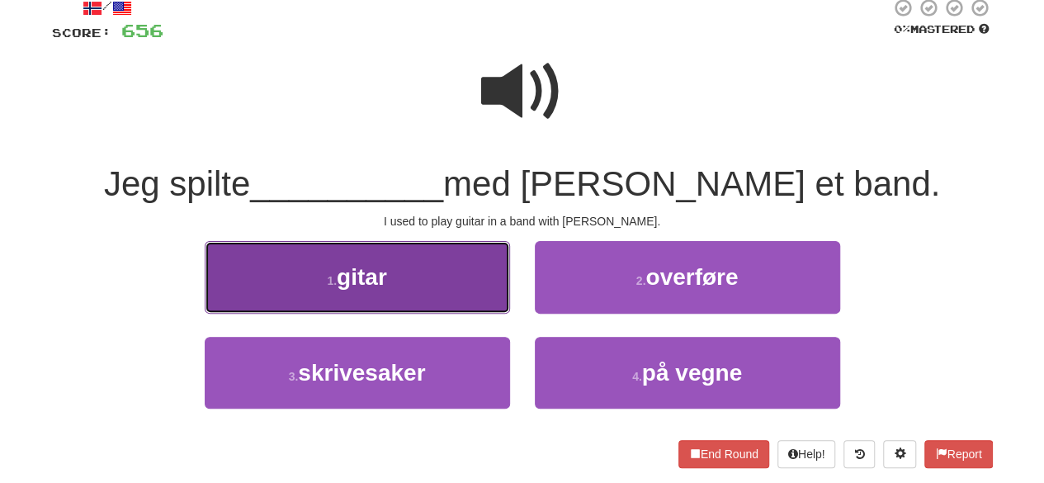
click at [383, 260] on button "1 . gitar" at bounding box center [357, 277] width 305 height 72
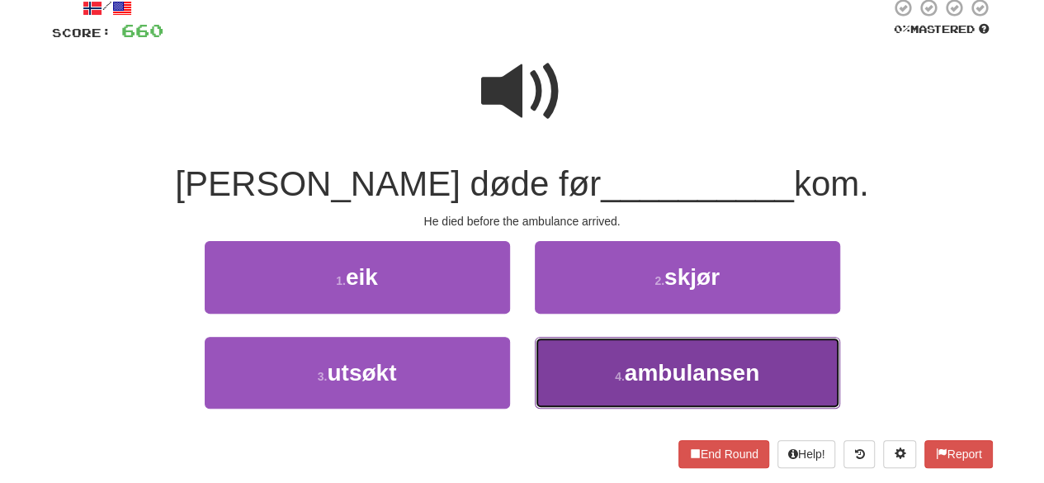
click at [597, 358] on button "4 . ambulansen" at bounding box center [687, 373] width 305 height 72
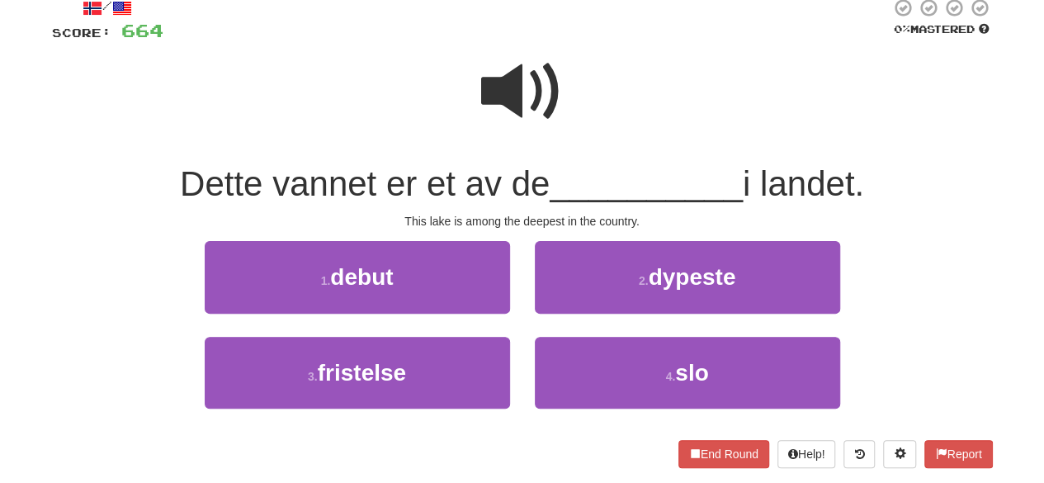
click at [513, 92] on span at bounding box center [522, 91] width 83 height 83
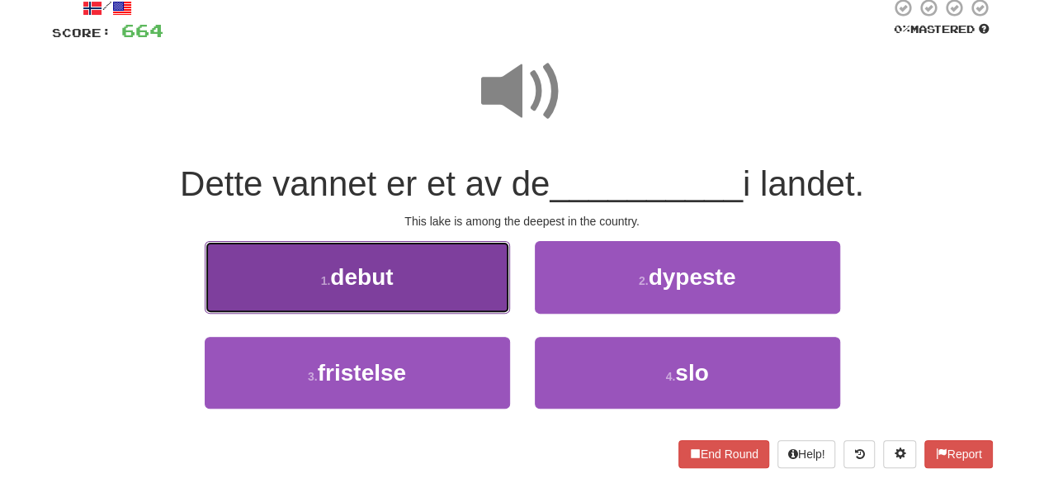
click at [417, 304] on button "1 . debut" at bounding box center [357, 277] width 305 height 72
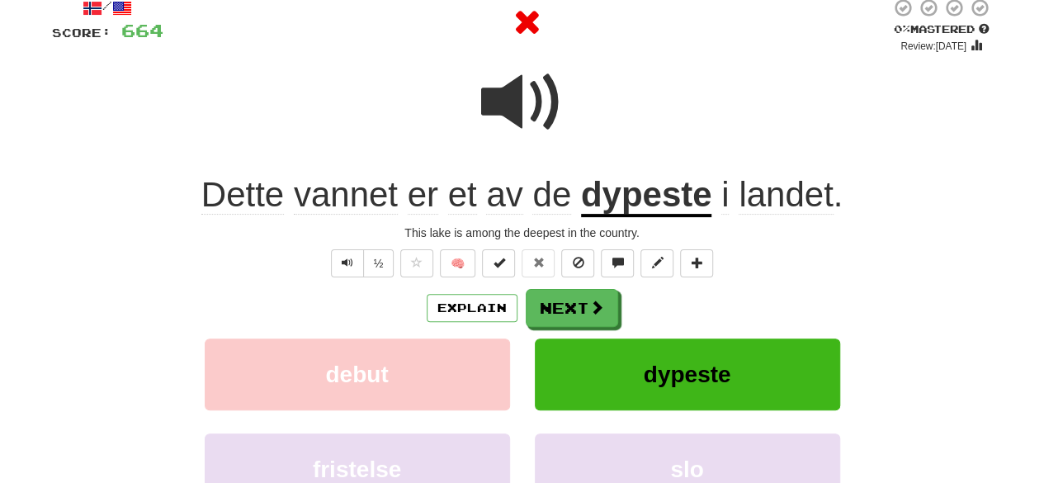
click at [417, 304] on div "Explain Next" at bounding box center [522, 308] width 941 height 38
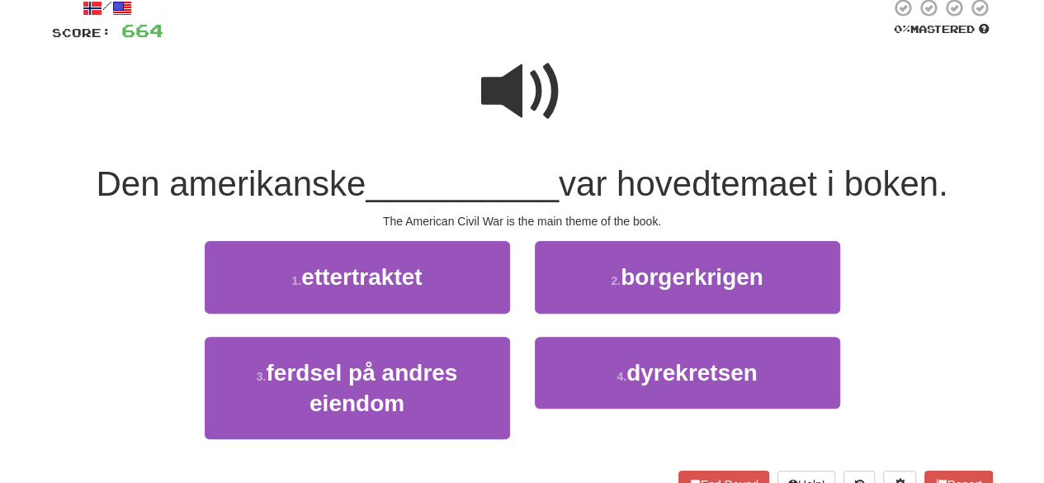
click at [537, 73] on span at bounding box center [522, 91] width 83 height 83
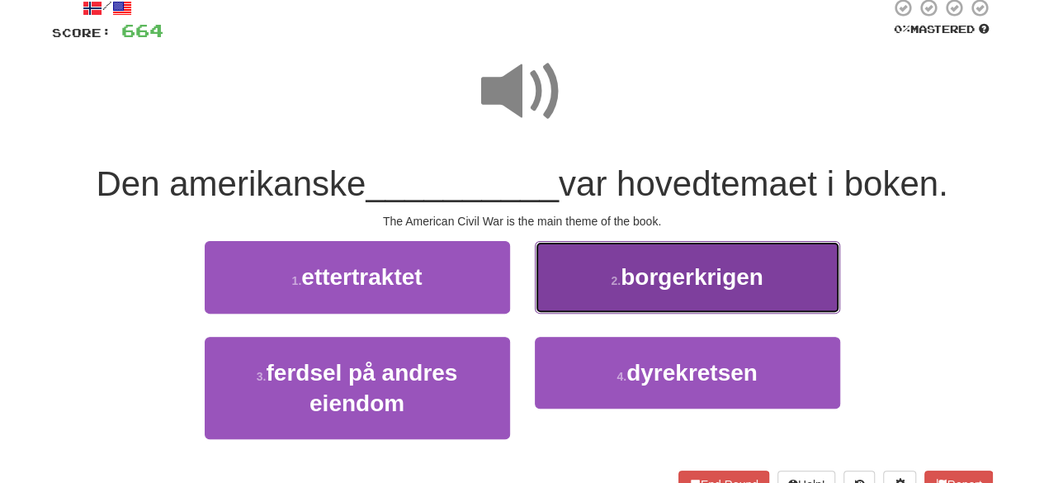
click at [626, 291] on button "2 . borgerkrigen" at bounding box center [687, 277] width 305 height 72
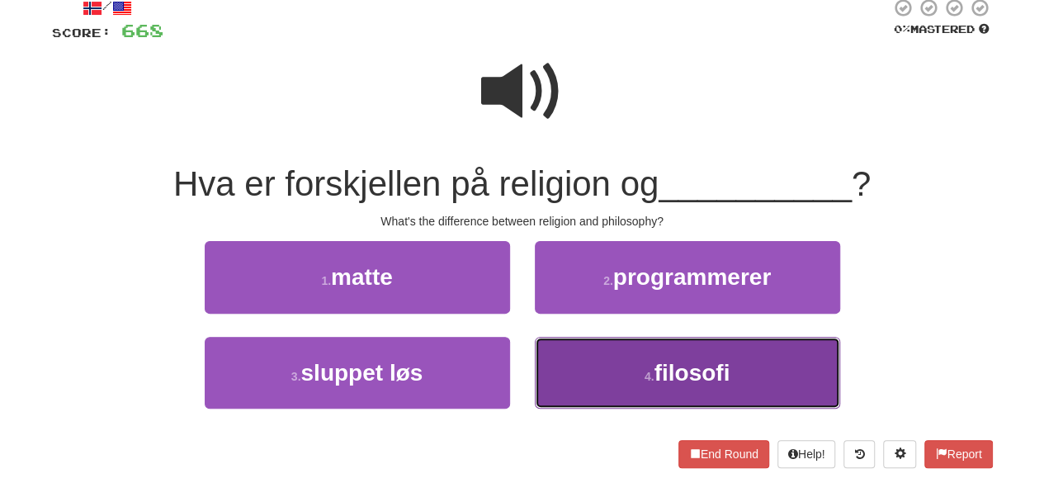
click at [632, 375] on button "4 . filosofi" at bounding box center [687, 373] width 305 height 72
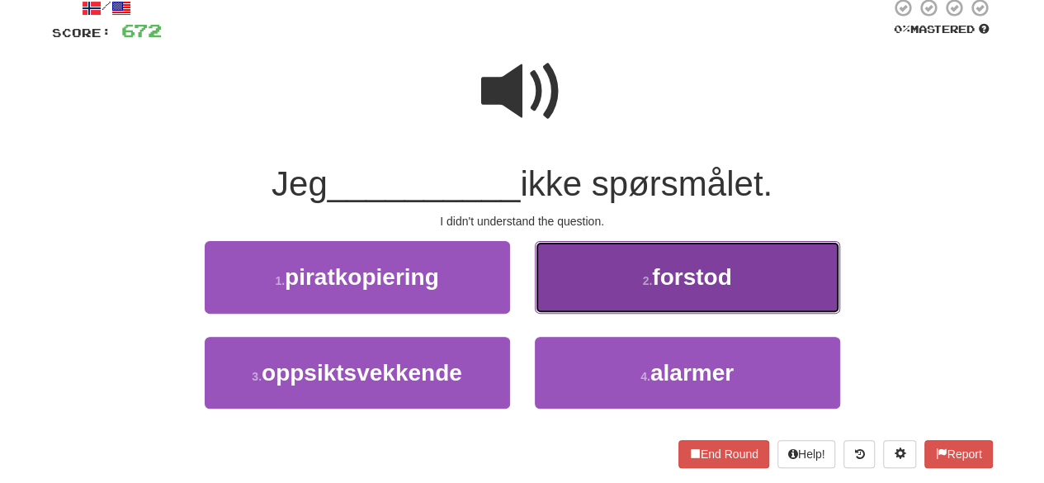
click at [587, 268] on button "2 . forstod" at bounding box center [687, 277] width 305 height 72
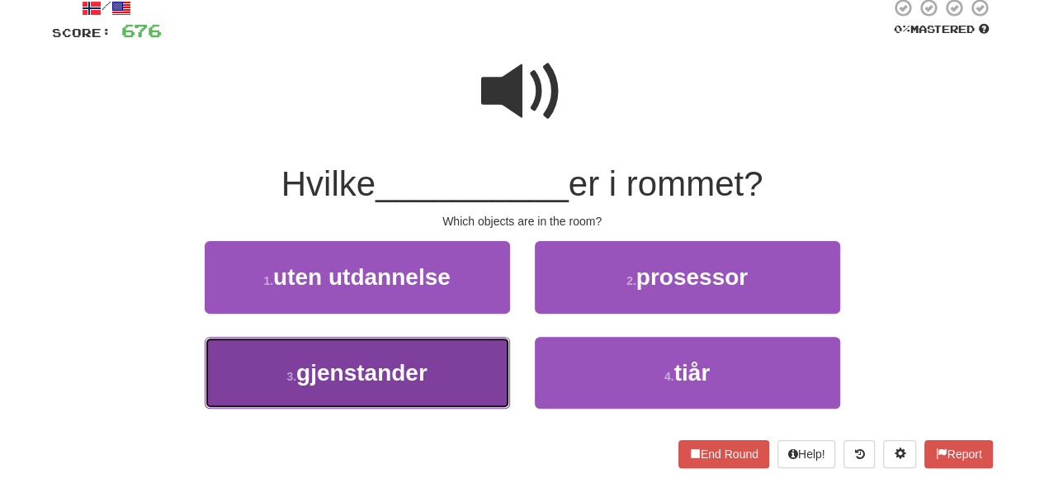
click at [425, 366] on span "gjenstander" at bounding box center [361, 373] width 131 height 26
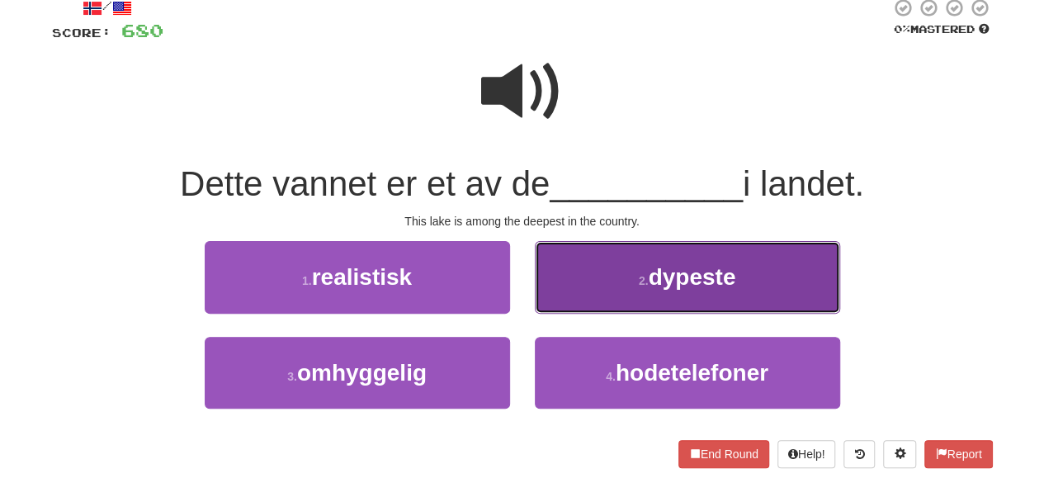
click at [619, 285] on button "2 . dypeste" at bounding box center [687, 277] width 305 height 72
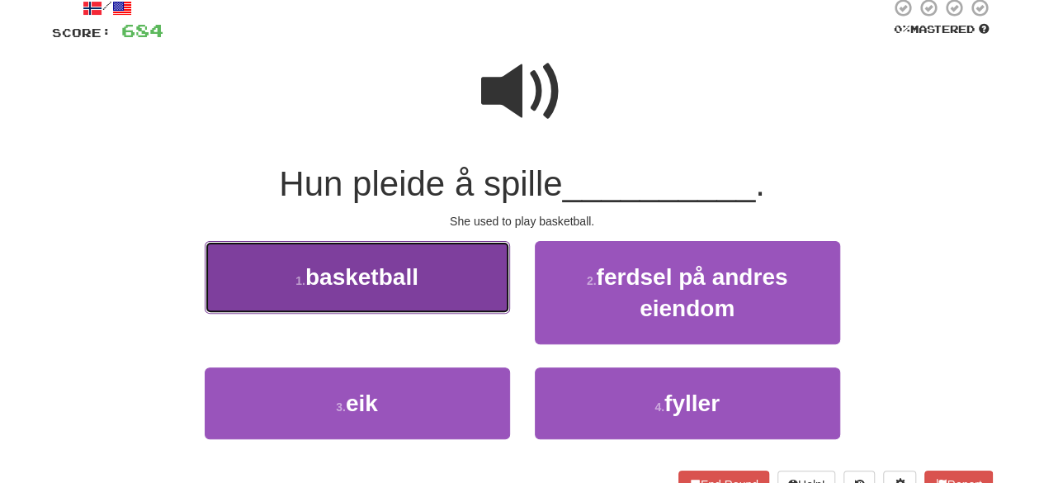
click at [392, 286] on span "basketball" at bounding box center [361, 277] width 113 height 26
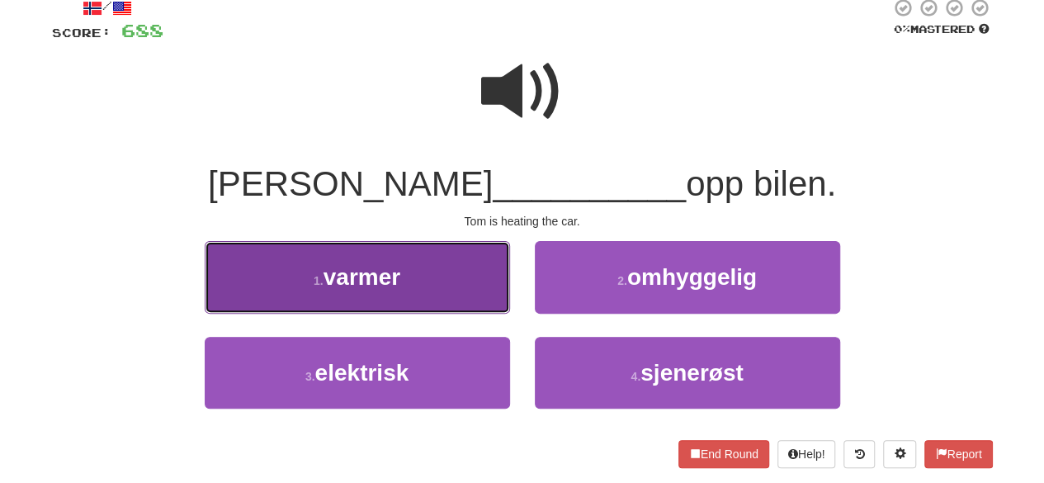
click at [439, 290] on button "1 . varmer" at bounding box center [357, 277] width 305 height 72
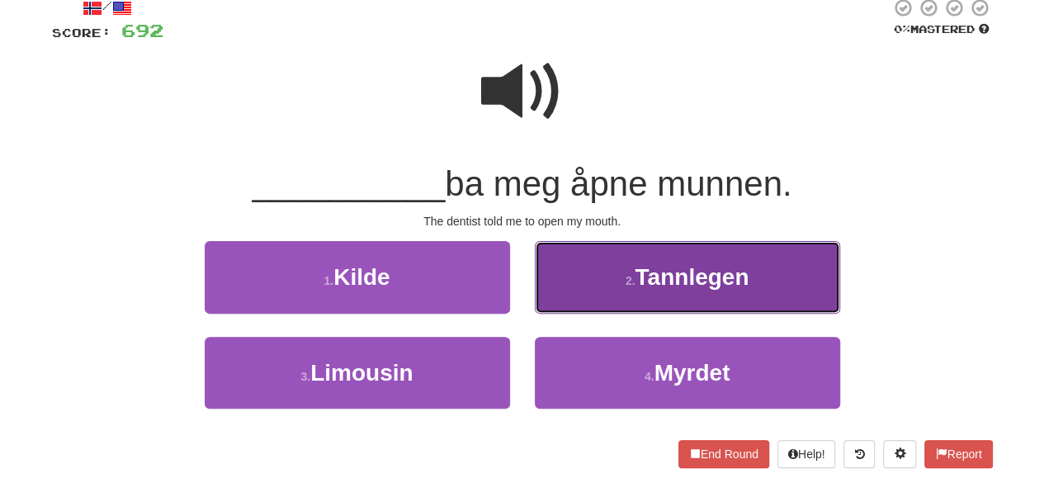
click at [640, 285] on span "Tannlegen" at bounding box center [691, 277] width 114 height 26
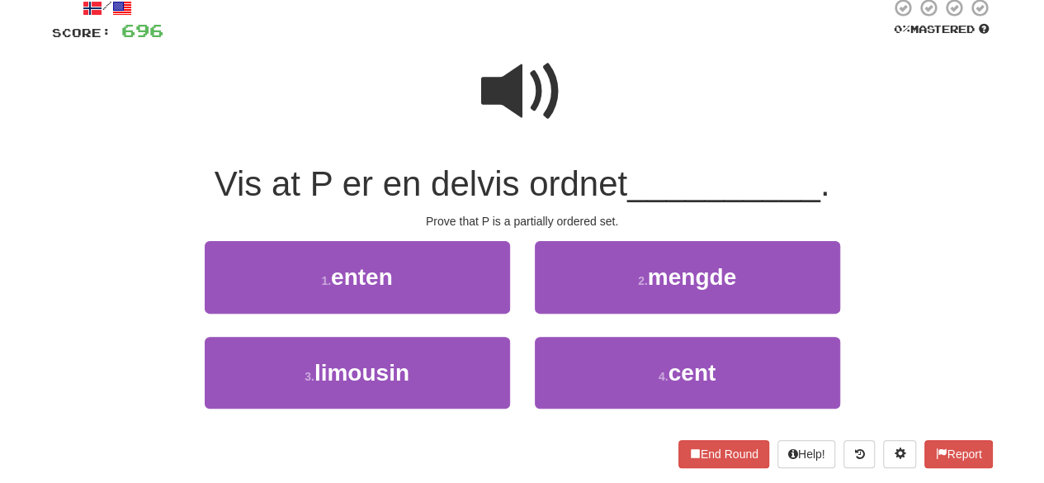
click at [543, 80] on span at bounding box center [522, 91] width 83 height 83
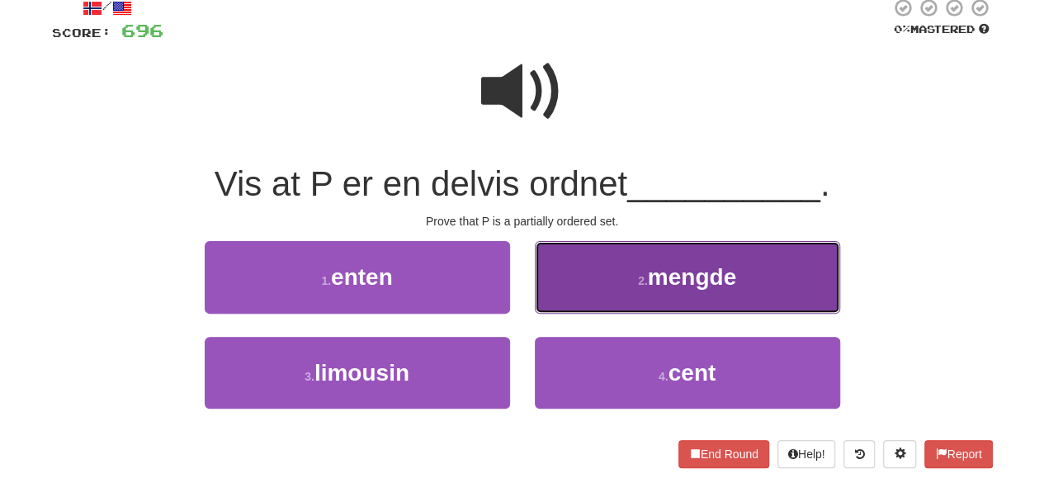
click at [592, 283] on button "2 . mengde" at bounding box center [687, 277] width 305 height 72
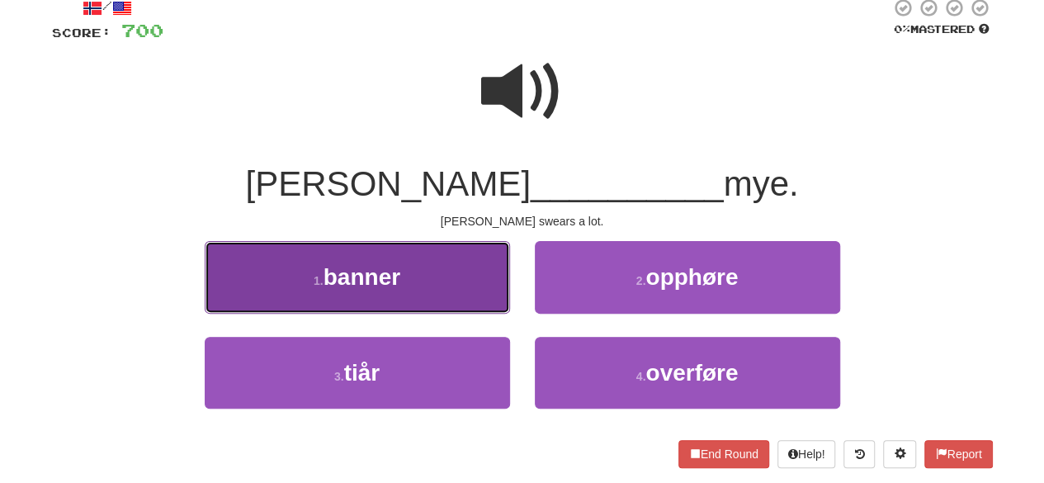
click at [463, 286] on button "1 . banner" at bounding box center [357, 277] width 305 height 72
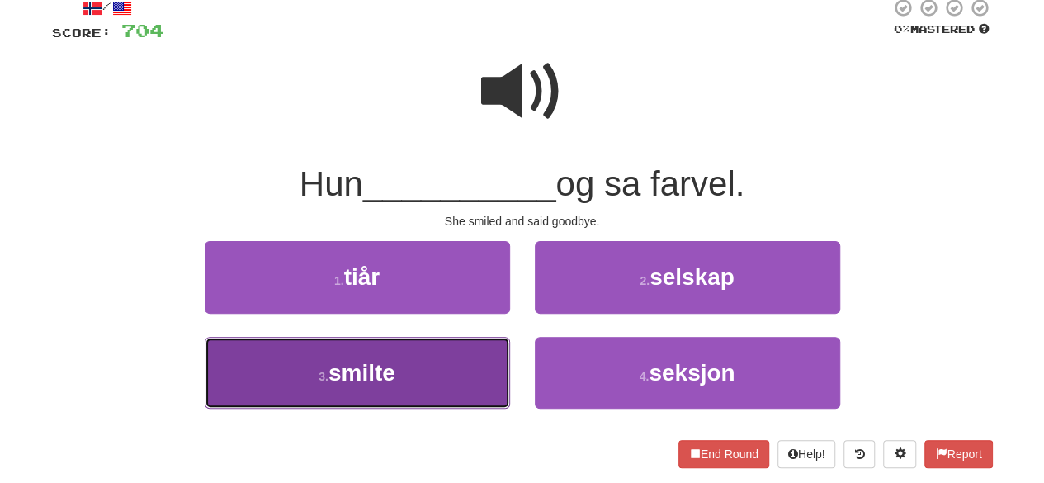
click at [475, 375] on button "3 . smilte" at bounding box center [357, 373] width 305 height 72
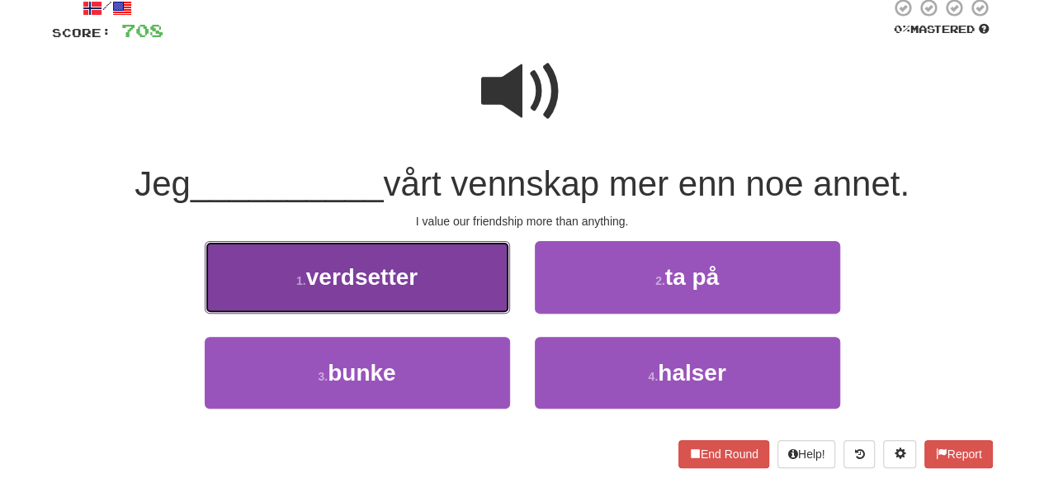
click at [468, 275] on button "1 . verdsetter" at bounding box center [357, 277] width 305 height 72
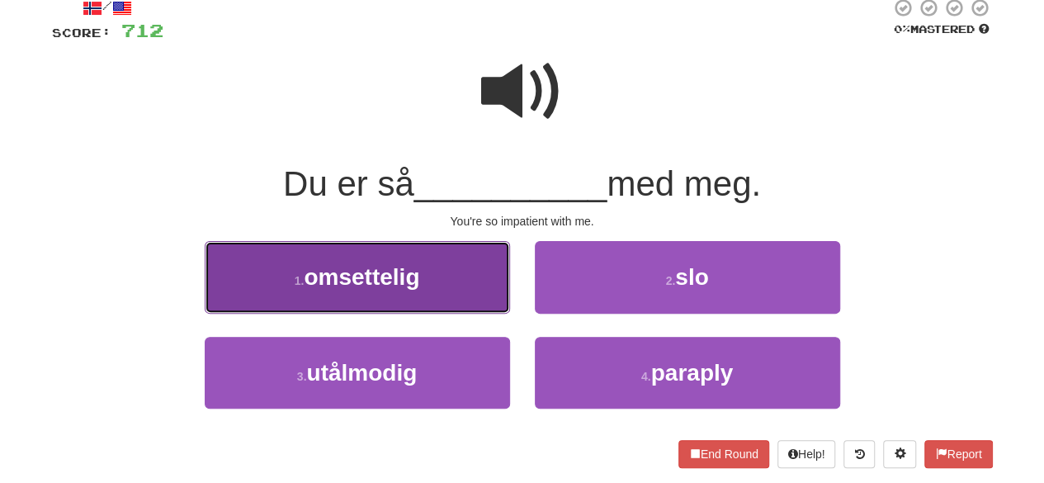
click at [417, 274] on span "omsettelig" at bounding box center [362, 277] width 116 height 26
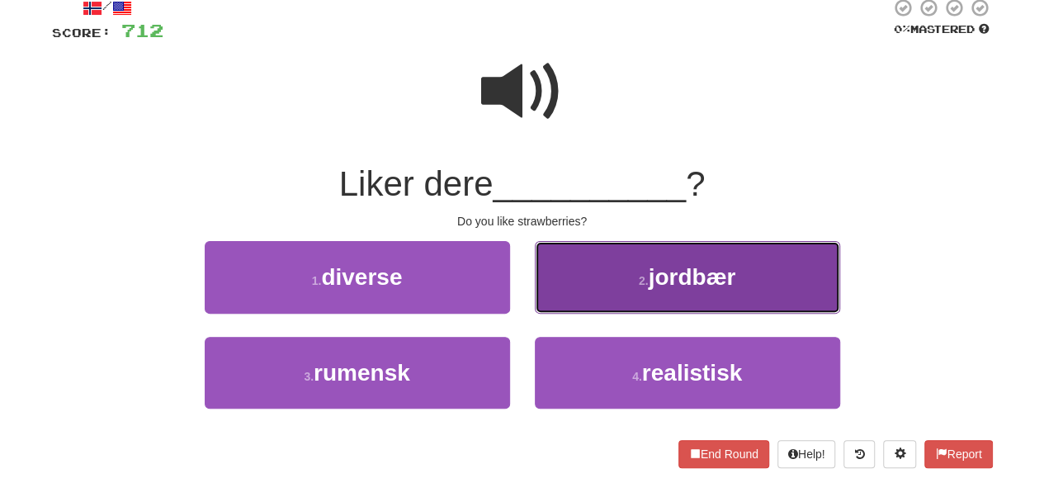
click at [641, 278] on small "2 ." at bounding box center [644, 280] width 10 height 13
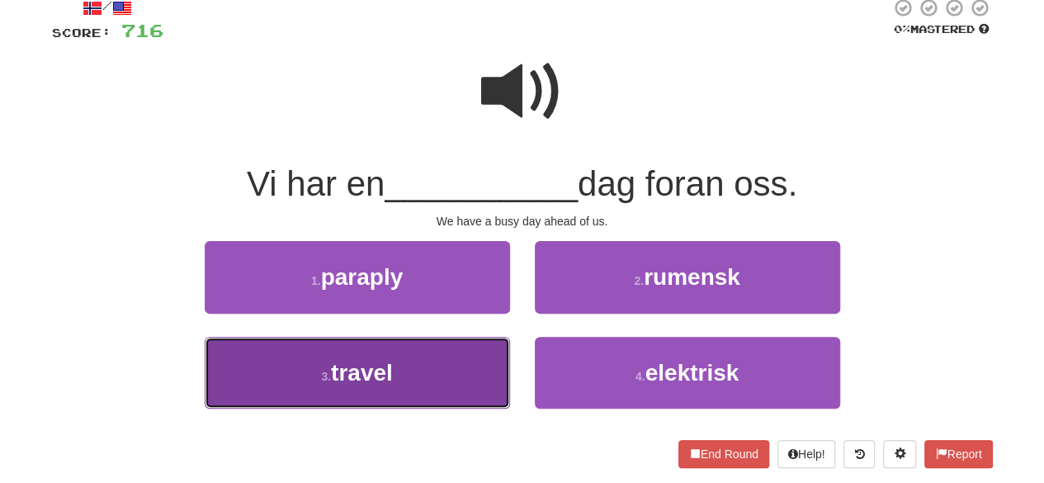
click at [455, 374] on button "3 . travel" at bounding box center [357, 373] width 305 height 72
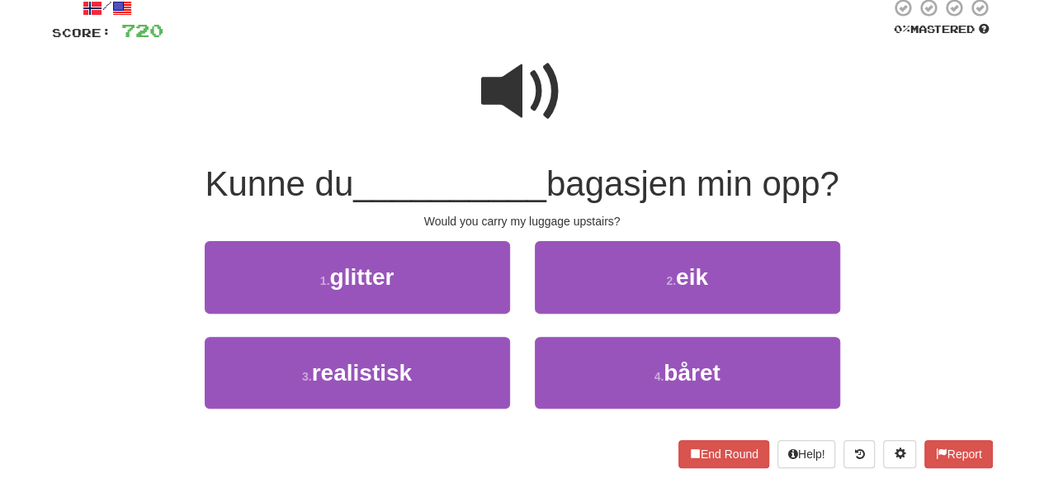
click at [518, 128] on span at bounding box center [522, 91] width 83 height 83
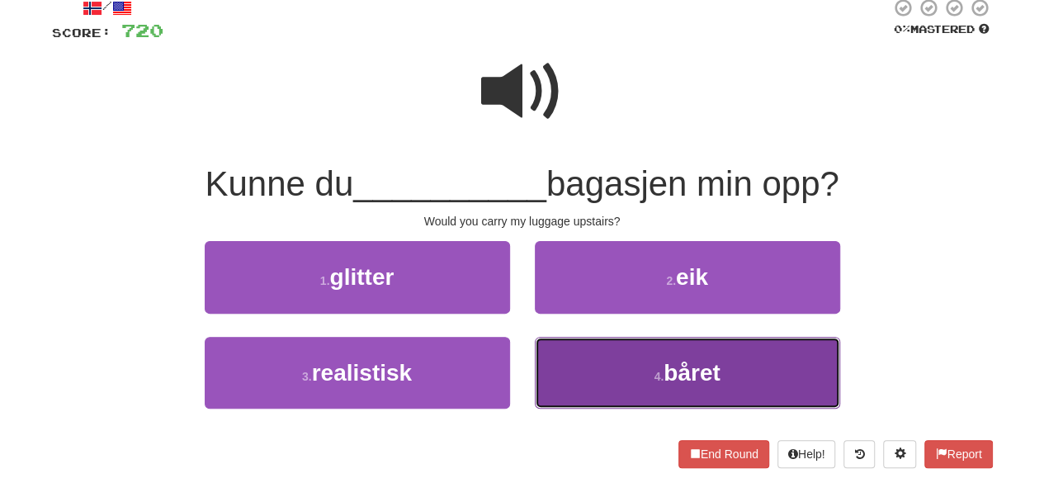
click at [586, 363] on button "4 . båret" at bounding box center [687, 373] width 305 height 72
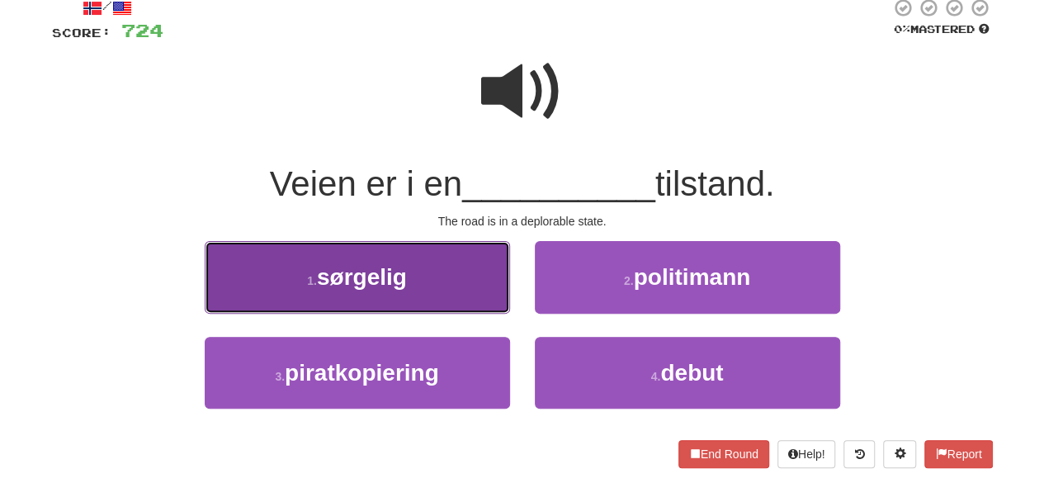
click at [477, 295] on button "1 . sørgelig" at bounding box center [357, 277] width 305 height 72
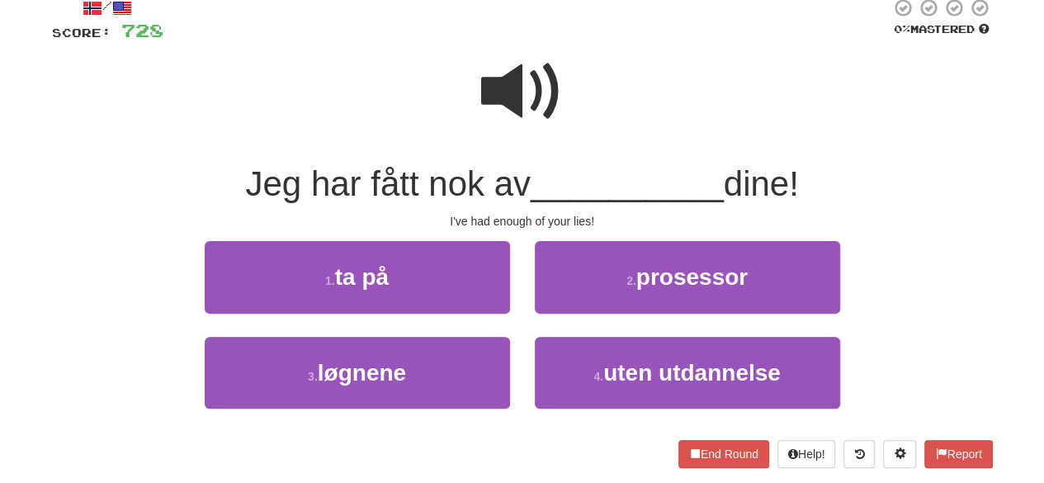
click at [432, 422] on div "3 . løgnene" at bounding box center [357, 384] width 330 height 95
click at [432, 417] on div "3 . løgnene" at bounding box center [357, 384] width 330 height 95
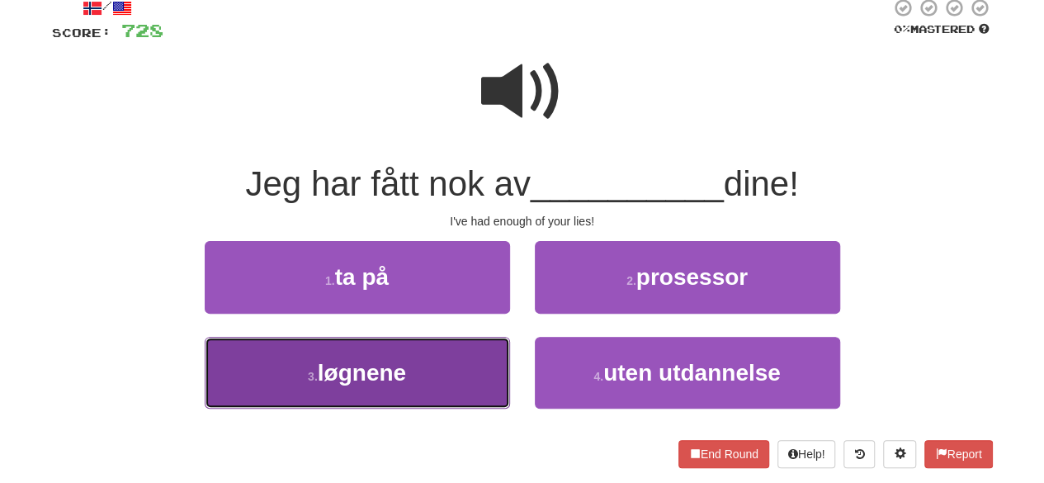
click at [437, 384] on button "3 . løgnene" at bounding box center [357, 373] width 305 height 72
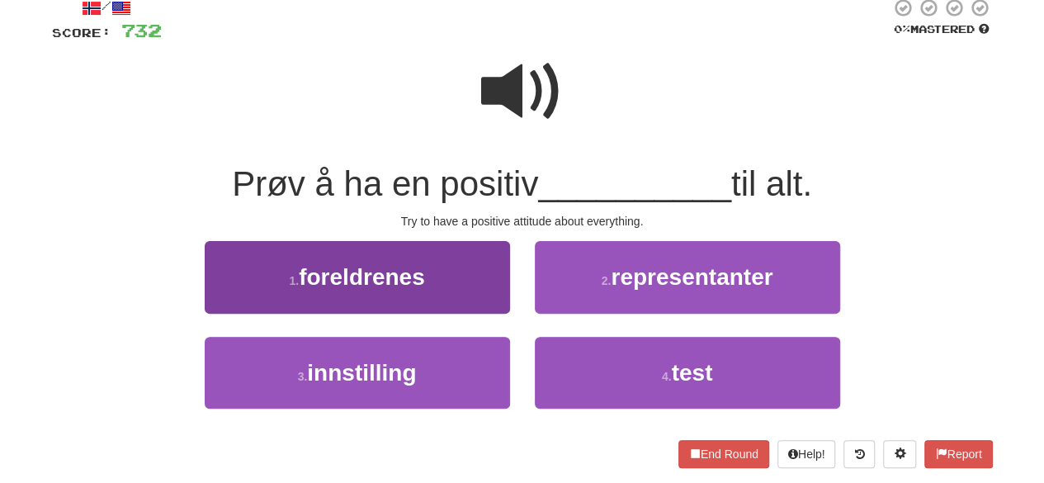
click at [427, 313] on div "1 . foreldrenes" at bounding box center [357, 288] width 330 height 95
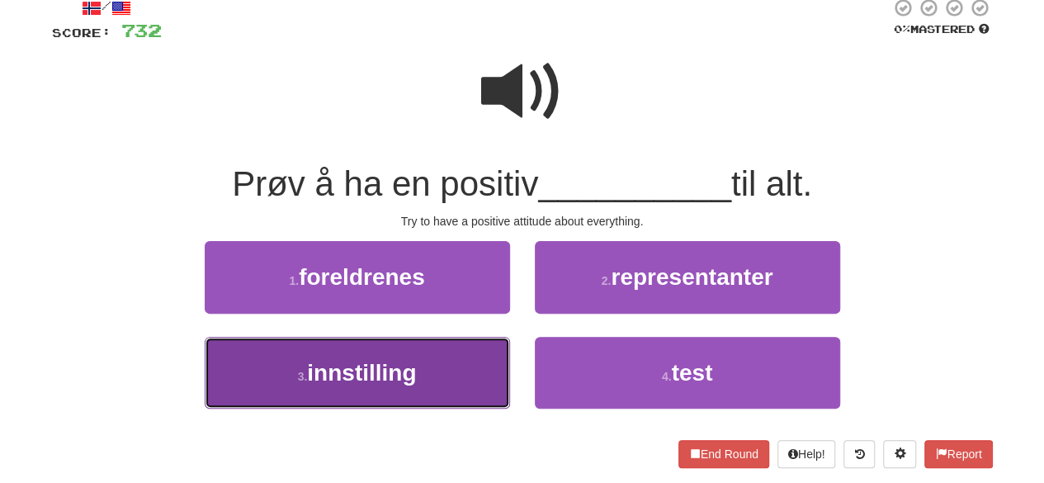
click at [424, 369] on button "3 . innstilling" at bounding box center [357, 373] width 305 height 72
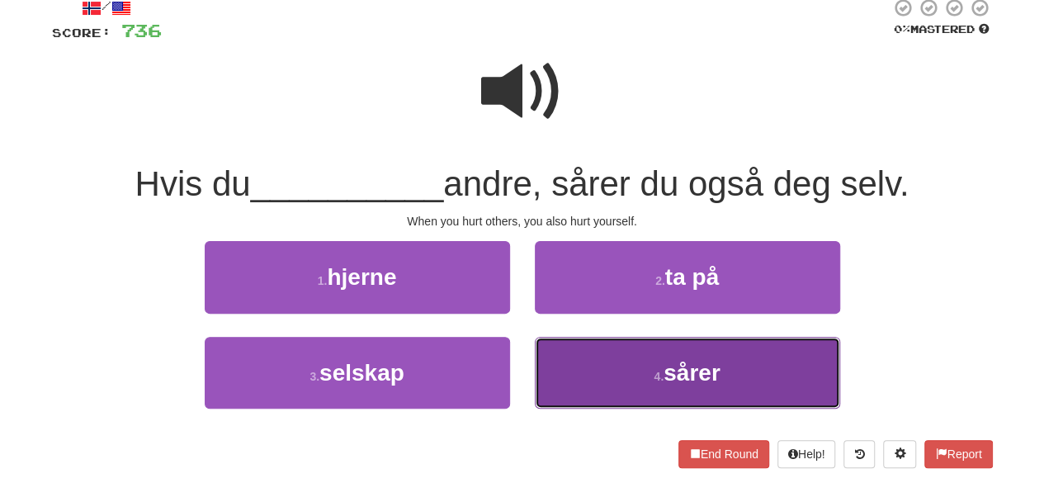
click at [667, 369] on span "sårer" at bounding box center [691, 373] width 57 height 26
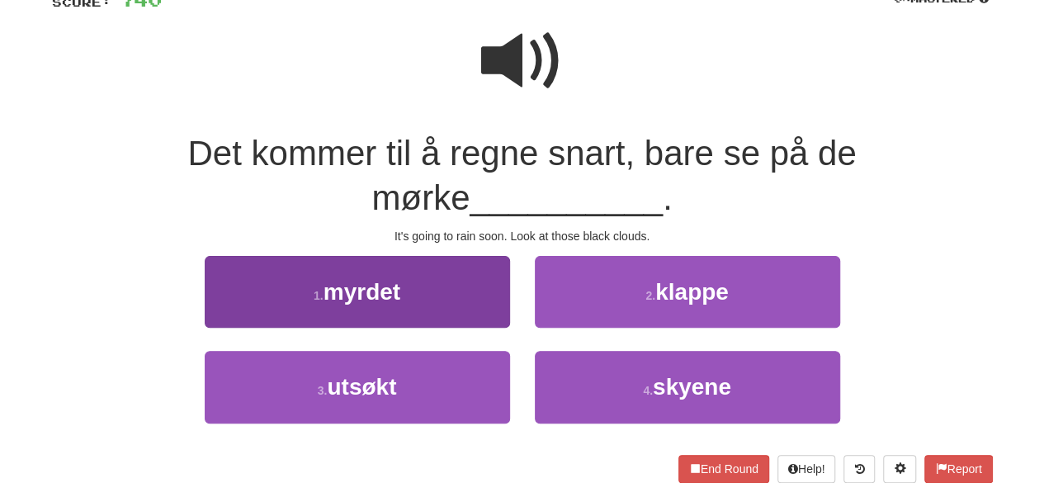
scroll to position [132, 0]
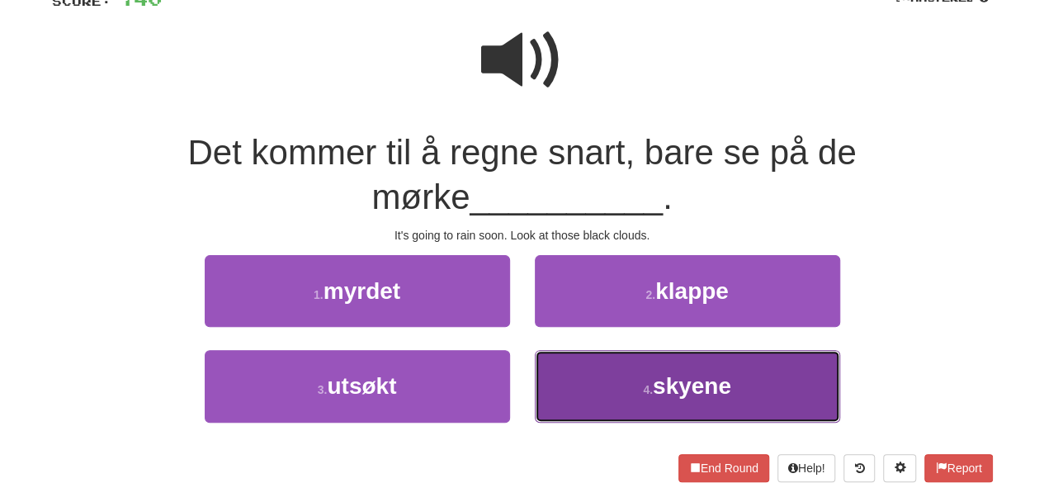
click at [663, 374] on span "skyene" at bounding box center [692, 386] width 78 height 26
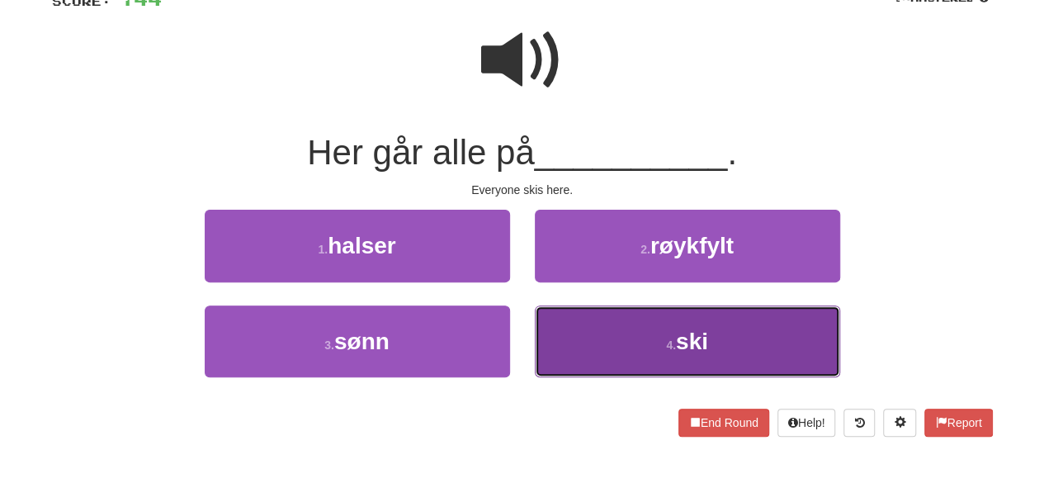
click at [660, 309] on button "4 . ski" at bounding box center [687, 341] width 305 height 72
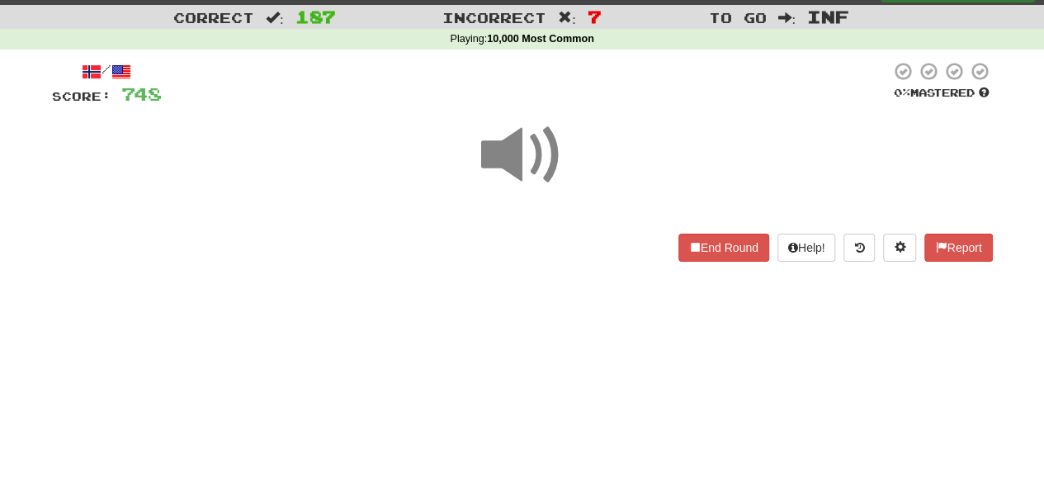
scroll to position [0, 0]
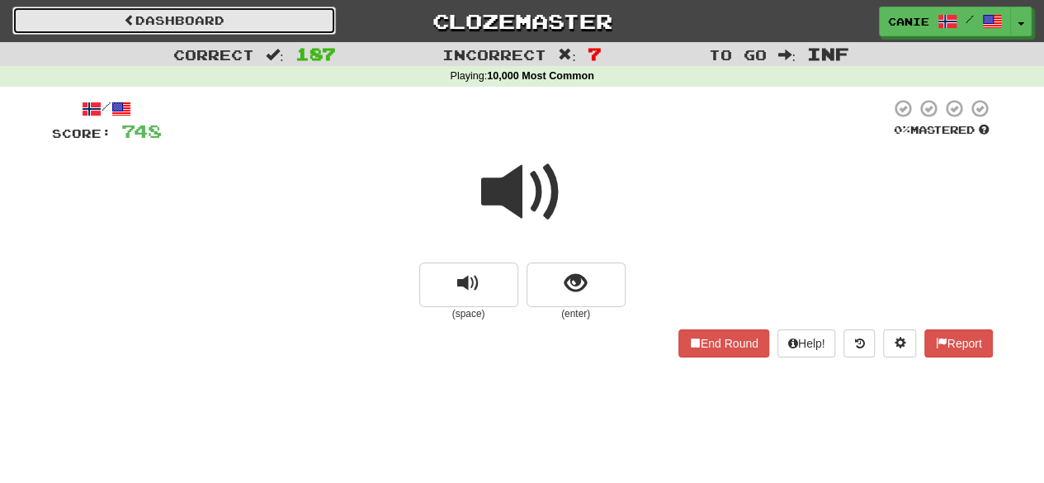
click at [229, 17] on link "Dashboard" at bounding box center [173, 21] width 323 height 28
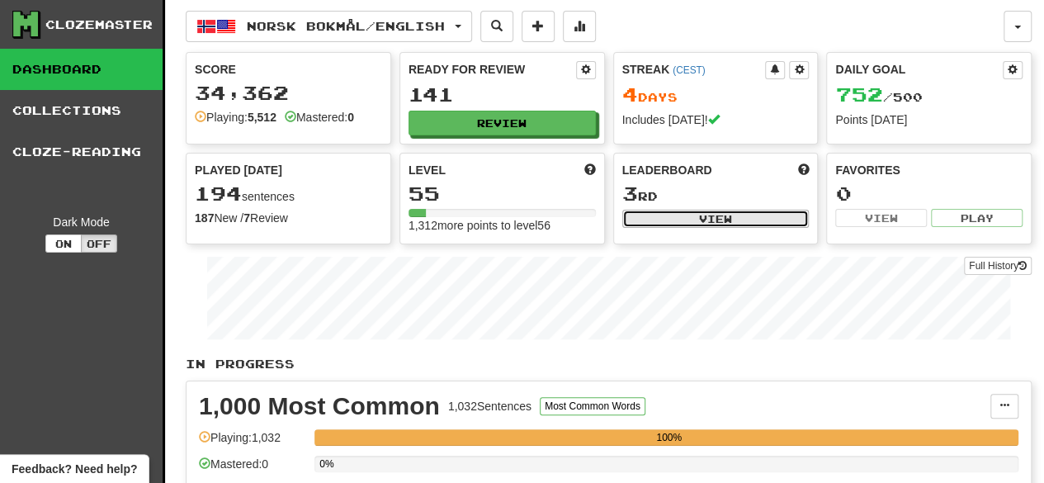
click at [678, 214] on button "View" at bounding box center [715, 219] width 187 height 18
select select "**********"
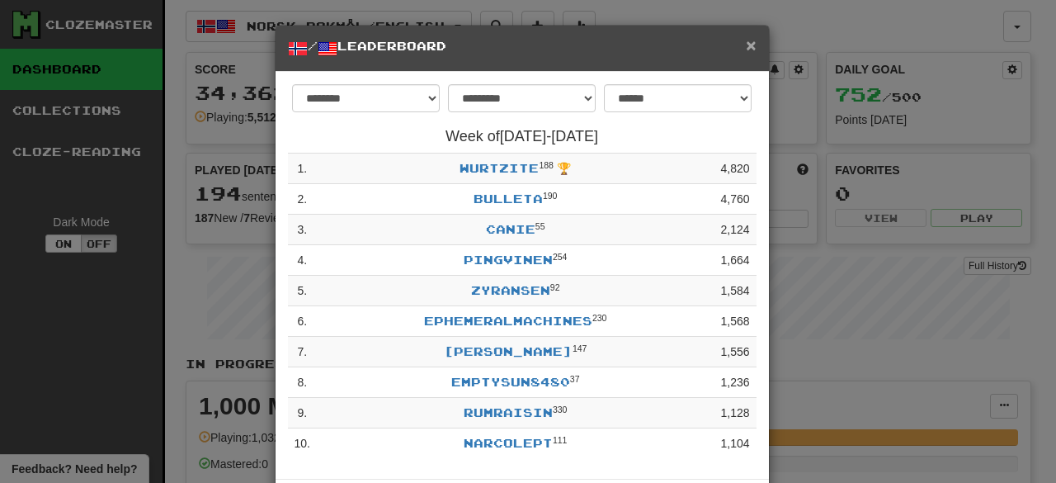
click at [748, 40] on span "×" at bounding box center [751, 44] width 10 height 19
